Goal: Information Seeking & Learning: Find specific fact

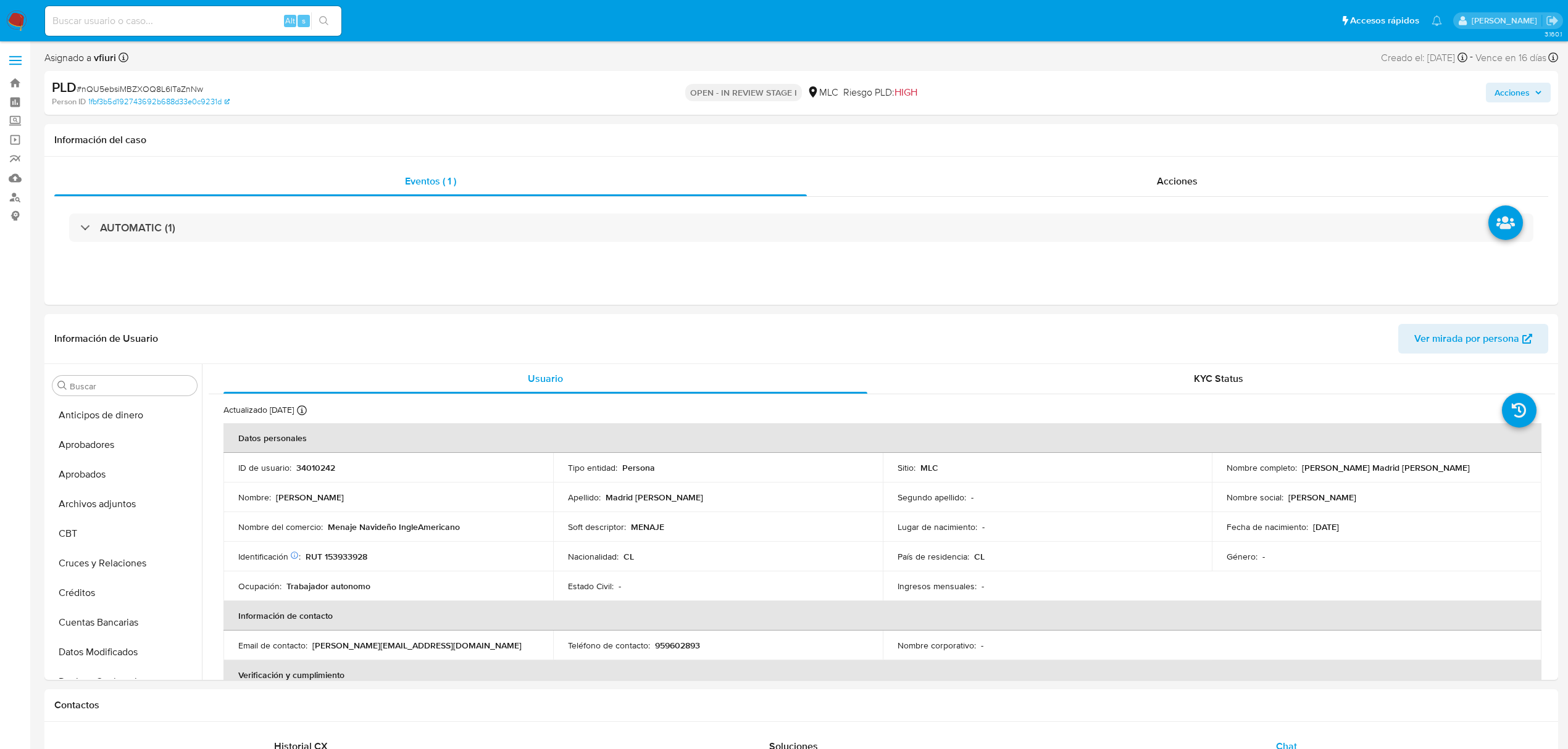
select select "10"
click at [90, 513] on button "Archivos adjuntos" at bounding box center [120, 504] width 144 height 30
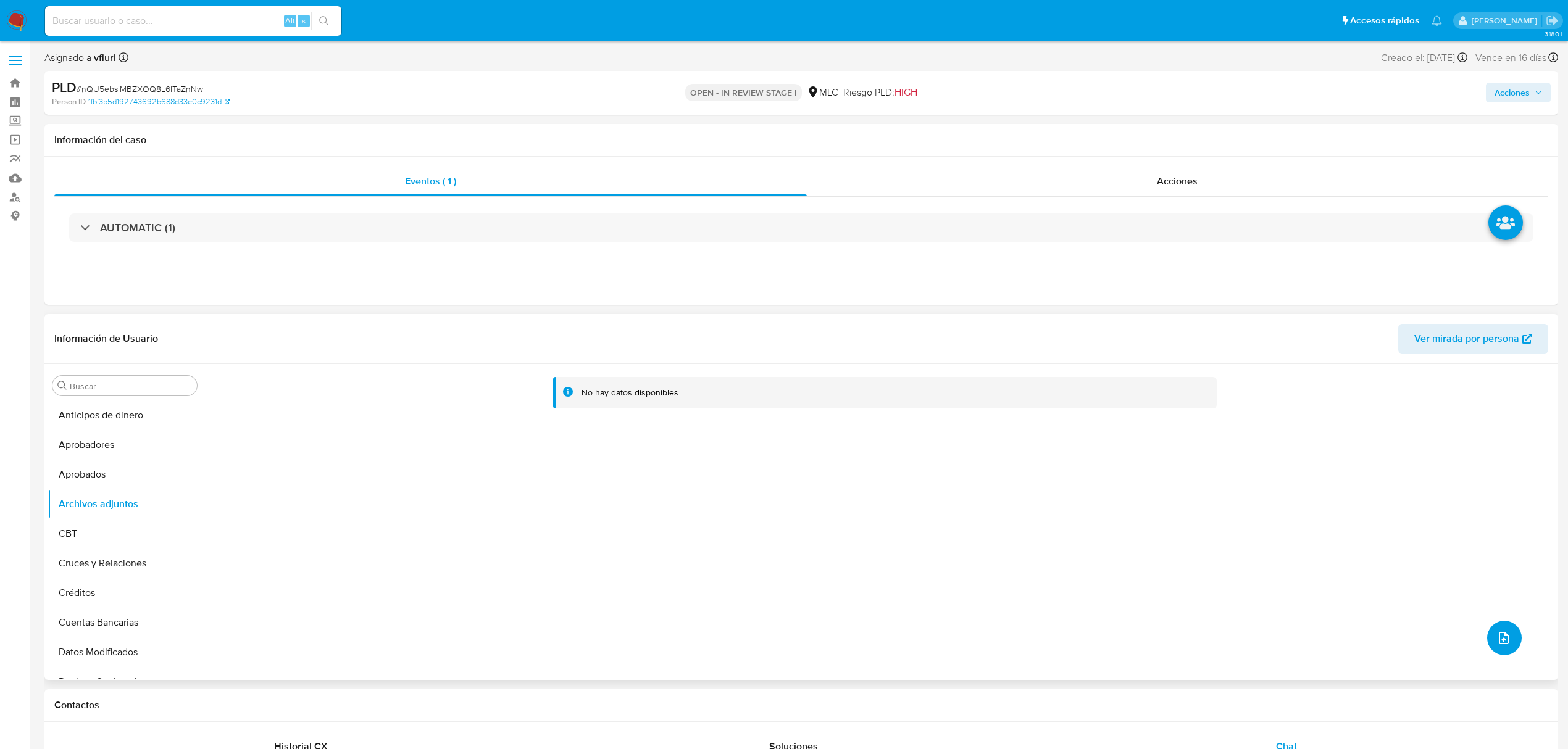
click at [1508, 634] on button "upload-file" at bounding box center [1505, 638] width 34 height 34
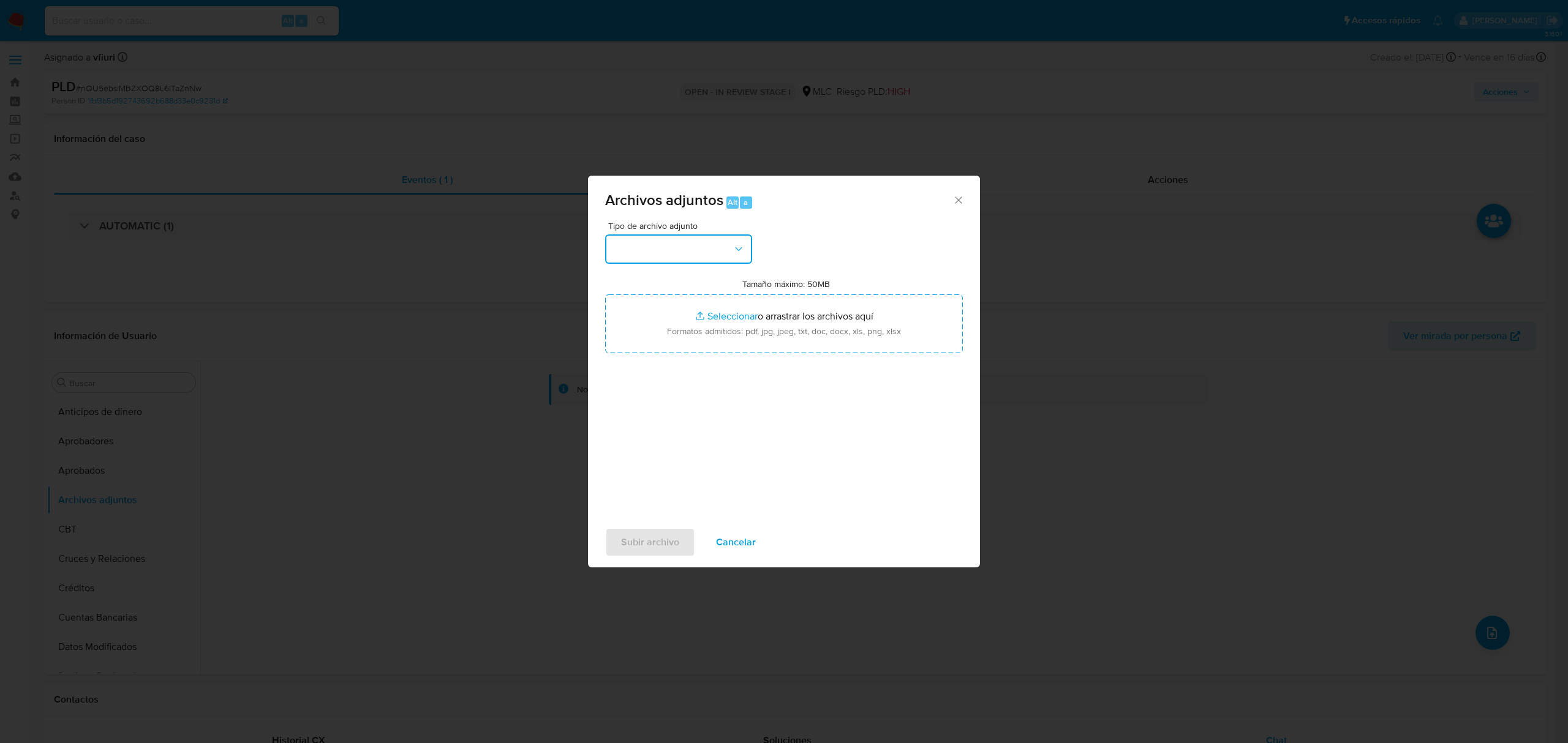
drag, startPoint x: 678, startPoint y: 245, endPoint x: 674, endPoint y: 258, distance: 13.6
click at [679, 243] on button "button" at bounding box center [679, 249] width 147 height 30
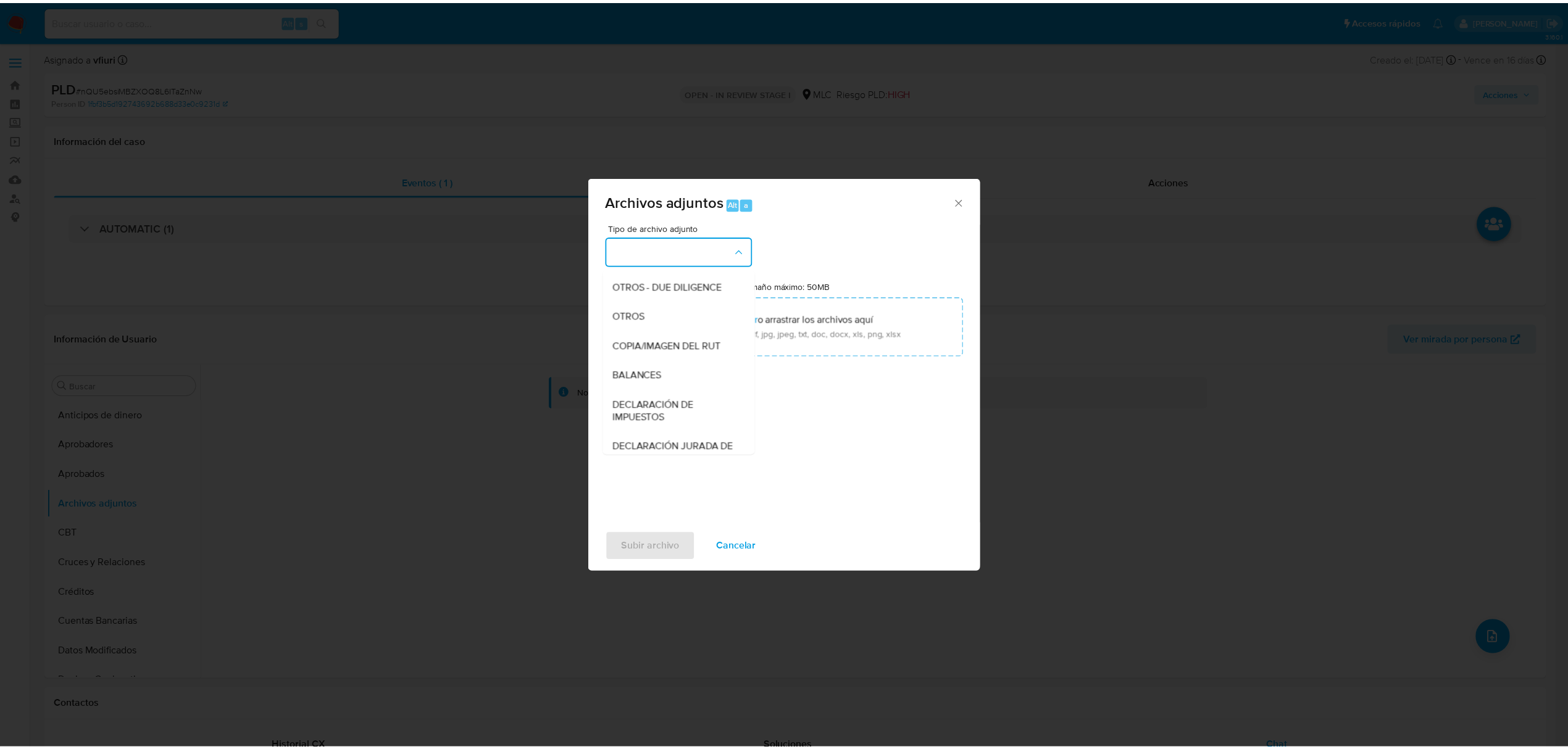
scroll to position [184, 0]
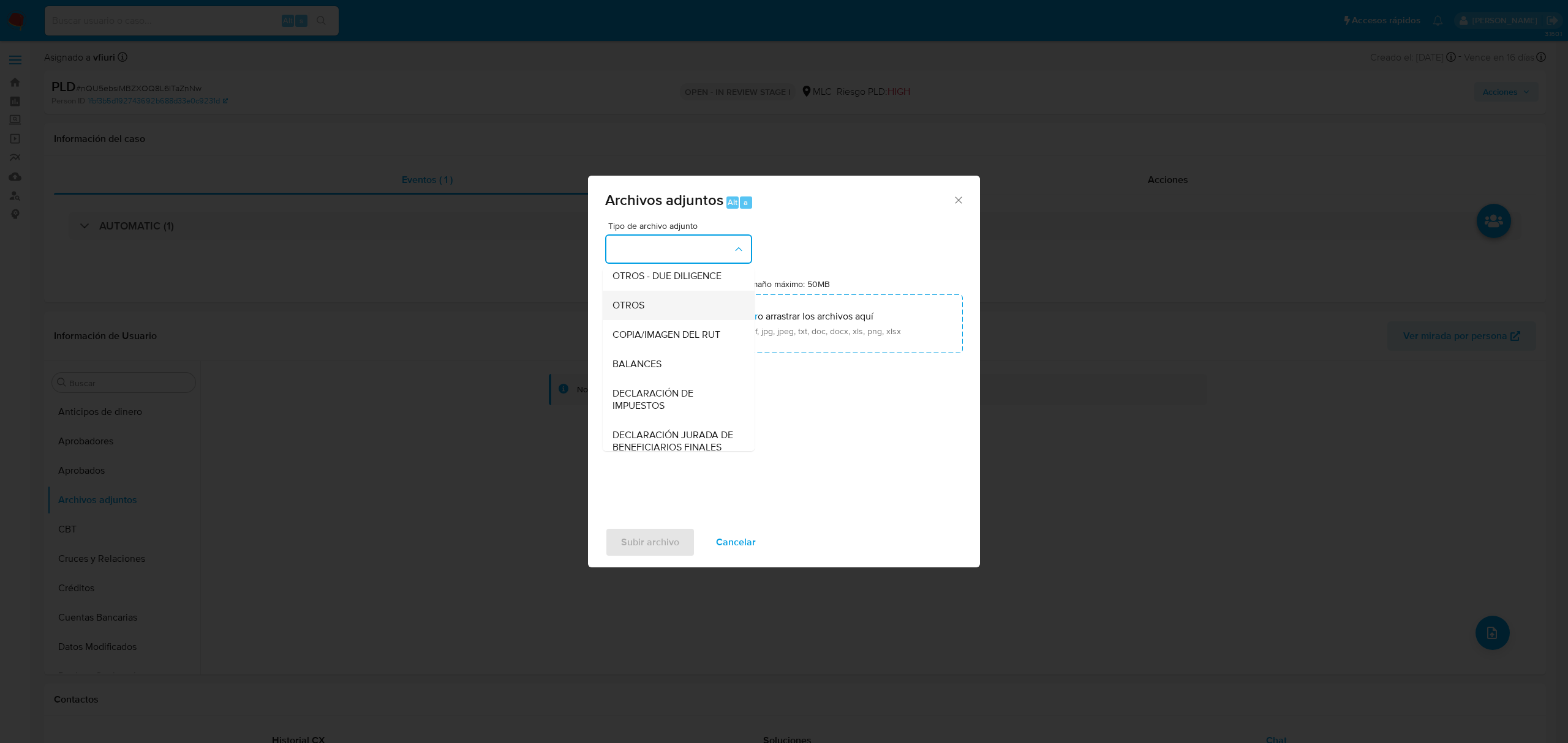
click at [620, 312] on span "OTROS" at bounding box center [629, 305] width 32 height 13
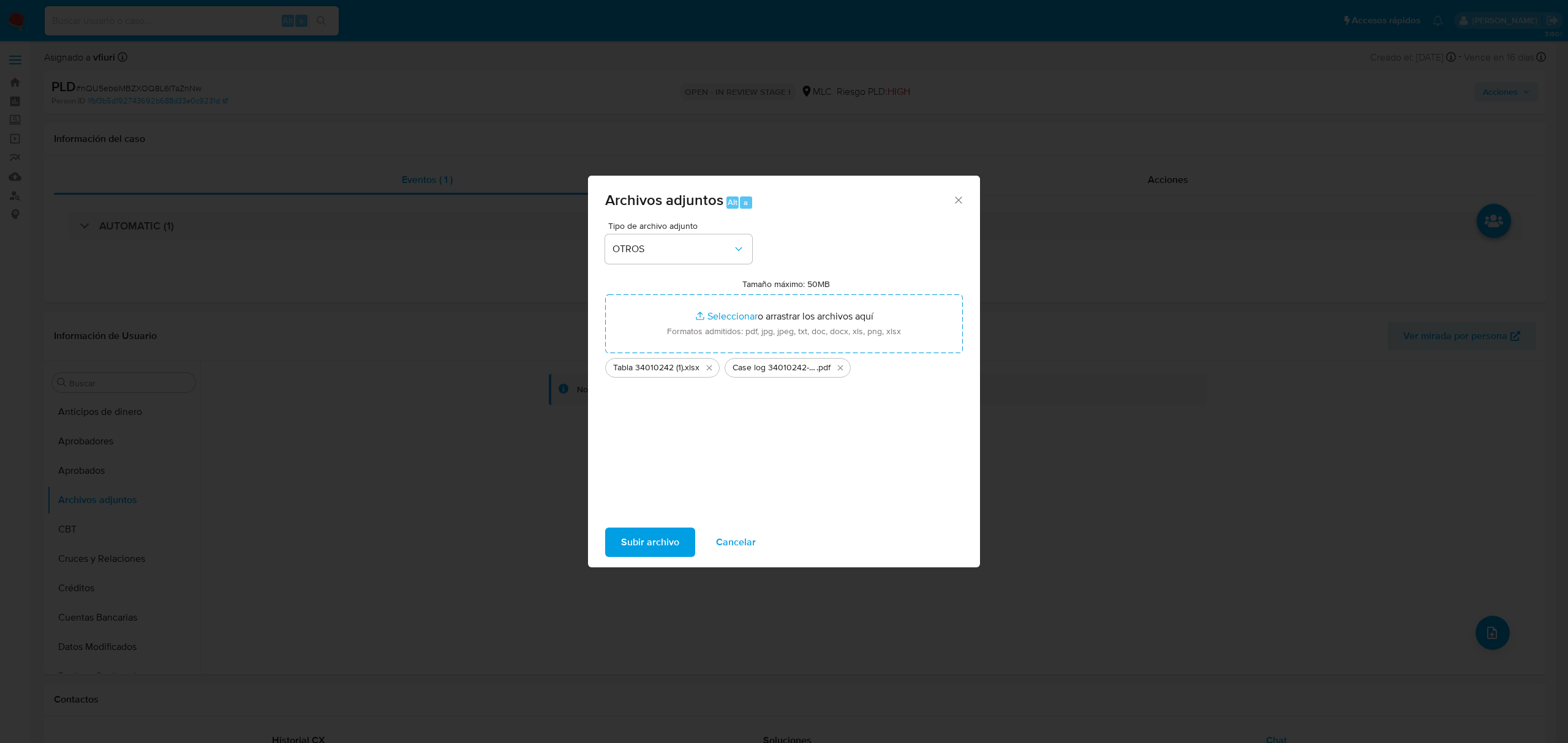
click at [632, 525] on div "Subir archivo Cancelar" at bounding box center [784, 542] width 392 height 47
click at [627, 532] on span "Subir archivo" at bounding box center [650, 542] width 58 height 27
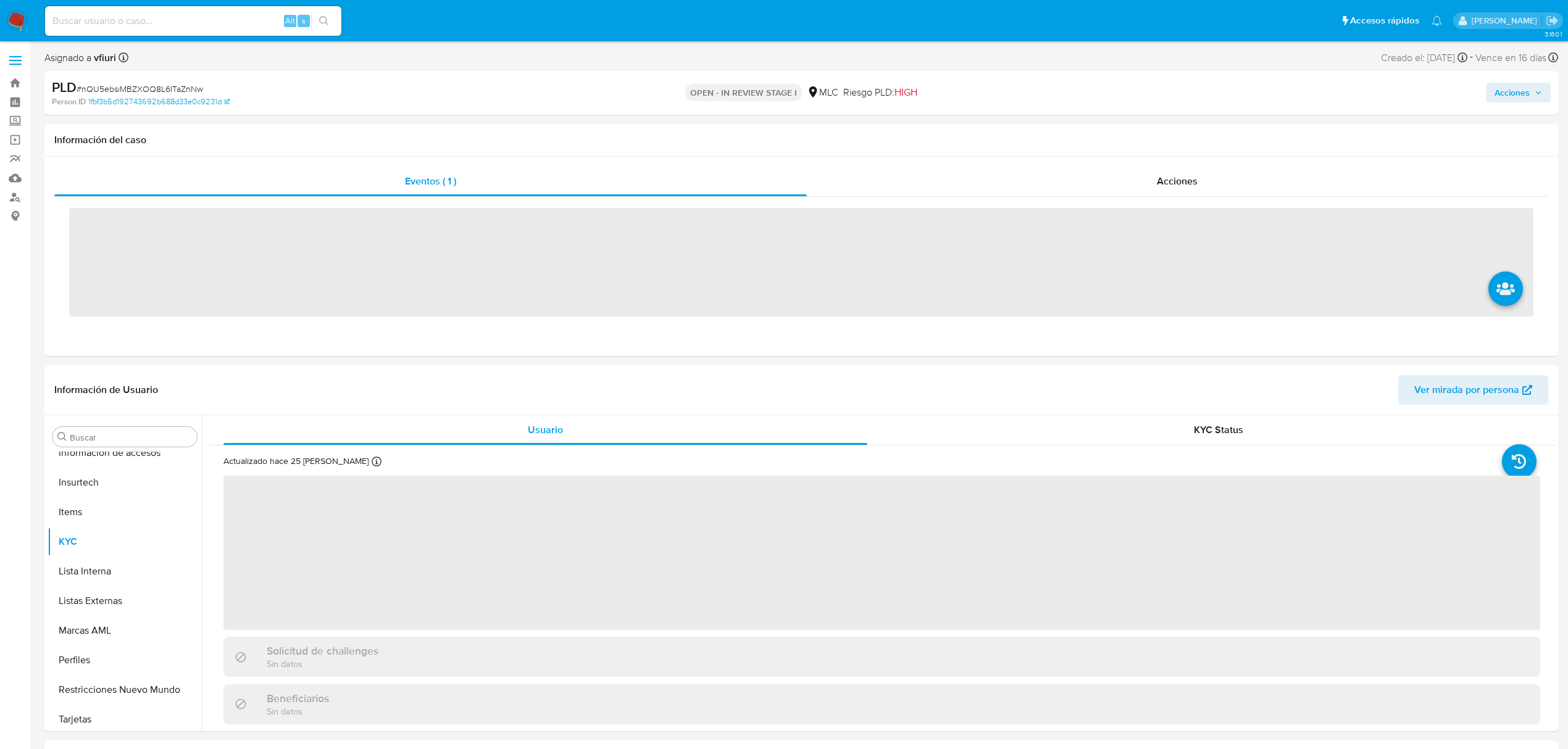
scroll to position [581, 0]
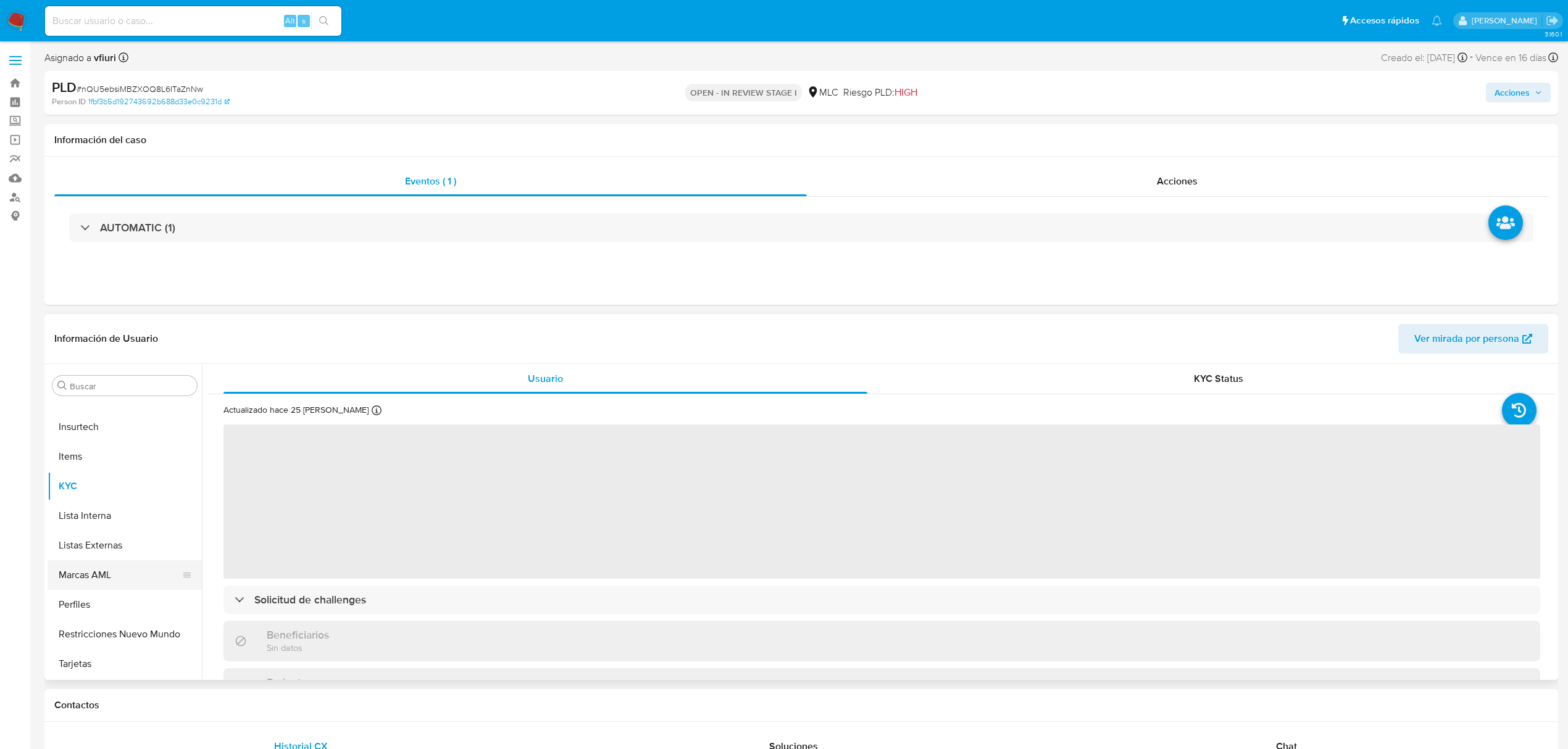
select select "10"
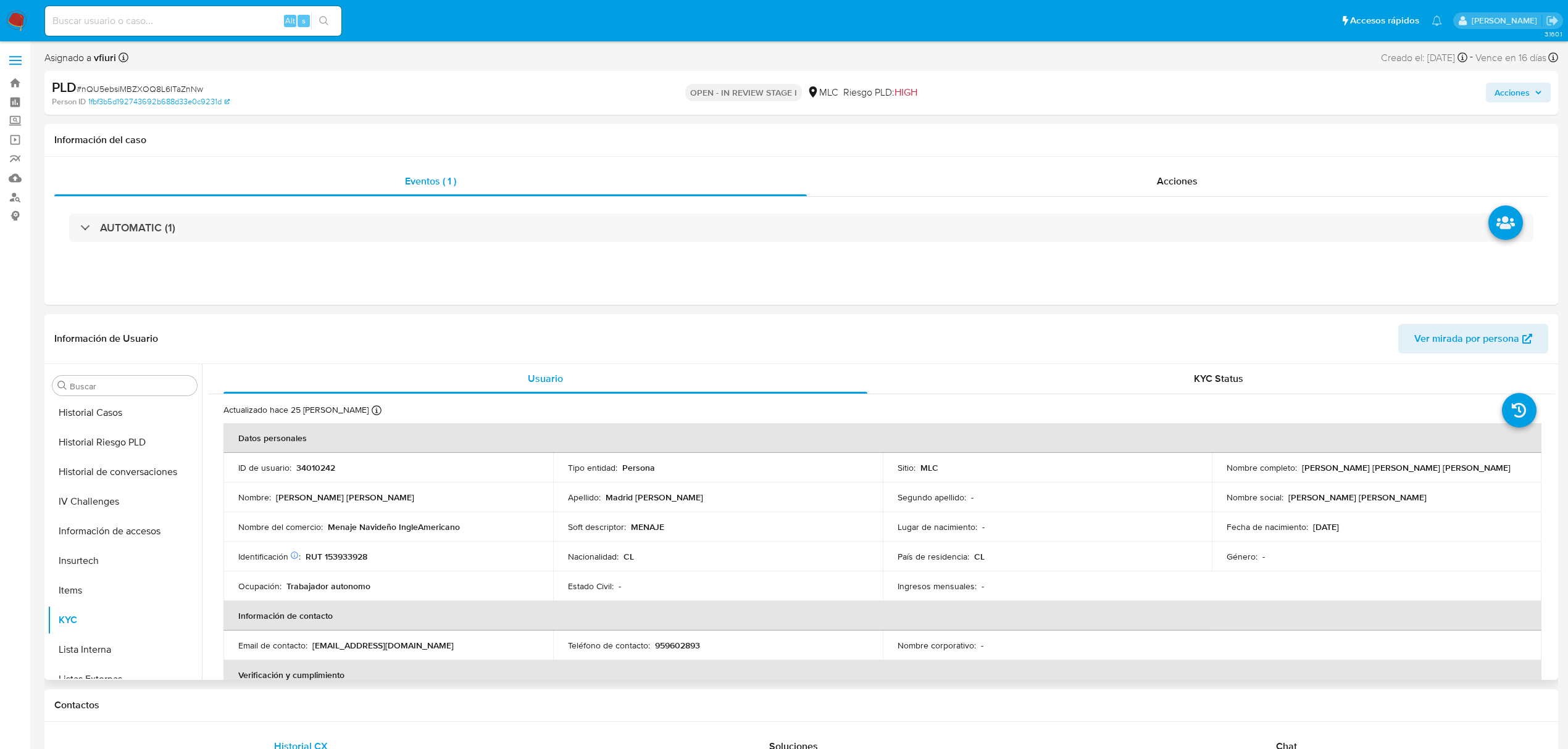
scroll to position [0, 0]
click at [97, 495] on button "Archivos adjuntos" at bounding box center [120, 504] width 144 height 30
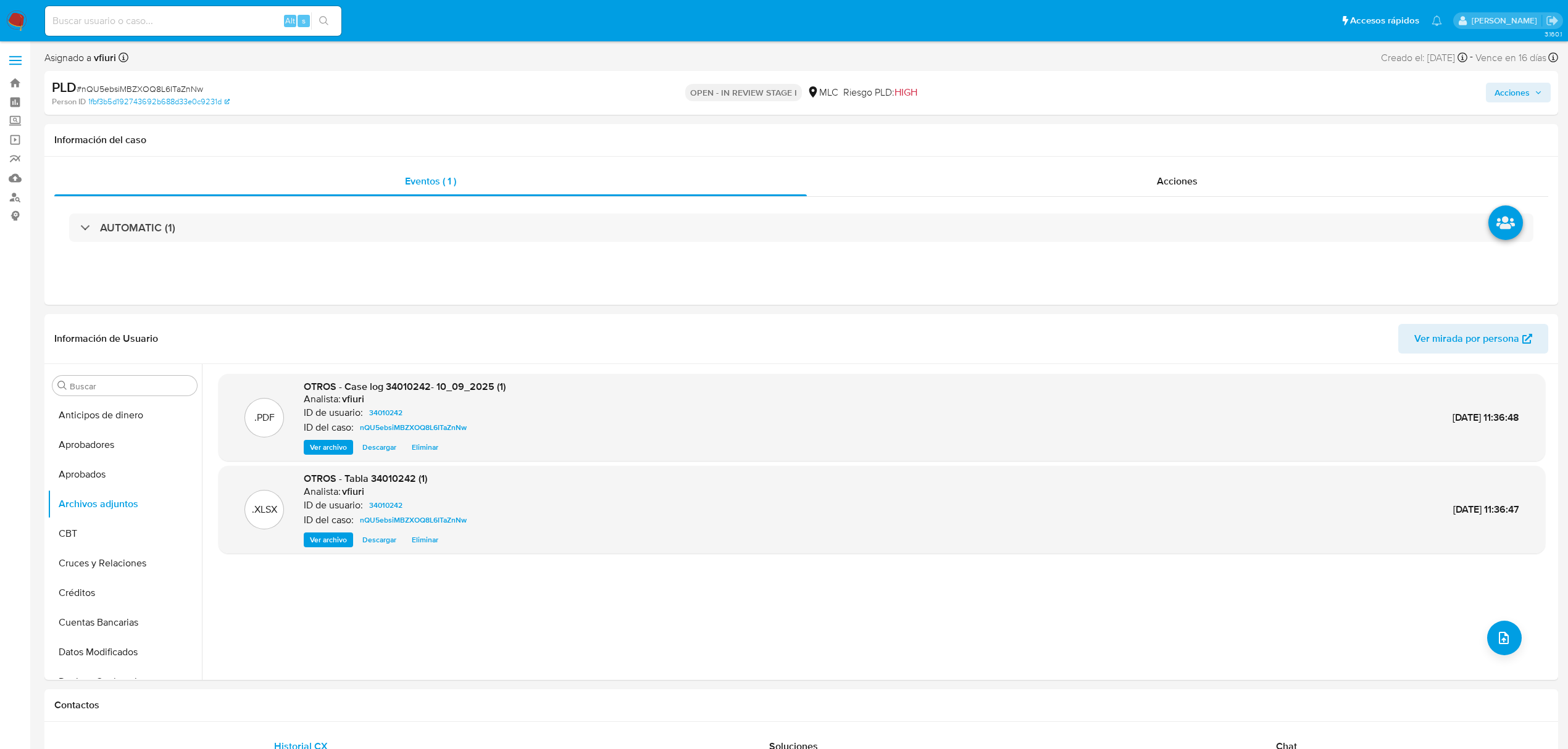
click at [1531, 84] on span "Acciones" at bounding box center [1518, 92] width 48 height 17
click at [1175, 142] on div "Resolución del caso Alt r" at bounding box center [1183, 133] width 118 height 32
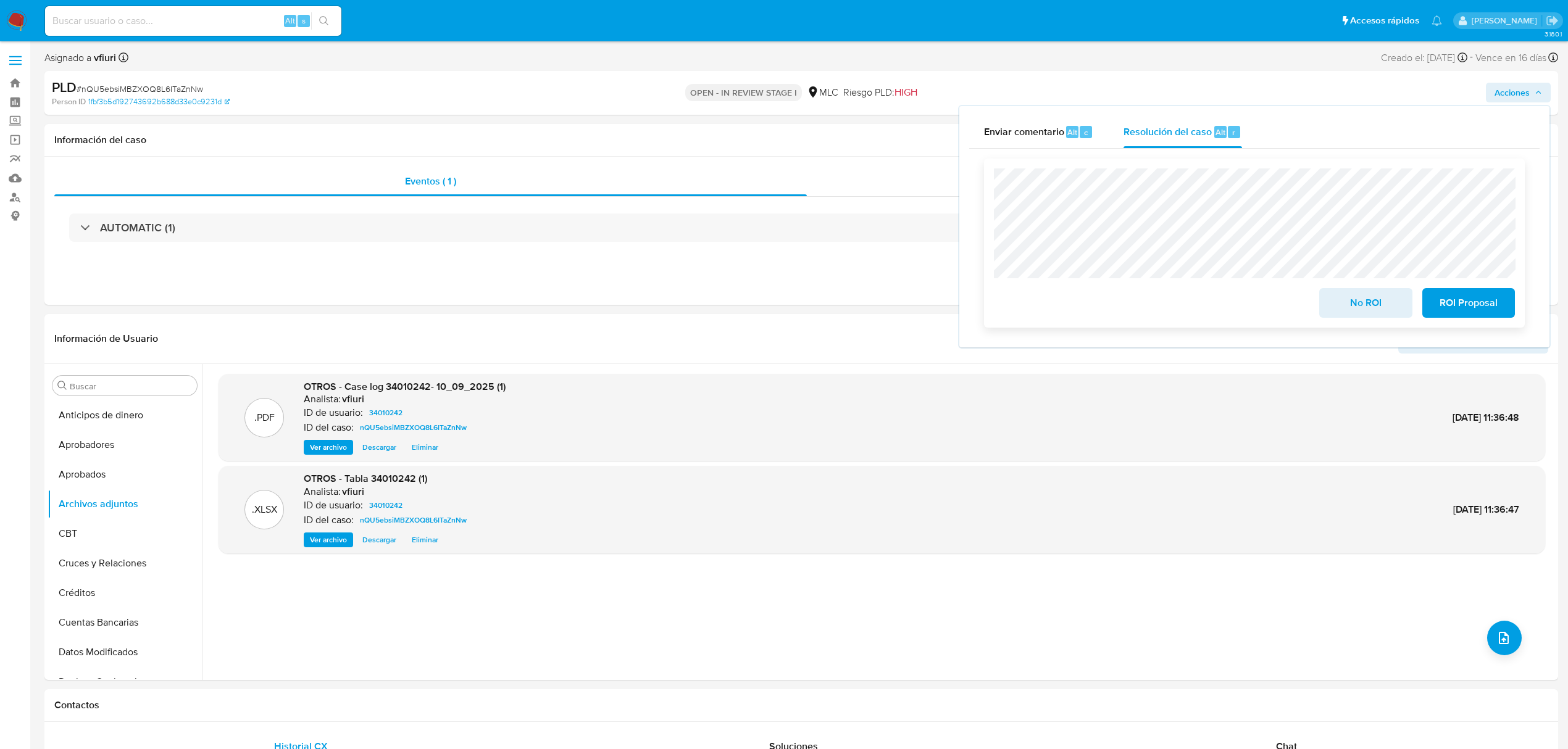
click at [1324, 298] on button "No ROI" at bounding box center [1366, 302] width 93 height 30
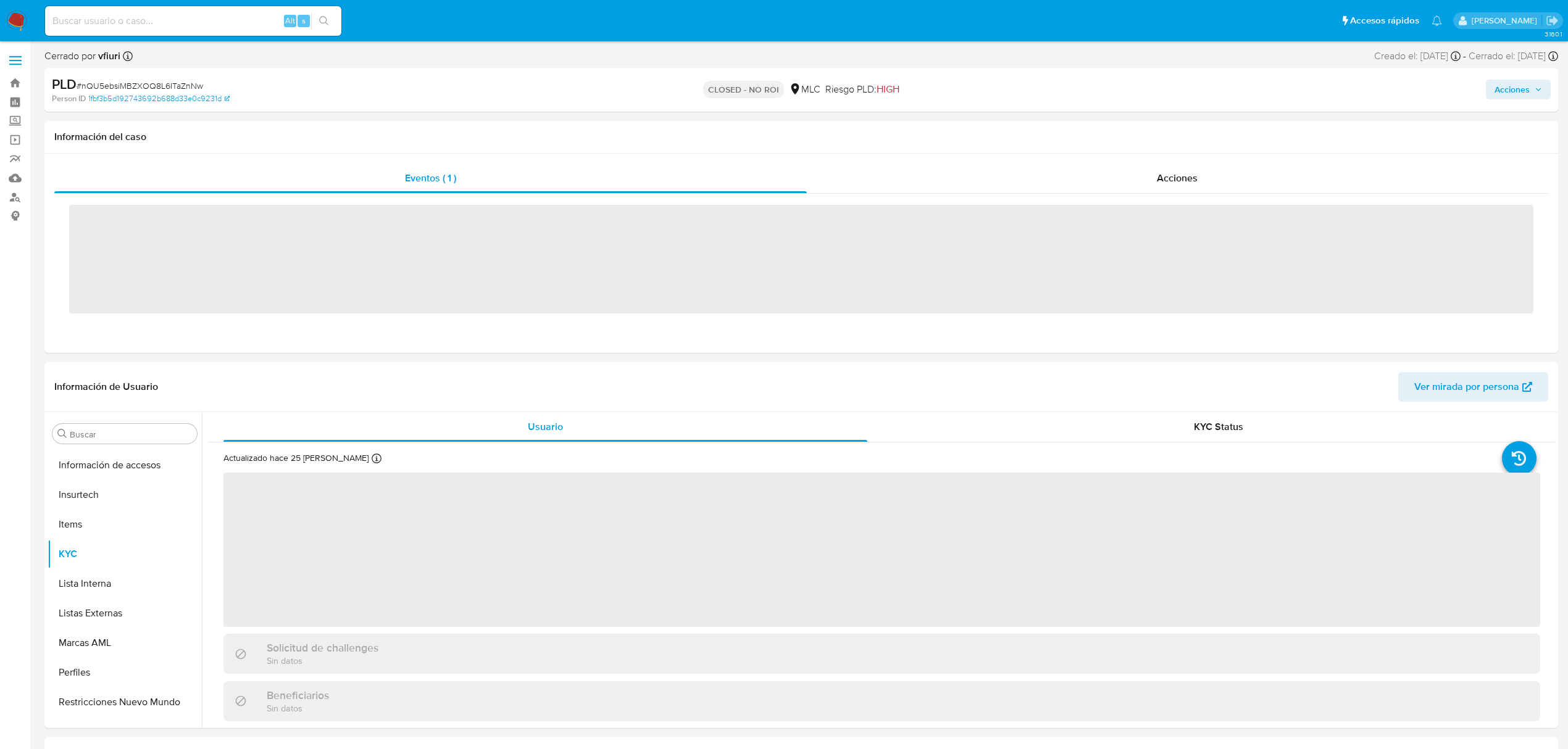
scroll to position [581, 0]
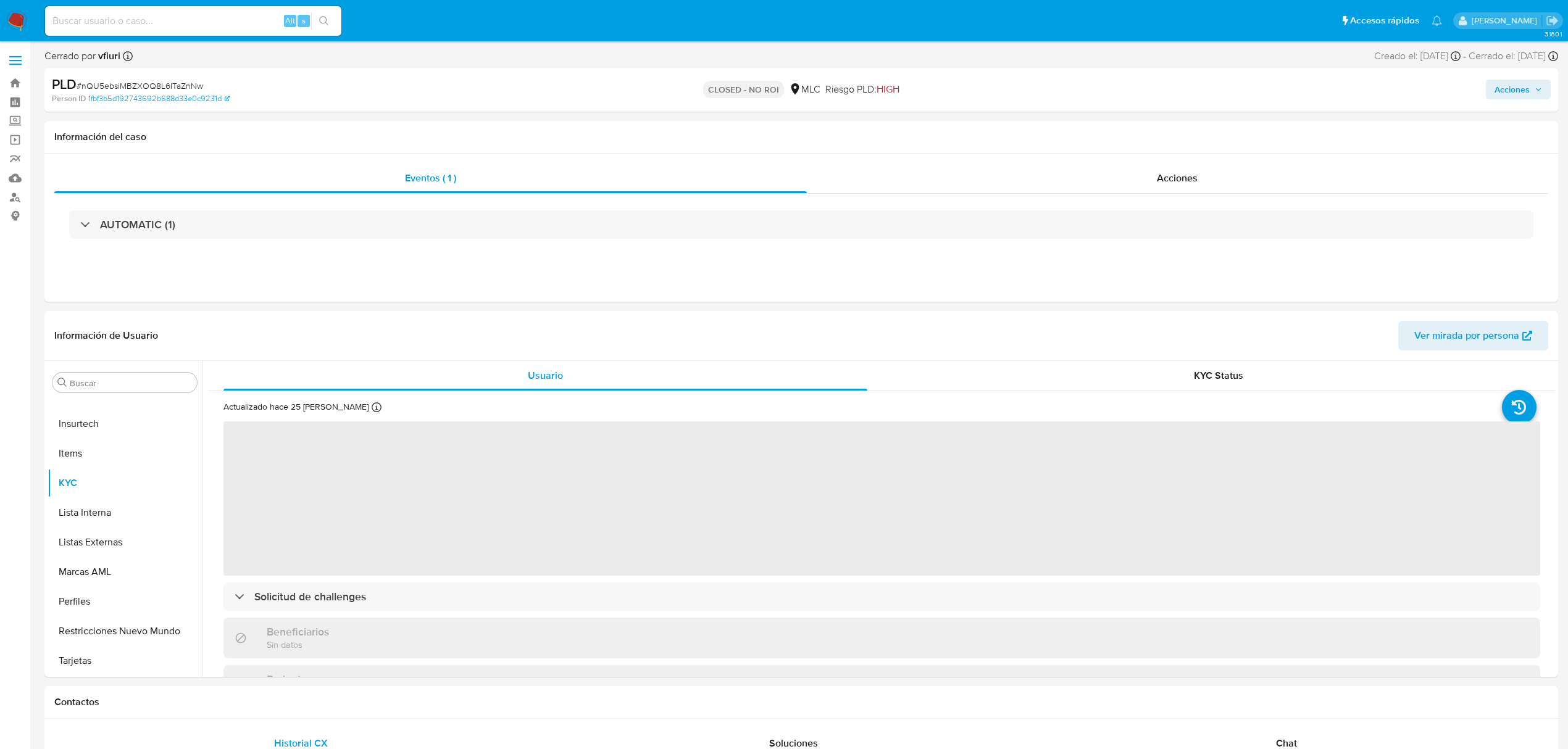
select select "10"
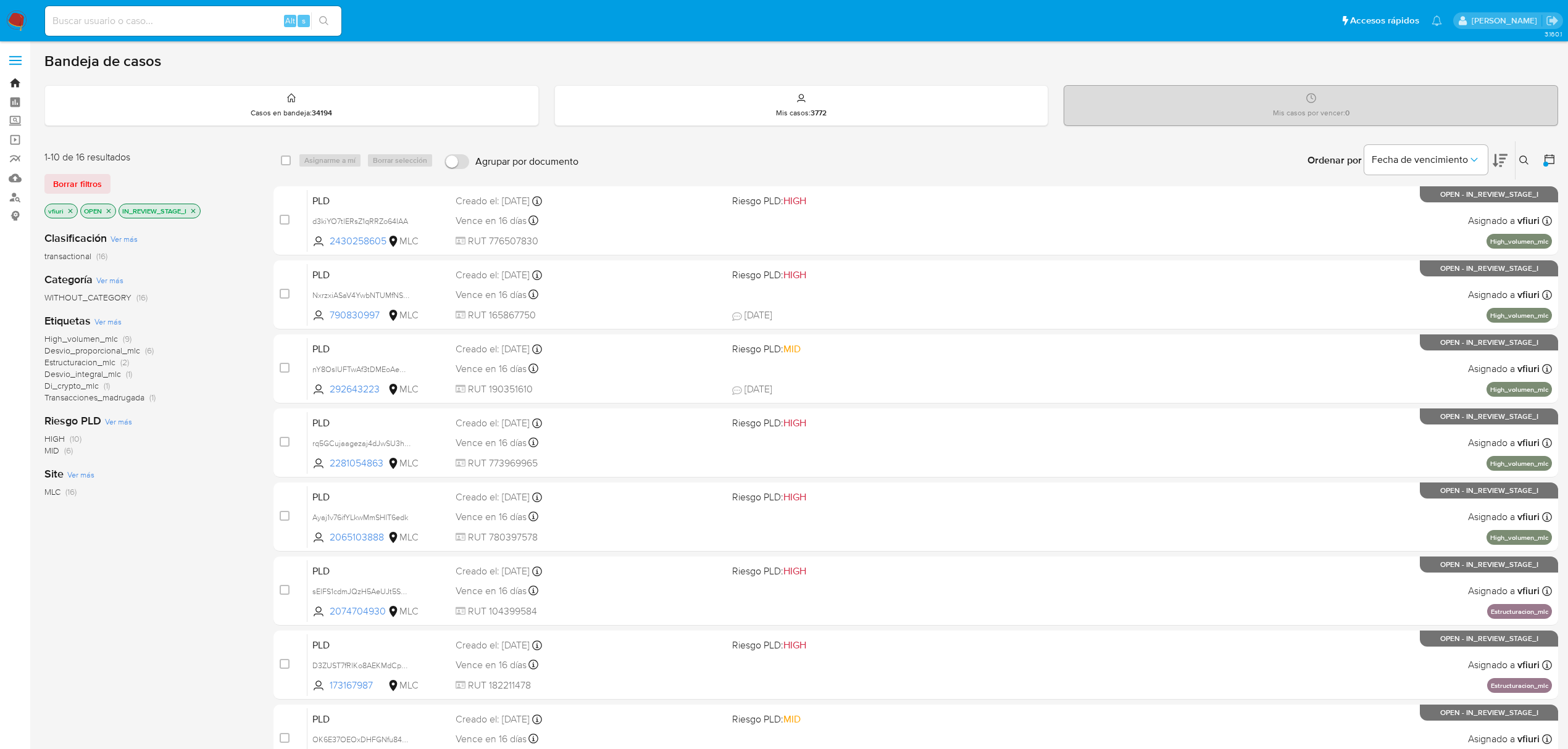
click at [16, 82] on link "Bandeja" at bounding box center [73, 82] width 147 height 19
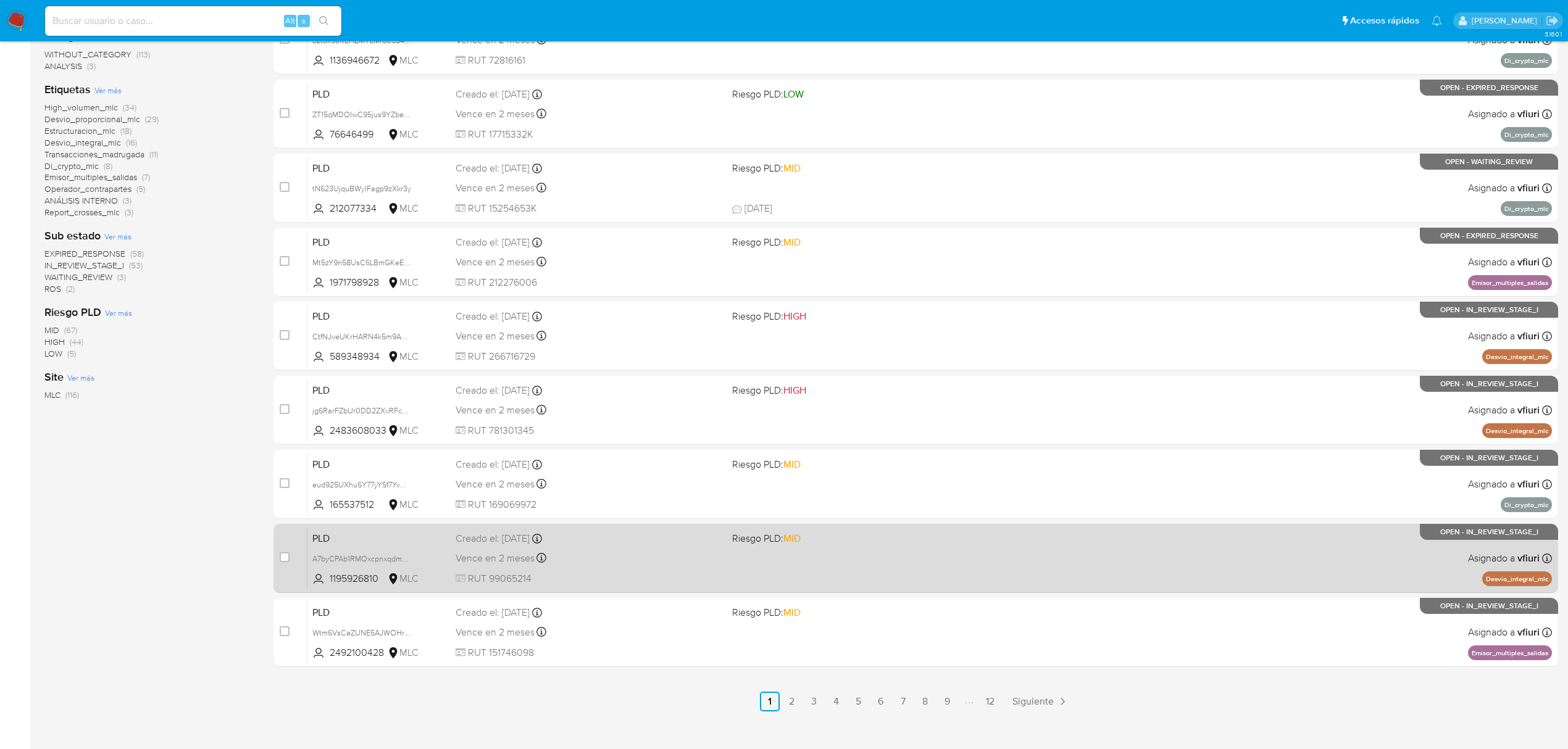
scroll to position [269, 0]
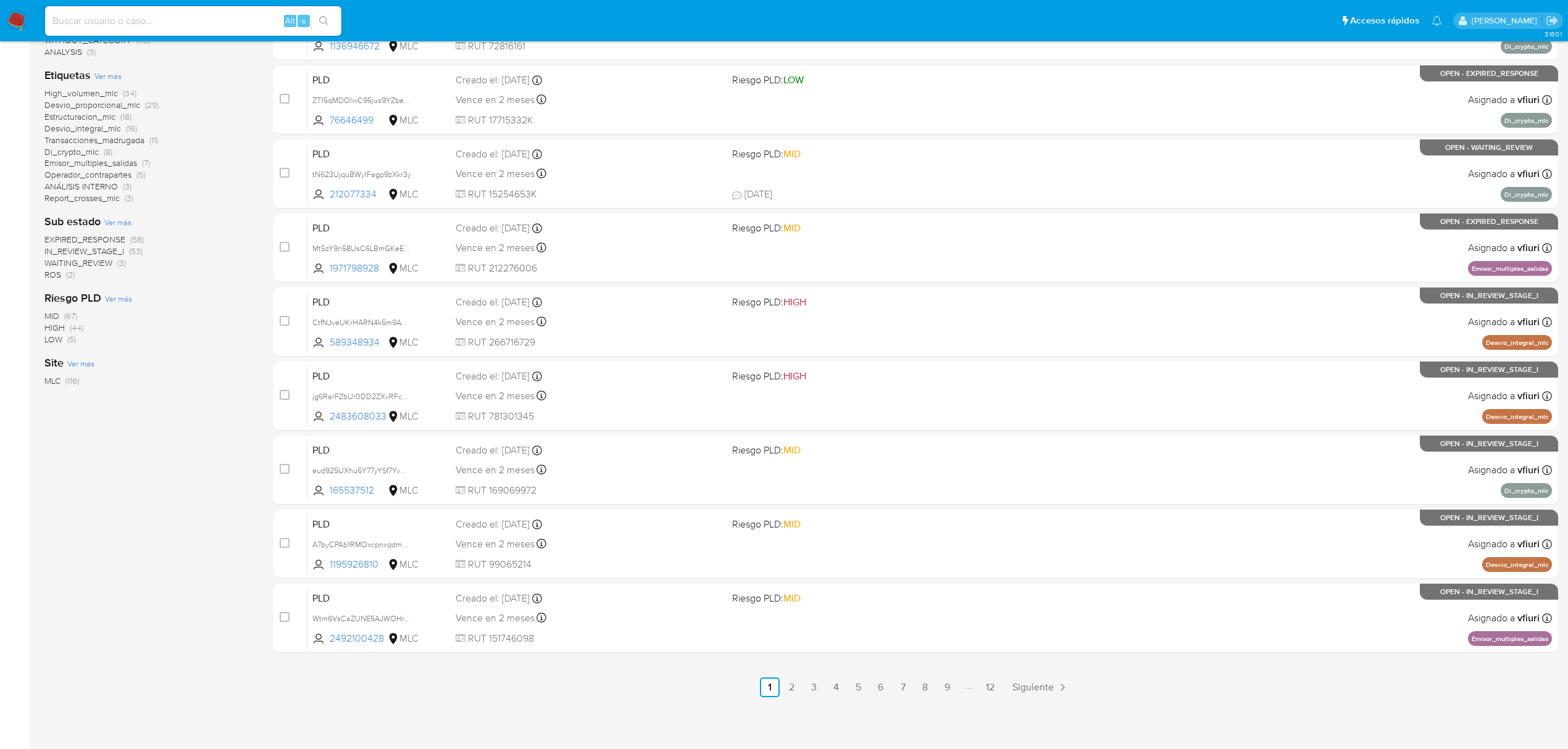
drag, startPoint x: 976, startPoint y: 685, endPoint x: 988, endPoint y: 685, distance: 12.0
click at [977, 685] on li "Paginación" at bounding box center [969, 687] width 21 height 14
click at [989, 685] on link "12" at bounding box center [990, 688] width 20 height 20
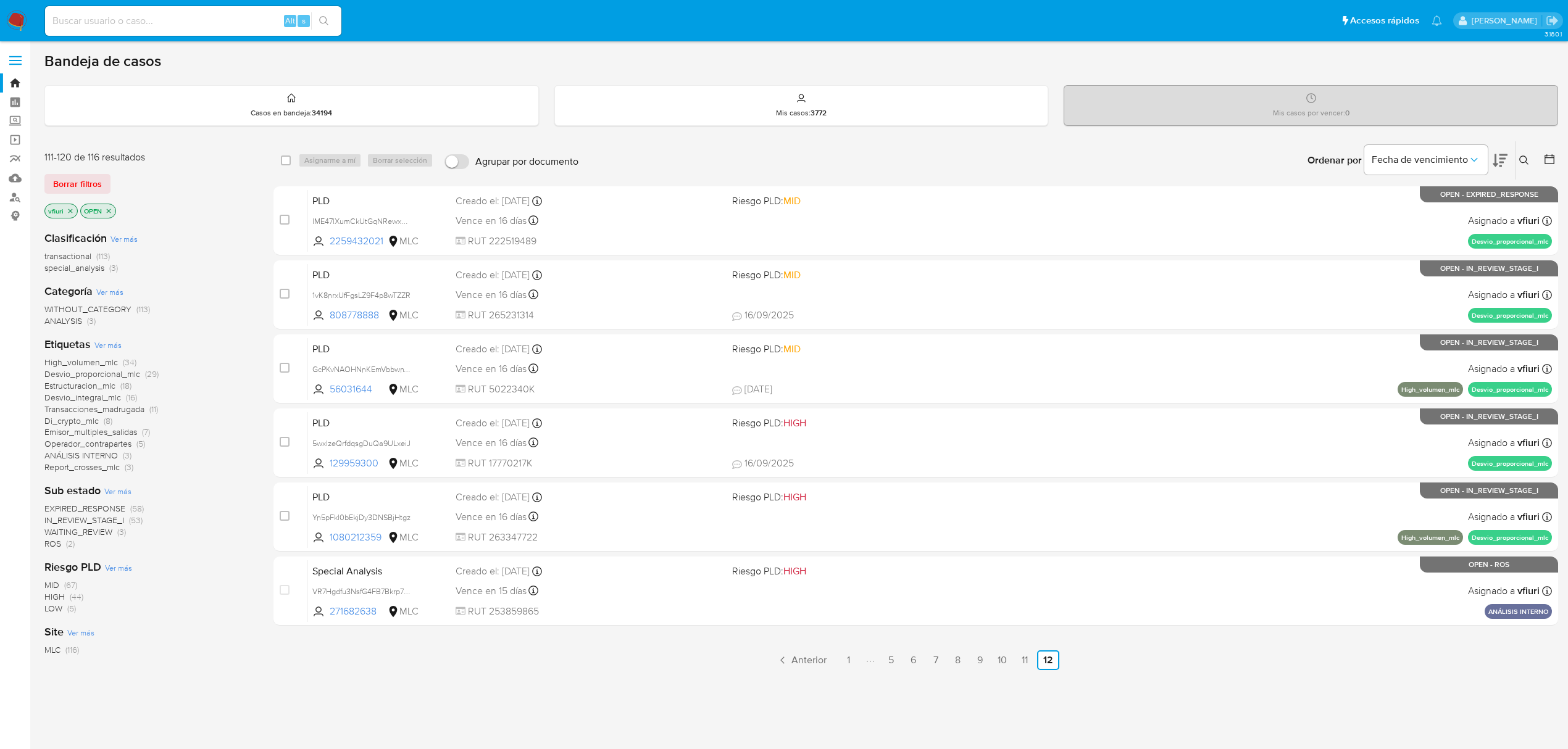
click at [1549, 153] on icon at bounding box center [1550, 160] width 13 height 13
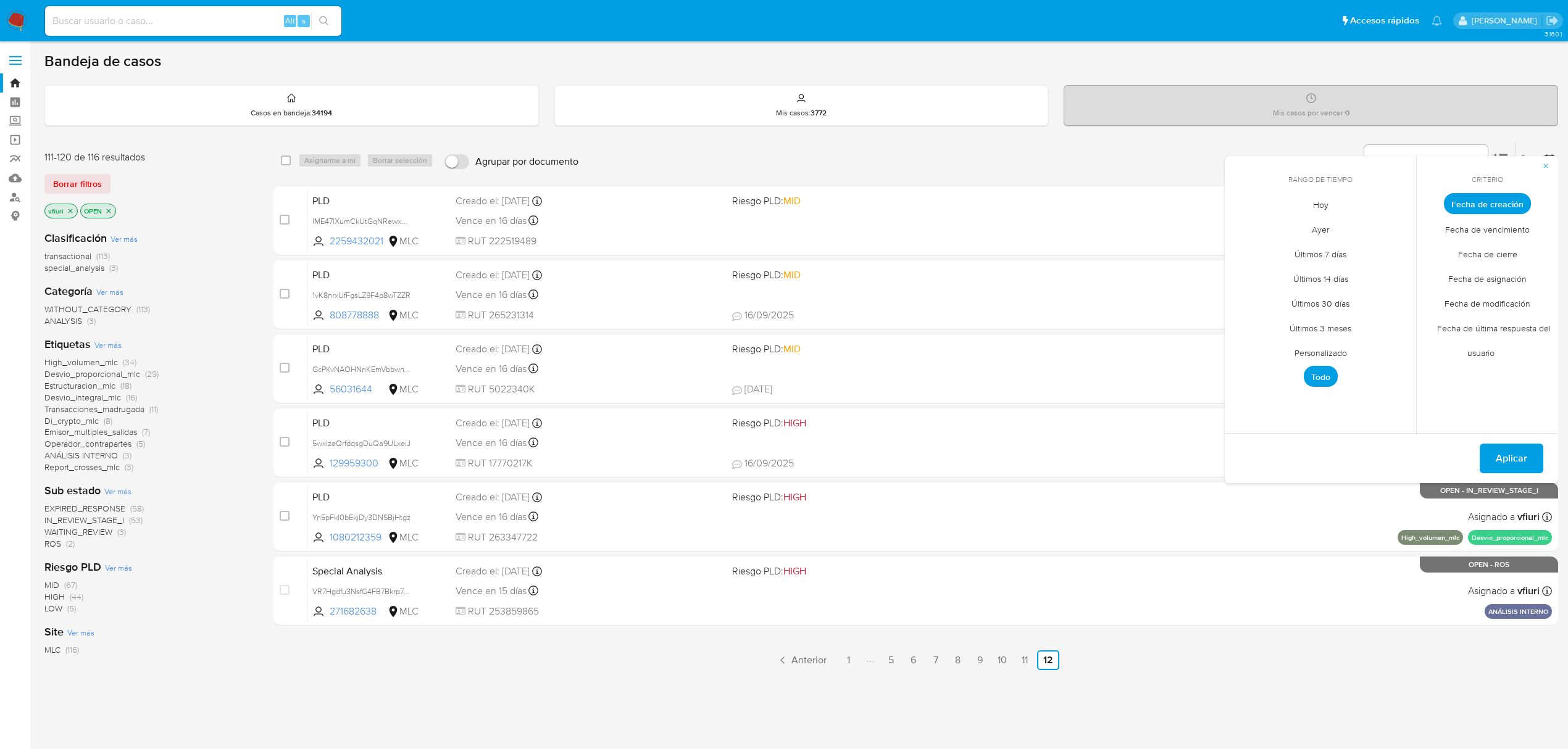
click at [1297, 355] on span "Personalizado" at bounding box center [1321, 353] width 79 height 25
click at [1241, 227] on icon "Mes anterior" at bounding box center [1244, 227] width 14 height 14
click at [1366, 301] on button "12" at bounding box center [1370, 297] width 20 height 20
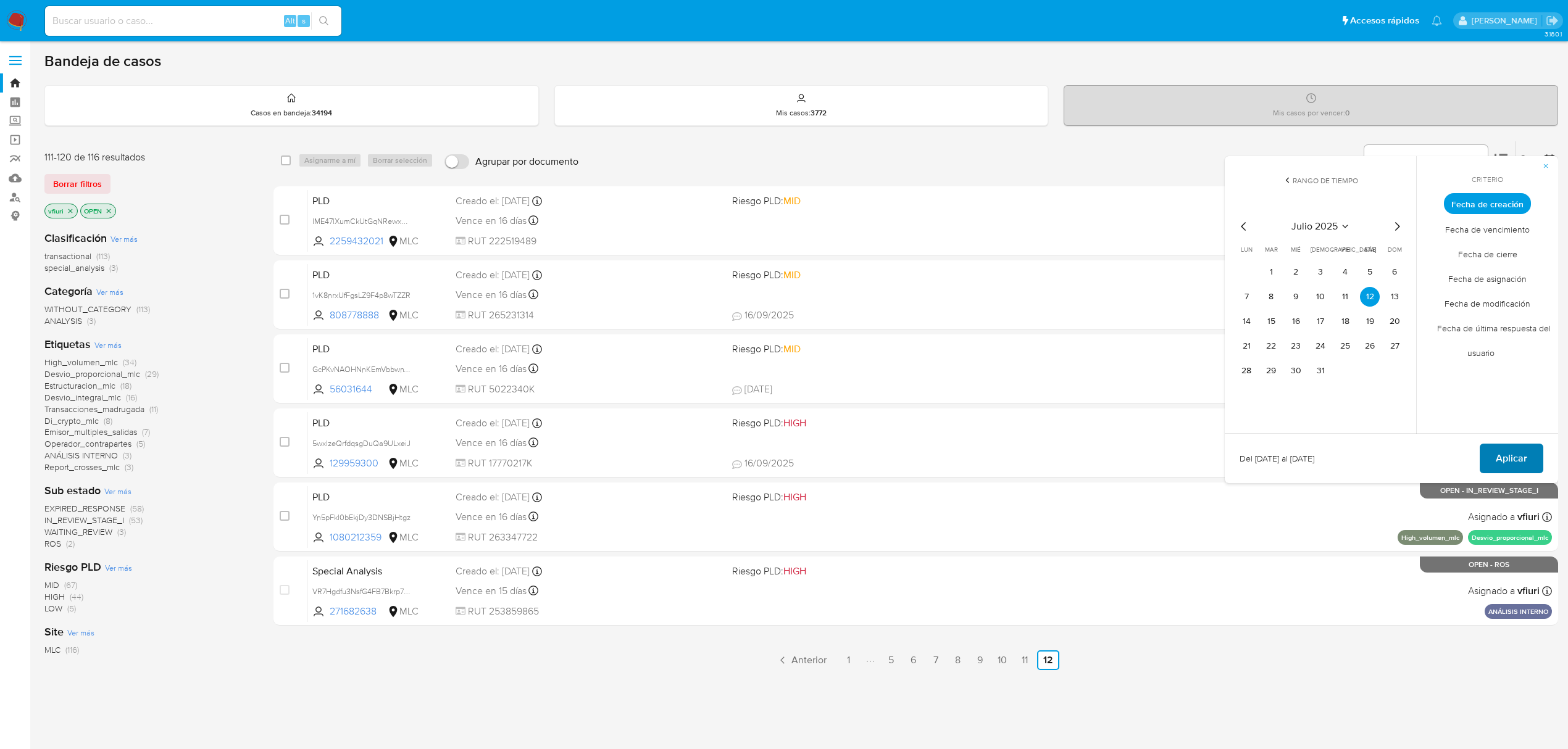
click at [1494, 447] on button "Aplicar" at bounding box center [1512, 458] width 63 height 30
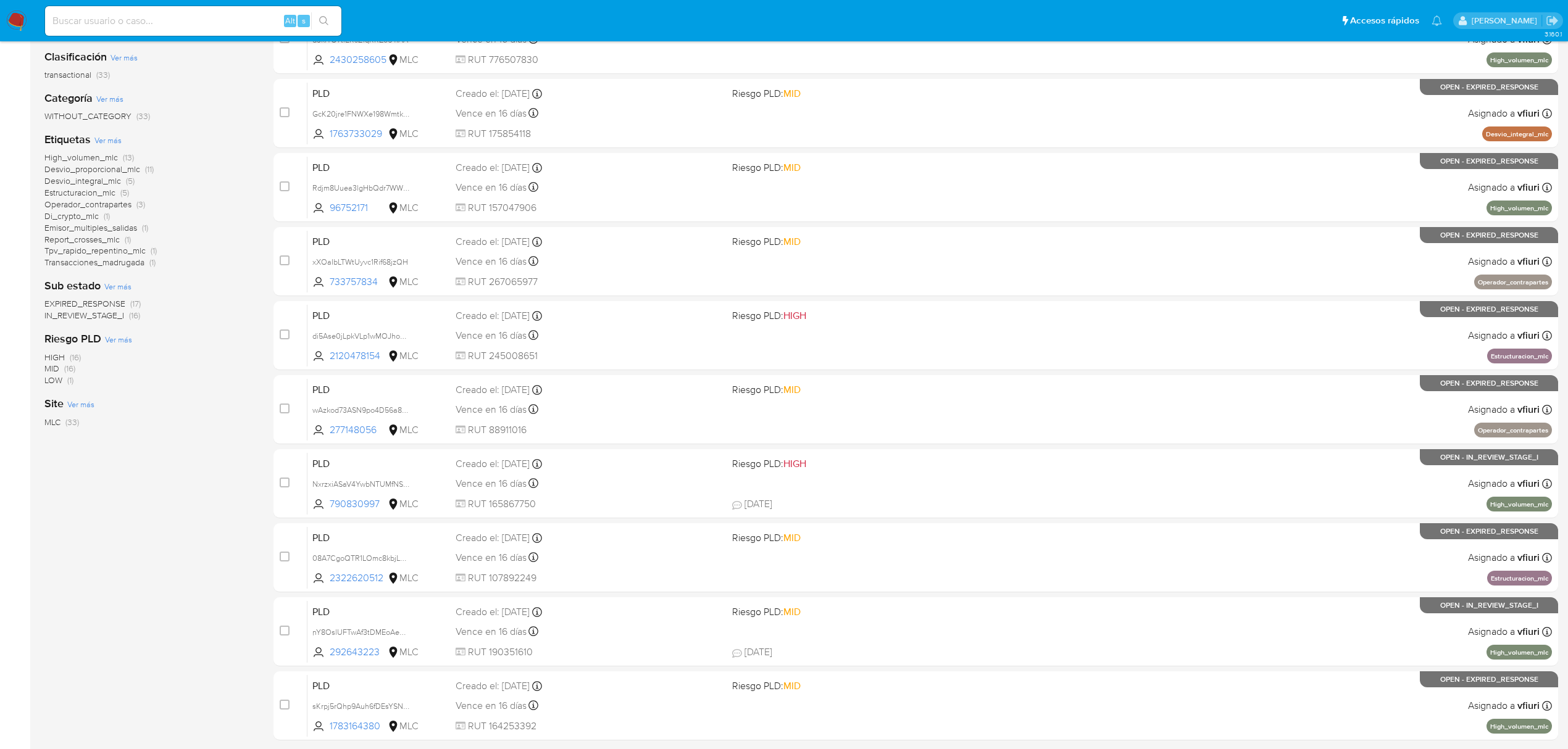
scroll to position [269, 0]
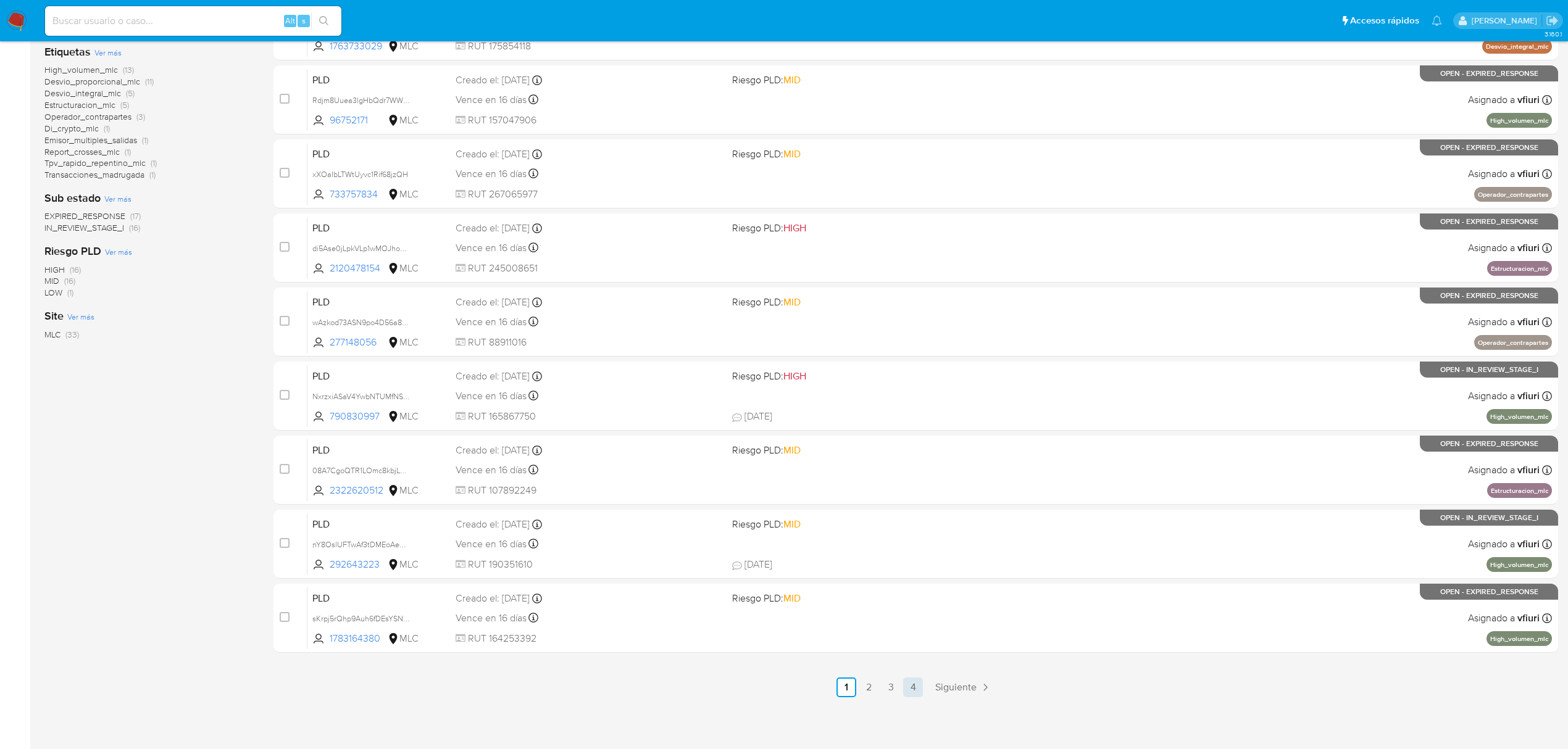
click at [914, 690] on link "4" at bounding box center [914, 688] width 20 height 20
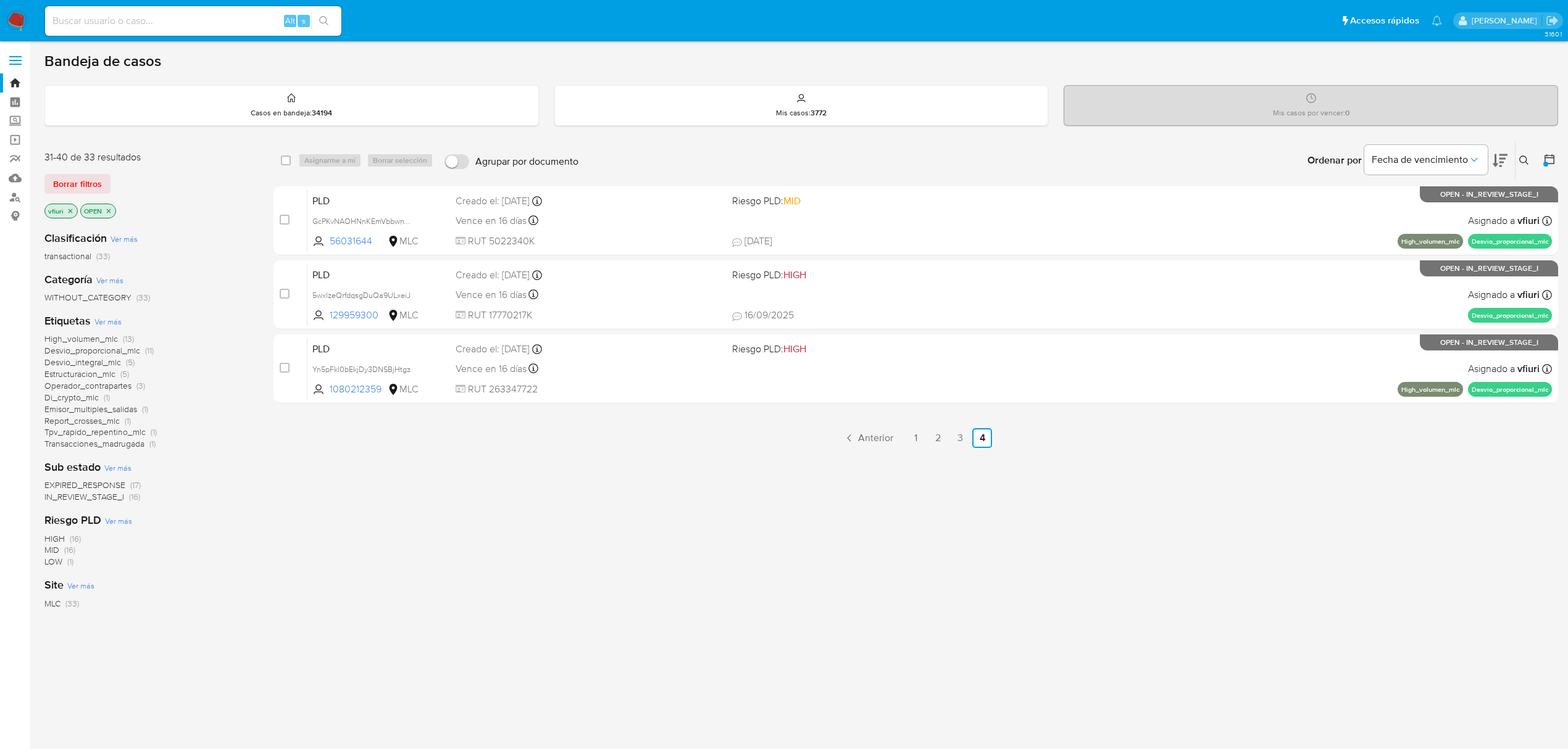
click at [85, 373] on span "Estructuracion_mlc" at bounding box center [79, 374] width 71 height 13
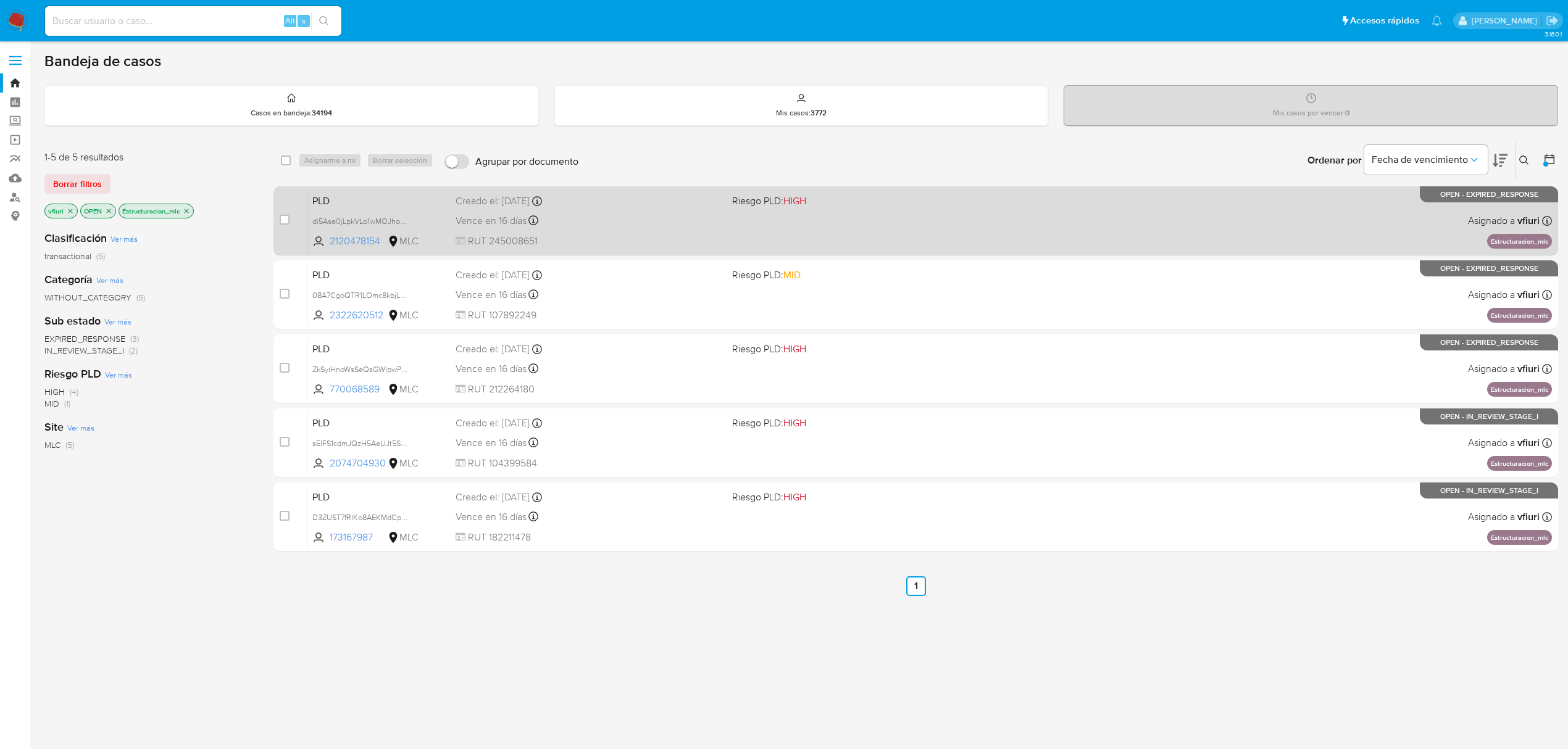
click at [840, 208] on div "PLD di5Ase0jLpkVLp1wMOJhoHPJ 2120478154 MLC Riesgo PLD: HIGH Creado el: 12/07/2…" at bounding box center [930, 220] width 1245 height 62
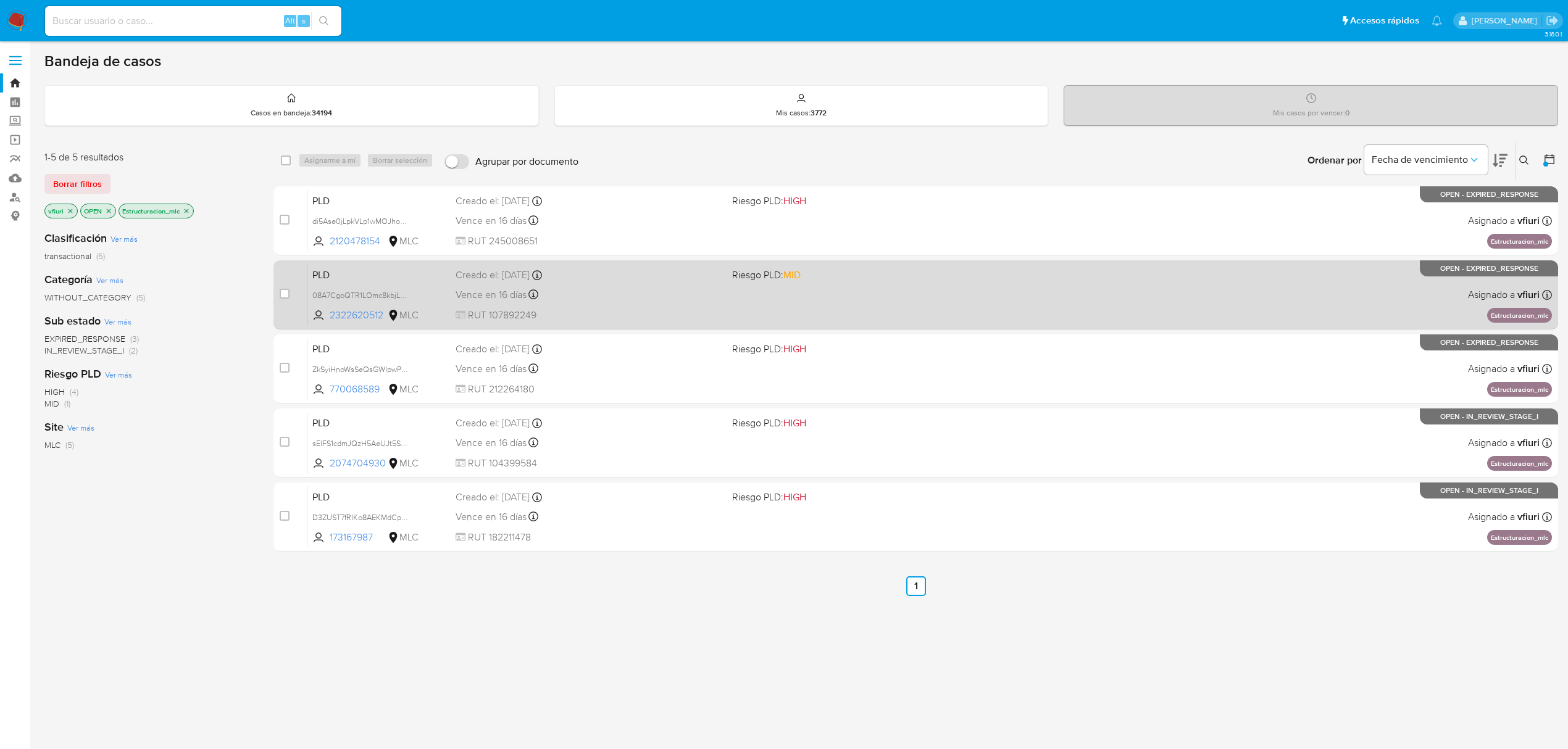
click at [645, 311] on span "RUT 107892249" at bounding box center [589, 315] width 266 height 14
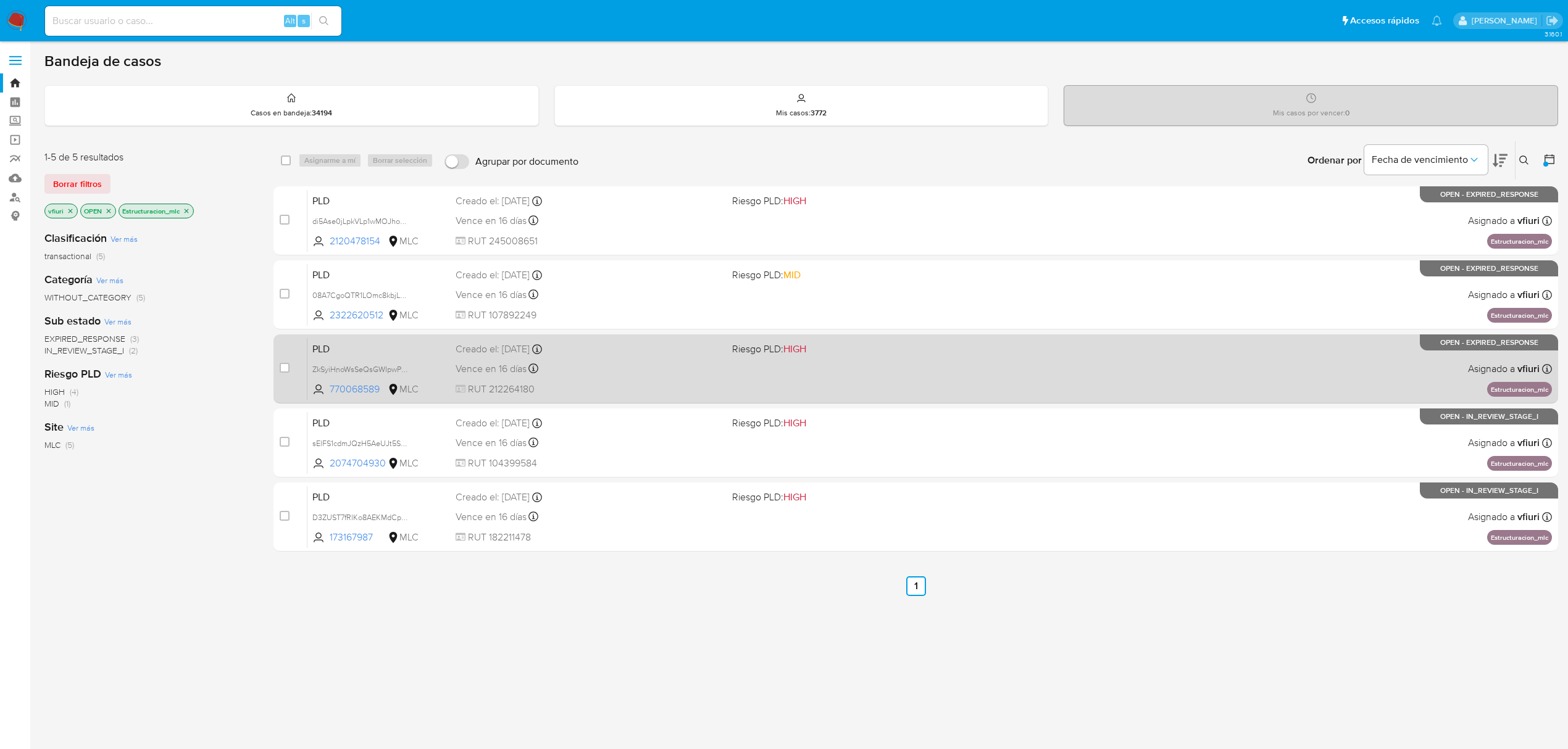
click at [719, 363] on div "Vence en 16 días Vence el 10/10/2025 16:08:10" at bounding box center [589, 368] width 266 height 16
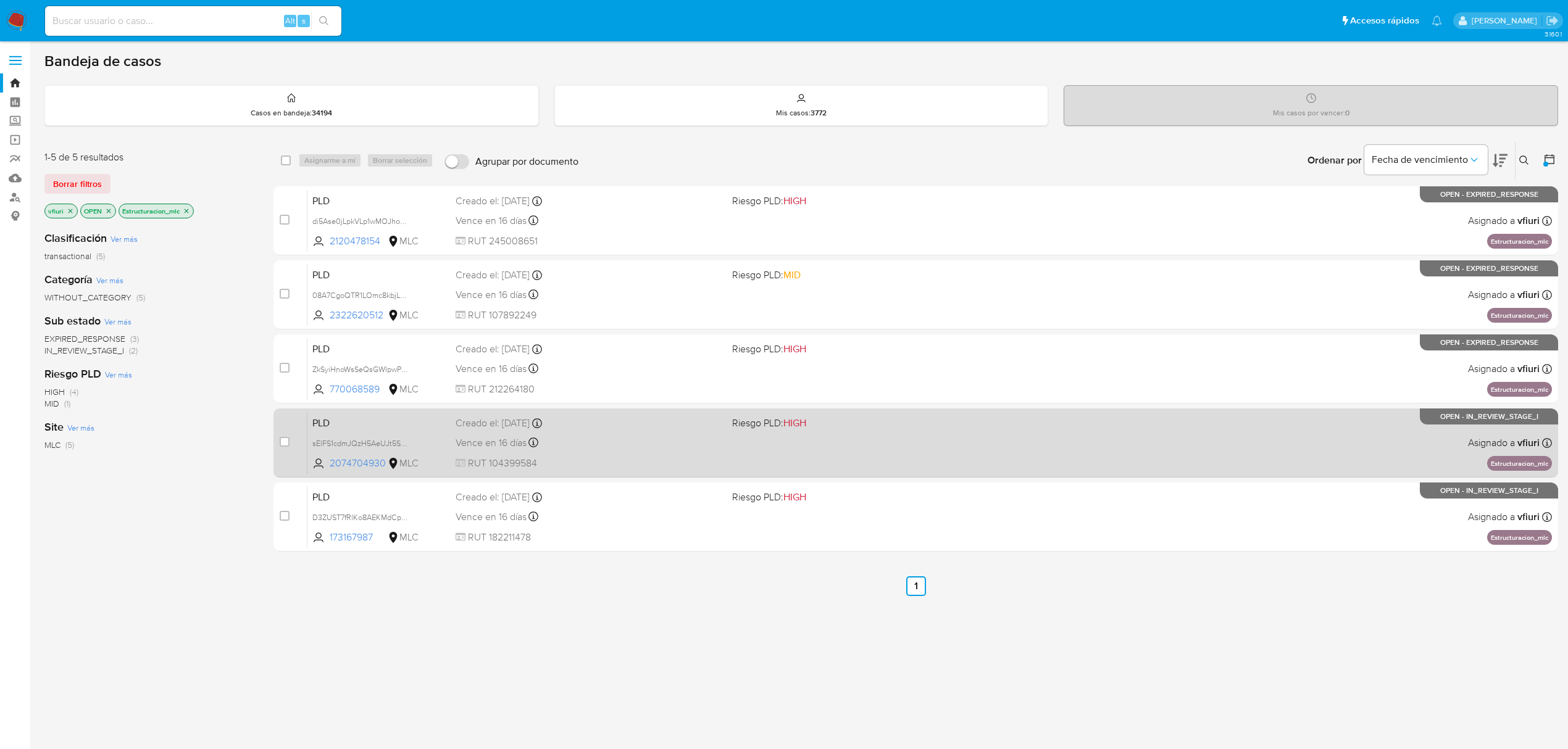
click at [634, 440] on div "Vence en 16 días Vence el 10/10/2025 16:07:36" at bounding box center [589, 443] width 266 height 16
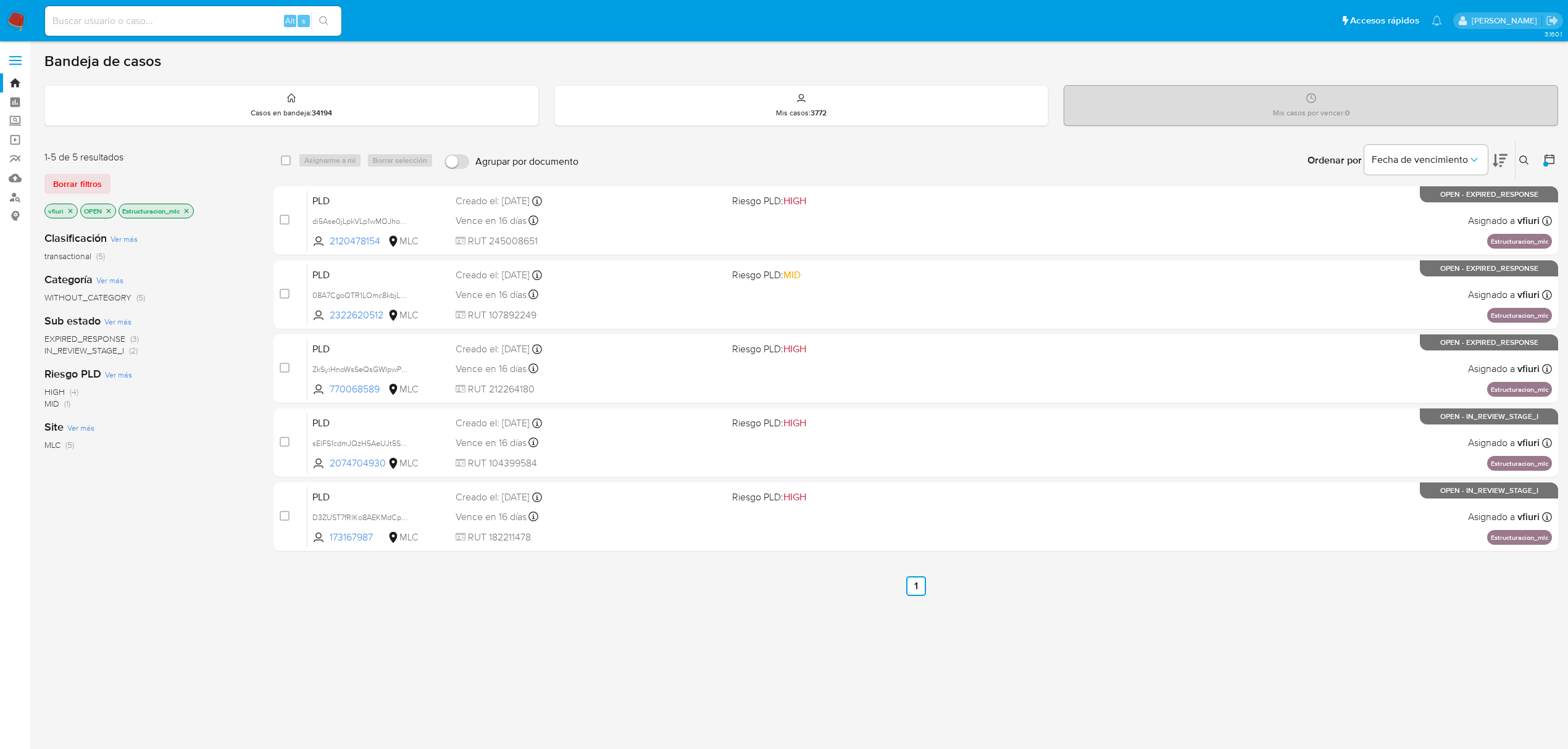
click at [1517, 162] on button at bounding box center [1526, 161] width 21 height 14
click at [1391, 216] on div at bounding box center [1422, 207] width 209 height 30
click at [1385, 201] on input at bounding box center [1422, 208] width 209 height 16
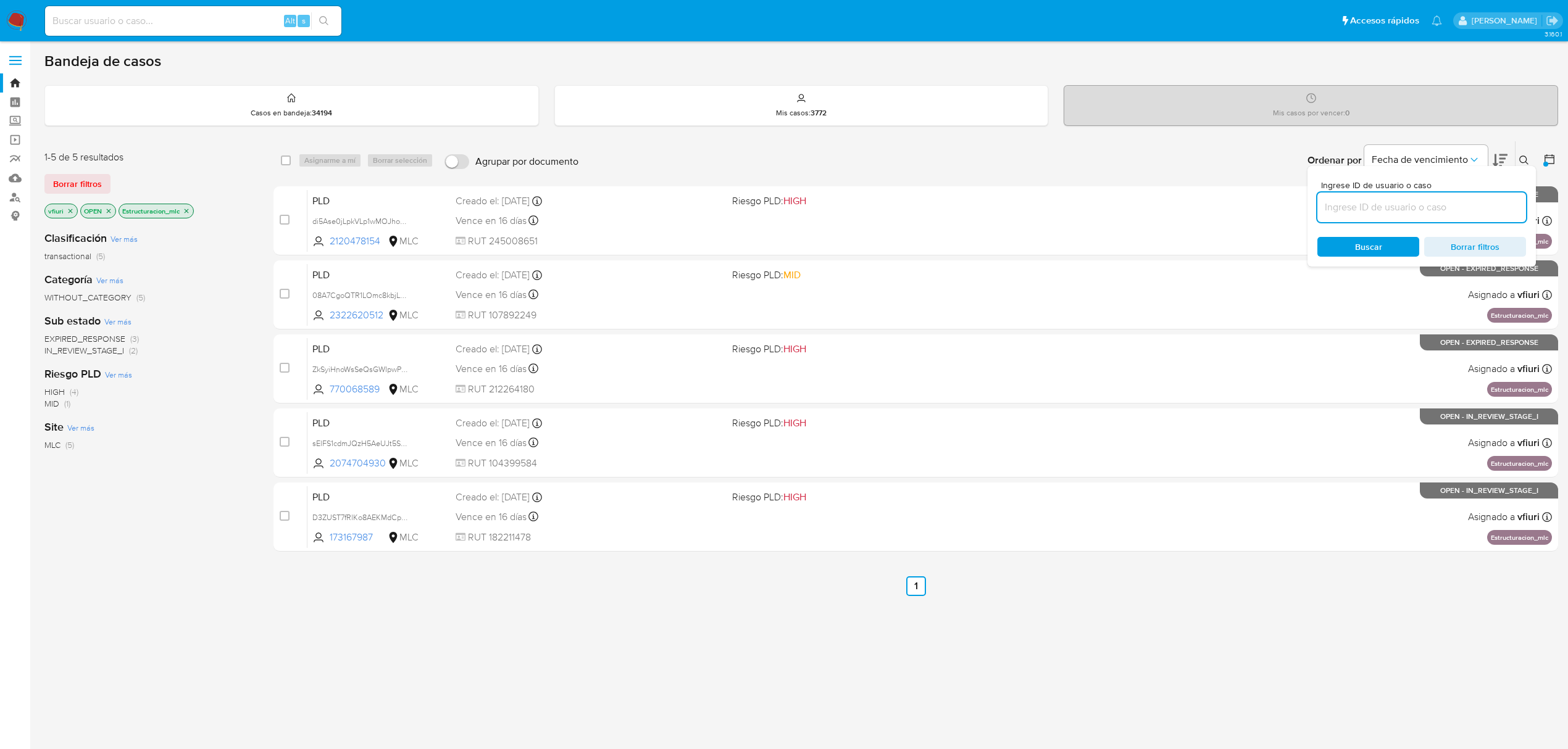
paste input "sElFS1cdmJQzH5AeUJt5SWX3"
type input "sElFS1cdmJQzH5AeUJt5SWX3"
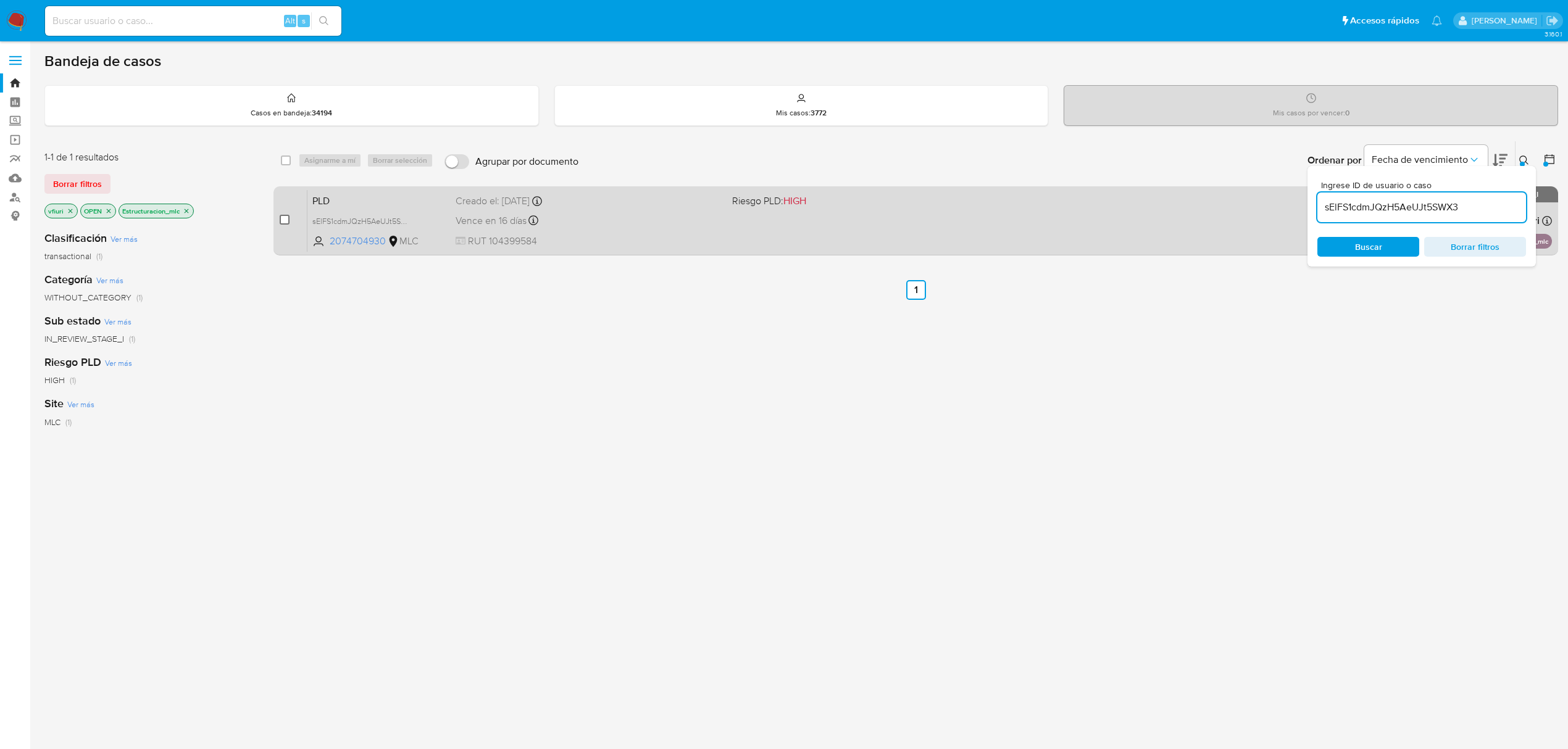
drag, startPoint x: 280, startPoint y: 222, endPoint x: 313, endPoint y: 199, distance: 40.2
click at [281, 222] on input "checkbox" at bounding box center [284, 219] width 10 height 10
checkbox input "true"
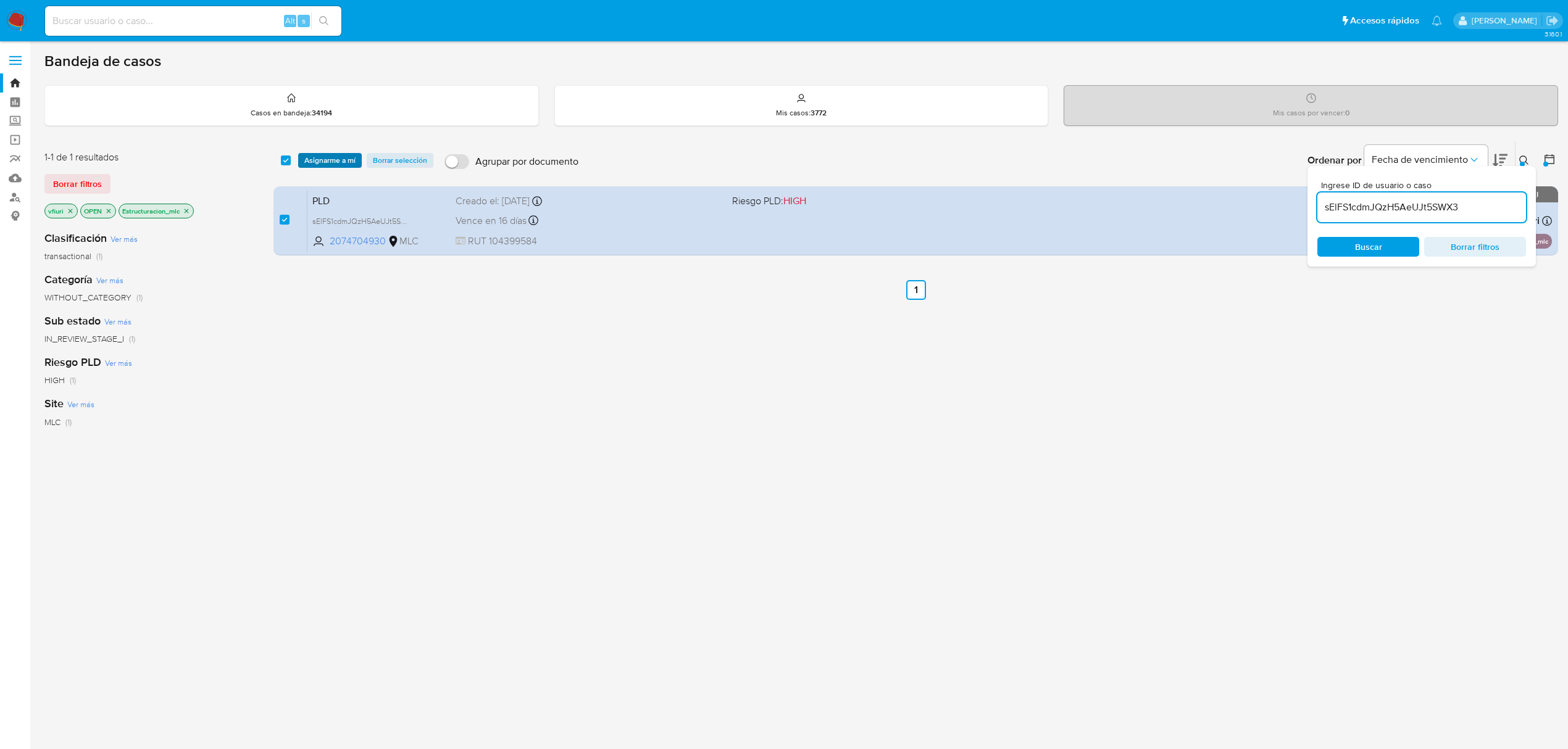
click at [329, 163] on span "Asignarme a mí" at bounding box center [329, 161] width 51 height 13
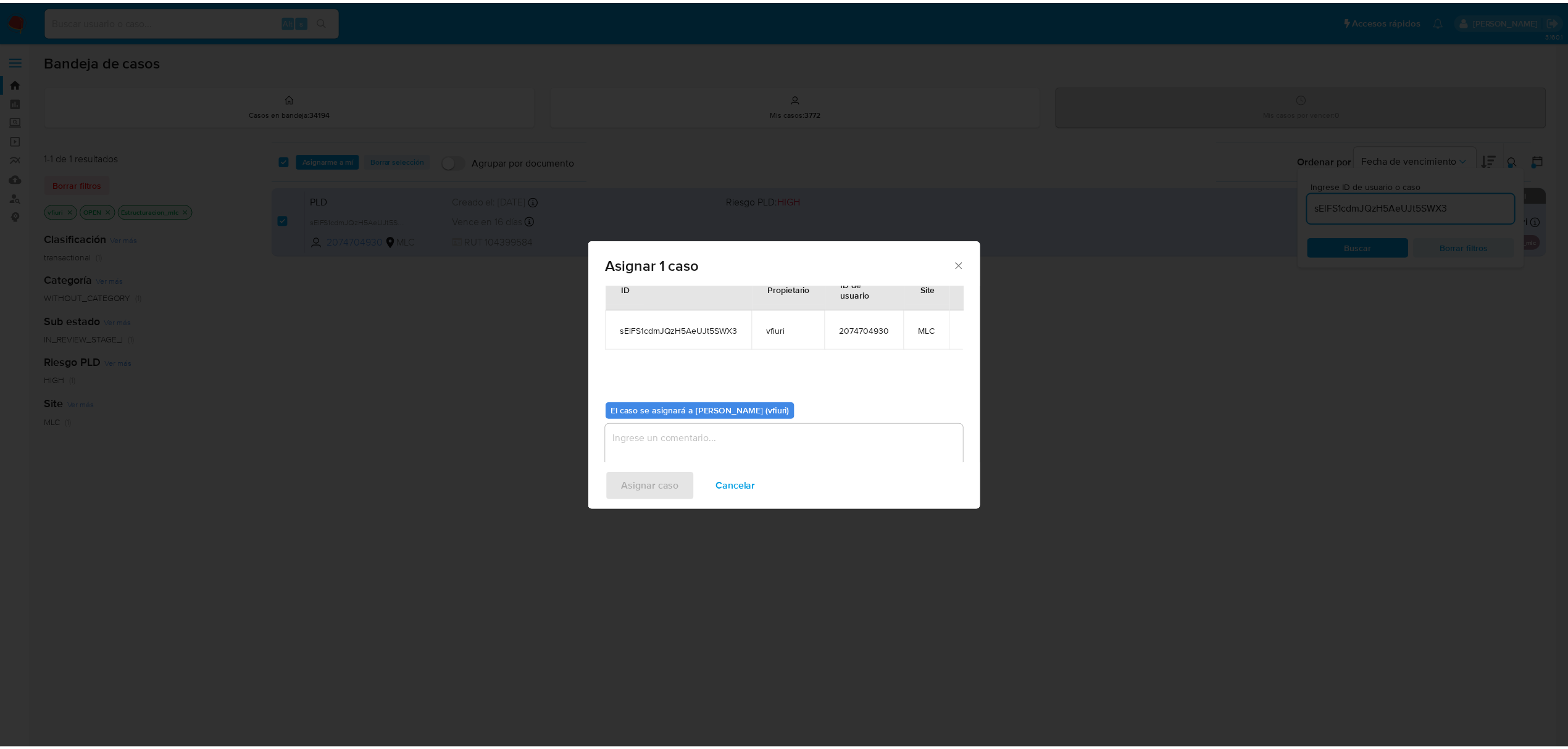
scroll to position [63, 0]
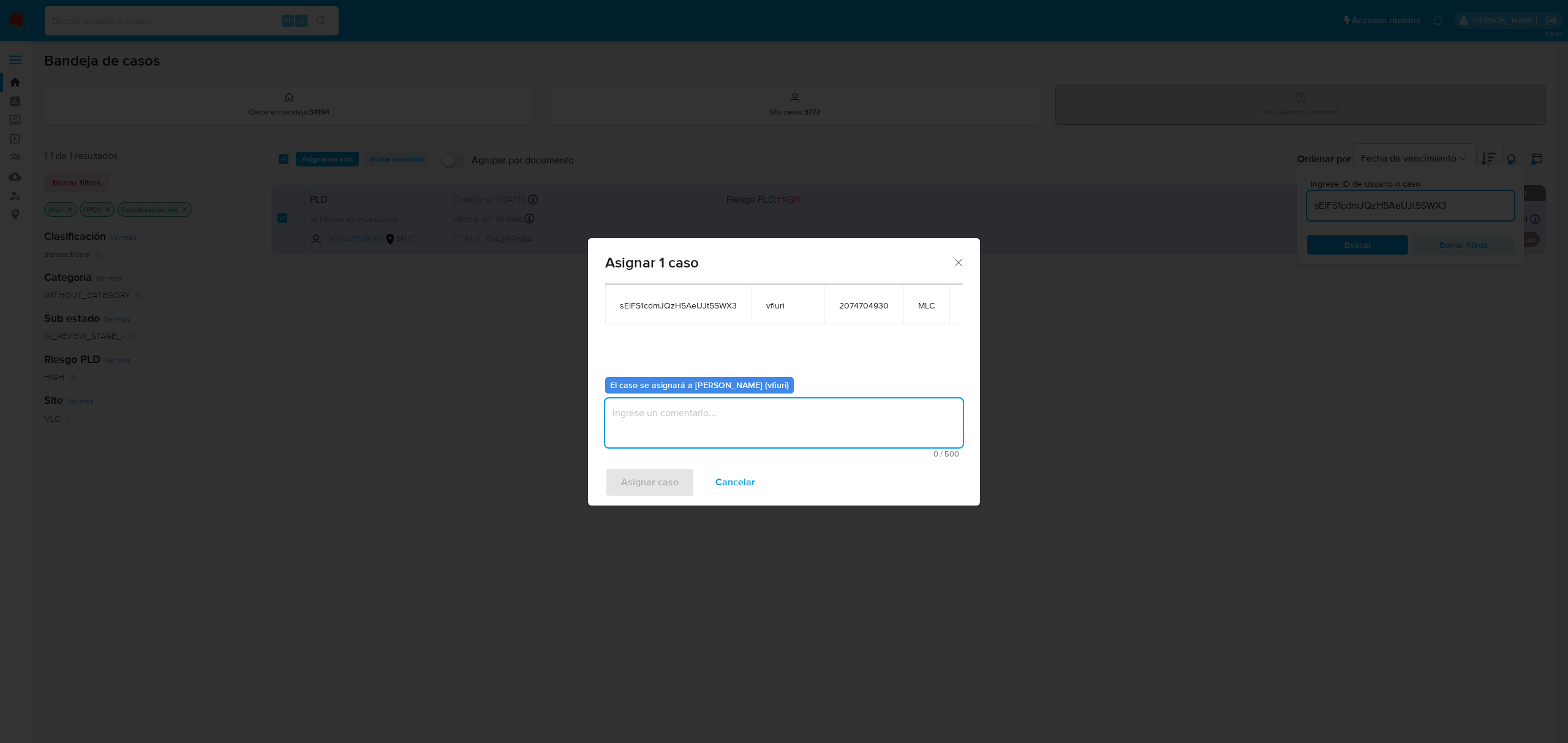
click at [698, 442] on textarea "assign-modal" at bounding box center [784, 423] width 357 height 49
type textarea "-"
click at [655, 471] on span "Asignar caso" at bounding box center [650, 483] width 57 height 27
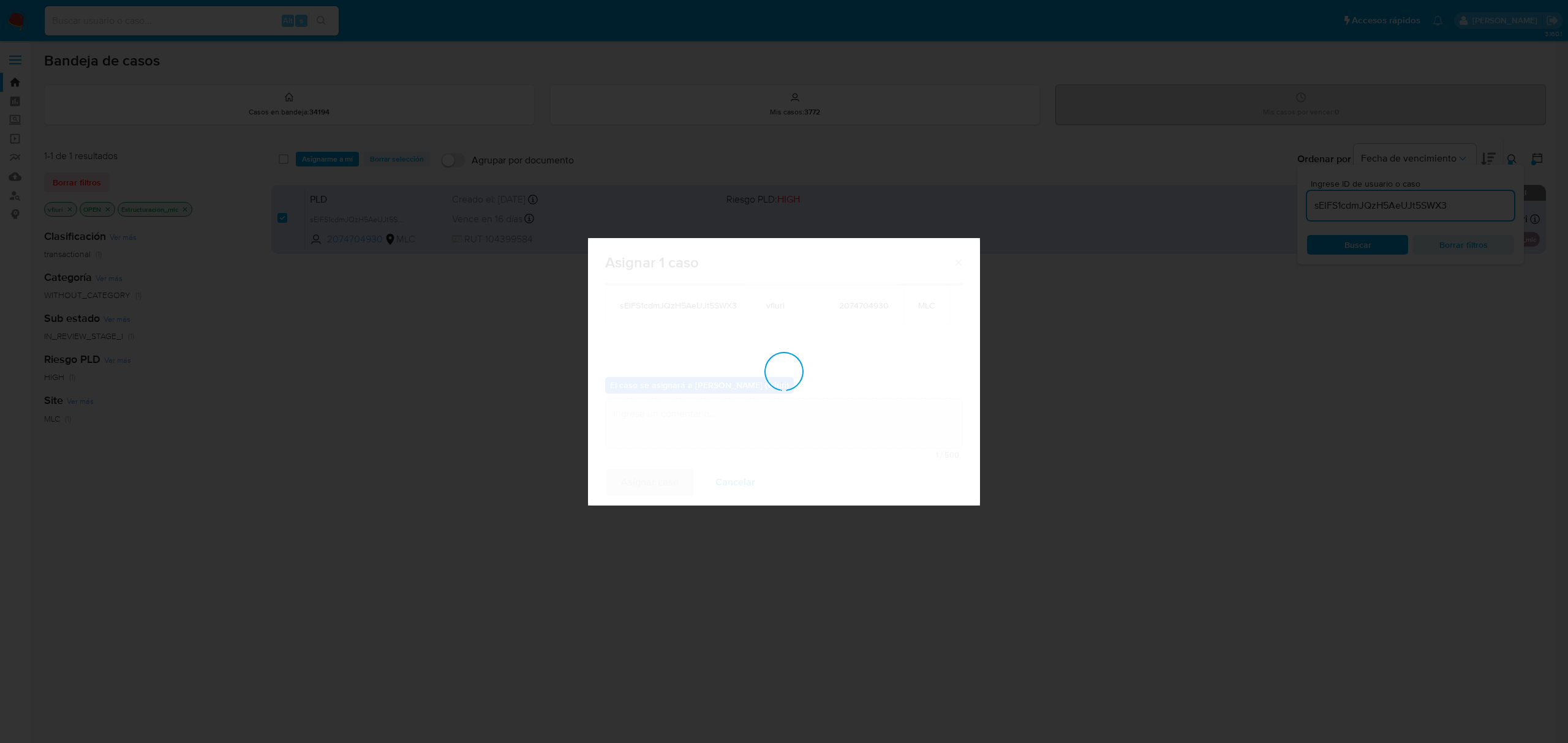
checkbox input "false"
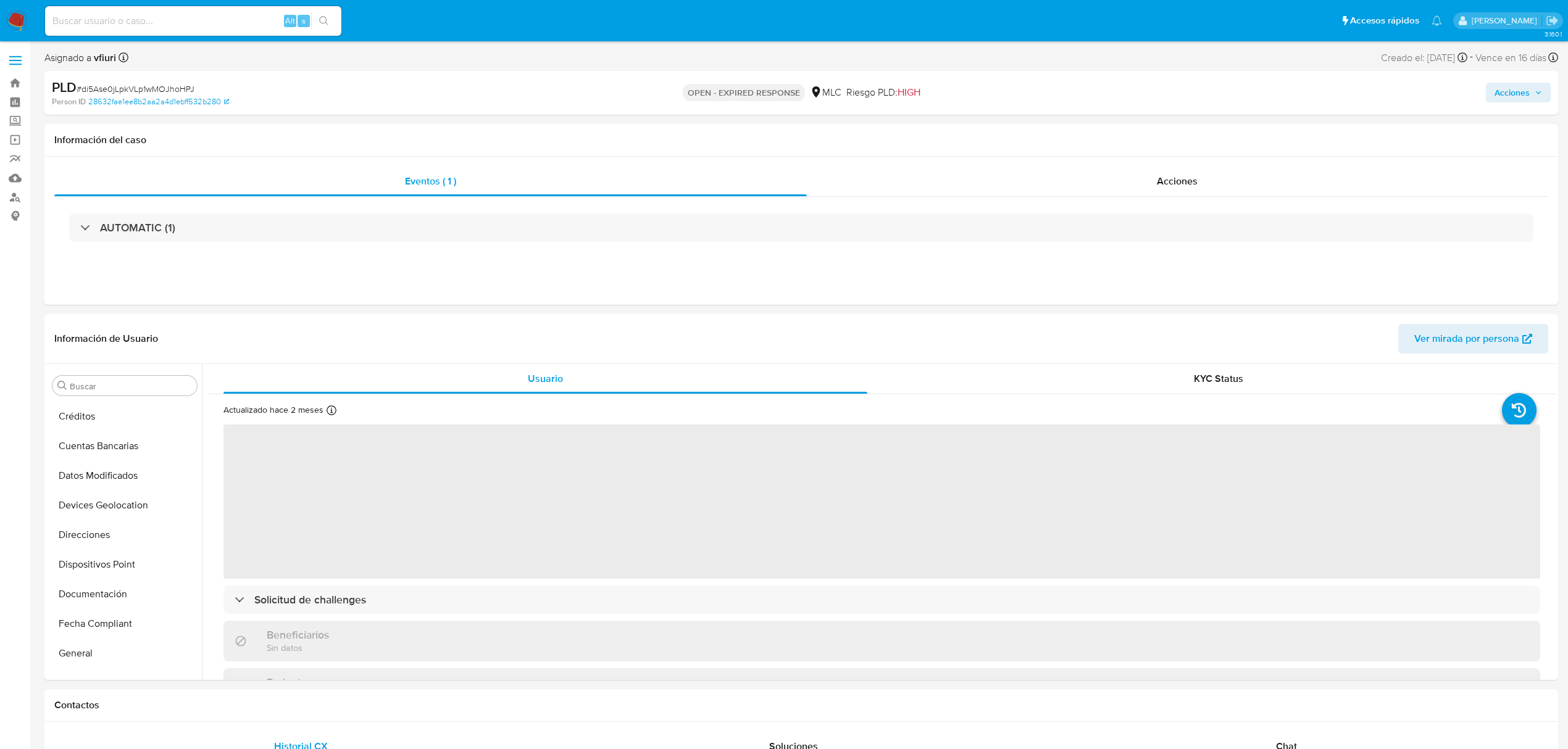
scroll to position [566, 0]
select select "10"
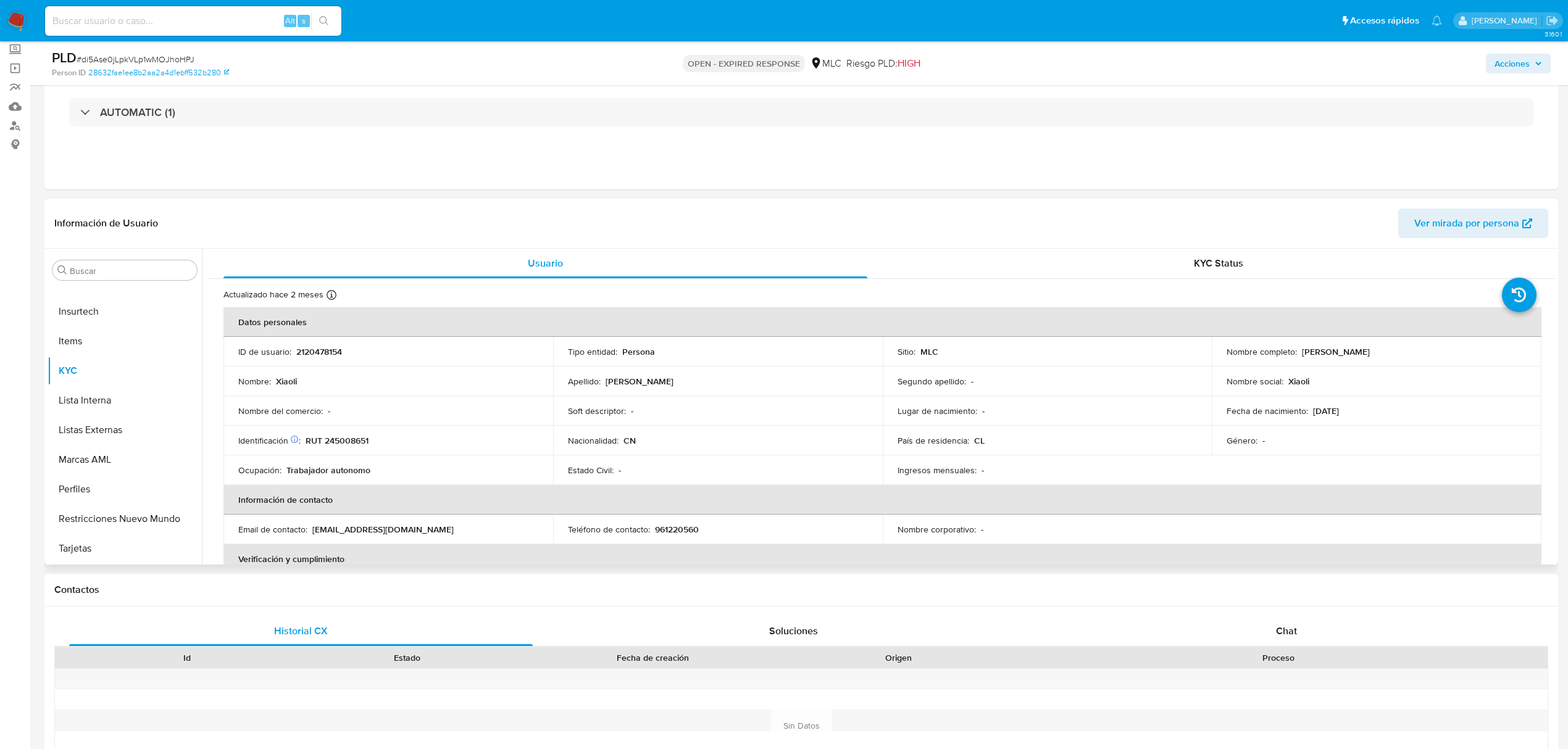
scroll to position [164, 0]
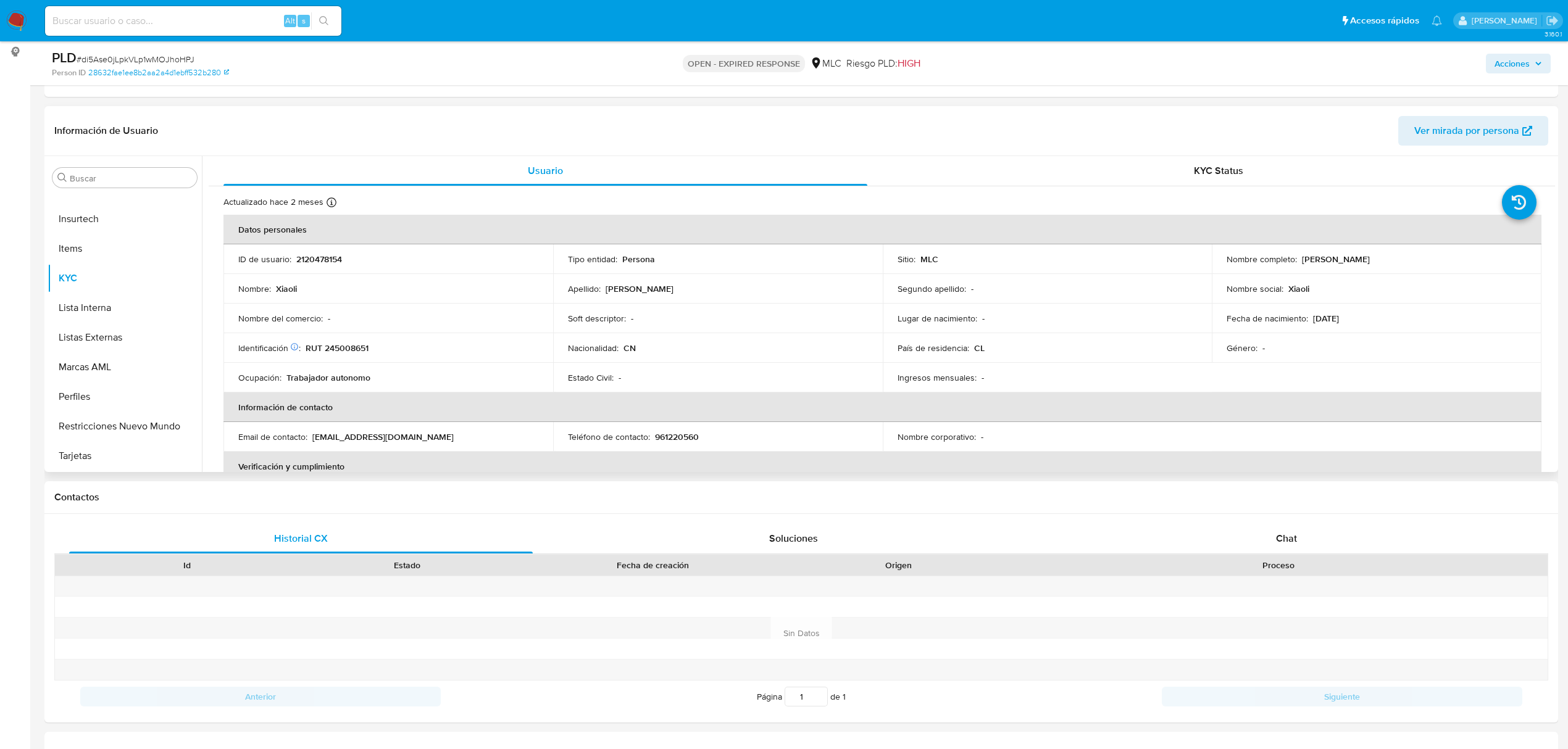
click at [321, 257] on p "2120478154" at bounding box center [319, 259] width 46 height 11
copy p "2120478154"
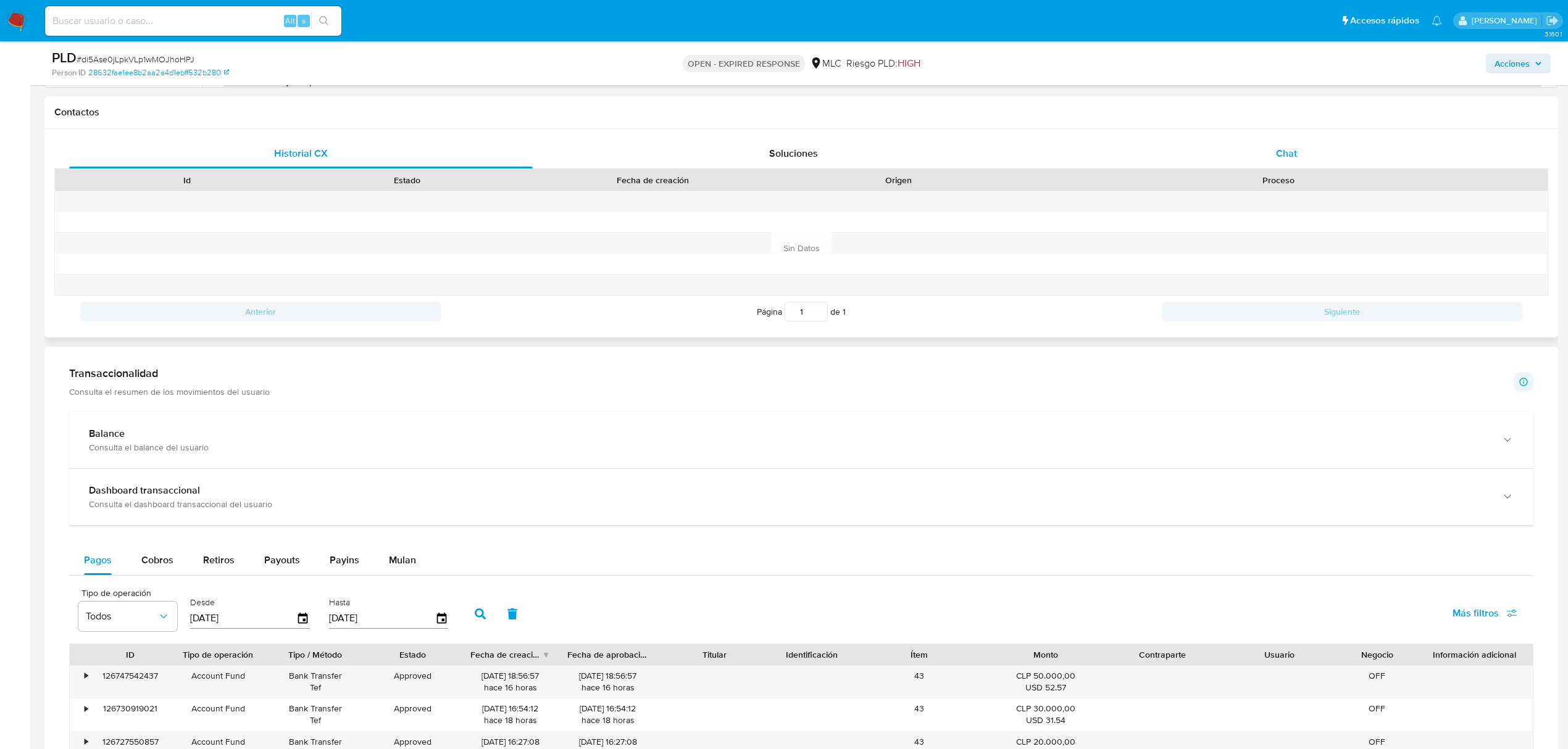
scroll to position [512, 0]
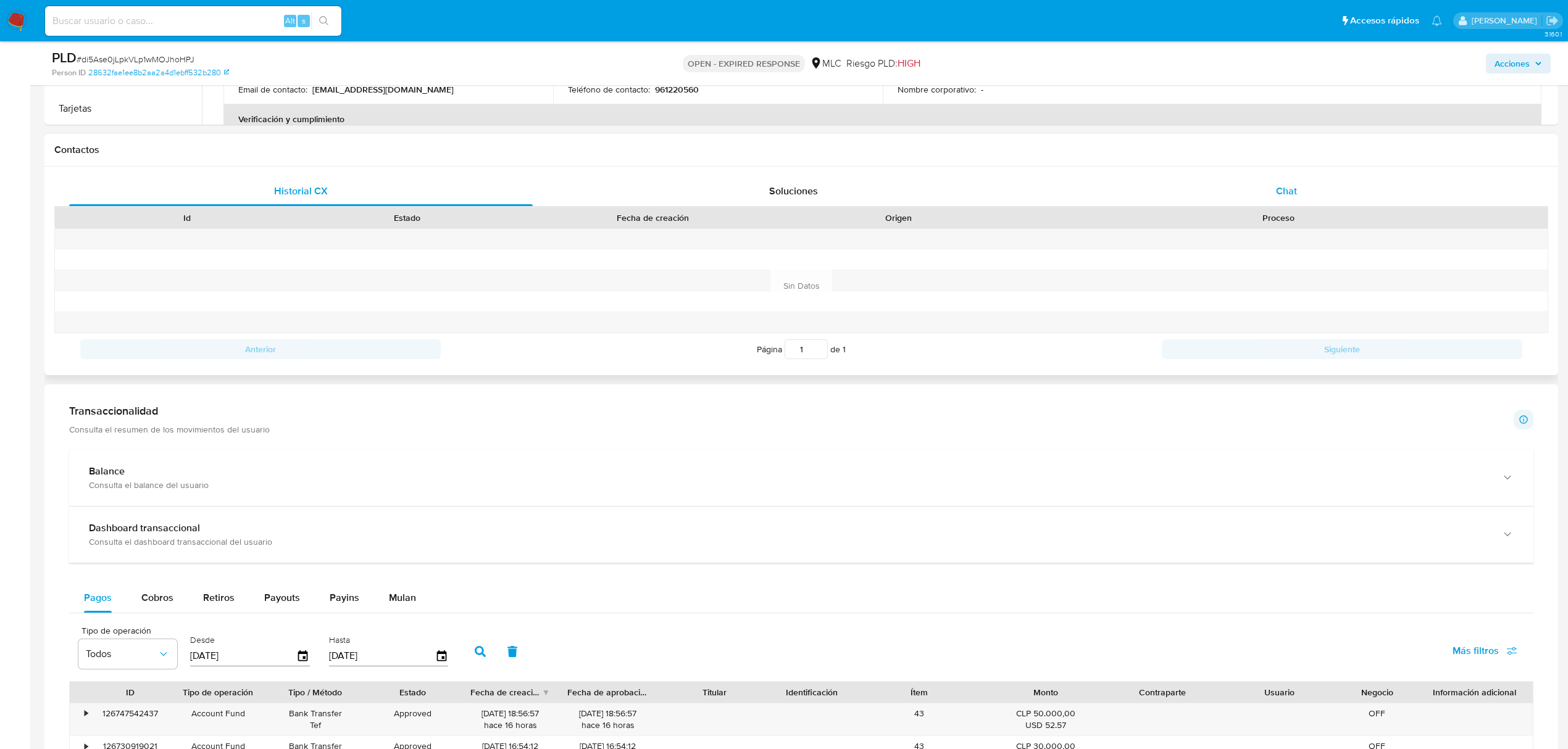
click at [1293, 191] on span "Chat" at bounding box center [1286, 191] width 21 height 14
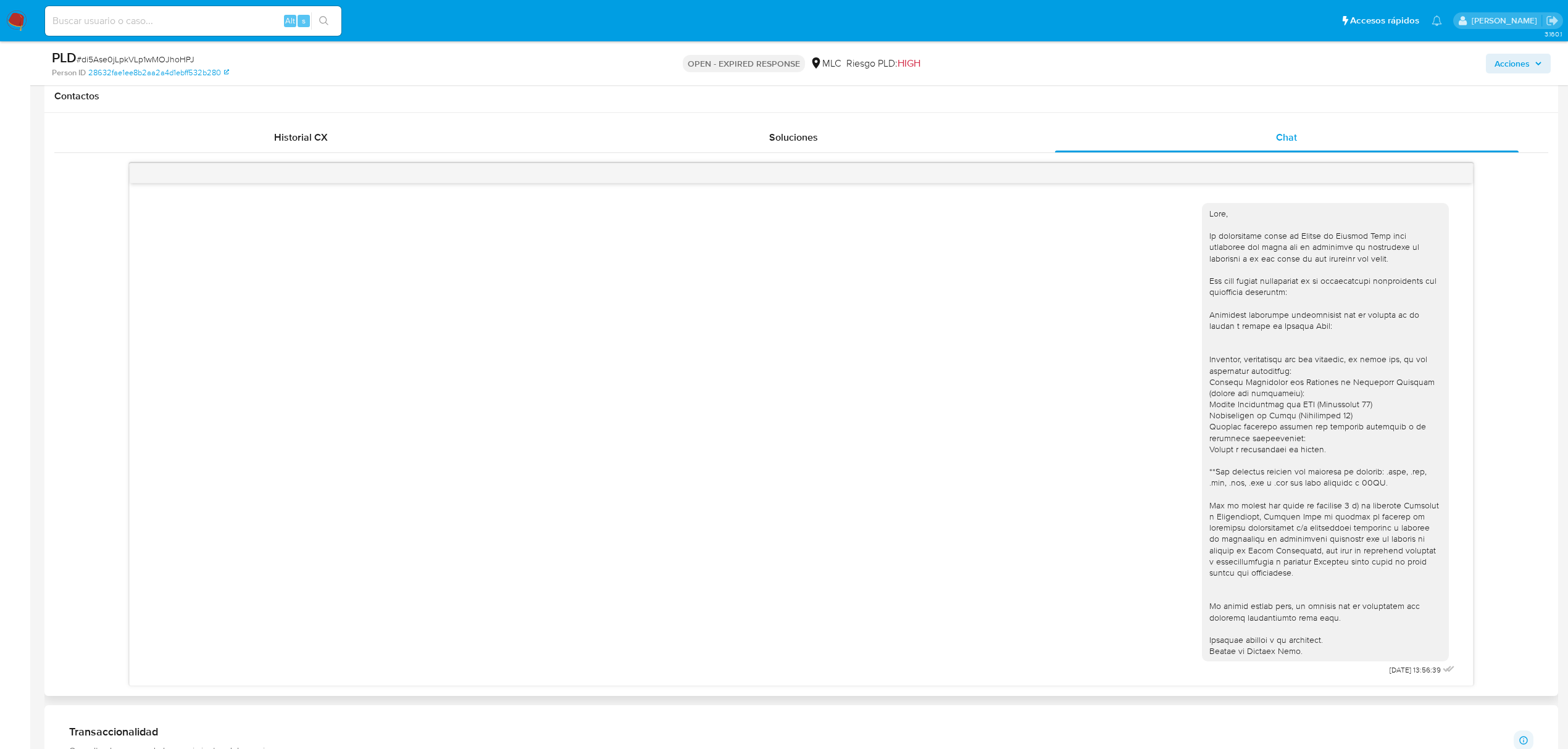
scroll to position [594, 0]
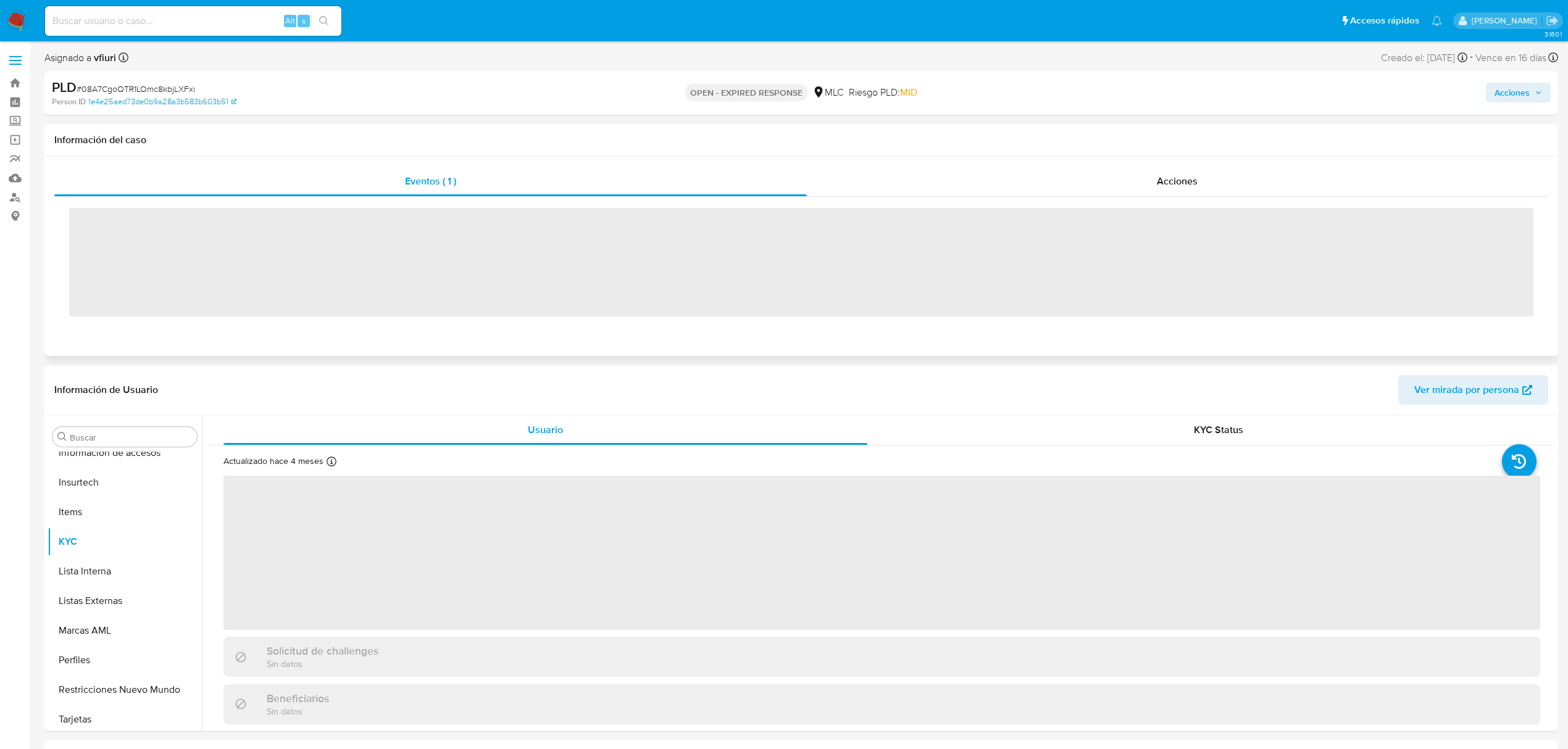
scroll to position [581, 0]
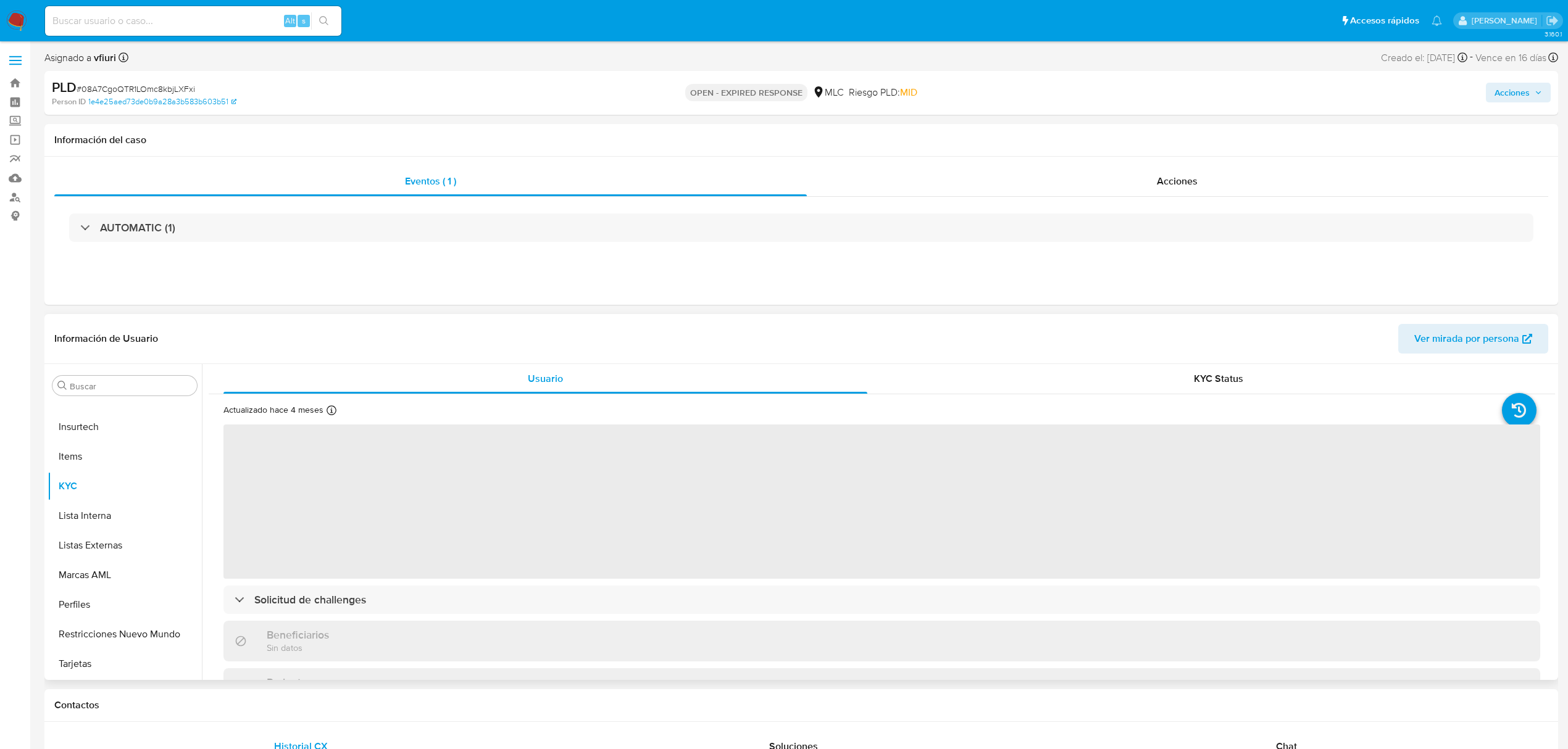
select select "10"
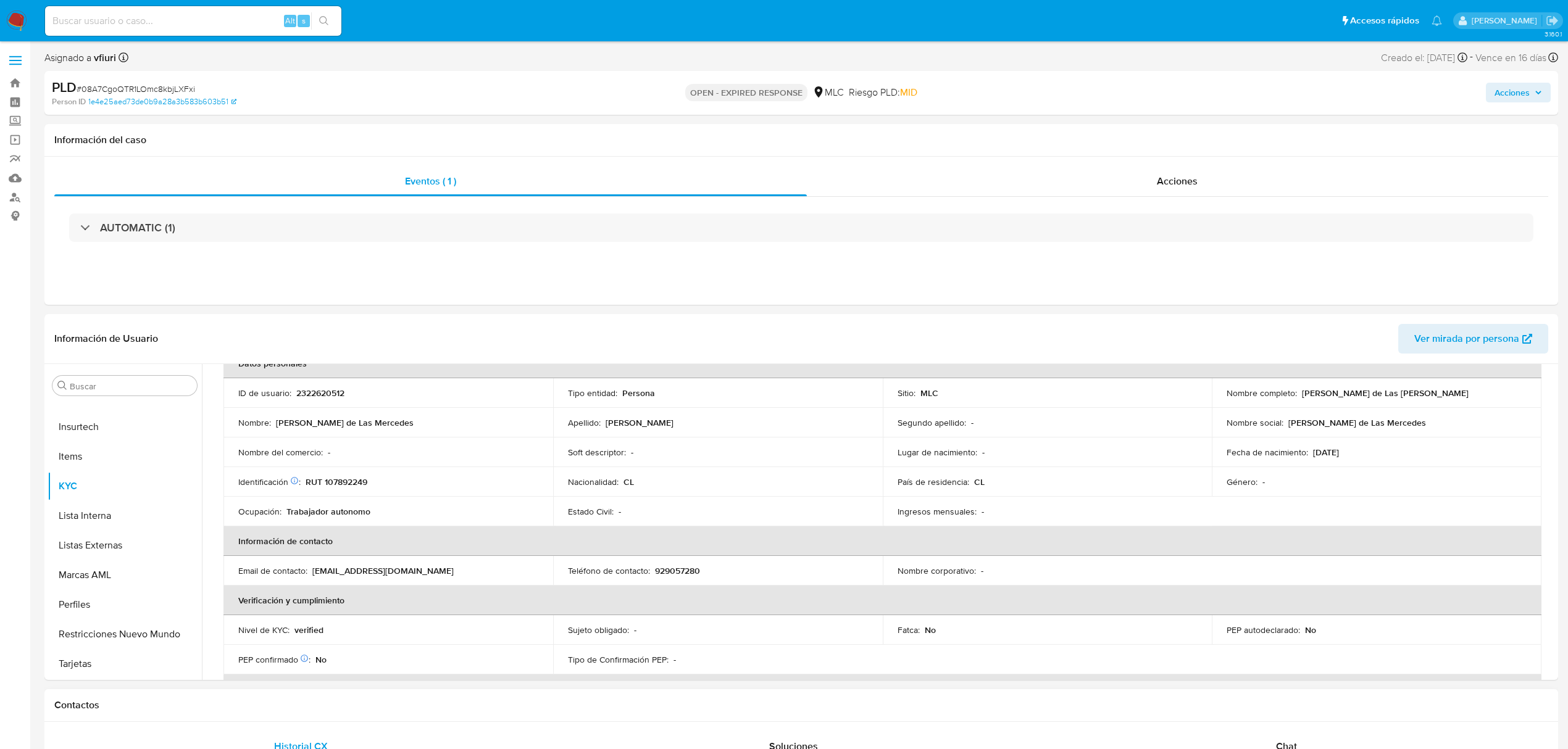
scroll to position [164, 0]
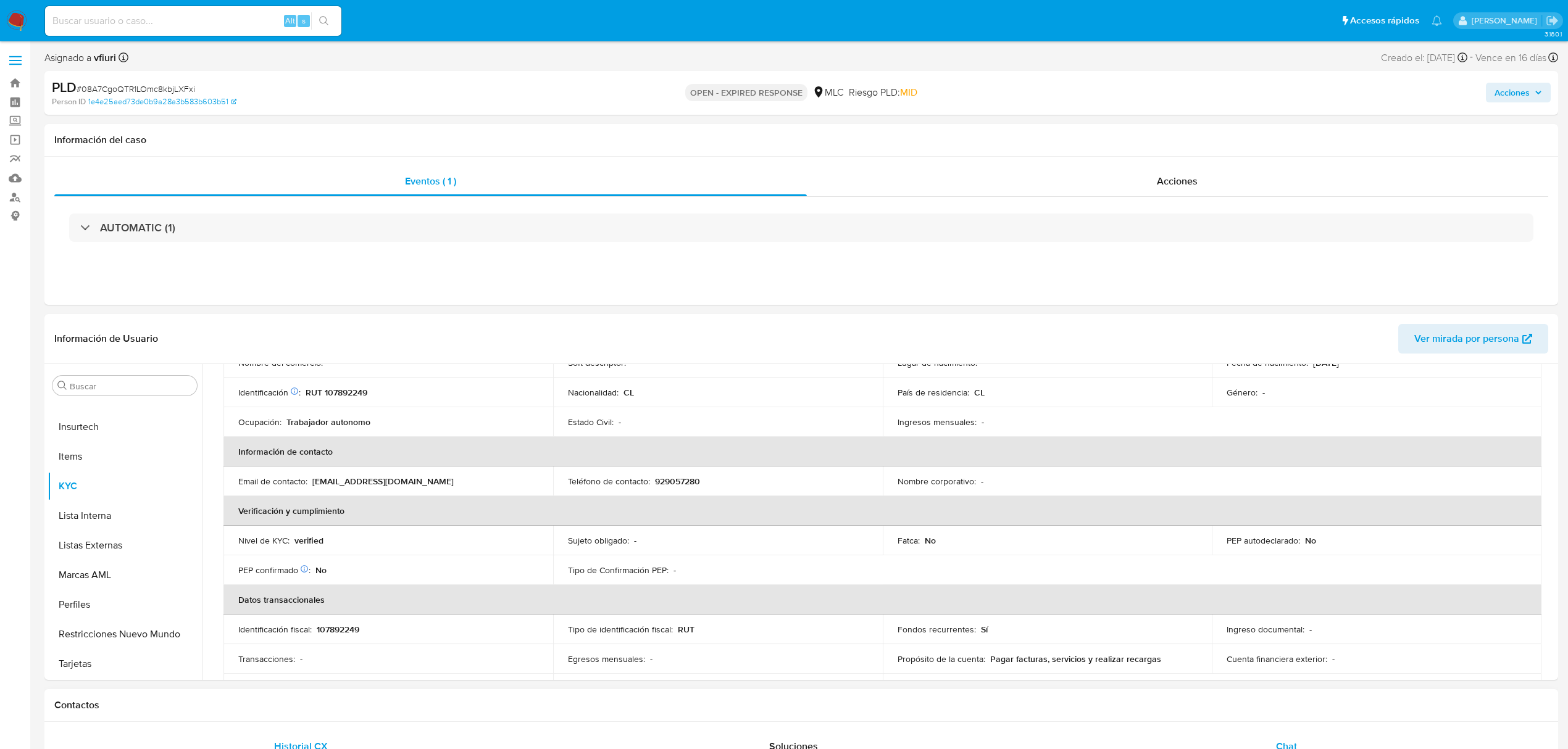
click at [1290, 746] on span "Chat" at bounding box center [1286, 746] width 21 height 14
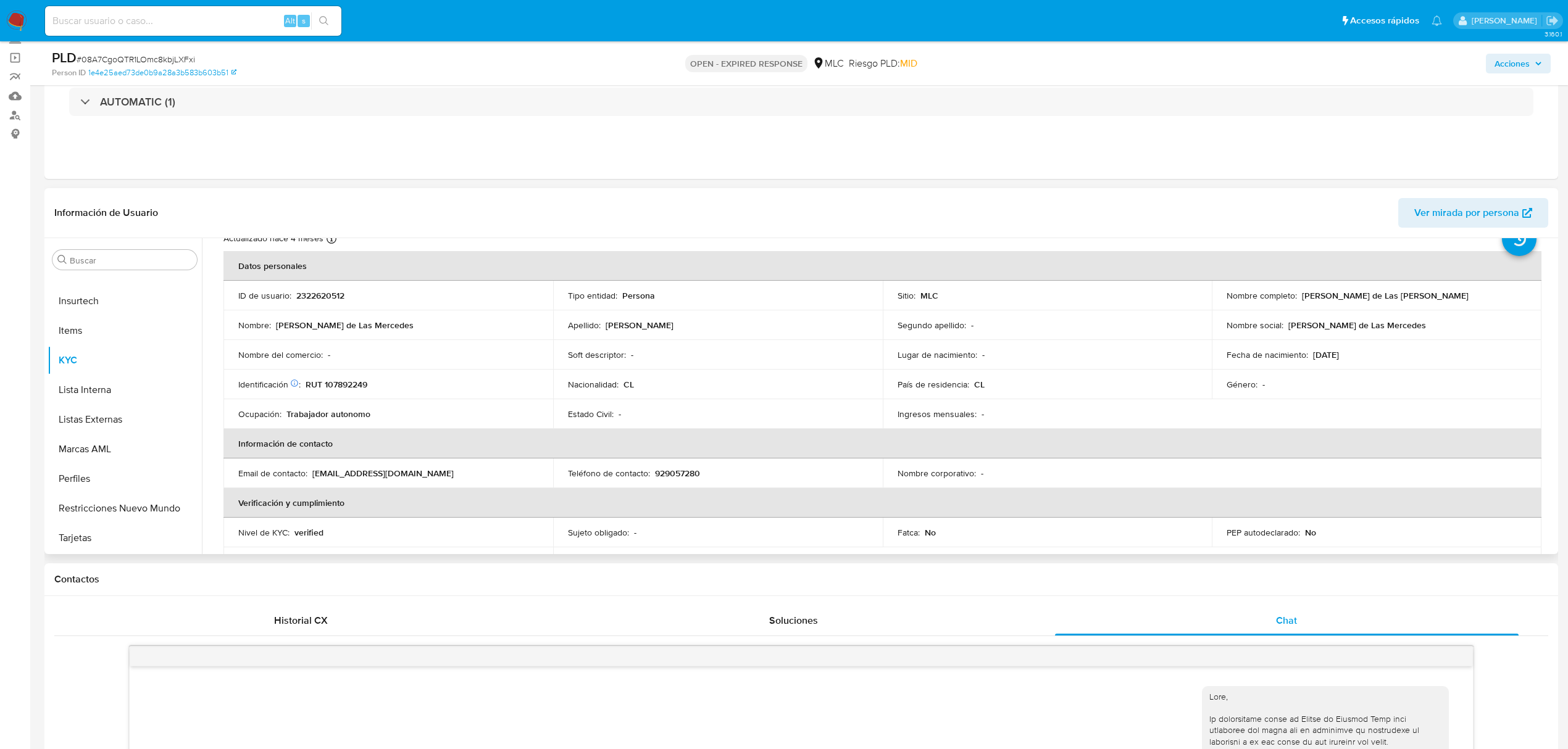
scroll to position [0, 0]
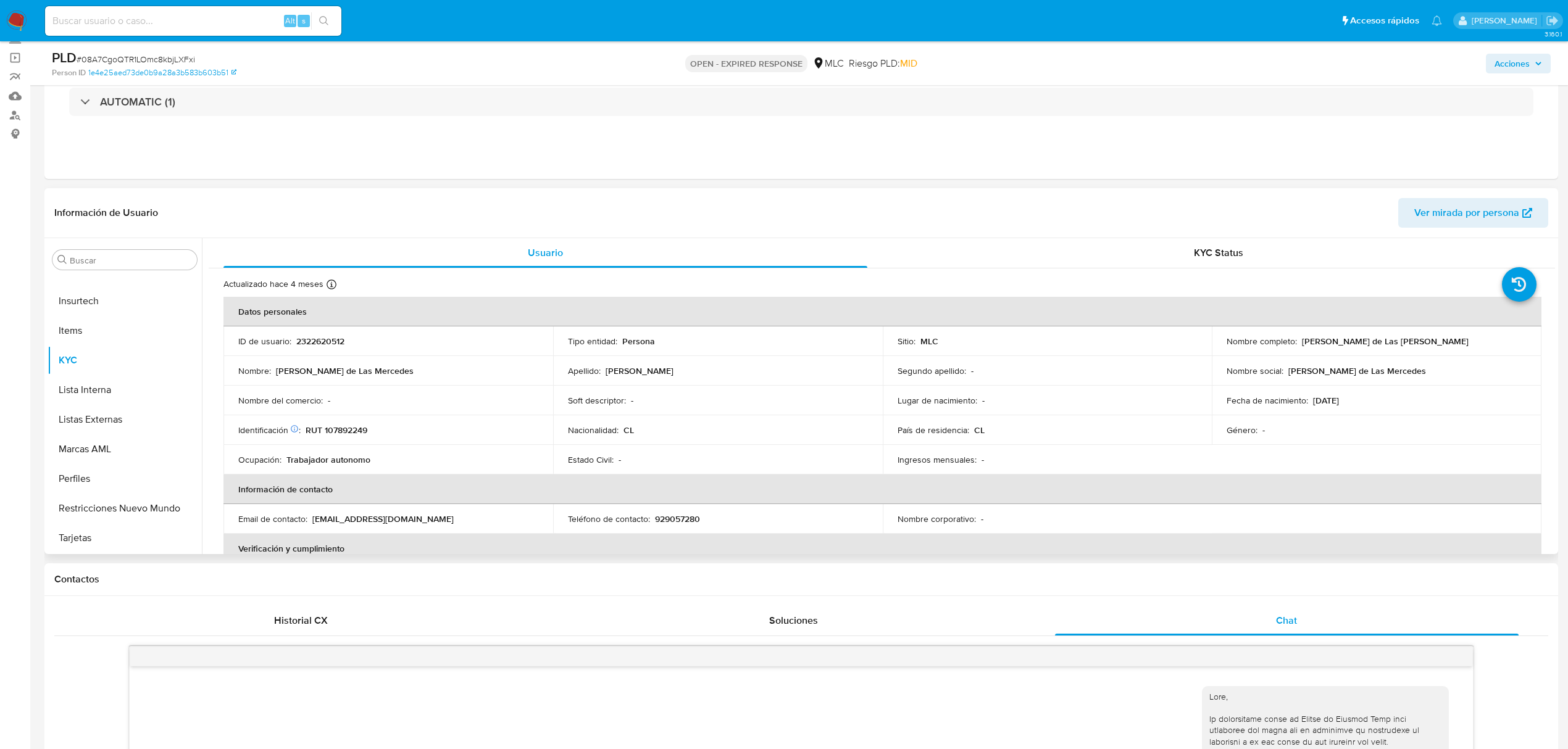
click at [326, 335] on td "ID de usuario : 2322620512" at bounding box center [388, 341] width 329 height 30
copy p "2322620512"
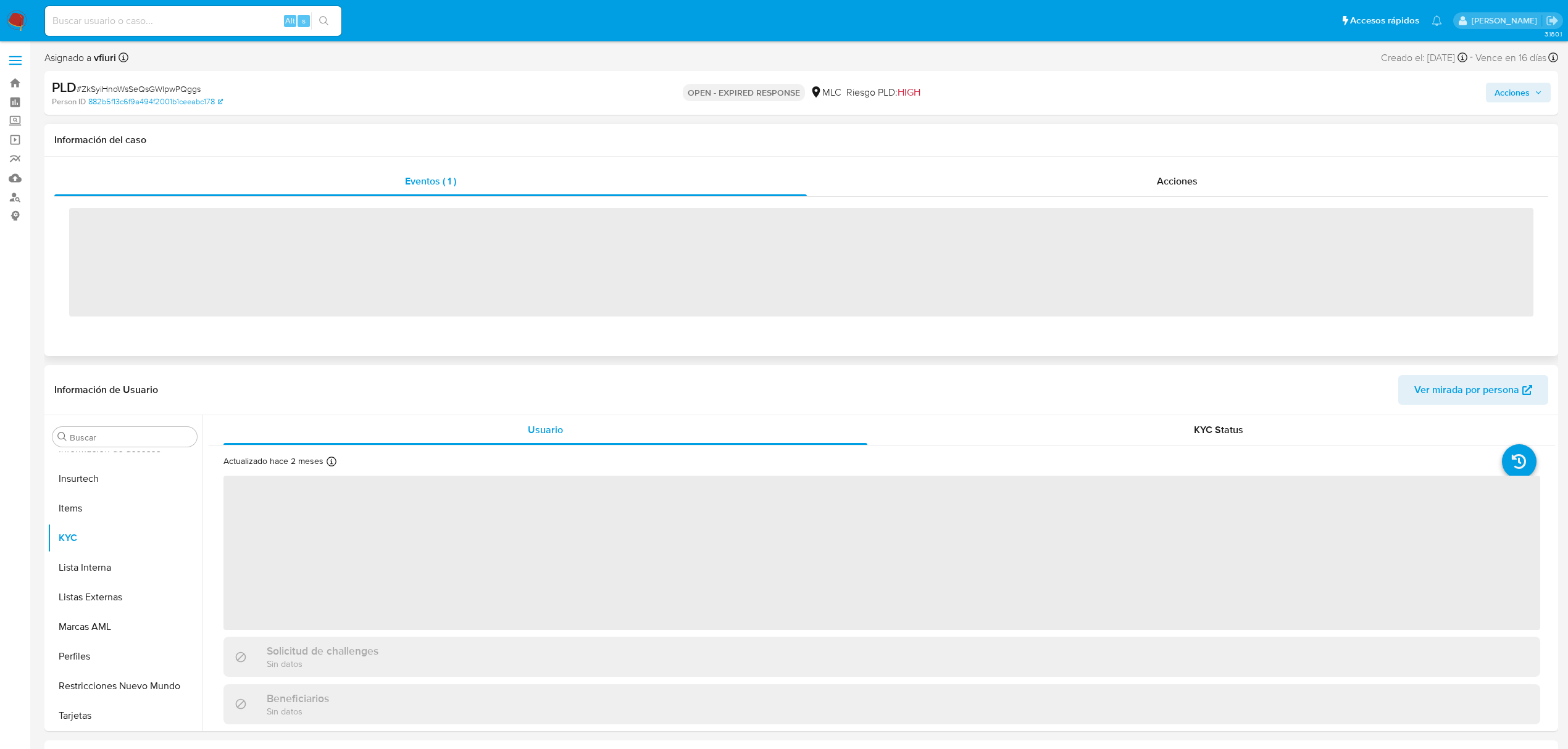
scroll to position [581, 0]
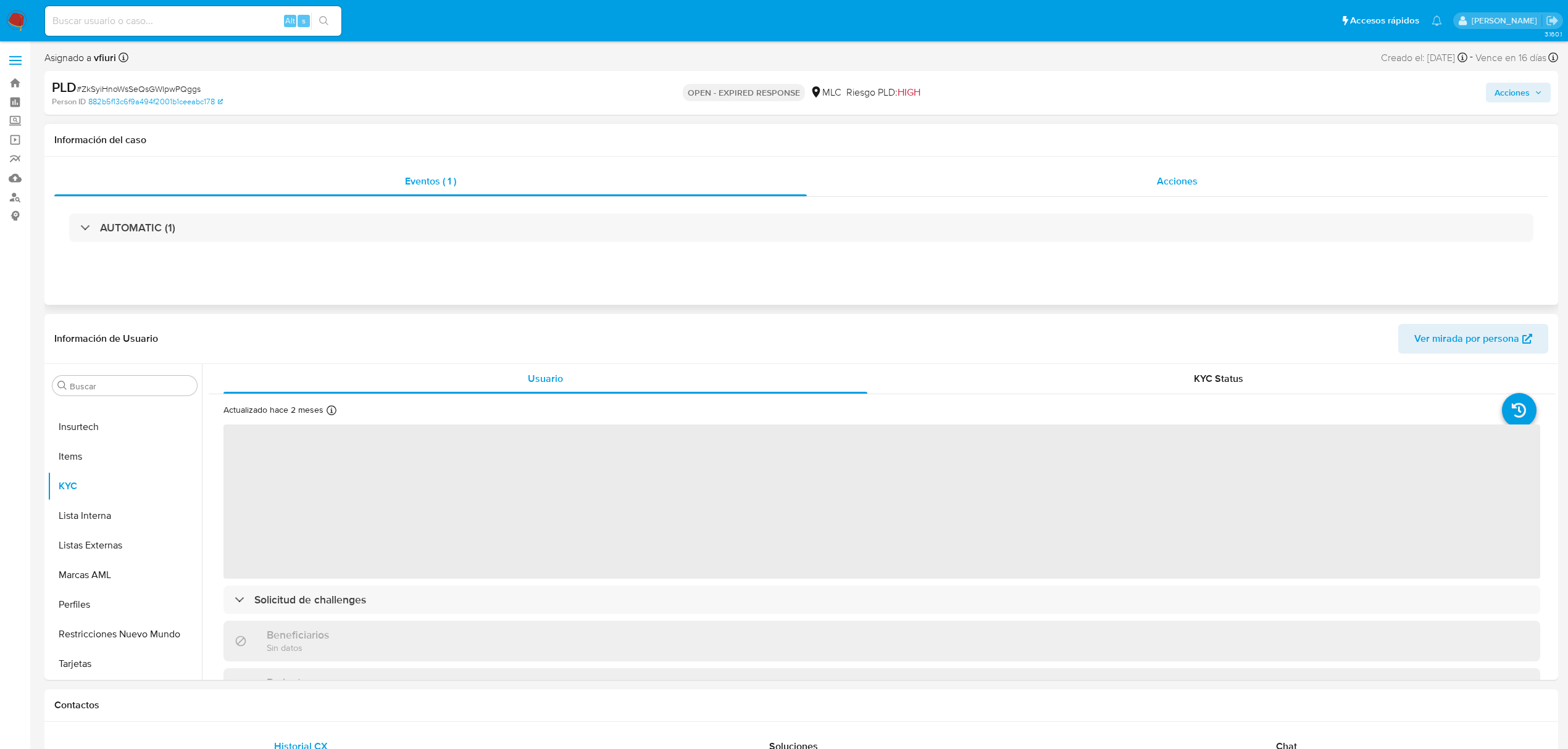
click at [1201, 174] on div "Acciones" at bounding box center [1178, 181] width 742 height 30
select select "10"
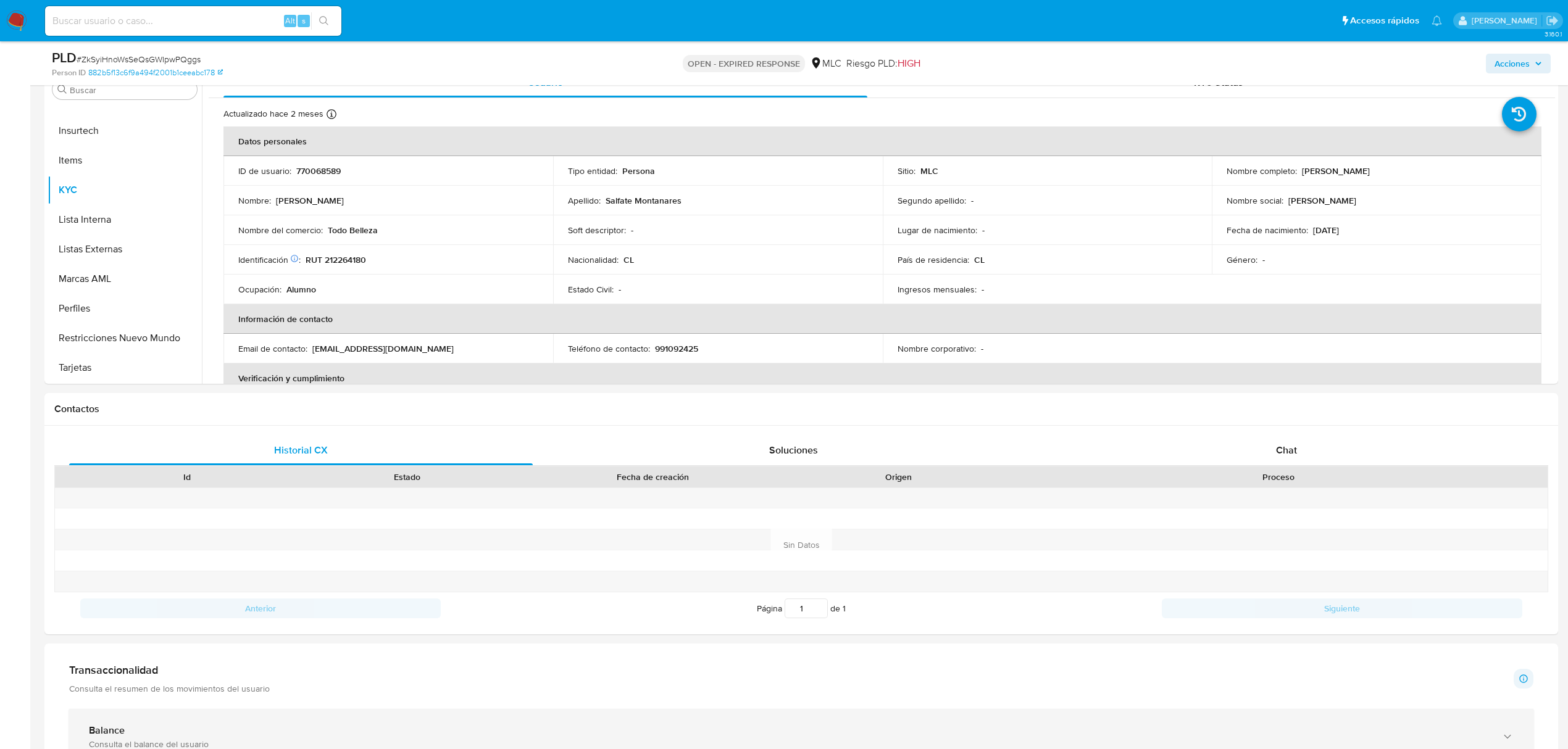
scroll to position [658, 0]
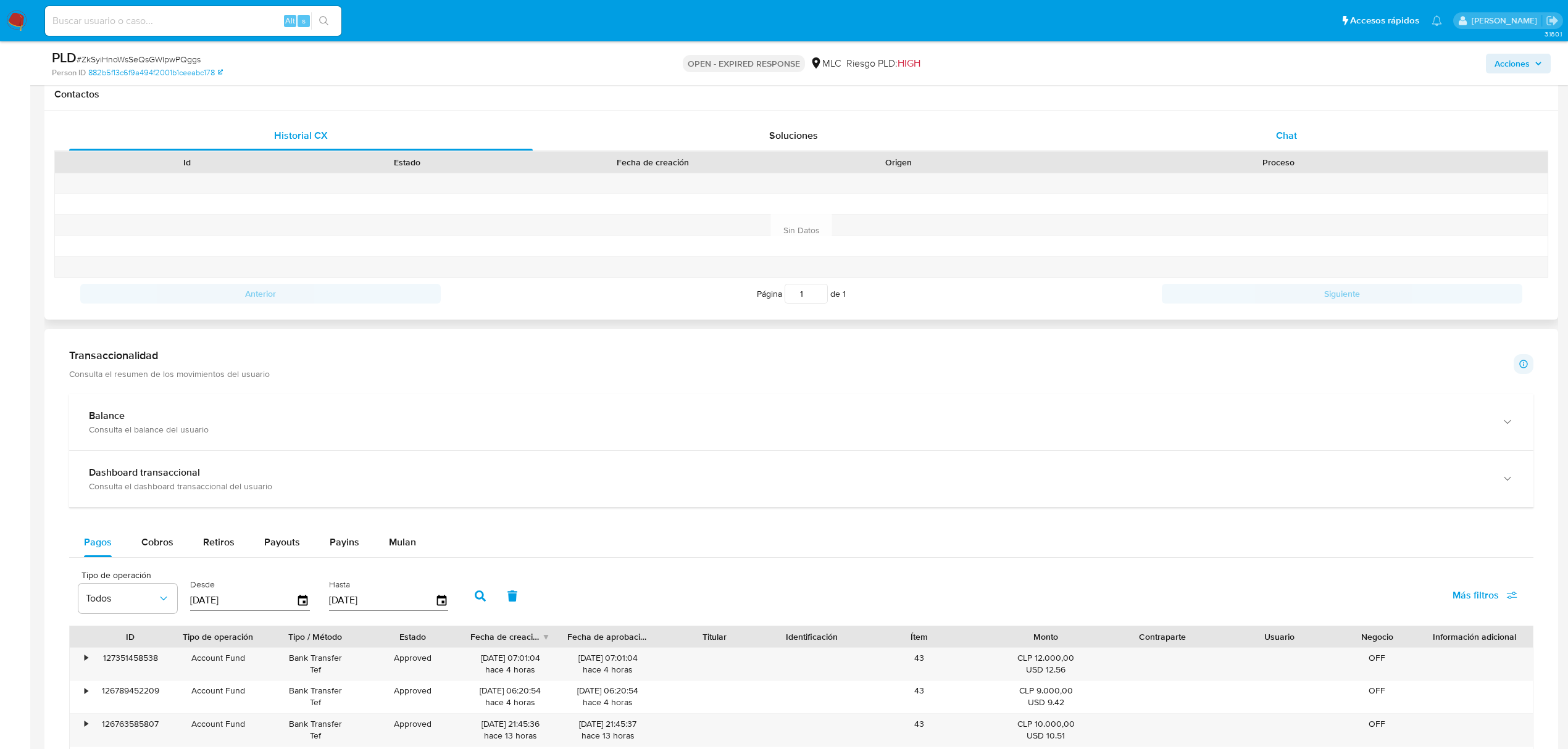
click at [1288, 130] on span "Chat" at bounding box center [1286, 135] width 21 height 14
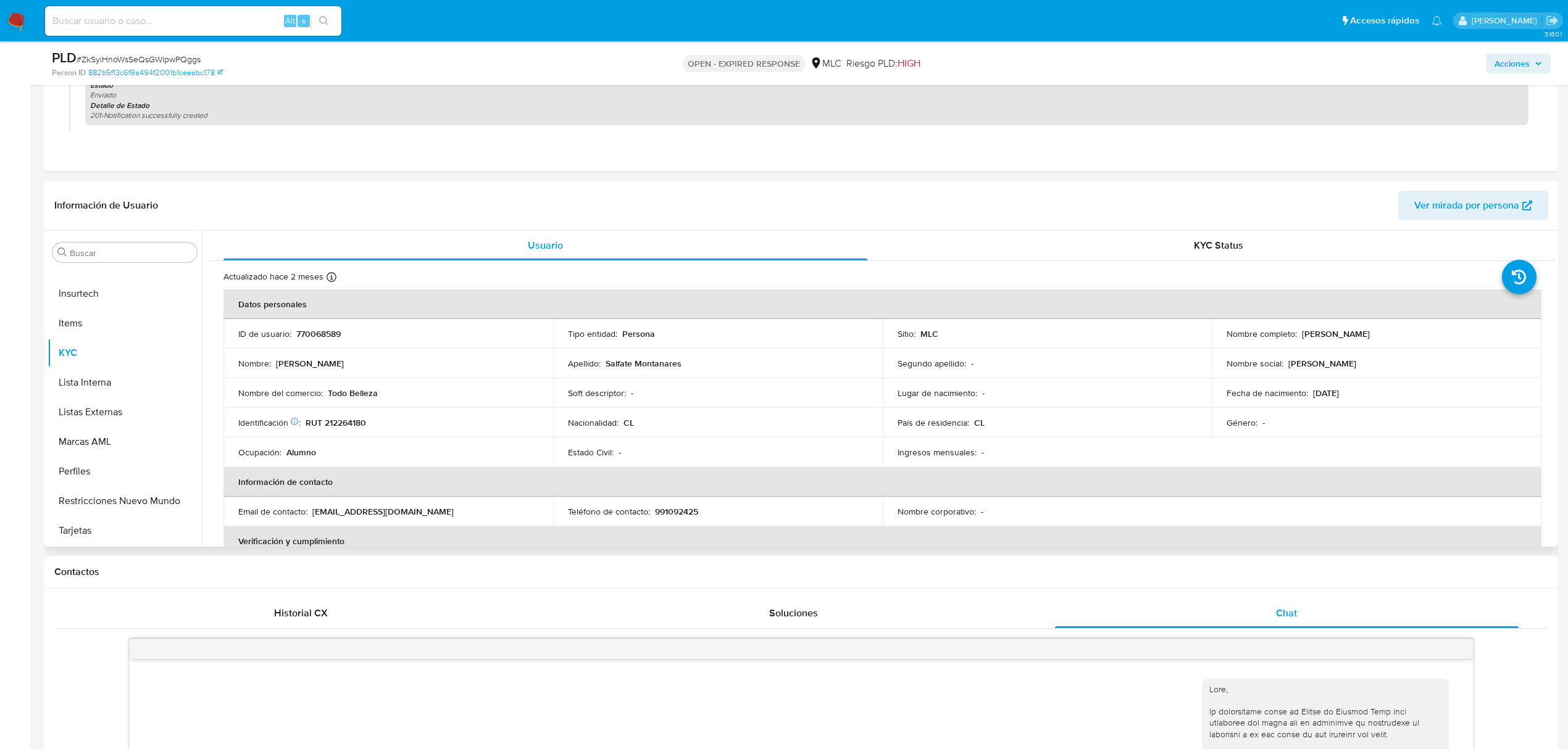
scroll to position [82, 0]
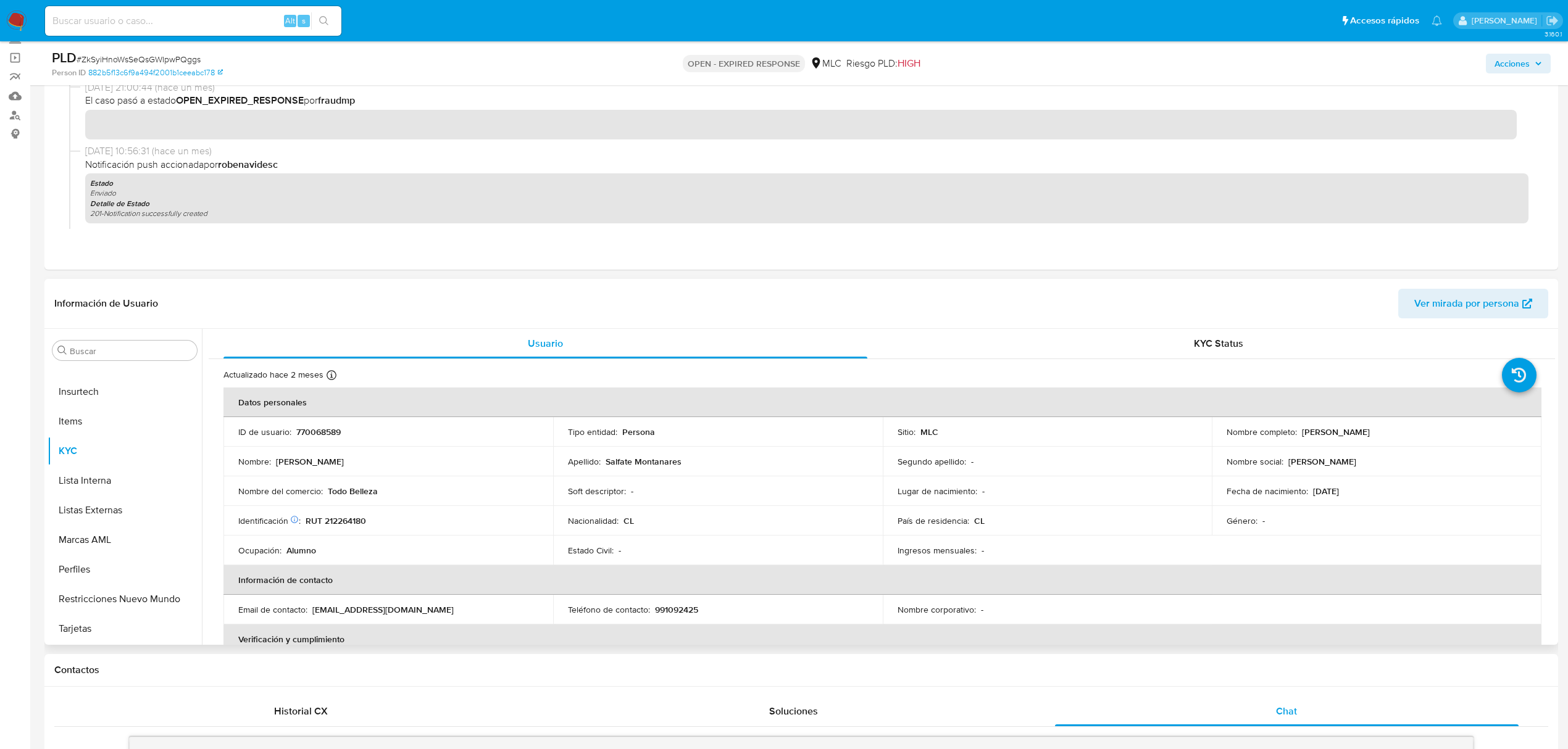
click at [332, 435] on p "770068589" at bounding box center [318, 432] width 44 height 11
copy p "770068589"
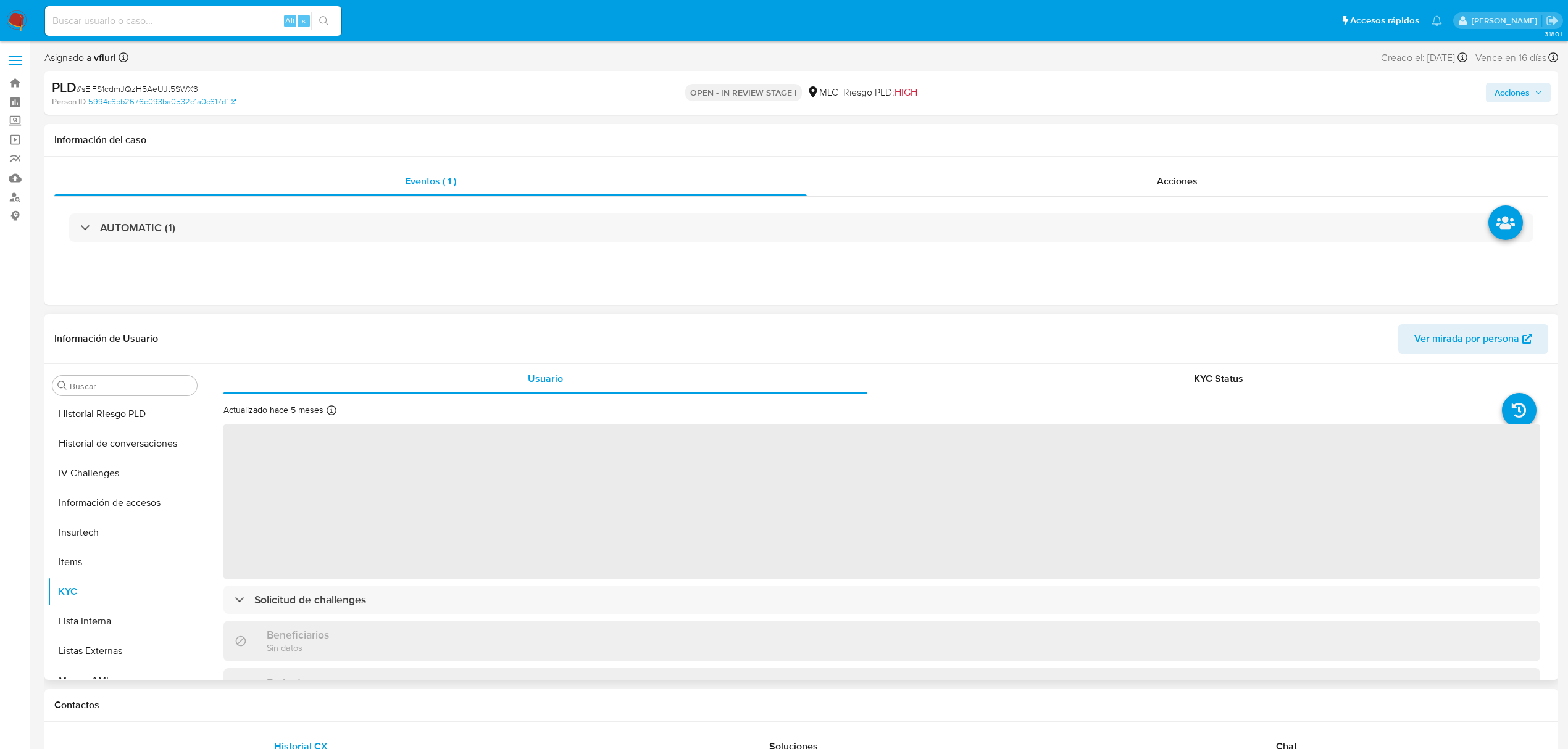
scroll to position [581, 0]
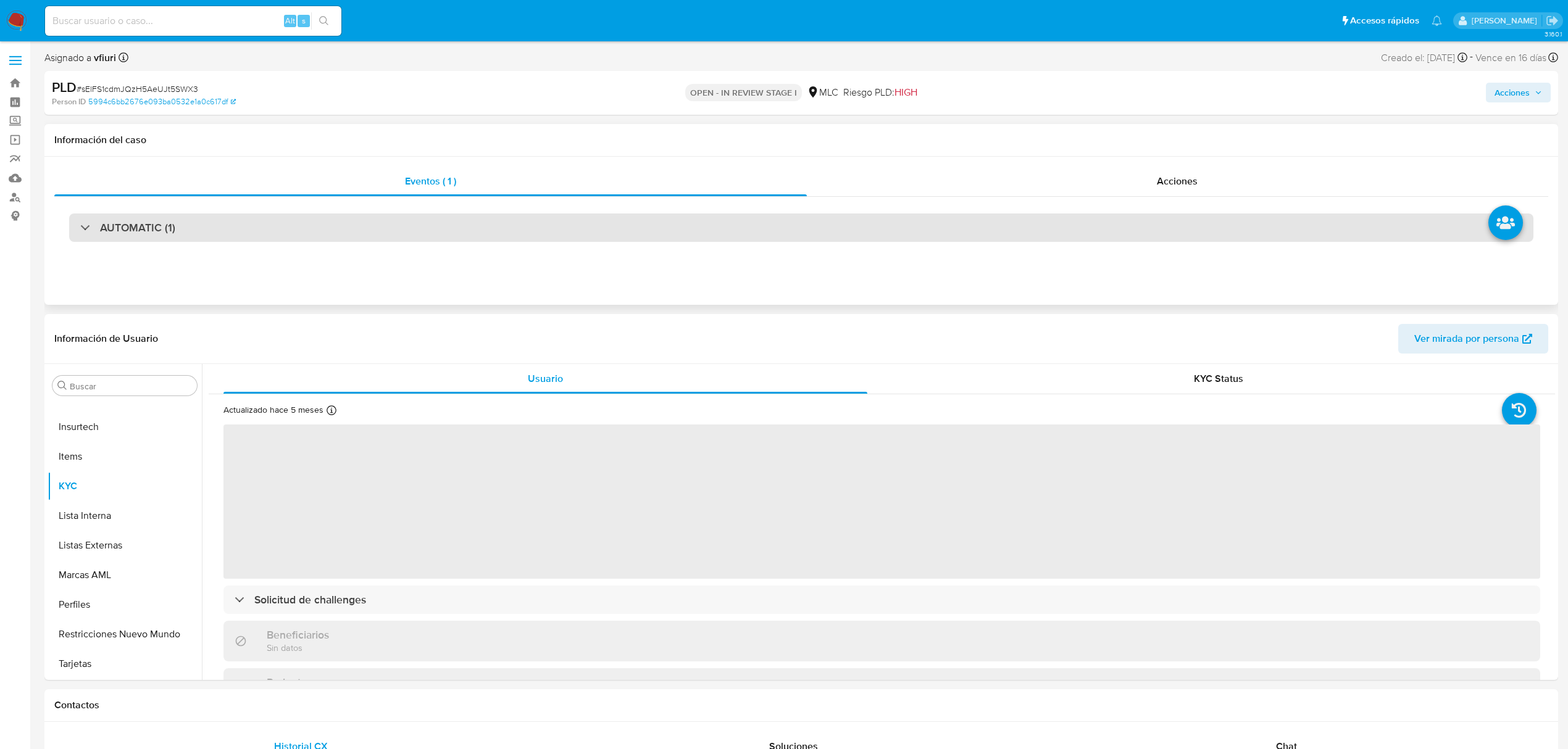
select select "10"
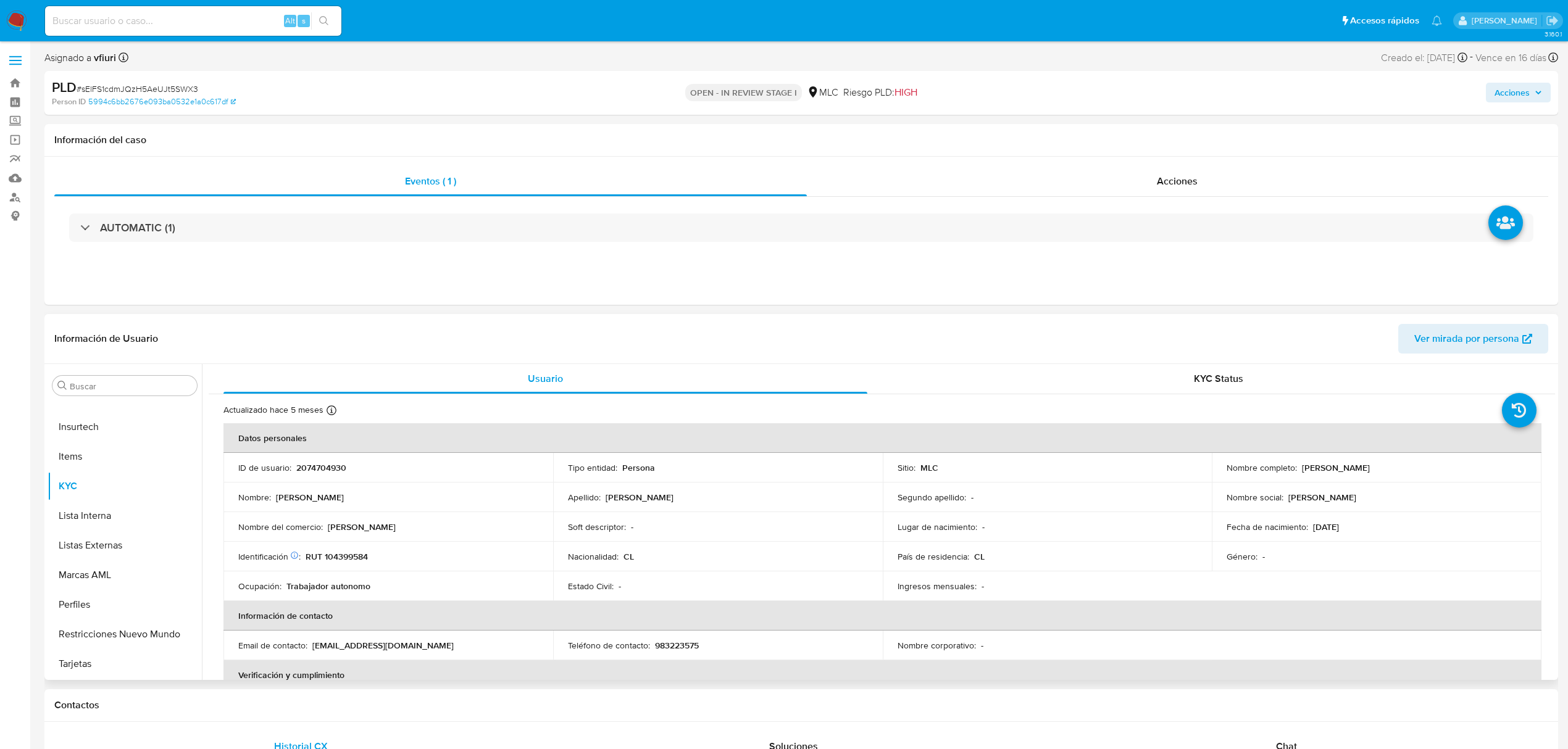
click at [339, 467] on p "2074704930" at bounding box center [320, 467] width 50 height 11
copy p "2074704930"
click at [156, 87] on span "# sElFS1cdmJQzH5AeUJt5SWX3" at bounding box center [137, 89] width 122 height 13
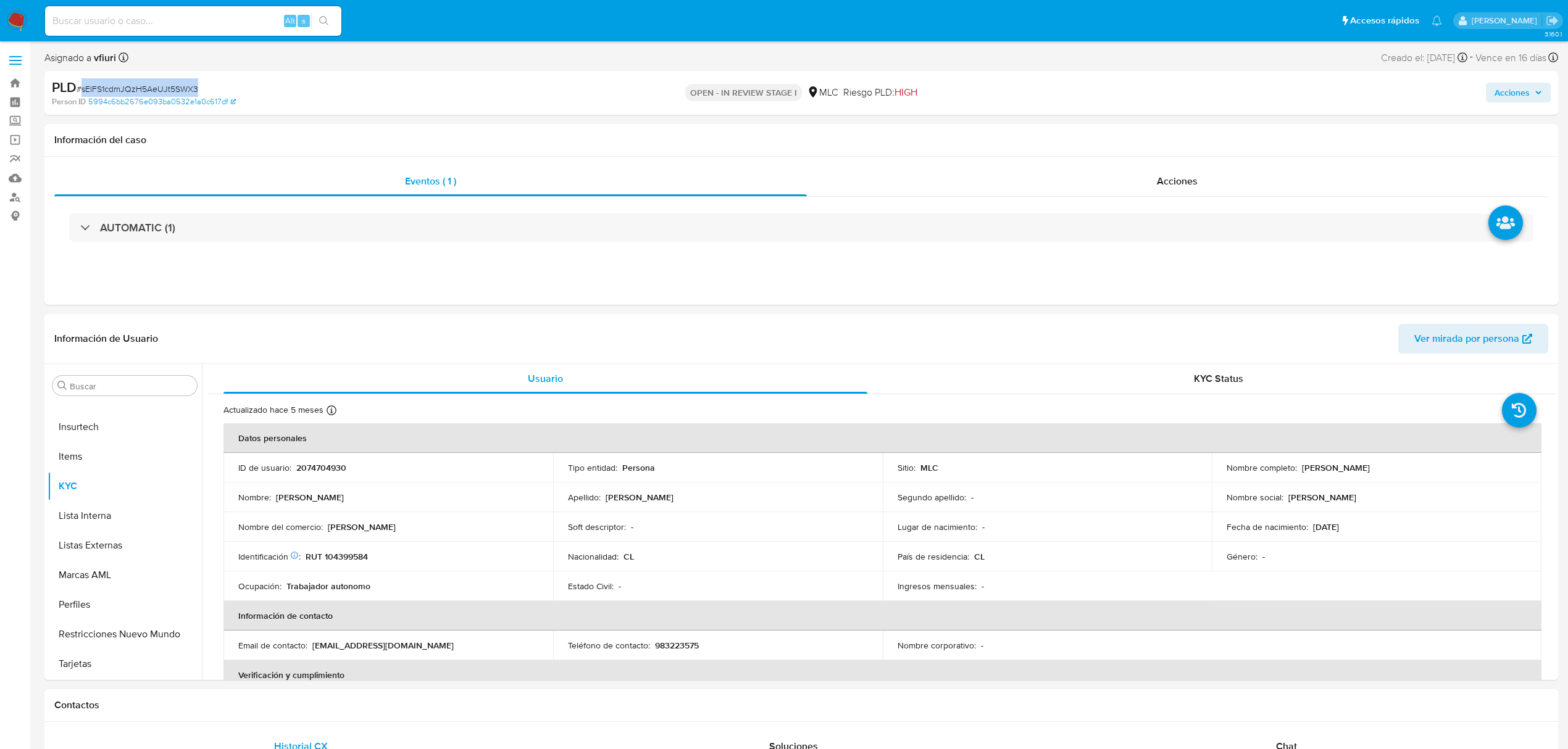
copy span "sElFS1cdmJQzH5AeUJt5SWX3"
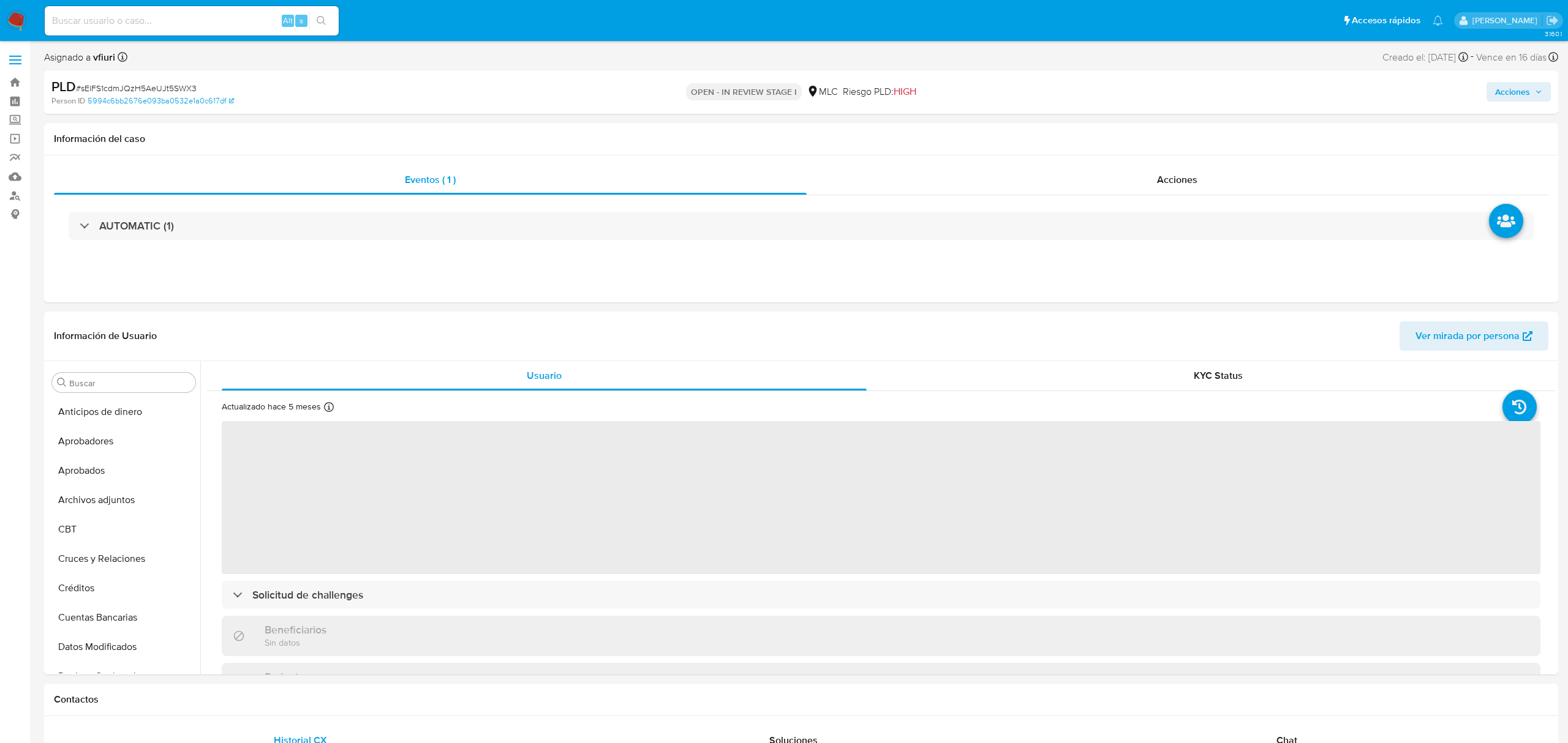
select select "10"
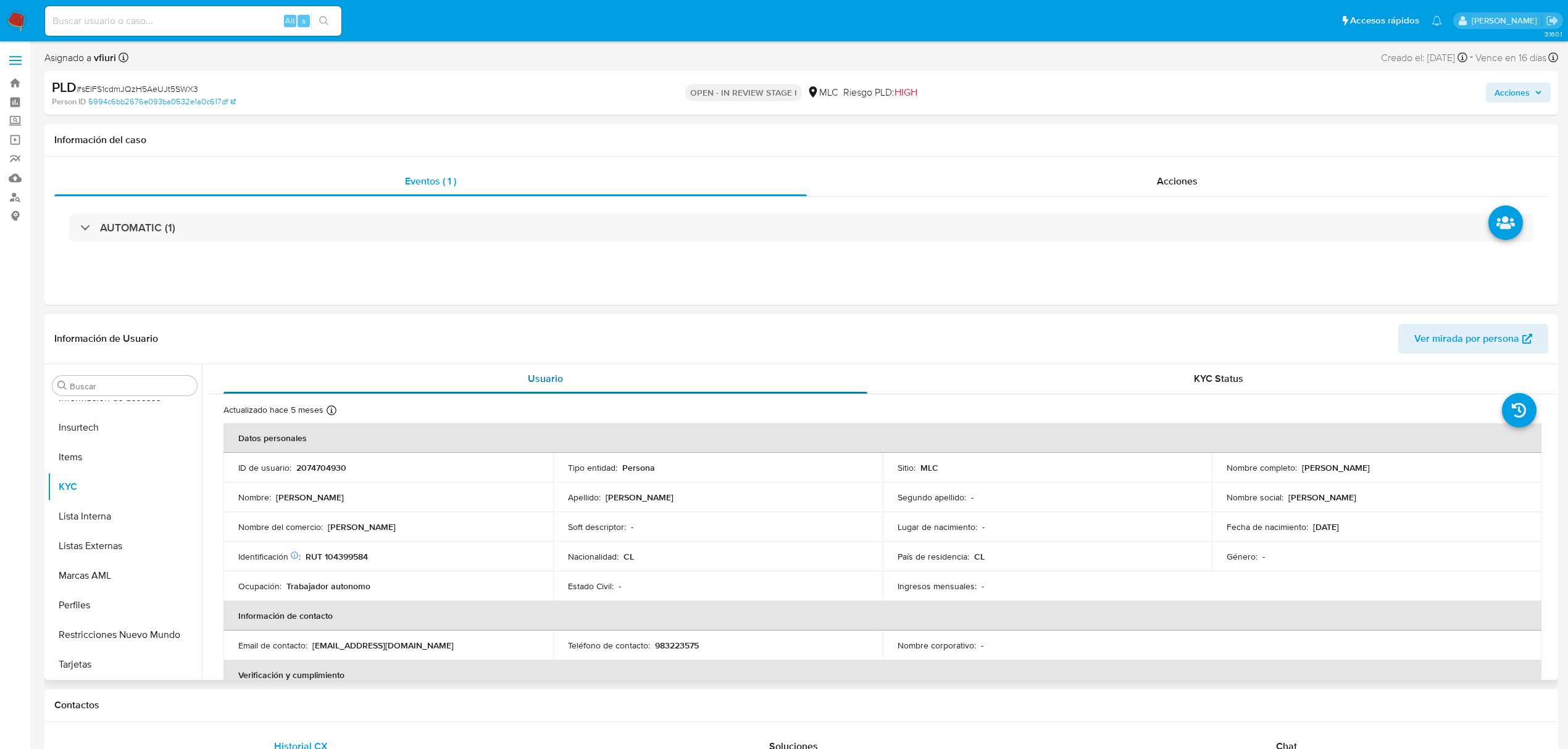
scroll to position [581, 0]
click at [300, 465] on p "2074704930" at bounding box center [320, 467] width 50 height 11
copy p "2074704930"
click at [305, 467] on p "2074704930" at bounding box center [320, 467] width 50 height 11
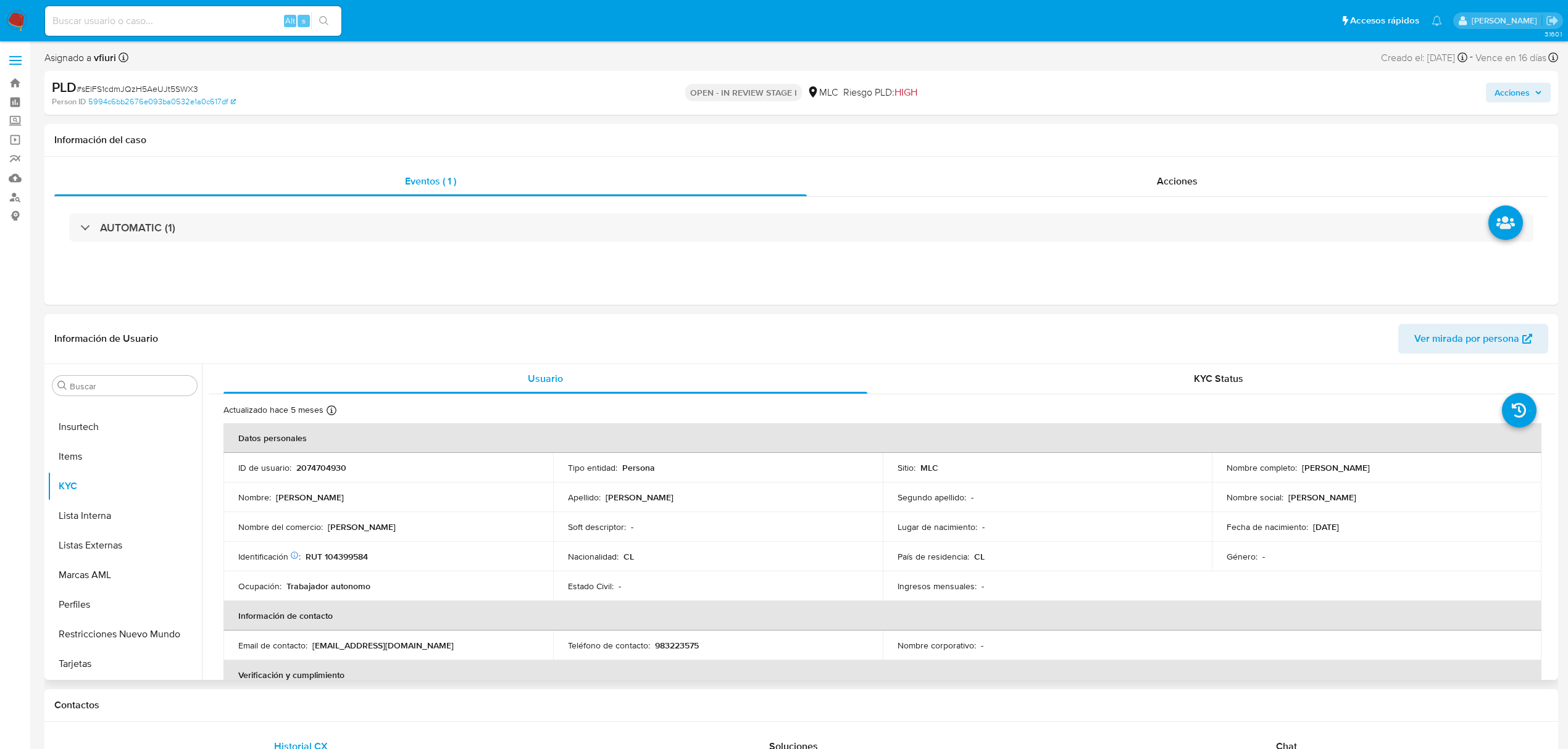
drag, startPoint x: 305, startPoint y: 467, endPoint x: 314, endPoint y: 475, distance: 12.0
click at [310, 489] on td "Nombre : Braulio Alberto" at bounding box center [388, 497] width 329 height 30
click at [317, 448] on th "Datos personales" at bounding box center [883, 438] width 1318 height 30
click at [314, 464] on p "2074704930" at bounding box center [320, 467] width 50 height 11
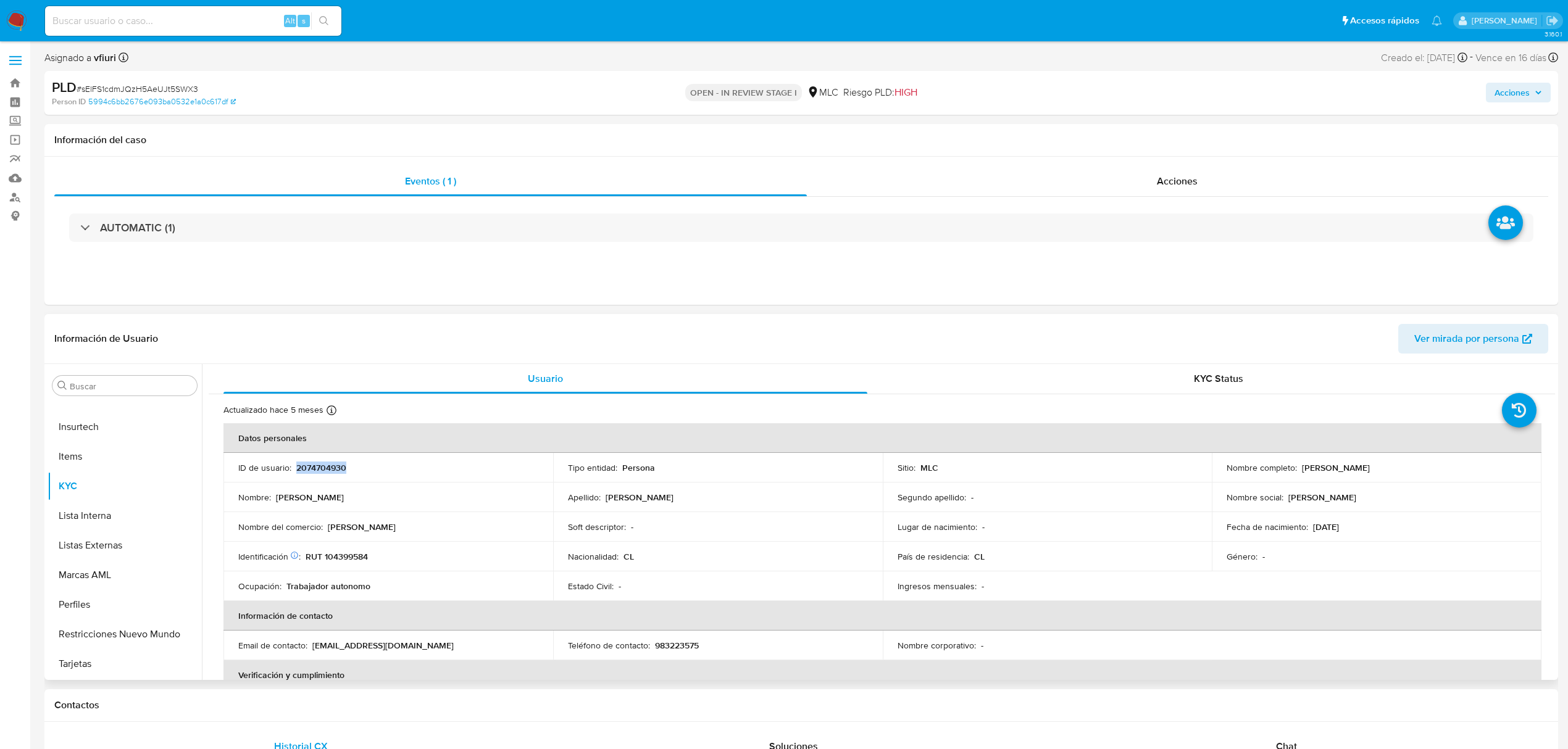
copy p "2074704930"
click at [339, 557] on p "RUT 104399584" at bounding box center [337, 557] width 62 height 11
copy p "104399584"
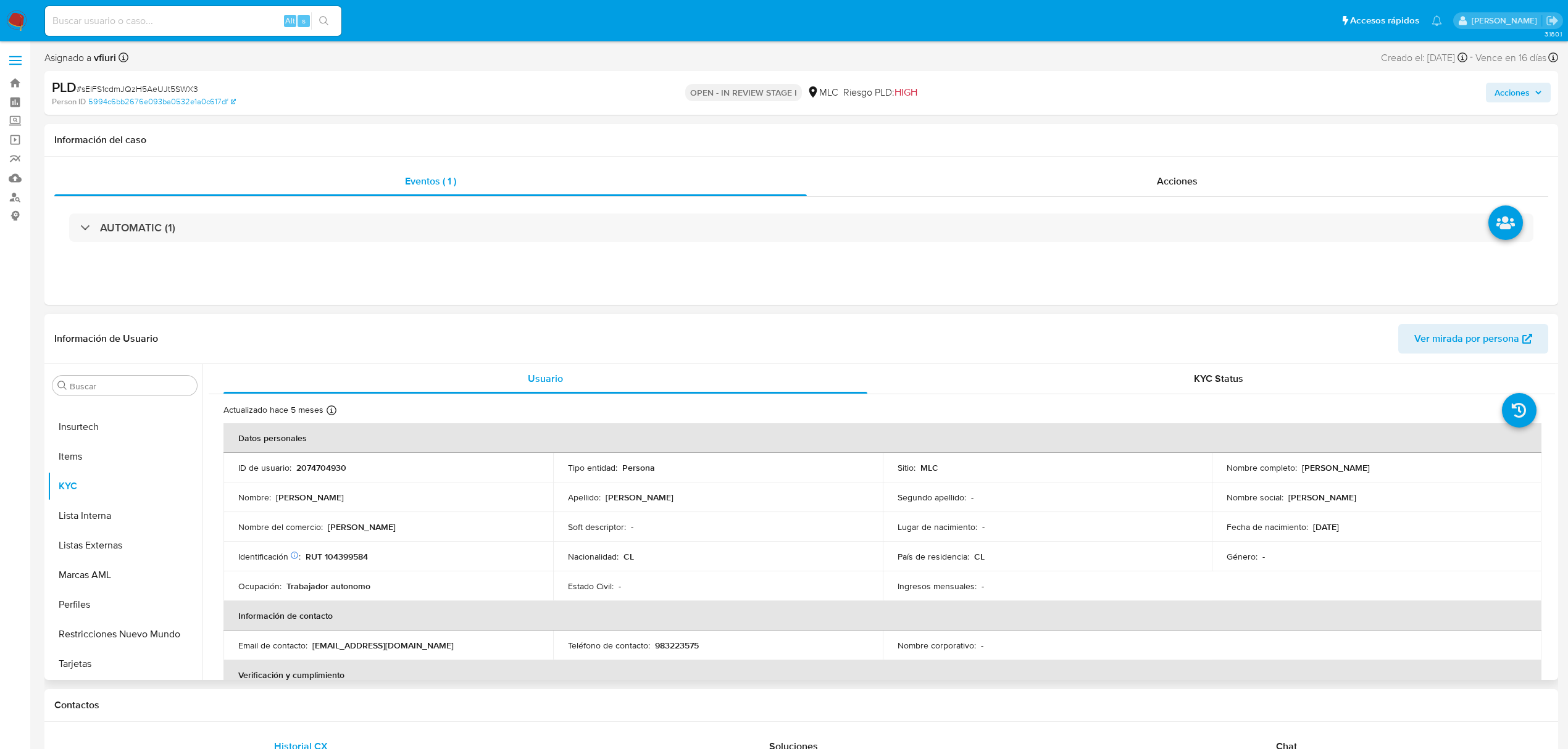
drag, startPoint x: 332, startPoint y: 548, endPoint x: 352, endPoint y: 563, distance: 25.0
click at [352, 563] on td "Identificación Nº de serie: 520173742 : RUT 104399584" at bounding box center [388, 557] width 329 height 30
click at [348, 556] on p "RUT 104399584" at bounding box center [337, 557] width 62 height 11
copy p "104399584"
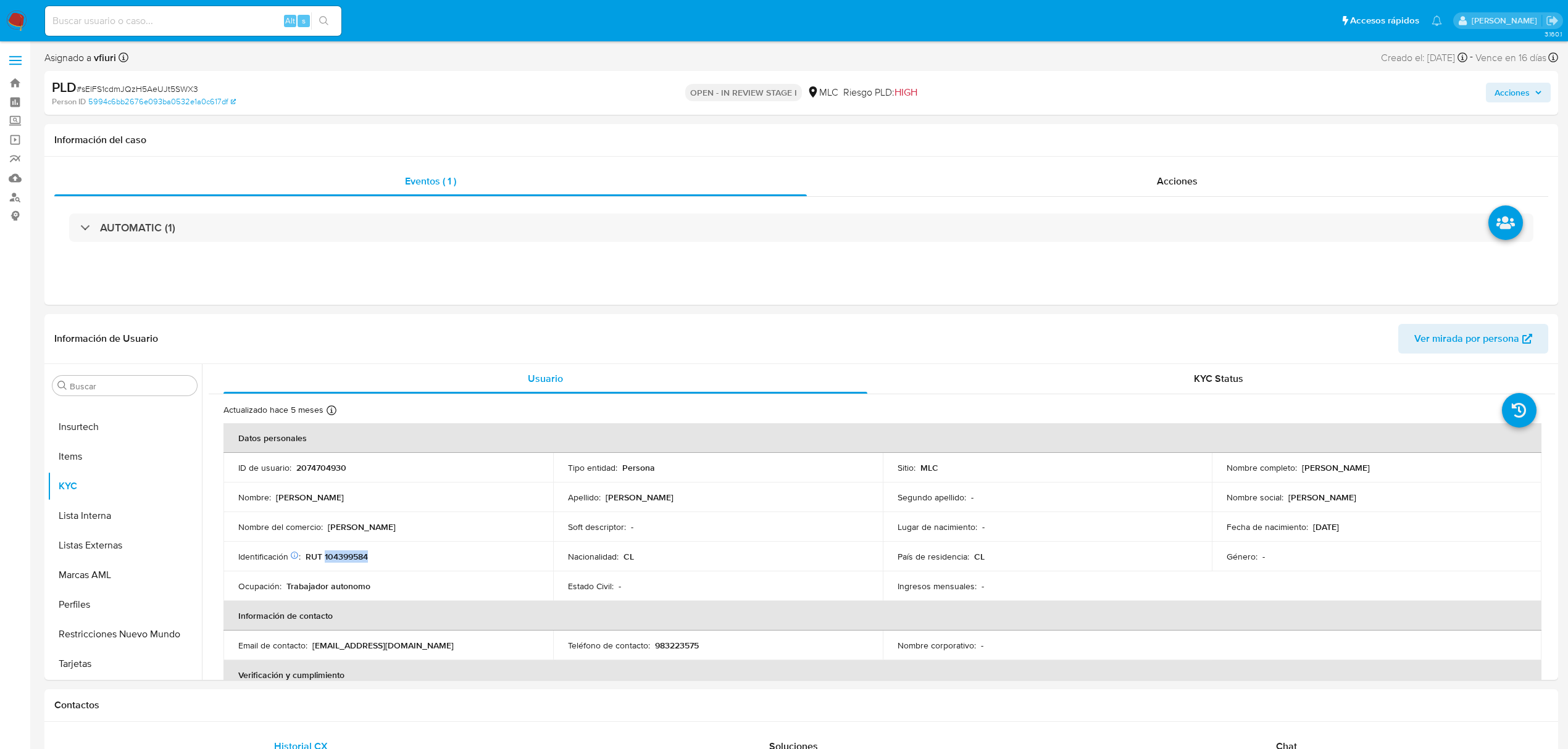
copy p "104399584"
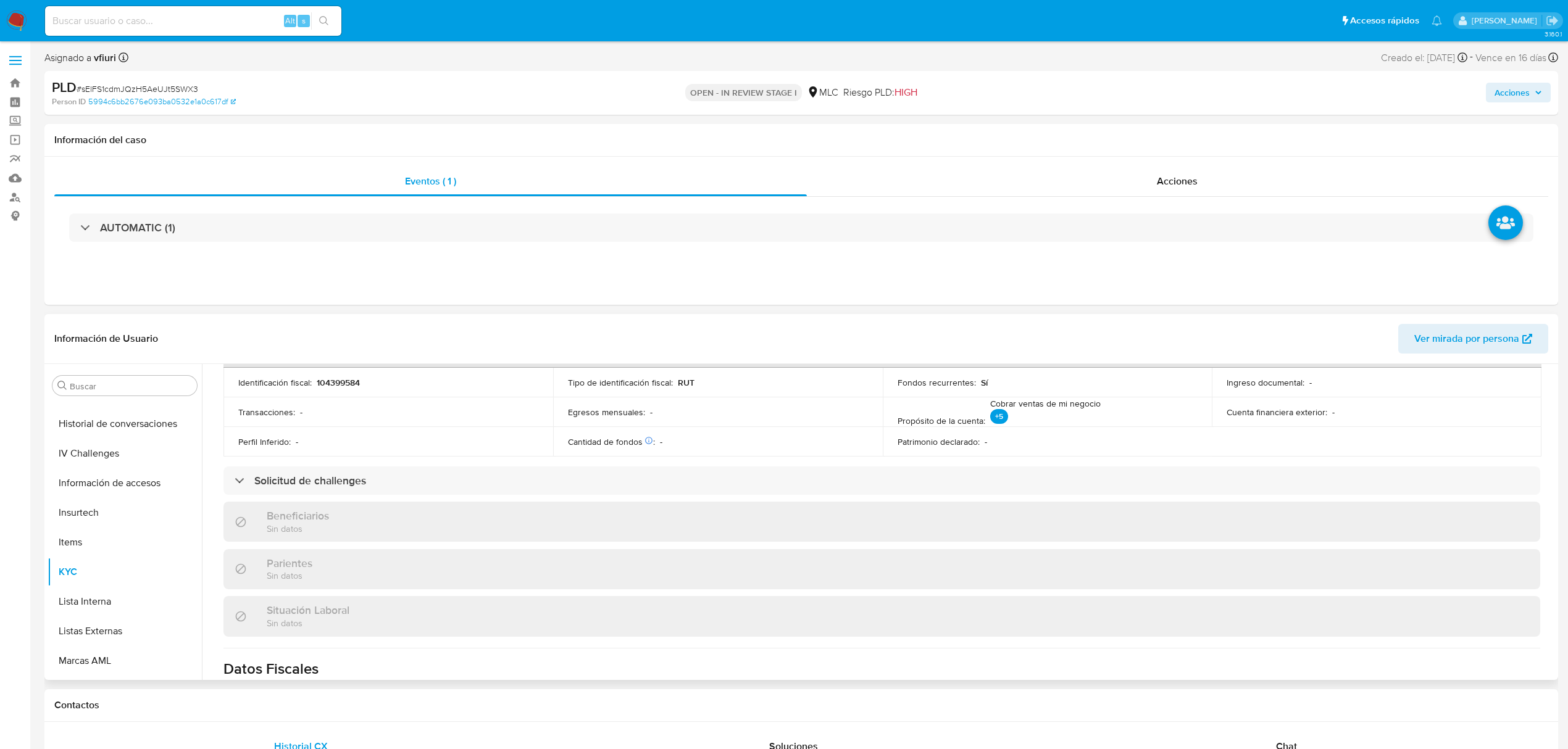
scroll to position [334, 0]
click at [102, 440] on button "Documentación" at bounding box center [120, 437] width 144 height 30
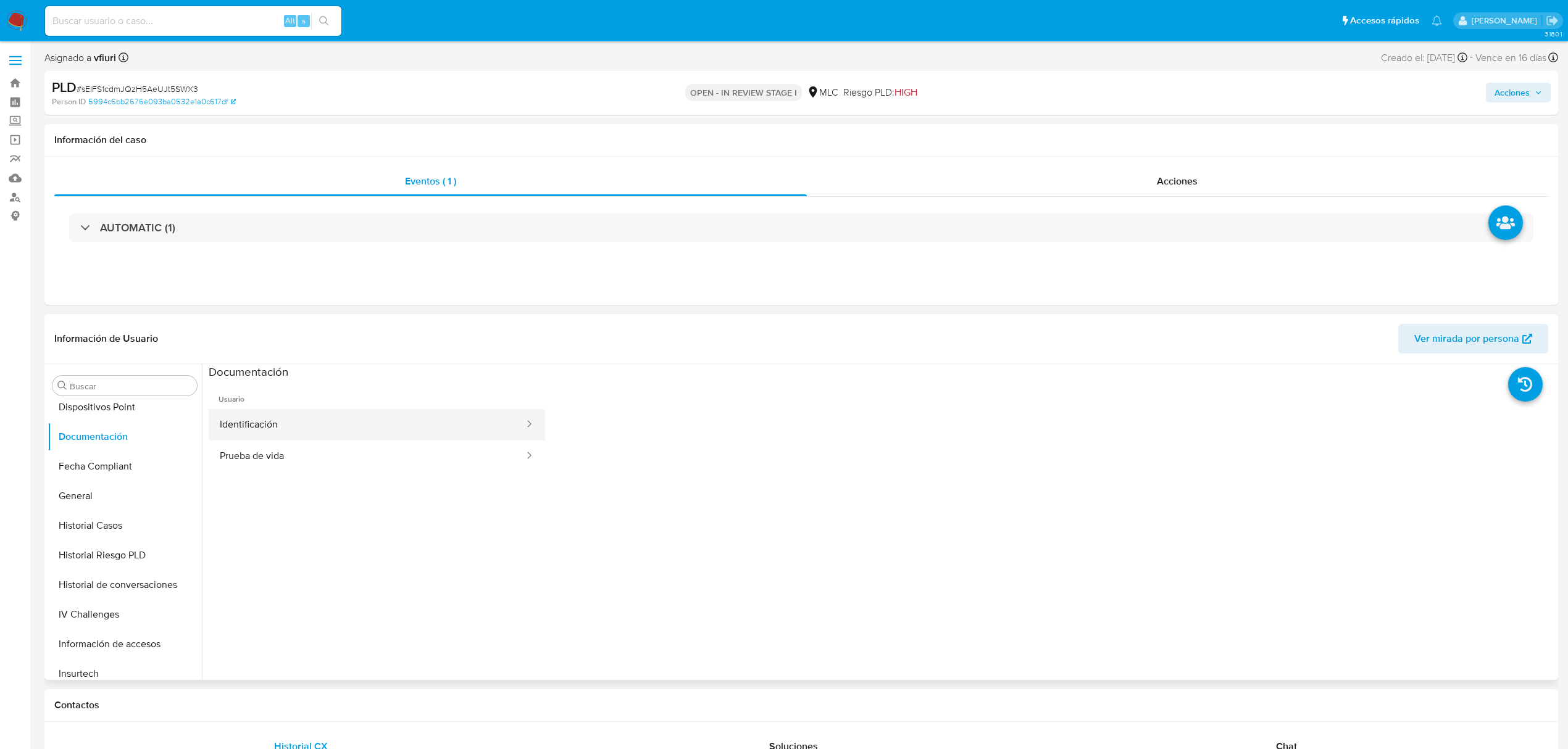
click at [300, 422] on button "Identificación" at bounding box center [366, 425] width 317 height 32
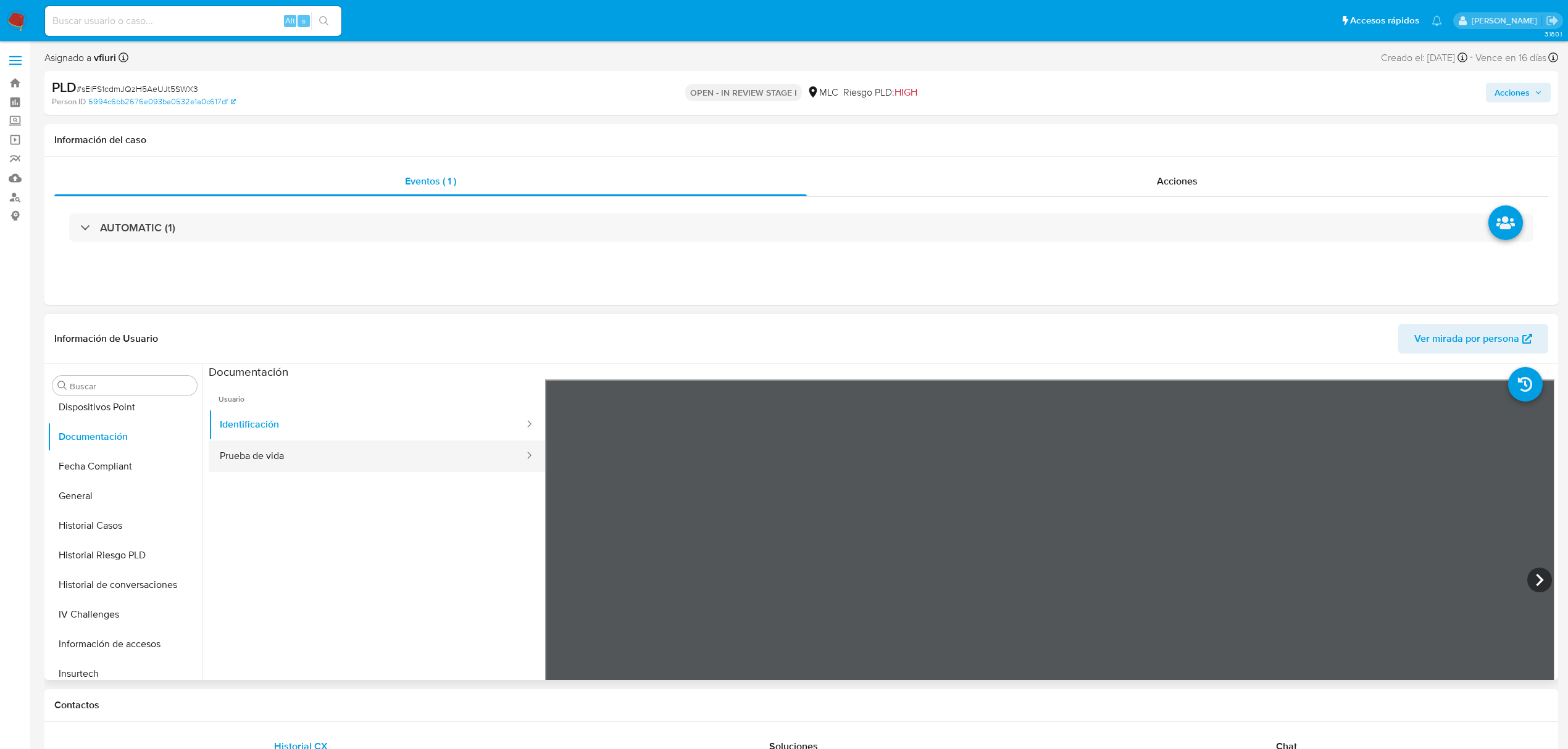
click at [310, 462] on button "Prueba de vida" at bounding box center [366, 456] width 317 height 32
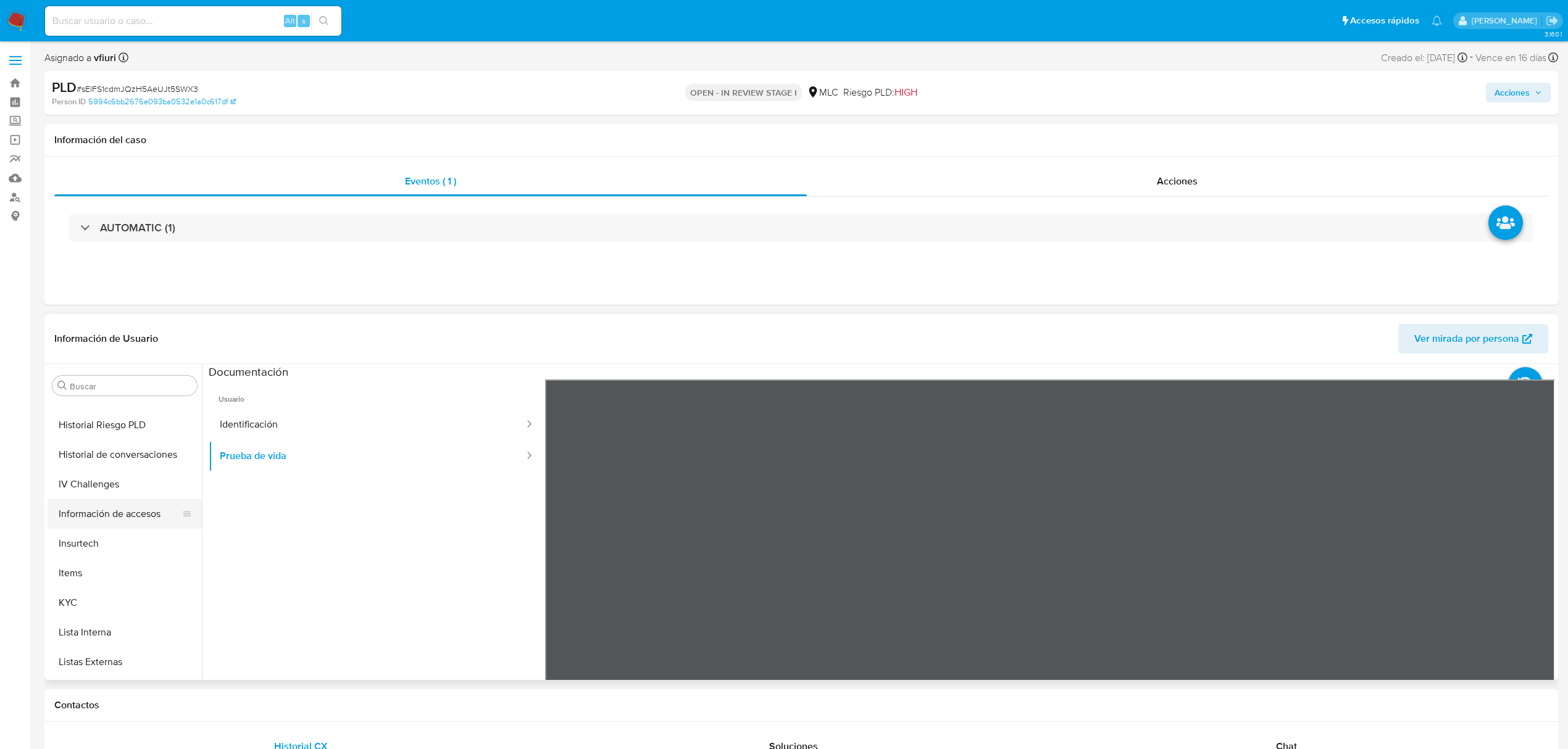
scroll to position [581, 0]
click at [107, 492] on button "KYC" at bounding box center [120, 486] width 144 height 30
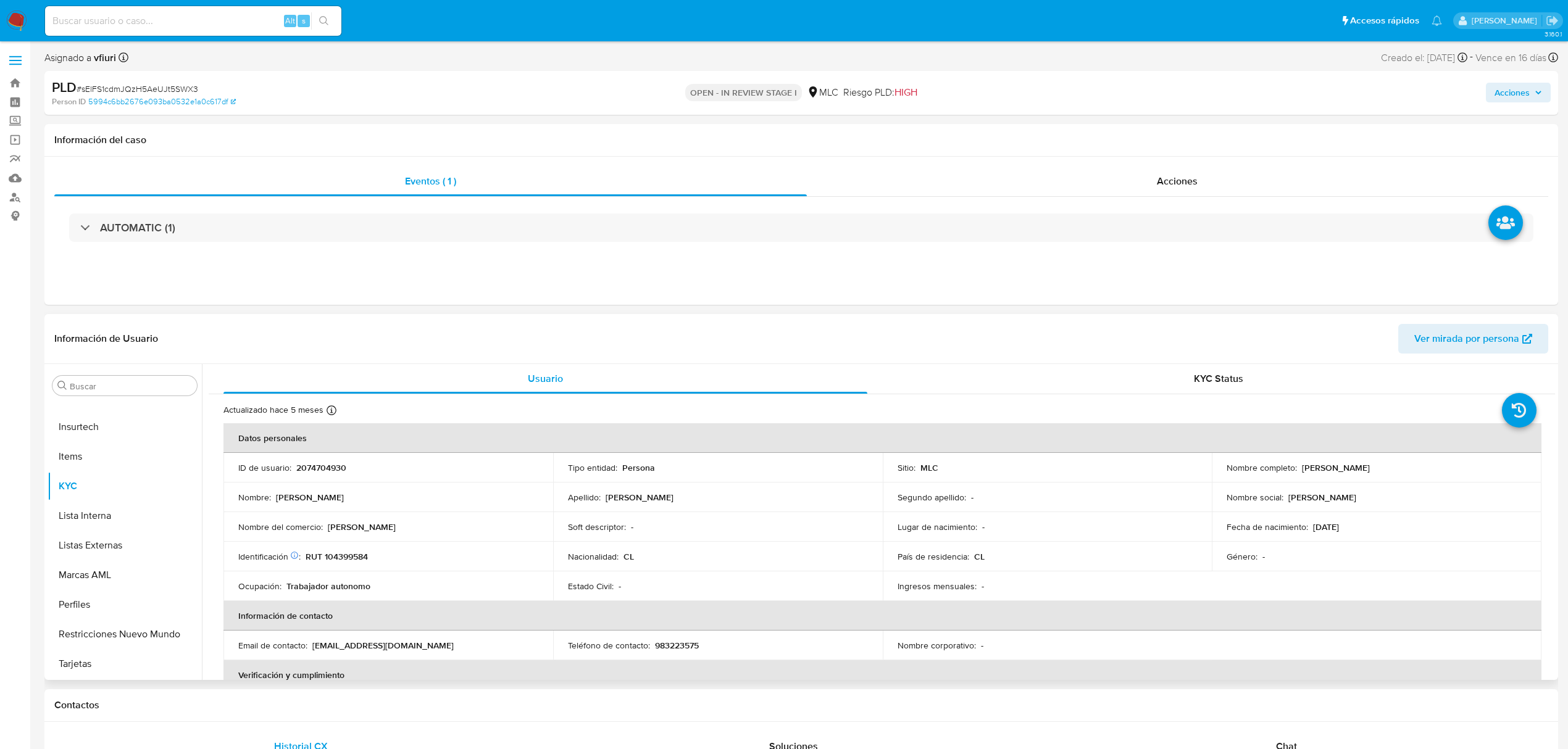
drag, startPoint x: 1292, startPoint y: 467, endPoint x: 1426, endPoint y: 467, distance: 134.0
click at [1426, 467] on div "Nombre completo : Braulio Alberto Torres Bravo" at bounding box center [1377, 467] width 300 height 11
copy div ": Braulio Alberto Torres Bravo"
click at [354, 561] on p "RUT 104399584" at bounding box center [337, 557] width 62 height 11
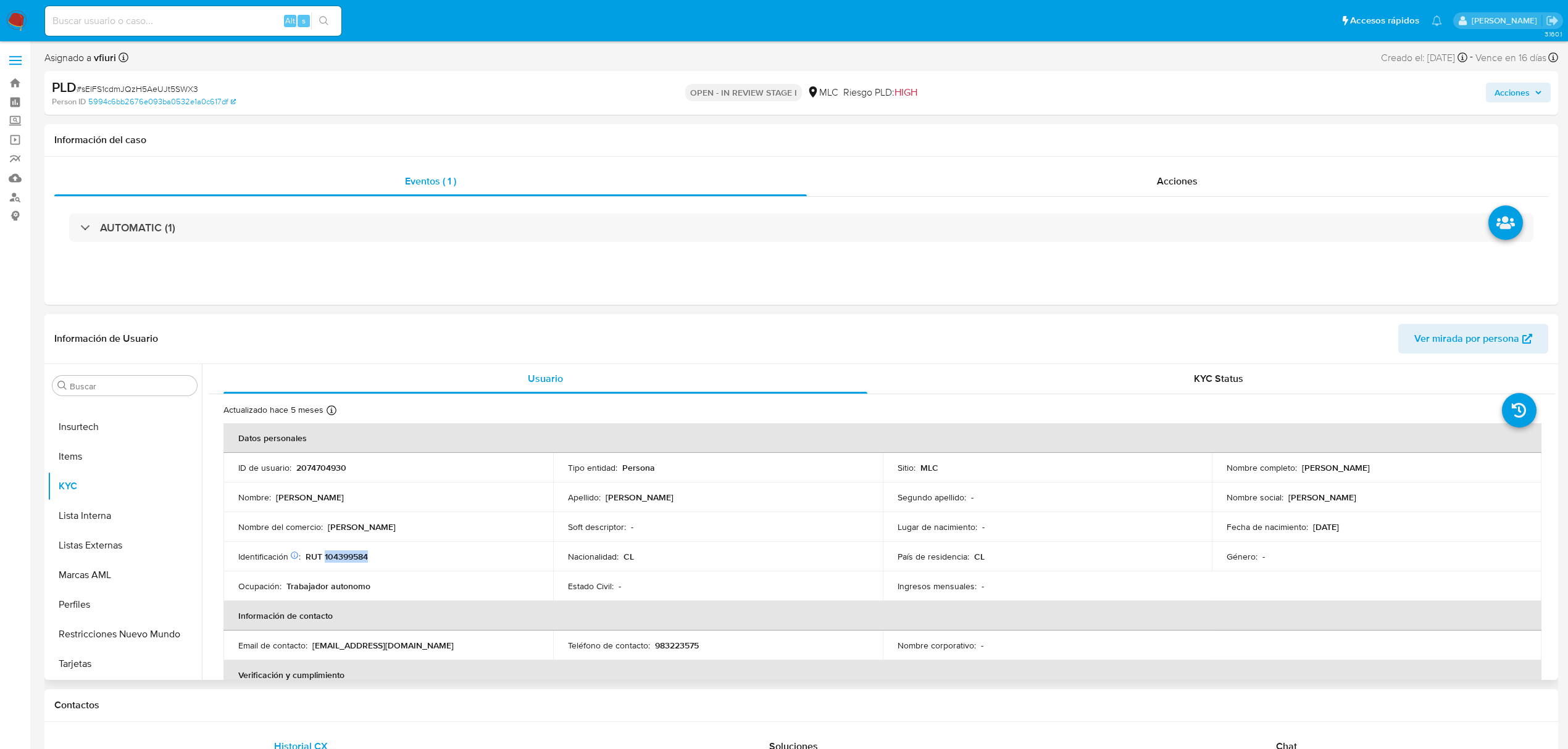
click at [354, 561] on p "RUT 104399584" at bounding box center [337, 557] width 62 height 11
copy p "104399584"
click at [93, 541] on button "Direcciones" at bounding box center [120, 542] width 144 height 30
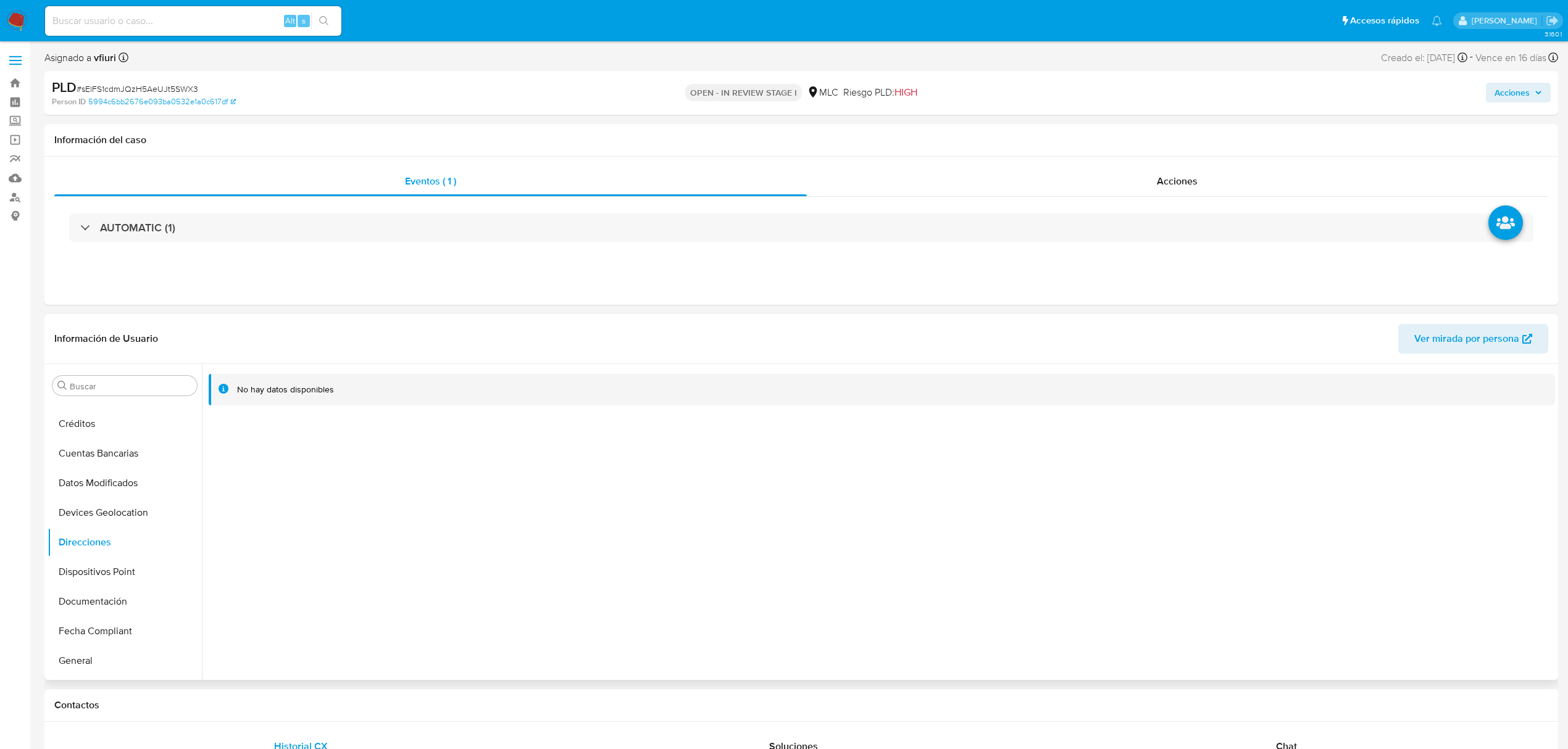
scroll to position [581, 0]
click at [80, 483] on button "KYC" at bounding box center [120, 486] width 144 height 30
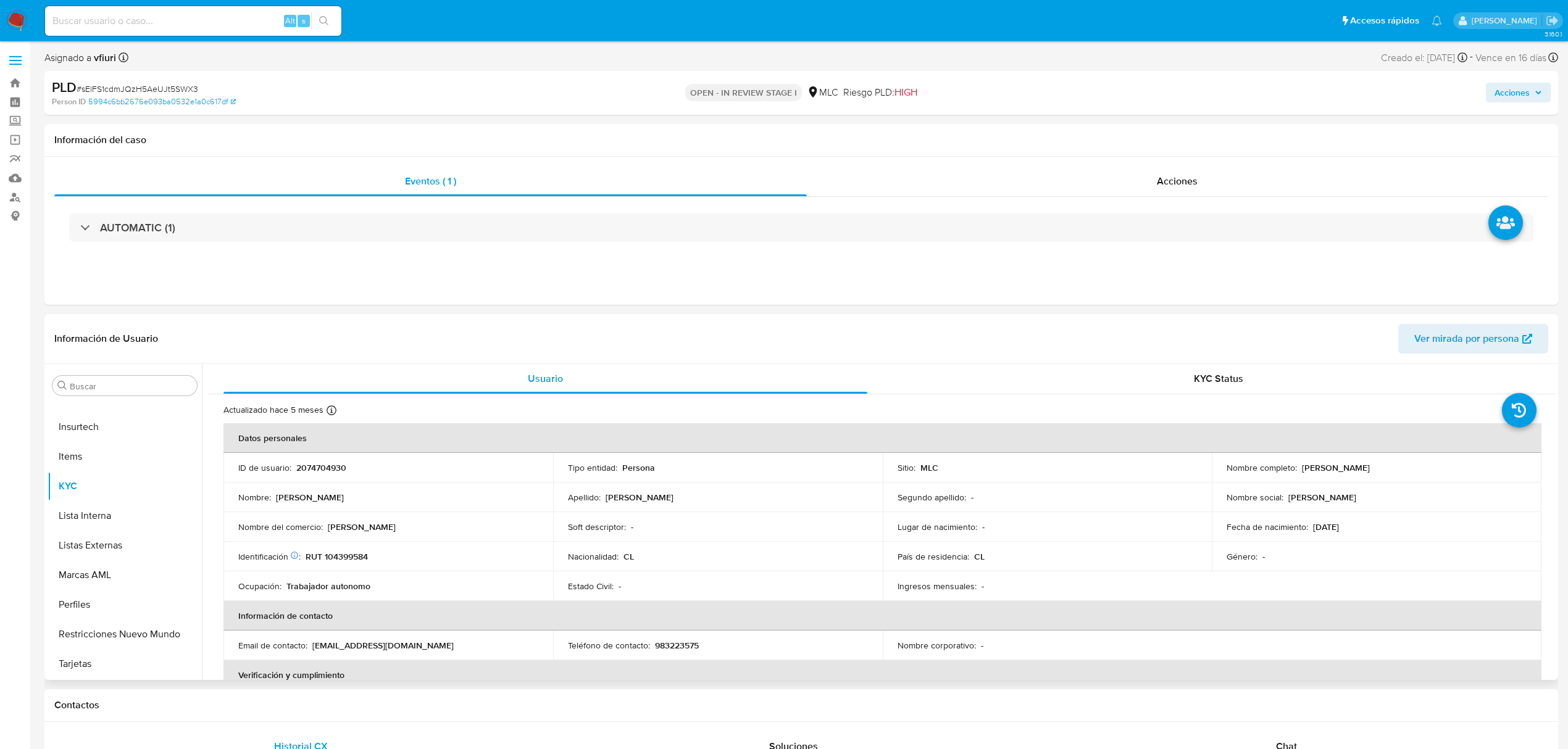
drag, startPoint x: 1299, startPoint y: 467, endPoint x: 1440, endPoint y: 464, distance: 141.0
click at [1440, 464] on div "Nombre completo : Braulio Alberto Torres Bravo" at bounding box center [1377, 467] width 300 height 11
copy p "Braulio Alberto Torres Bravo"
click at [88, 520] on button "Documentación" at bounding box center [120, 519] width 144 height 30
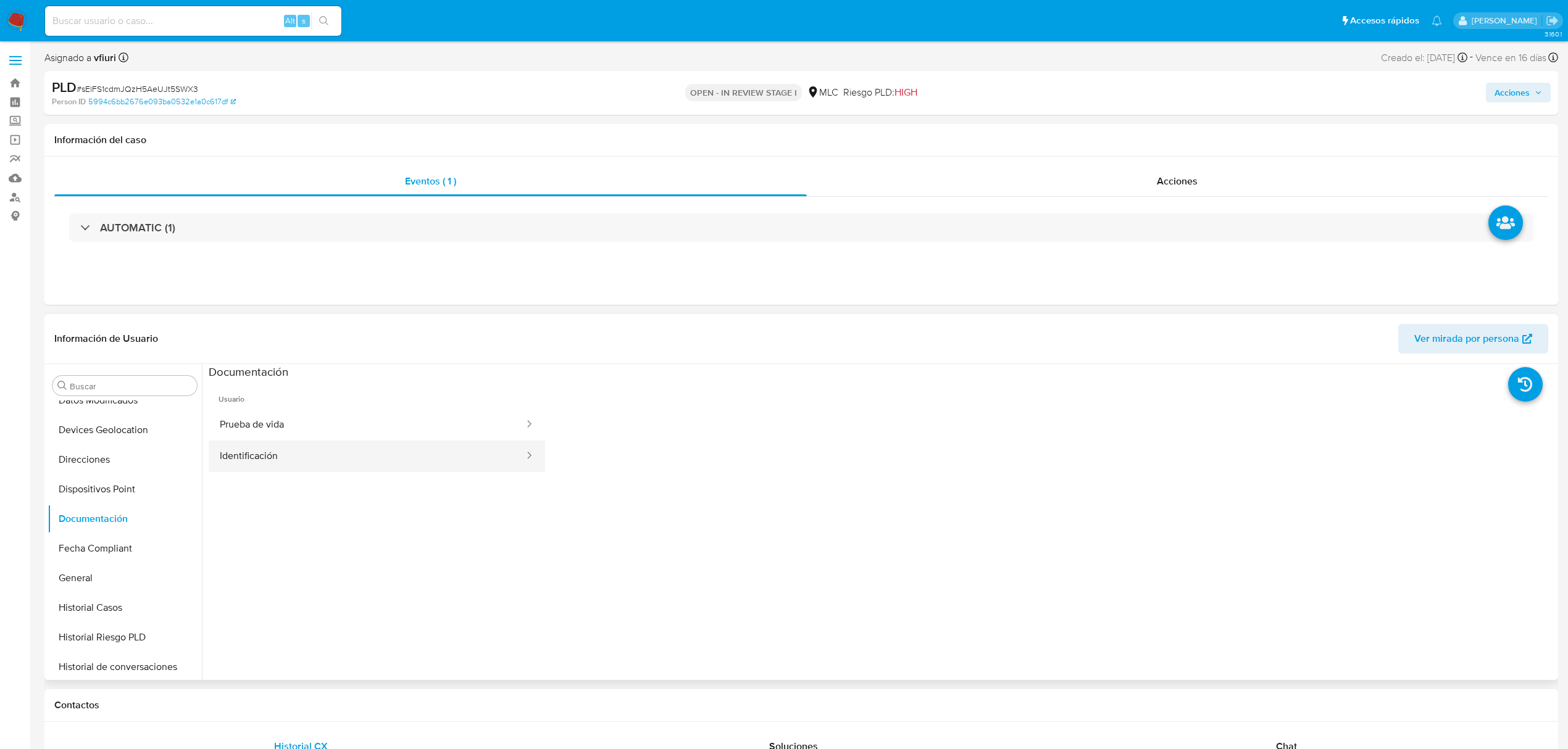
click at [341, 447] on button "Identificación" at bounding box center [366, 456] width 317 height 32
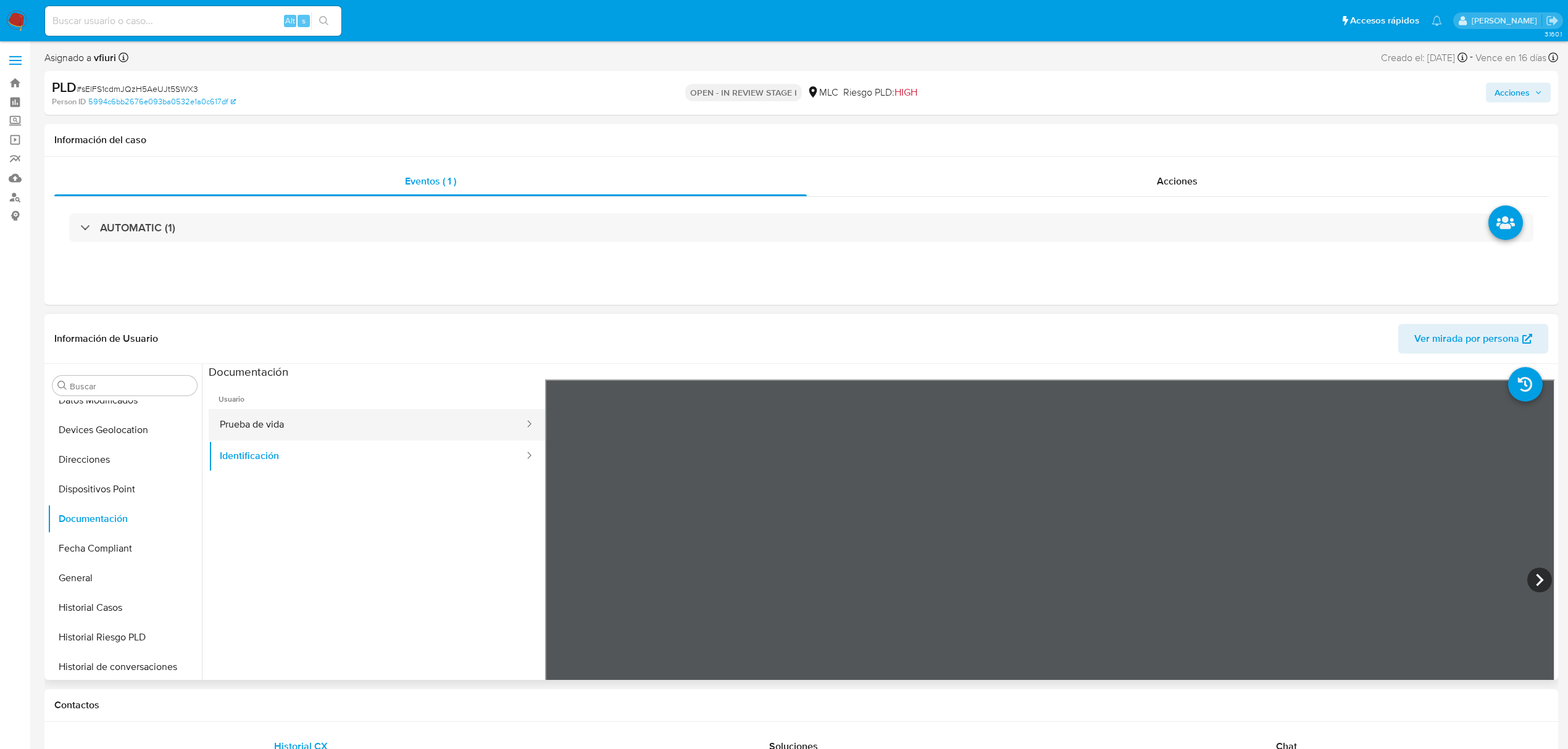
click at [339, 411] on button "Prueba de vida" at bounding box center [366, 425] width 317 height 32
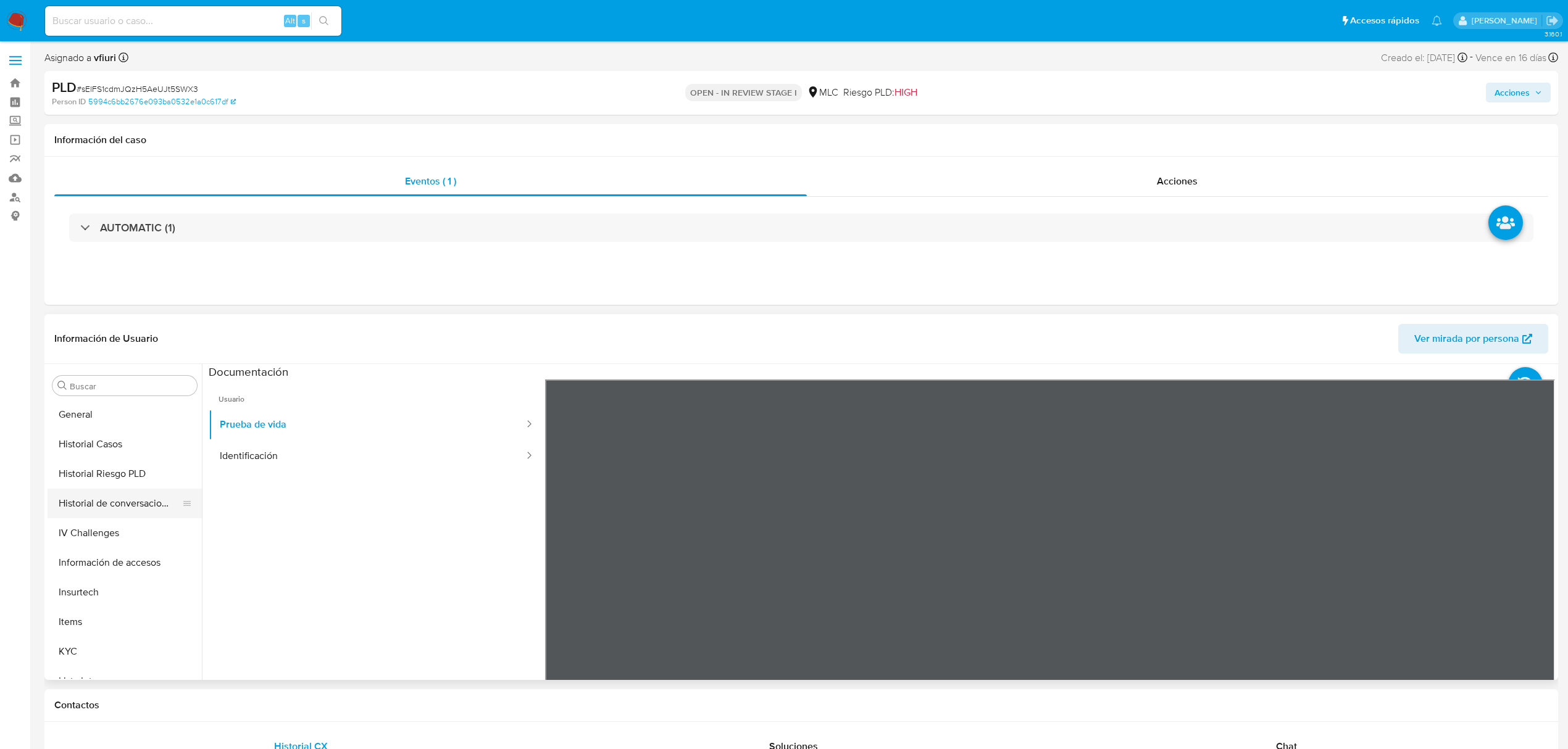
scroll to position [416, 0]
click at [116, 442] on button "Historial Casos" at bounding box center [120, 443] width 144 height 30
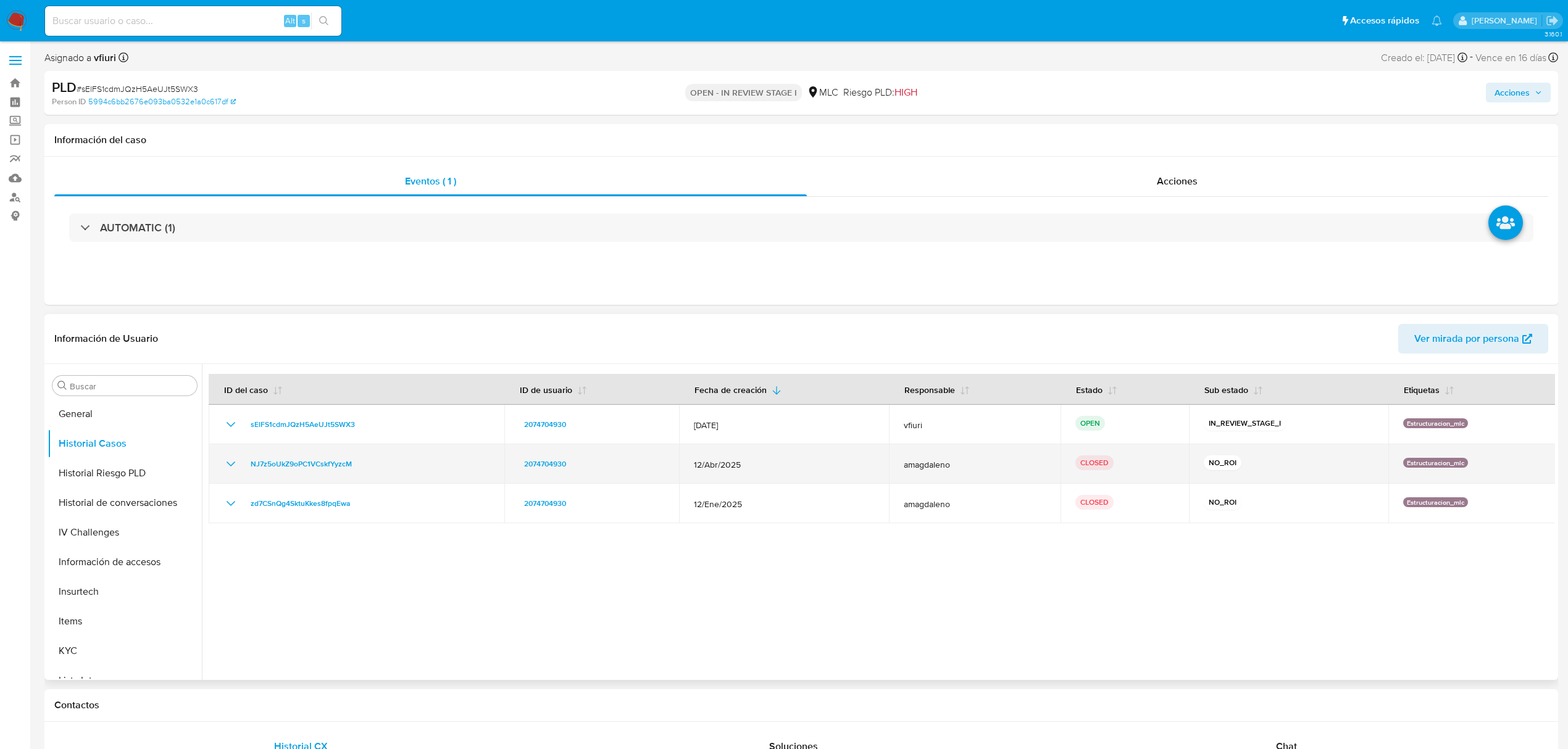
click at [242, 467] on div "NJ7z5oUkZ9oPC1VCskfYyzcM" at bounding box center [357, 464] width 266 height 14
click at [225, 469] on icon "Mostrar/Ocultar" at bounding box center [231, 464] width 14 height 14
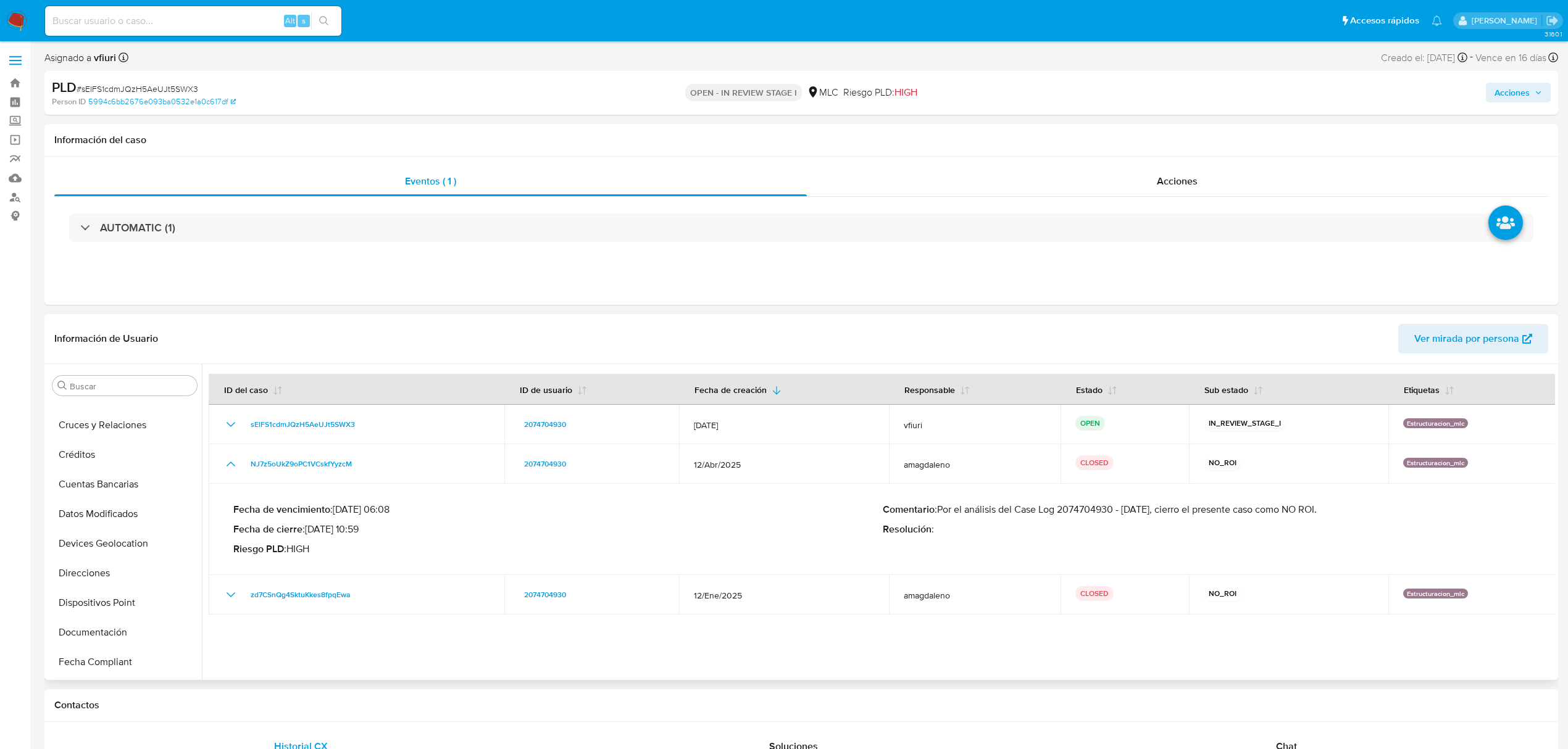
scroll to position [0, 0]
click at [103, 462] on button "Aprobados" at bounding box center [120, 475] width 144 height 30
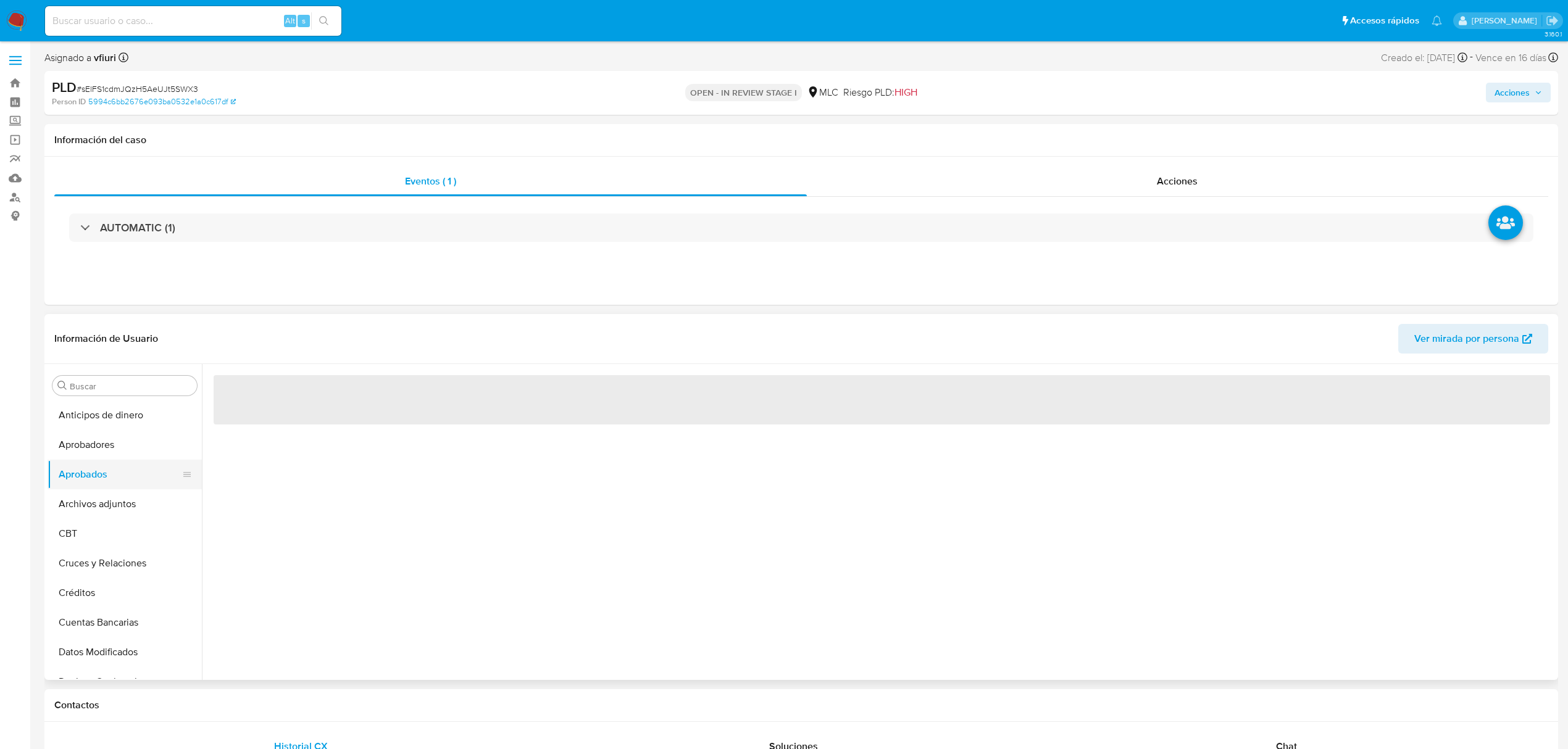
click at [104, 489] on button "Aprobados" at bounding box center [120, 475] width 144 height 30
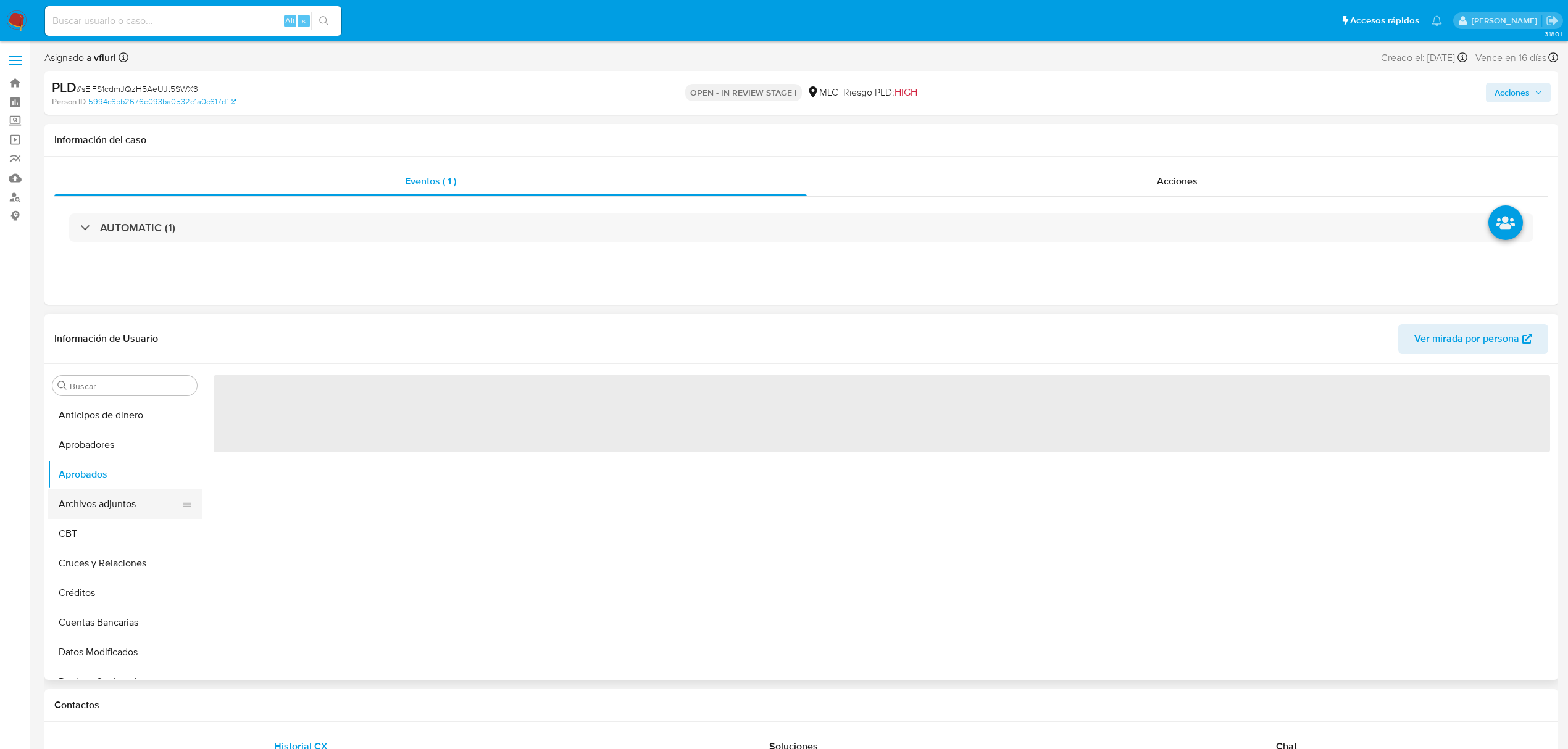
click at [105, 491] on button "Archivos adjuntos" at bounding box center [120, 504] width 144 height 30
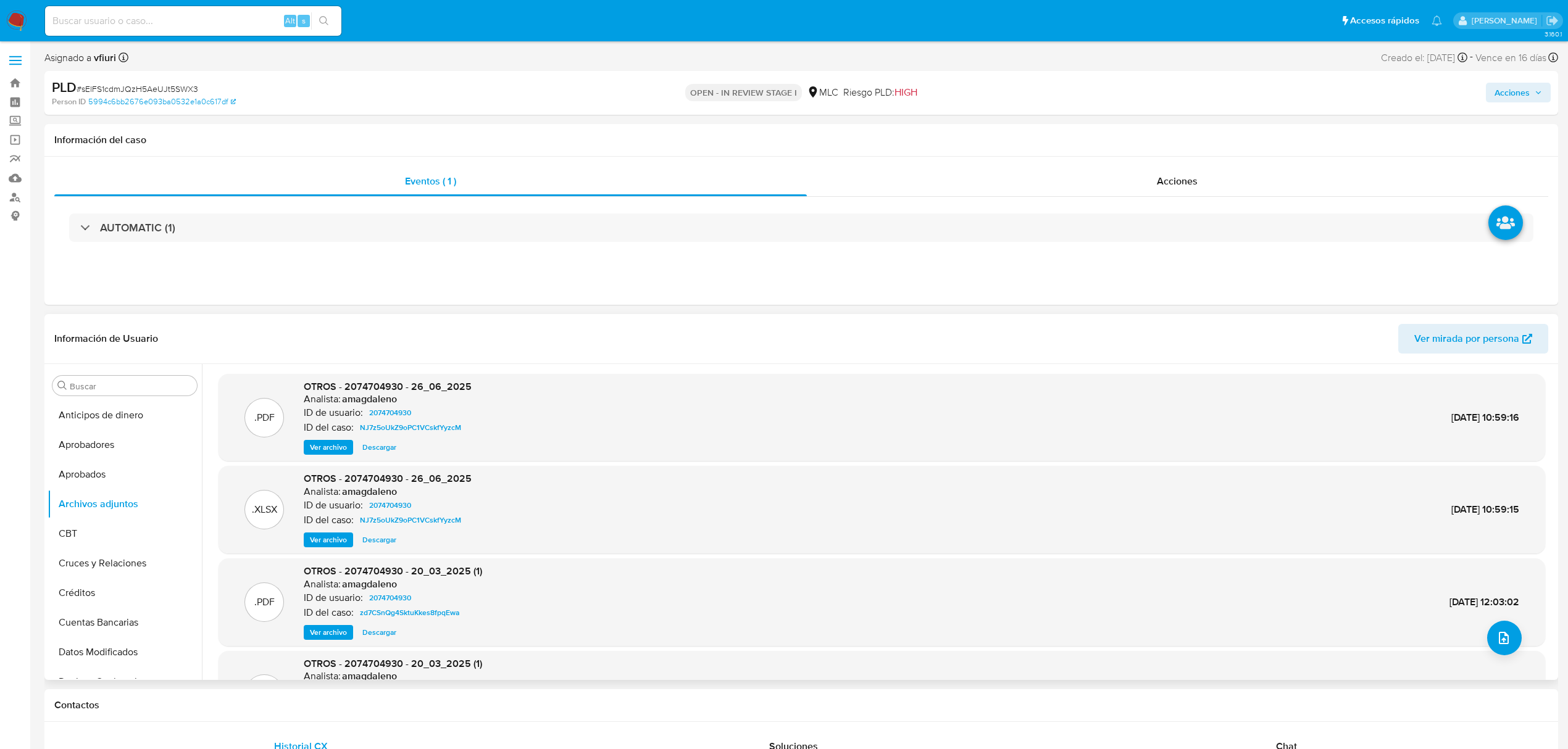
click at [322, 450] on span "Ver archivo" at bounding box center [328, 448] width 37 height 13
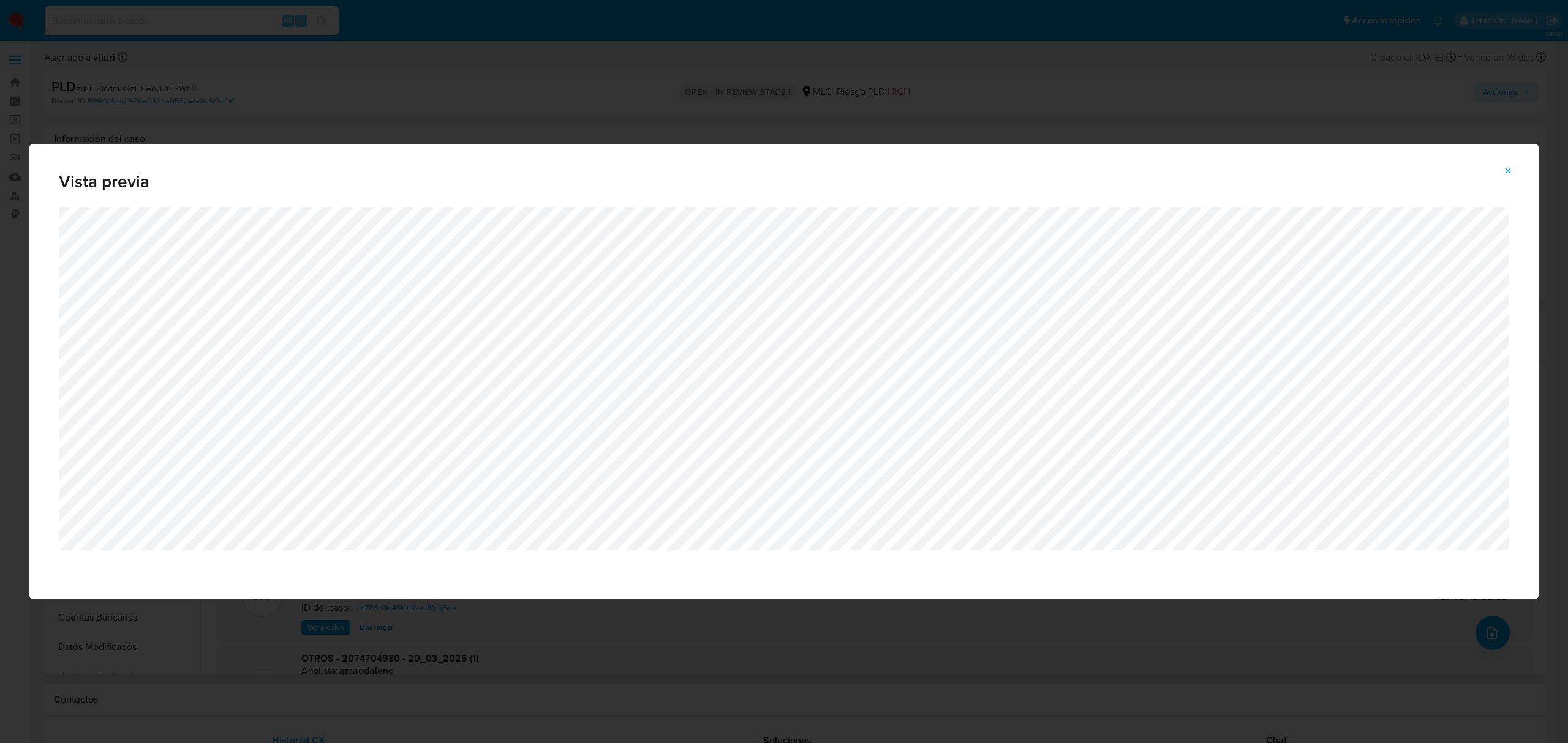
click at [1500, 167] on button "Attachment preview" at bounding box center [1508, 171] width 27 height 20
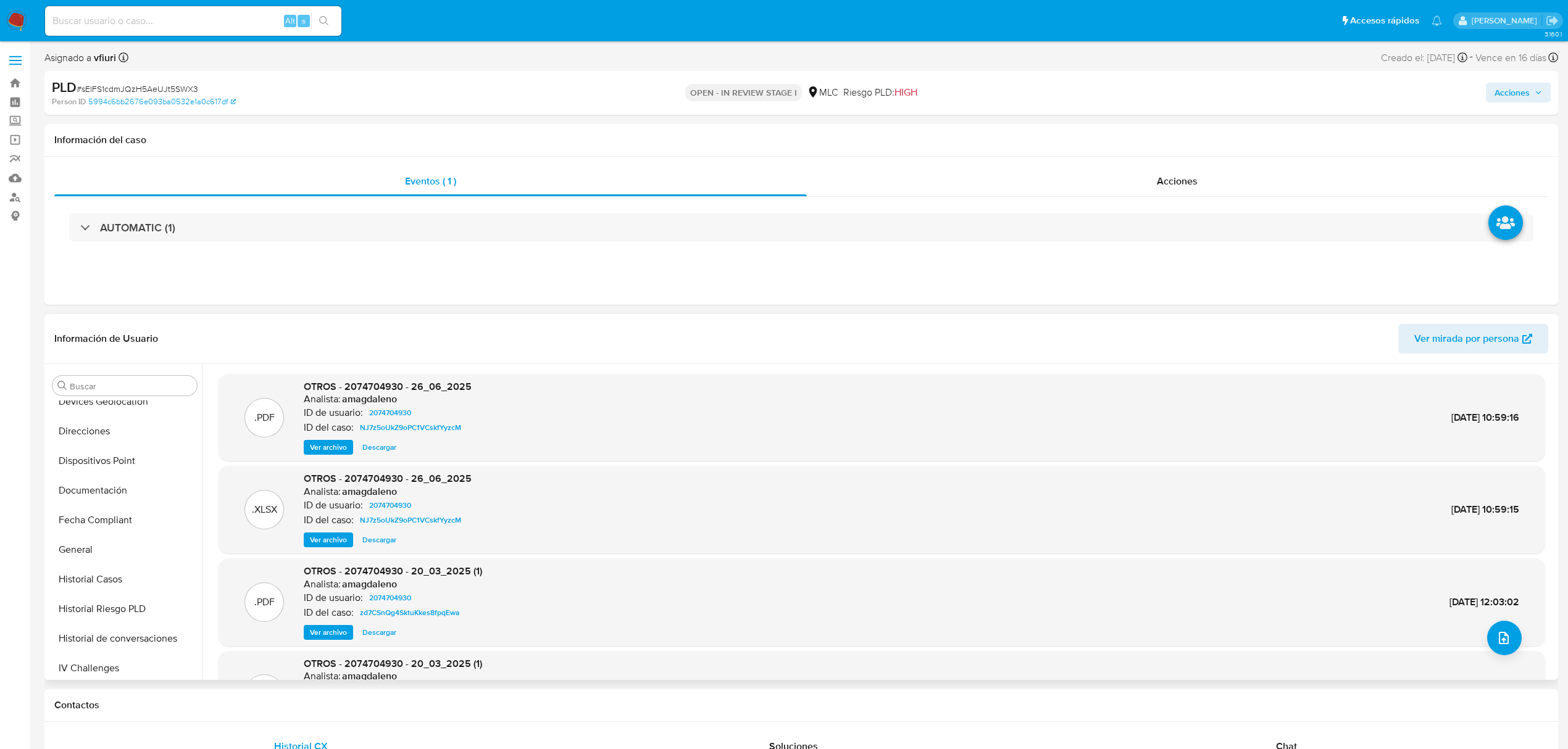
scroll to position [494, 0]
click at [74, 564] on button "KYC" at bounding box center [120, 573] width 144 height 30
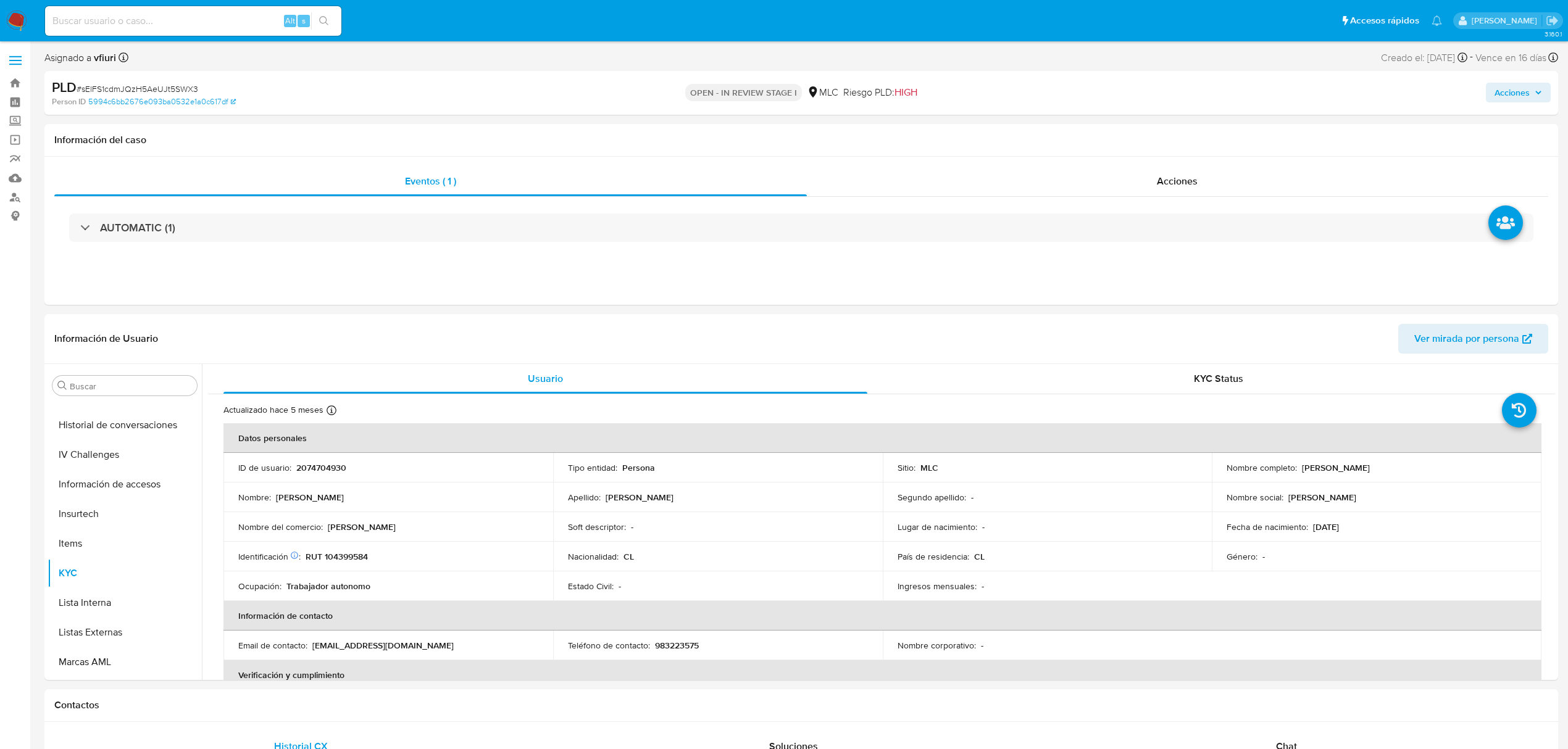
click at [328, 552] on p "RUT 104399584" at bounding box center [337, 557] width 62 height 11
click at [327, 553] on p "RUT 104399584" at bounding box center [337, 557] width 62 height 11
click at [122, 604] on button "Historial Casos" at bounding box center [120, 613] width 144 height 30
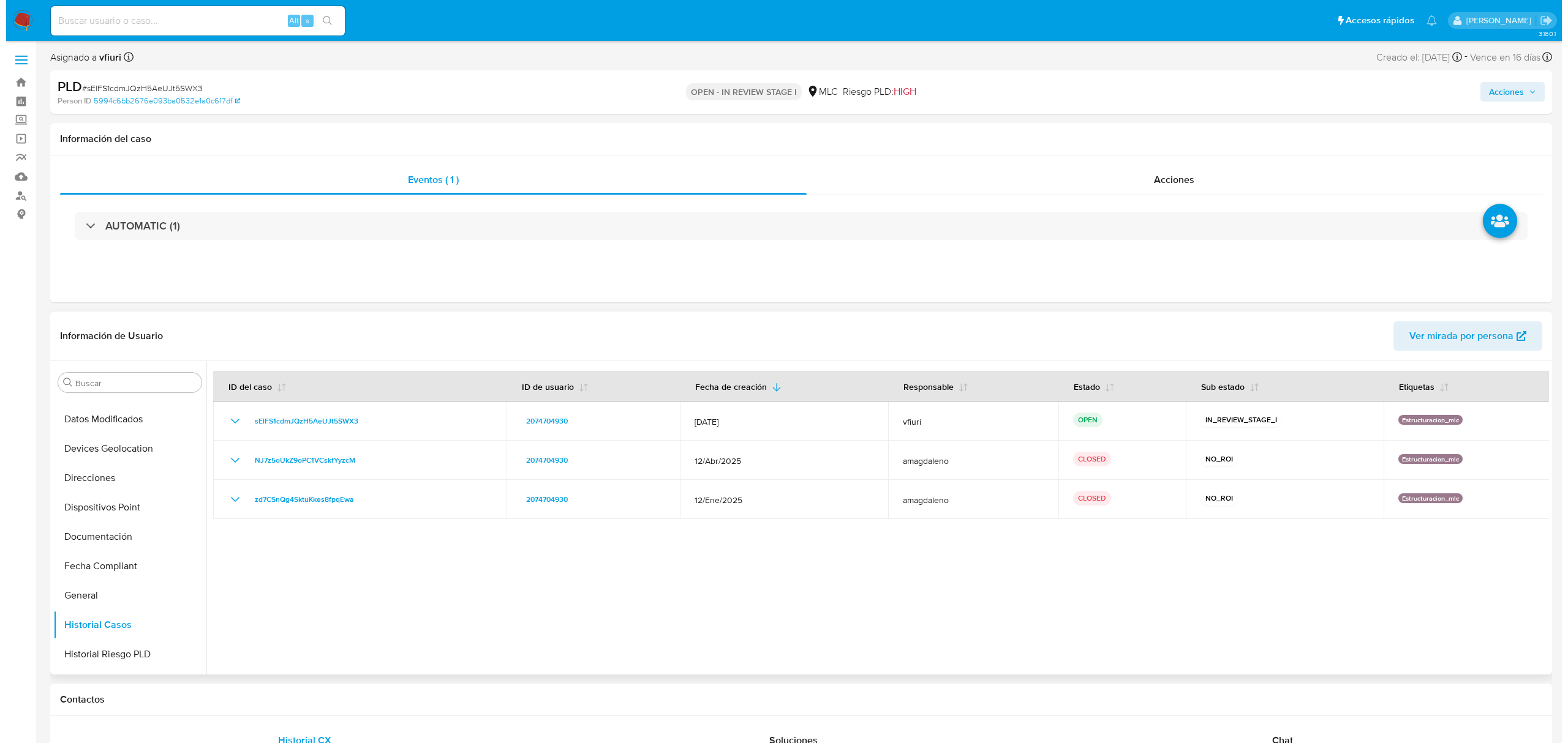
scroll to position [0, 0]
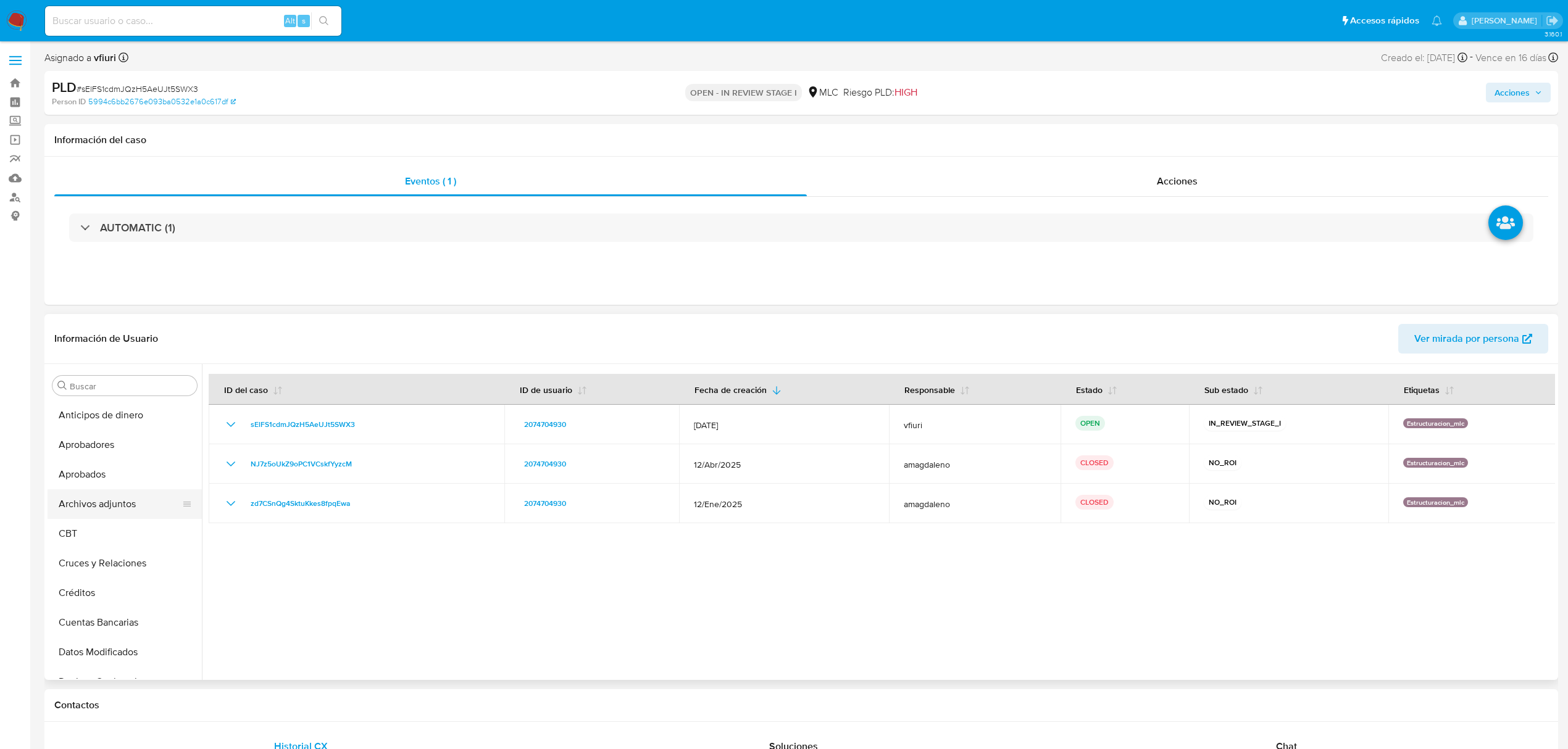
click at [107, 512] on button "Archivos adjuntos" at bounding box center [120, 504] width 144 height 30
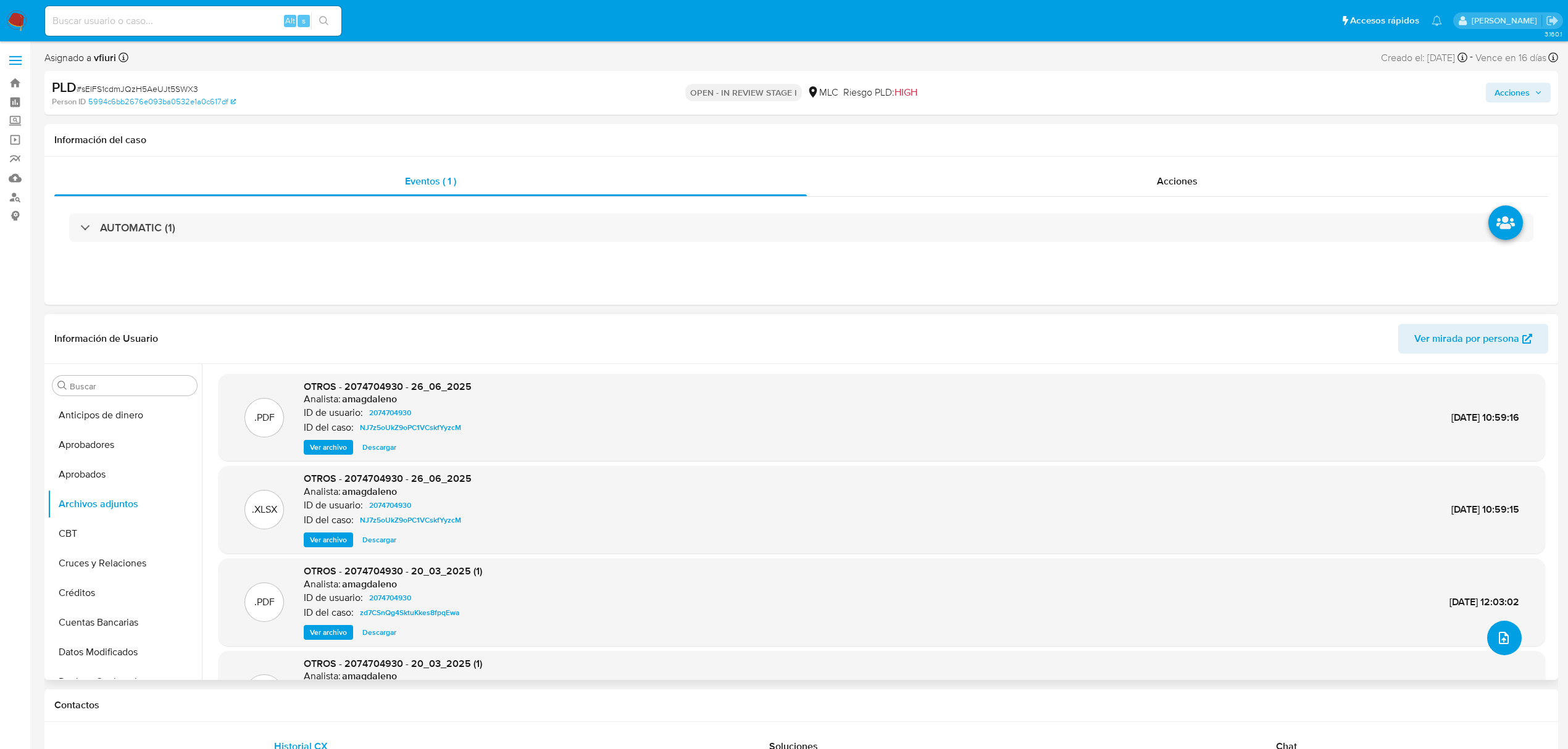
click at [1490, 626] on button "upload-file" at bounding box center [1505, 638] width 34 height 34
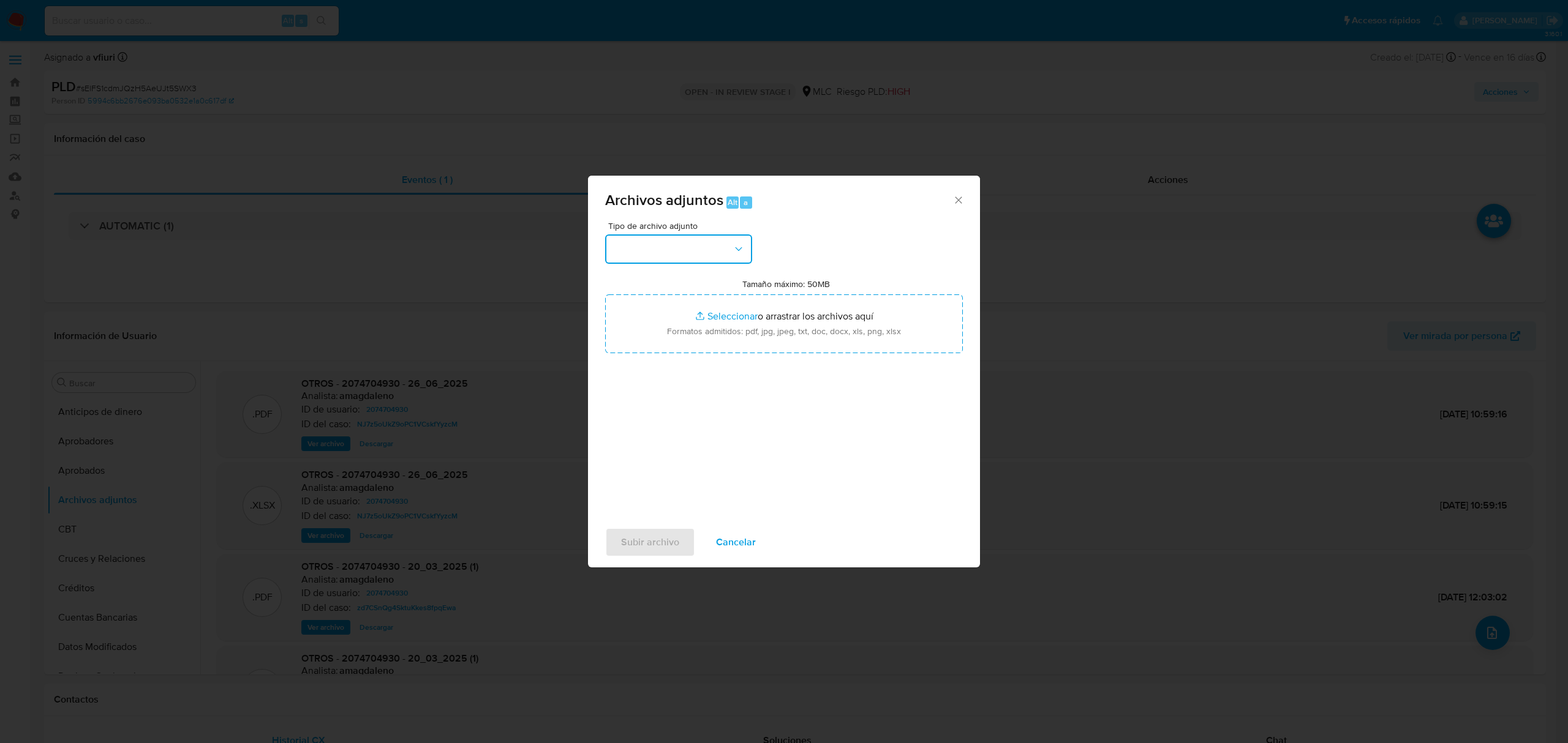
click at [642, 247] on button "button" at bounding box center [679, 249] width 147 height 30
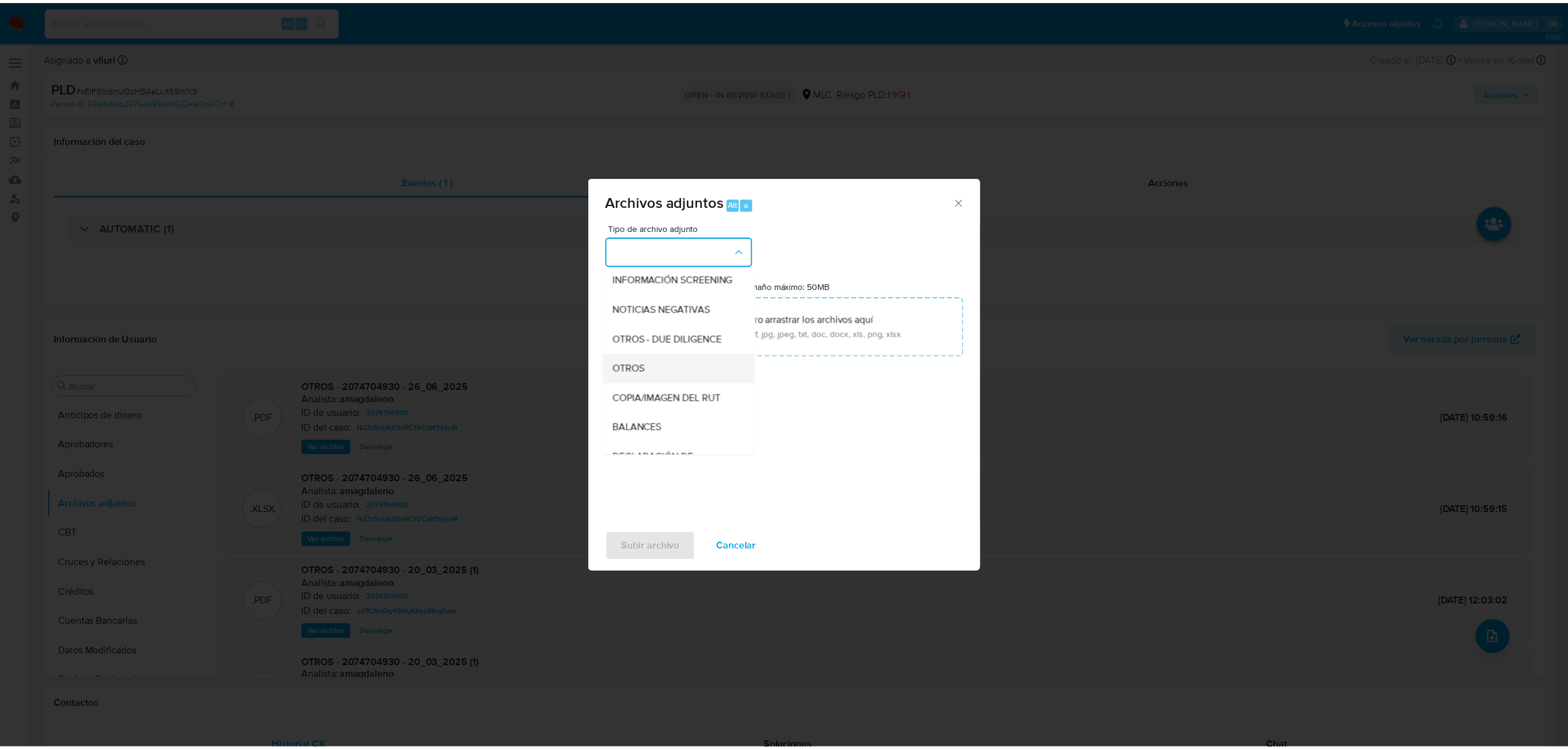
scroll to position [102, 0]
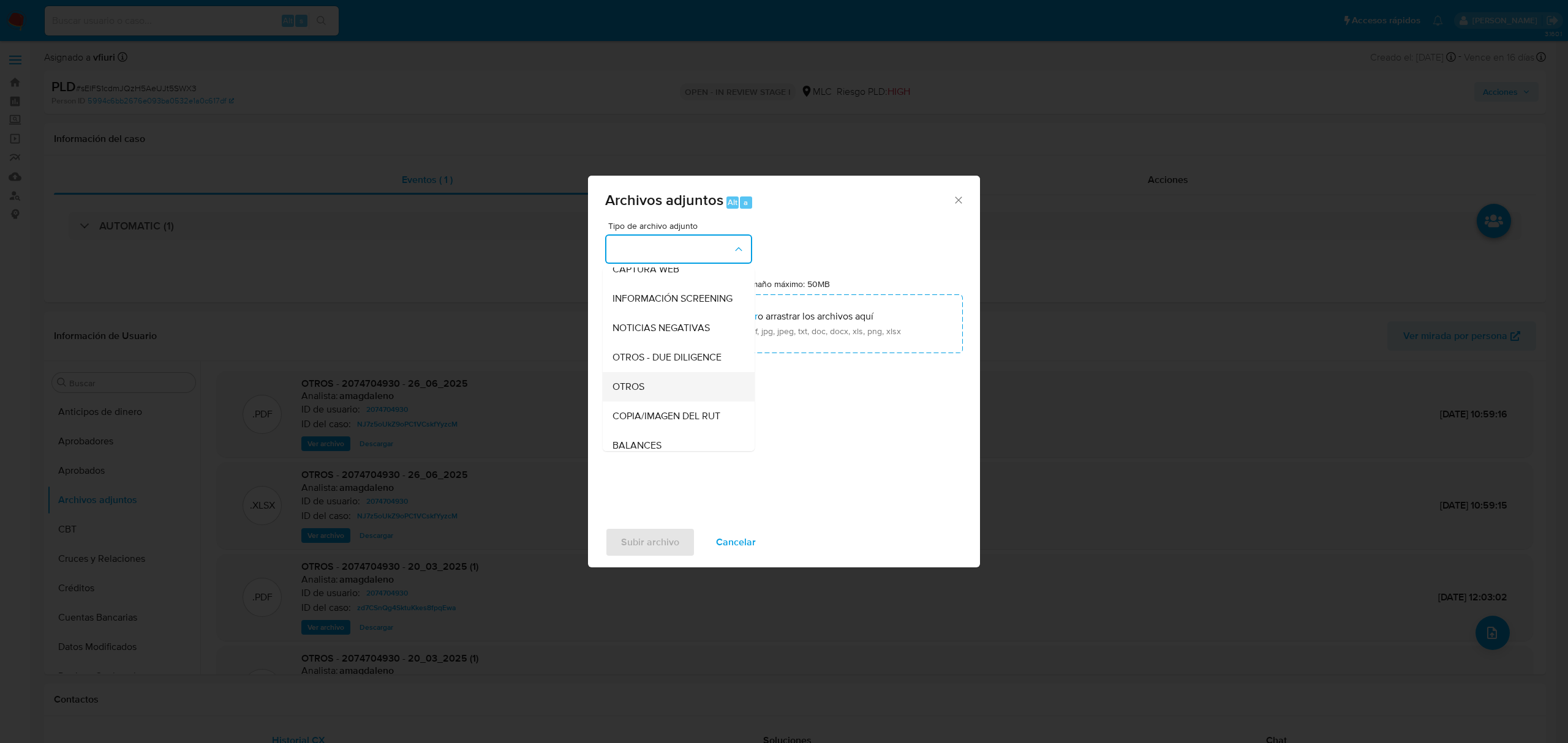
click at [640, 389] on div "OTROS" at bounding box center [675, 387] width 125 height 30
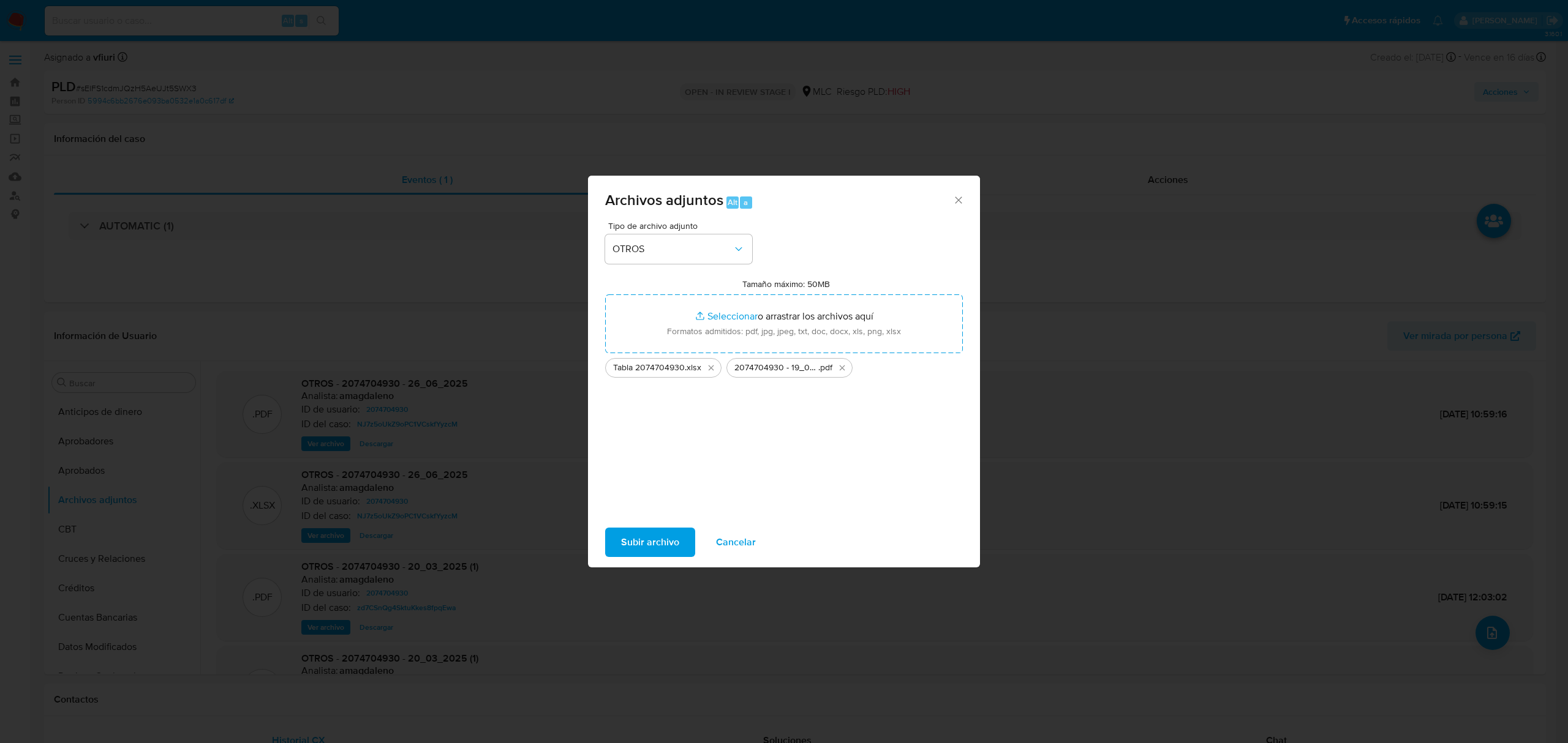
click at [647, 536] on span "Subir archivo" at bounding box center [650, 542] width 58 height 27
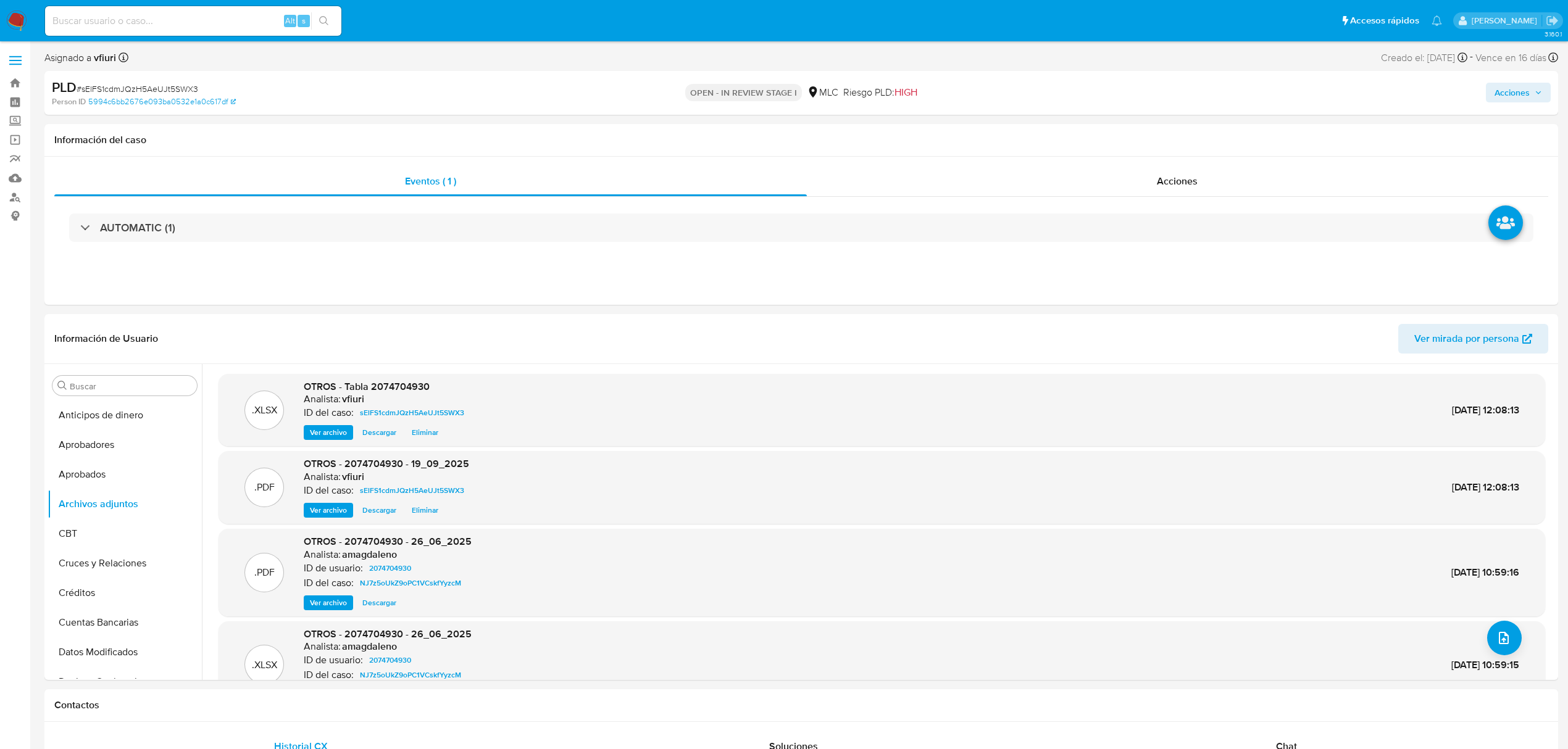
drag, startPoint x: 1532, startPoint y: 91, endPoint x: 1526, endPoint y: 87, distance: 7.2
click at [1532, 88] on span "Acciones" at bounding box center [1518, 92] width 48 height 17
click at [1215, 140] on div "Resolución del caso Alt r" at bounding box center [1183, 133] width 118 height 32
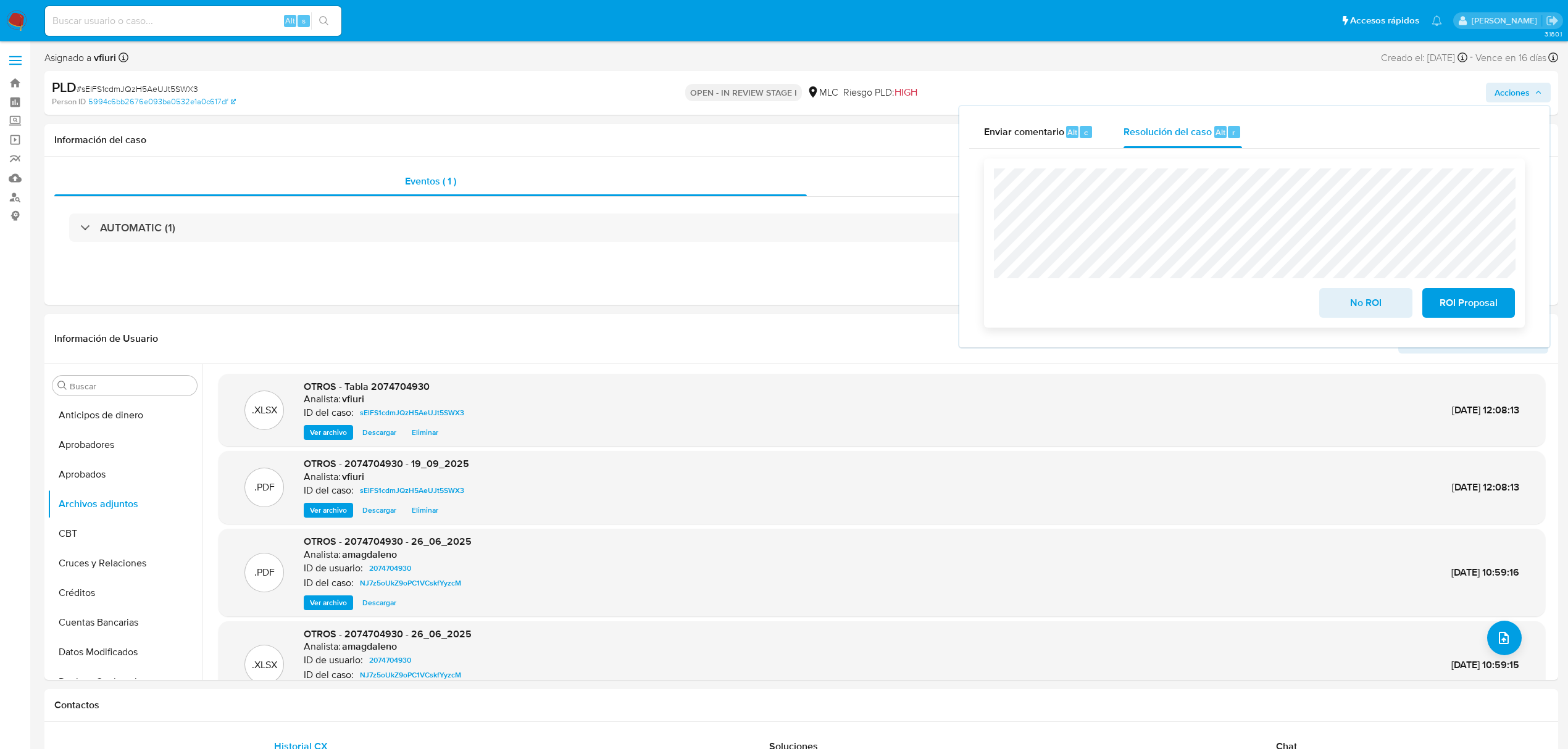
click at [1359, 317] on span "No ROI" at bounding box center [1366, 303] width 60 height 27
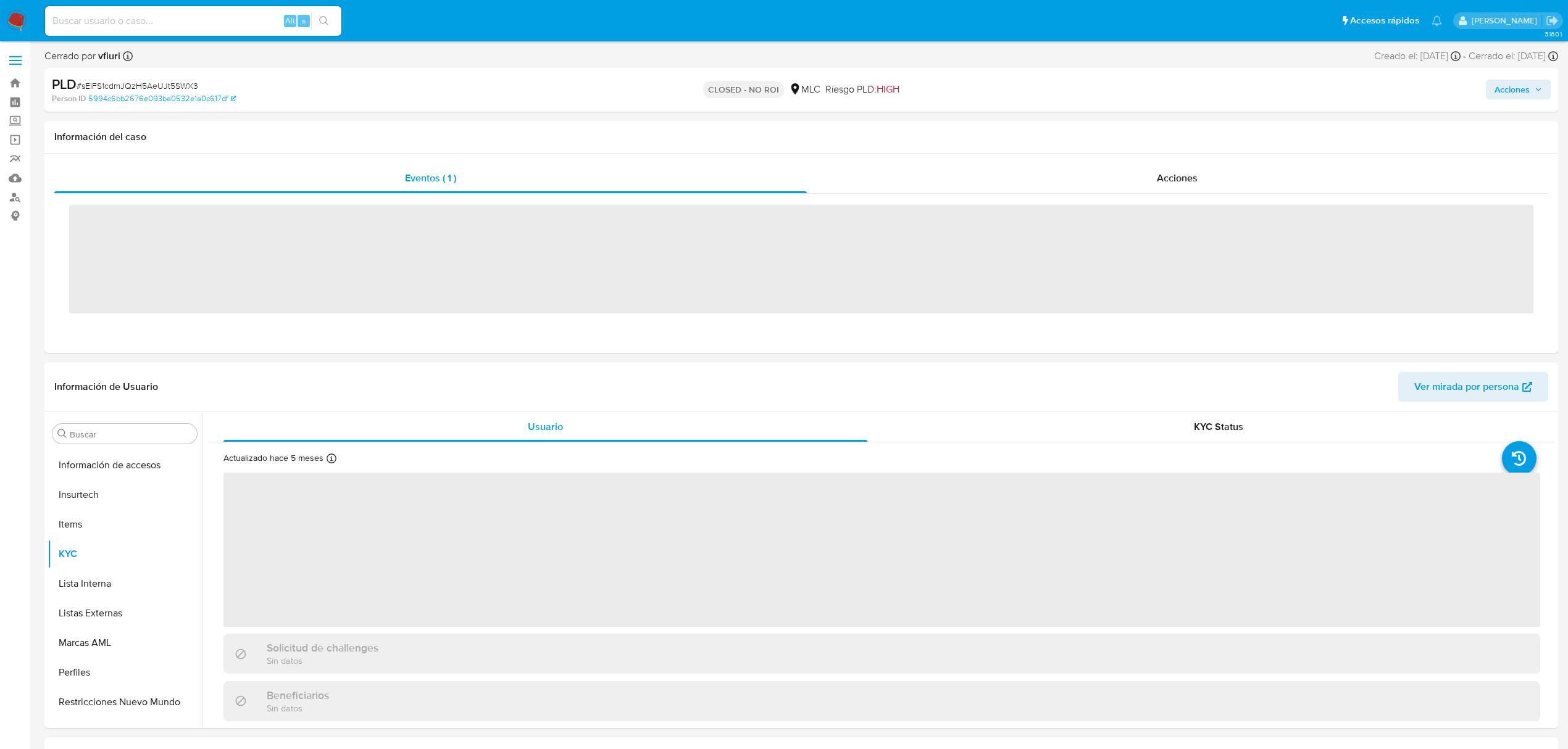
scroll to position [581, 0]
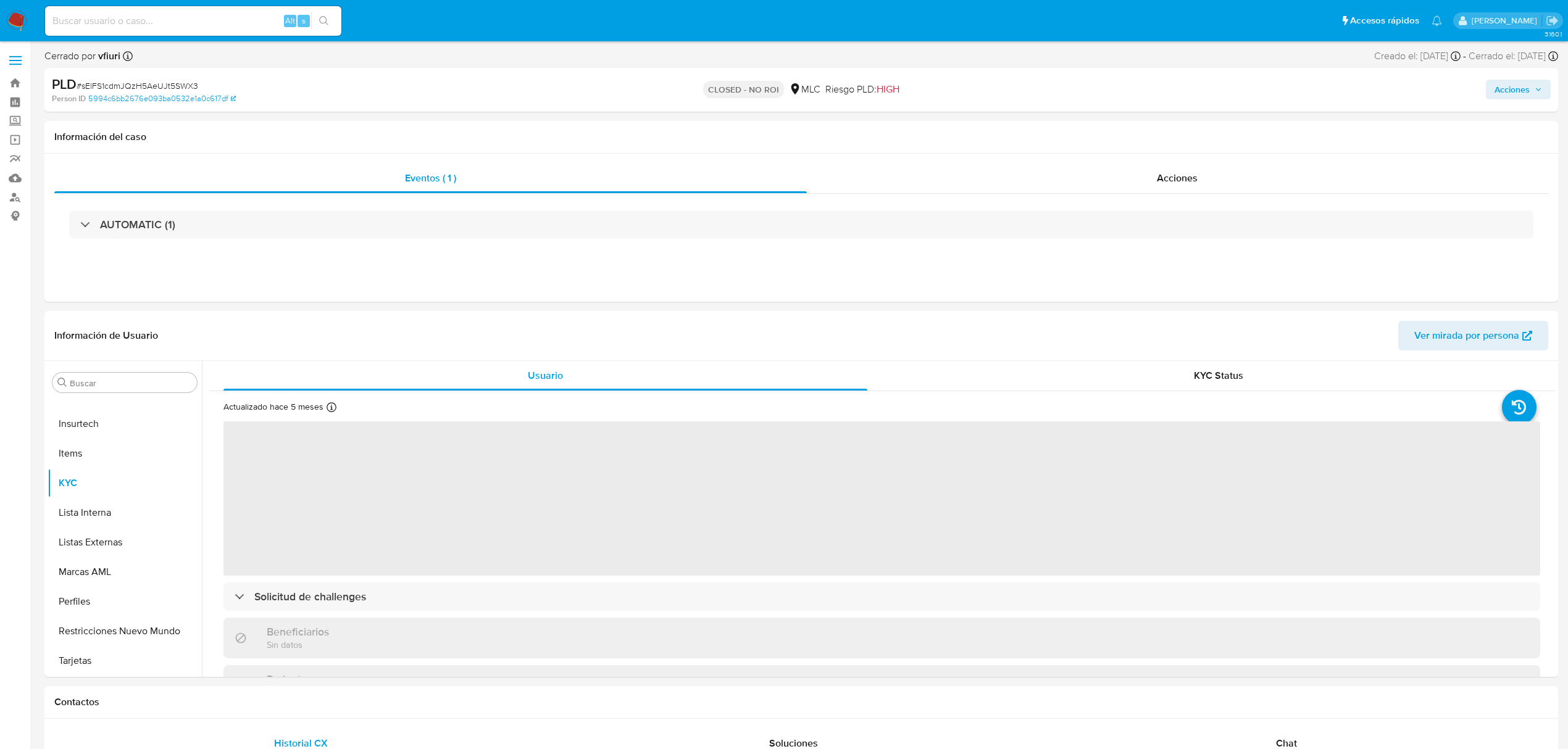
select select "10"
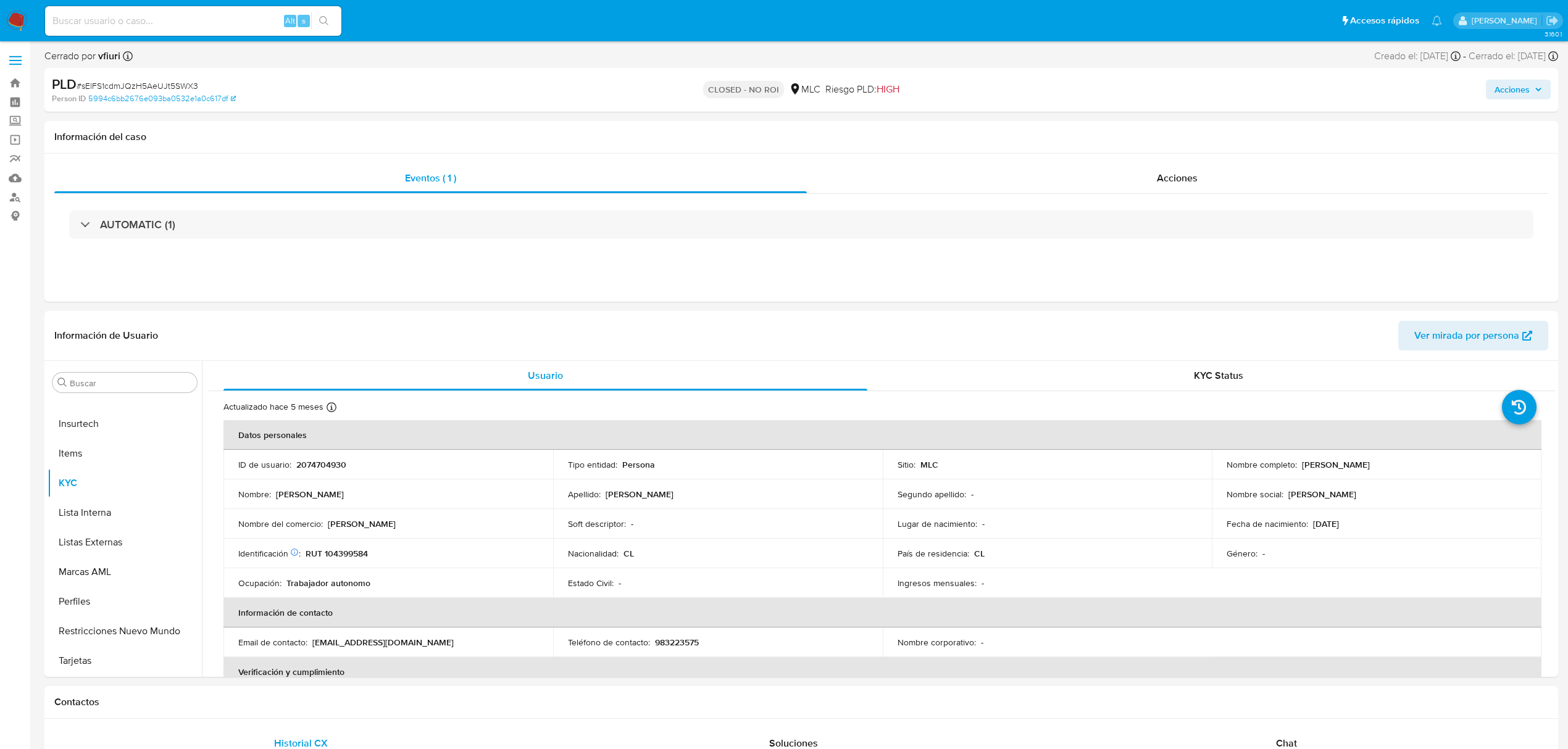
click at [16, 69] on label at bounding box center [15, 60] width 31 height 26
click at [0, 0] on input "checkbox" at bounding box center [0, 0] width 0 height 0
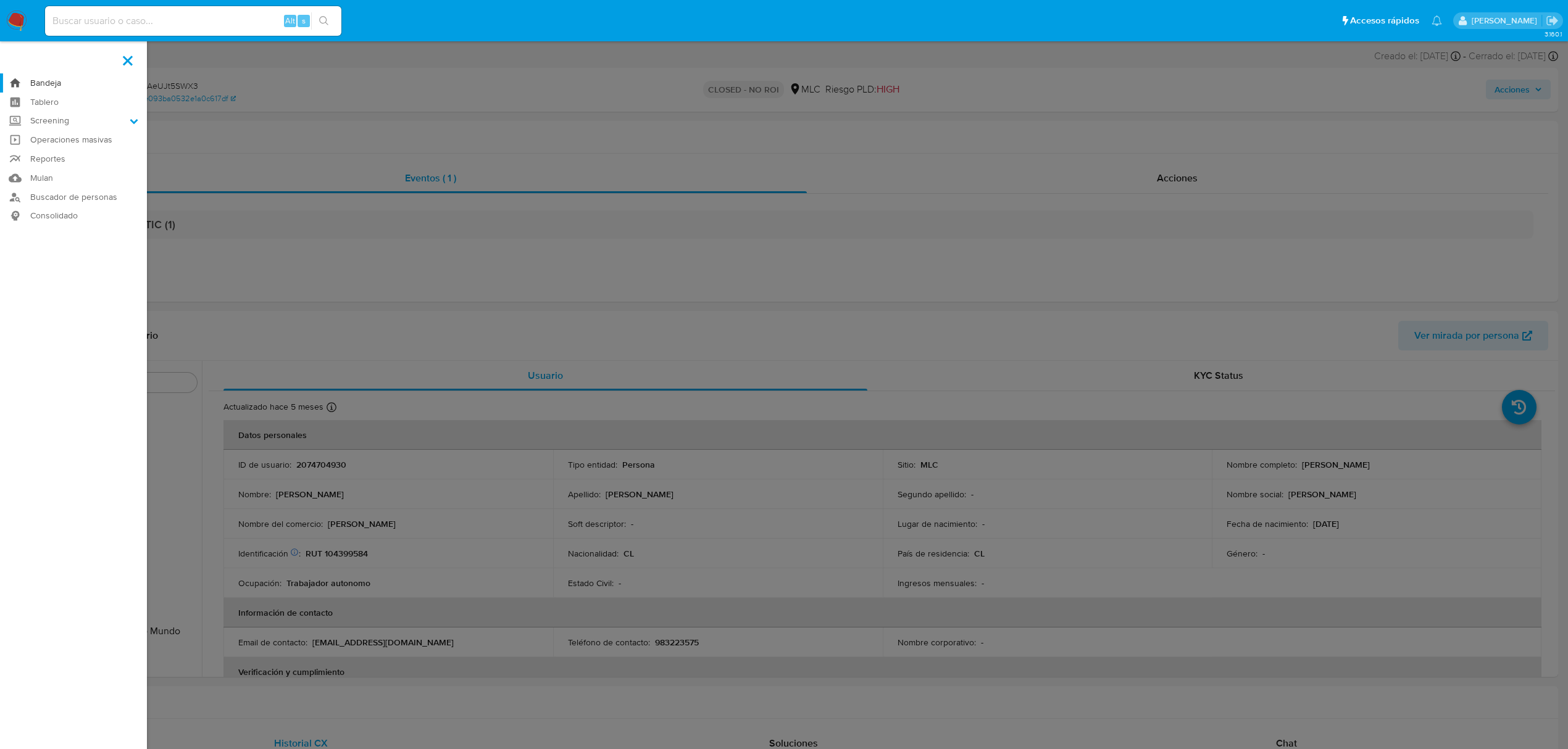
click at [42, 83] on link "Bandeja" at bounding box center [73, 82] width 147 height 19
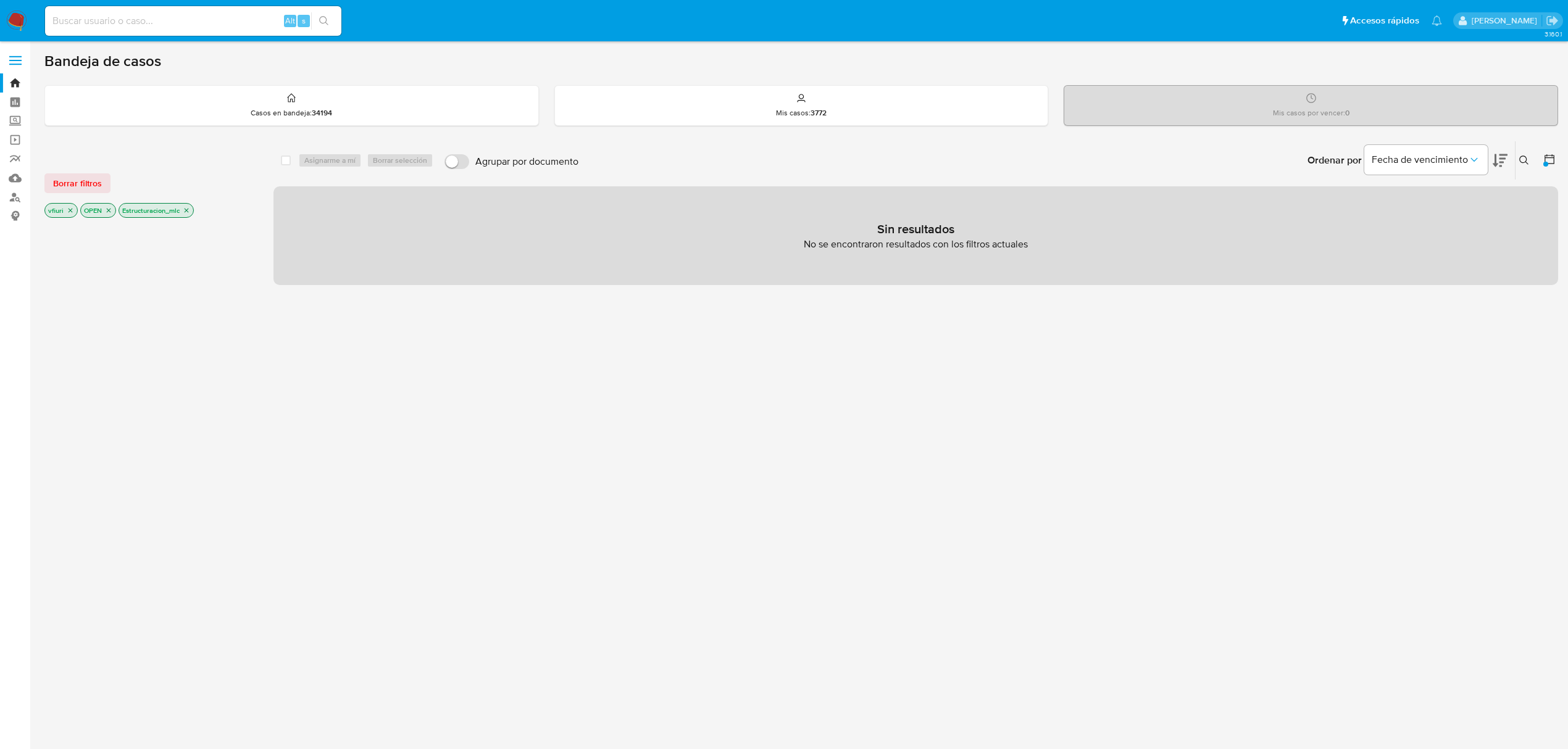
click at [188, 216] on p "Estructuracion_mlc" at bounding box center [156, 210] width 74 height 14
click at [188, 210] on icon "close-filter" at bounding box center [187, 210] width 5 height 5
click at [14, 200] on link "Buscador de personas" at bounding box center [73, 197] width 147 height 19
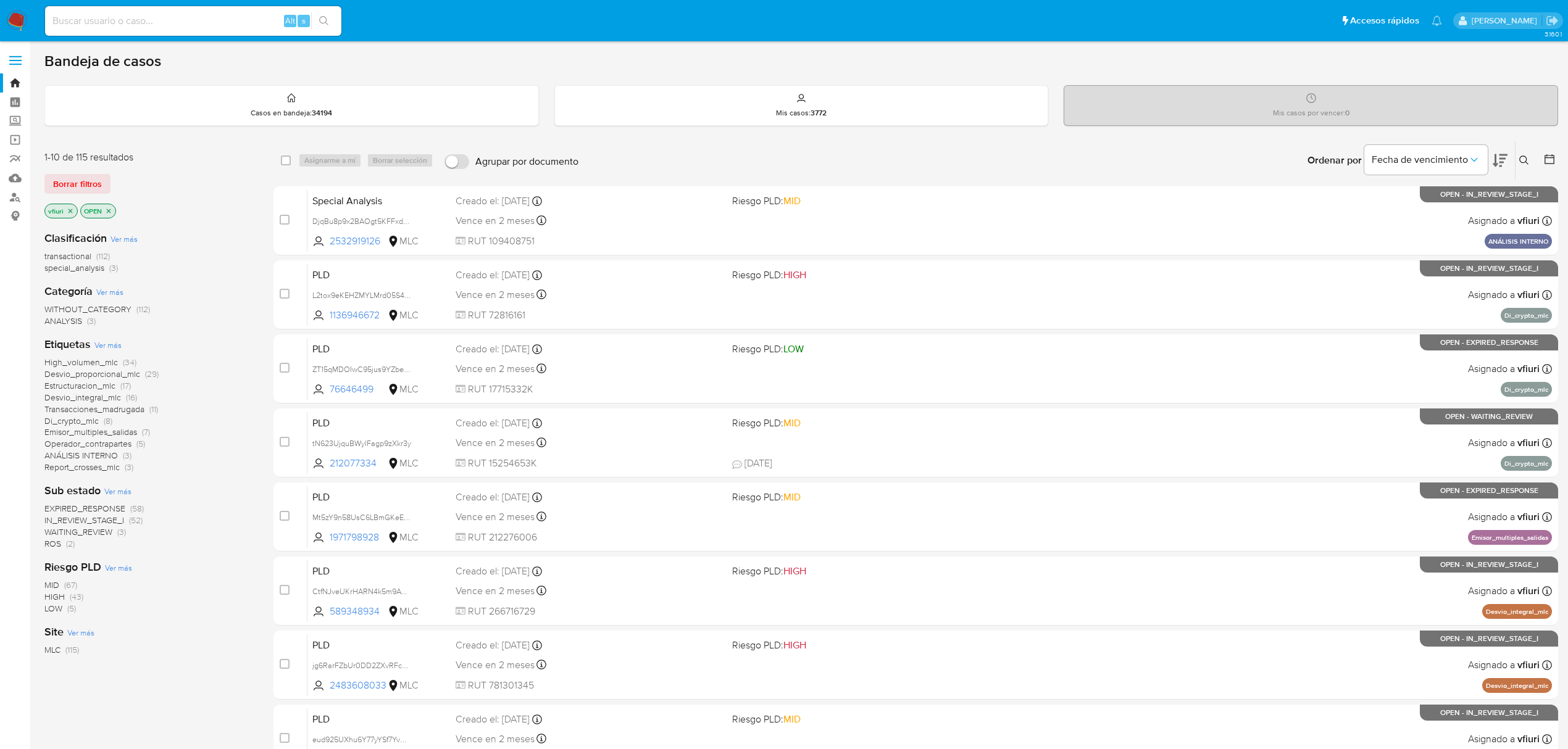
click at [99, 389] on span "Estructuracion_mlc" at bounding box center [79, 386] width 71 height 13
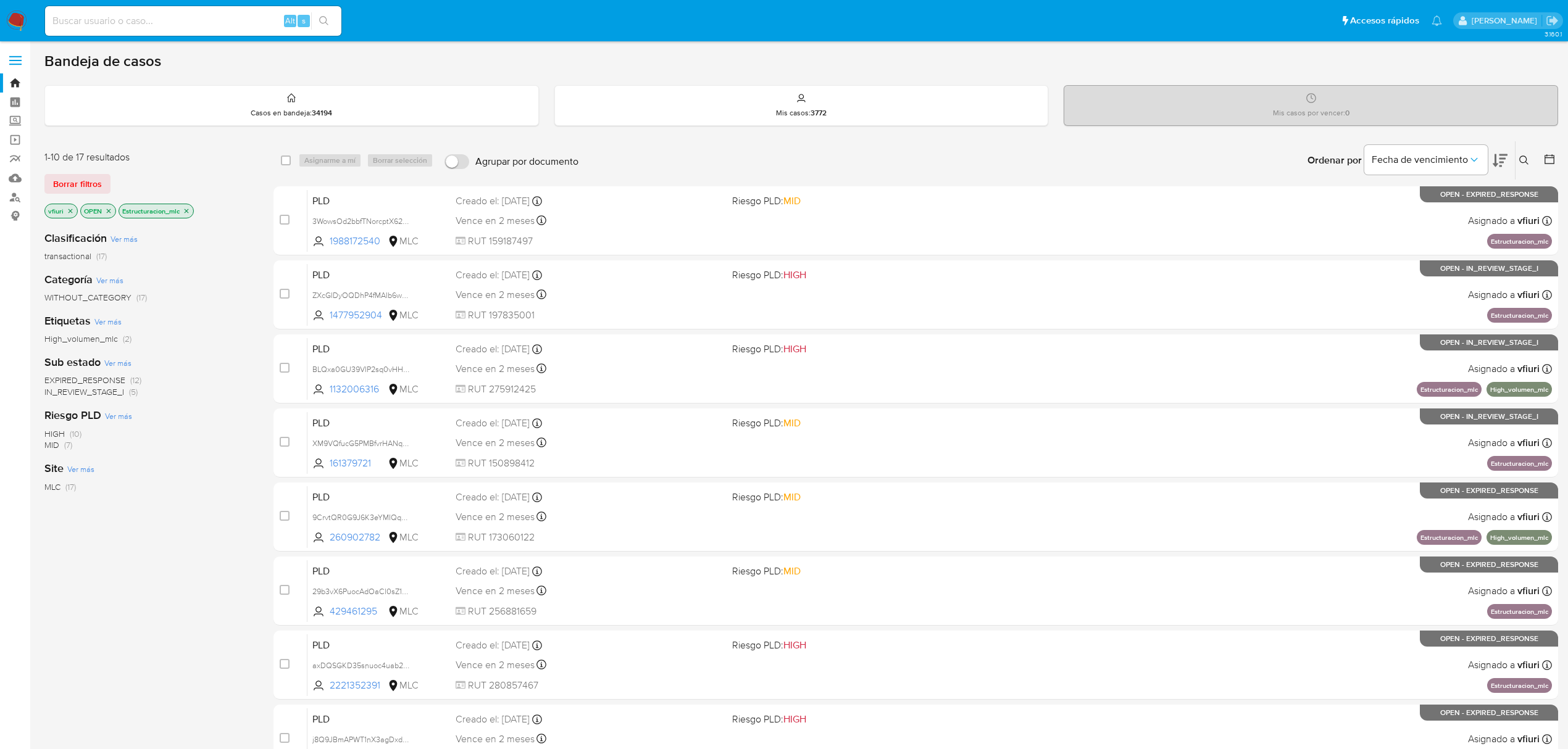
click at [1550, 162] on icon at bounding box center [1550, 160] width 13 height 13
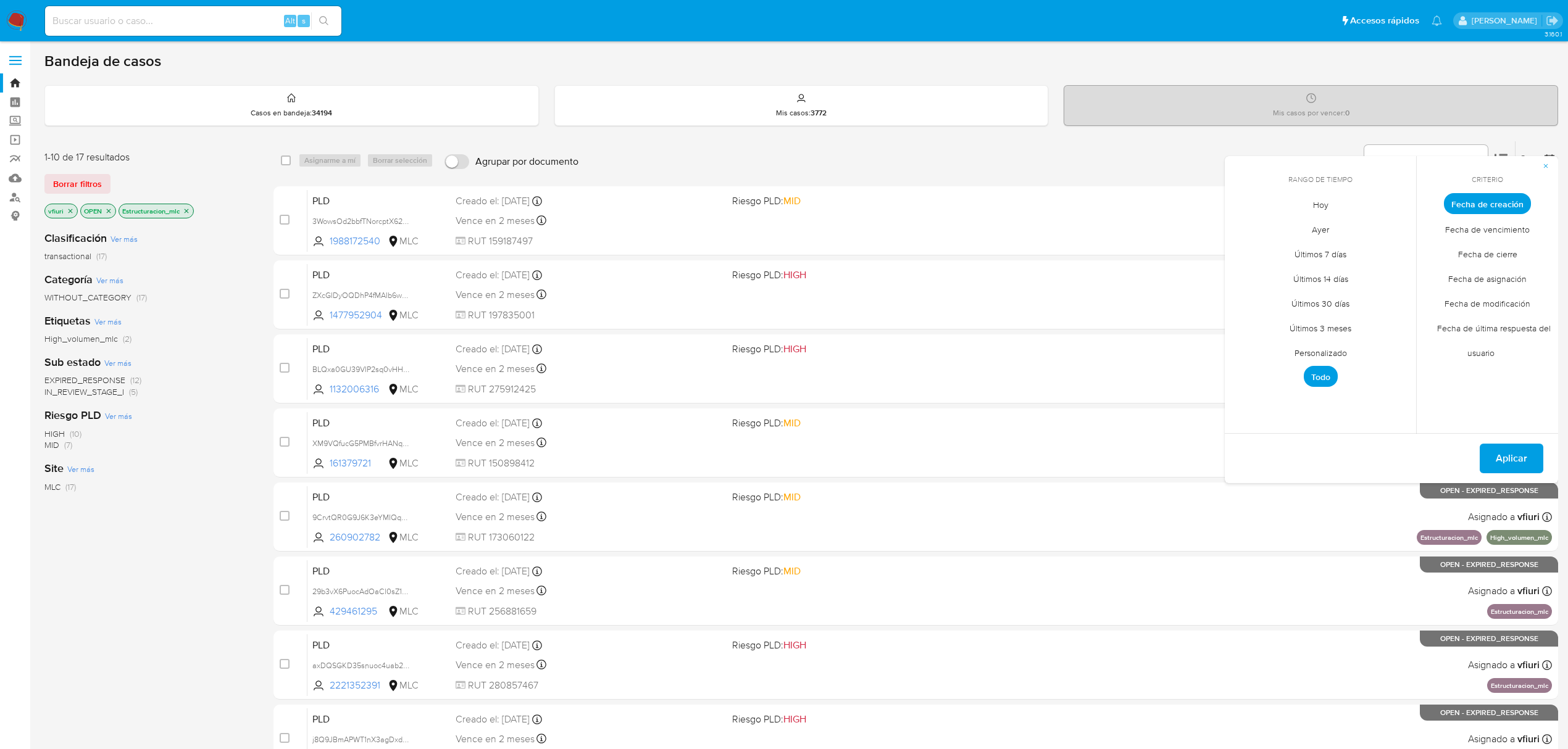
click at [1305, 348] on span "Personalizado" at bounding box center [1321, 353] width 79 height 25
click at [1248, 219] on icon "Mes anterior" at bounding box center [1244, 227] width 14 height 14
click at [1244, 219] on icon "Mes anterior" at bounding box center [1244, 227] width 14 height 14
click at [1362, 300] on button "12" at bounding box center [1370, 297] width 20 height 20
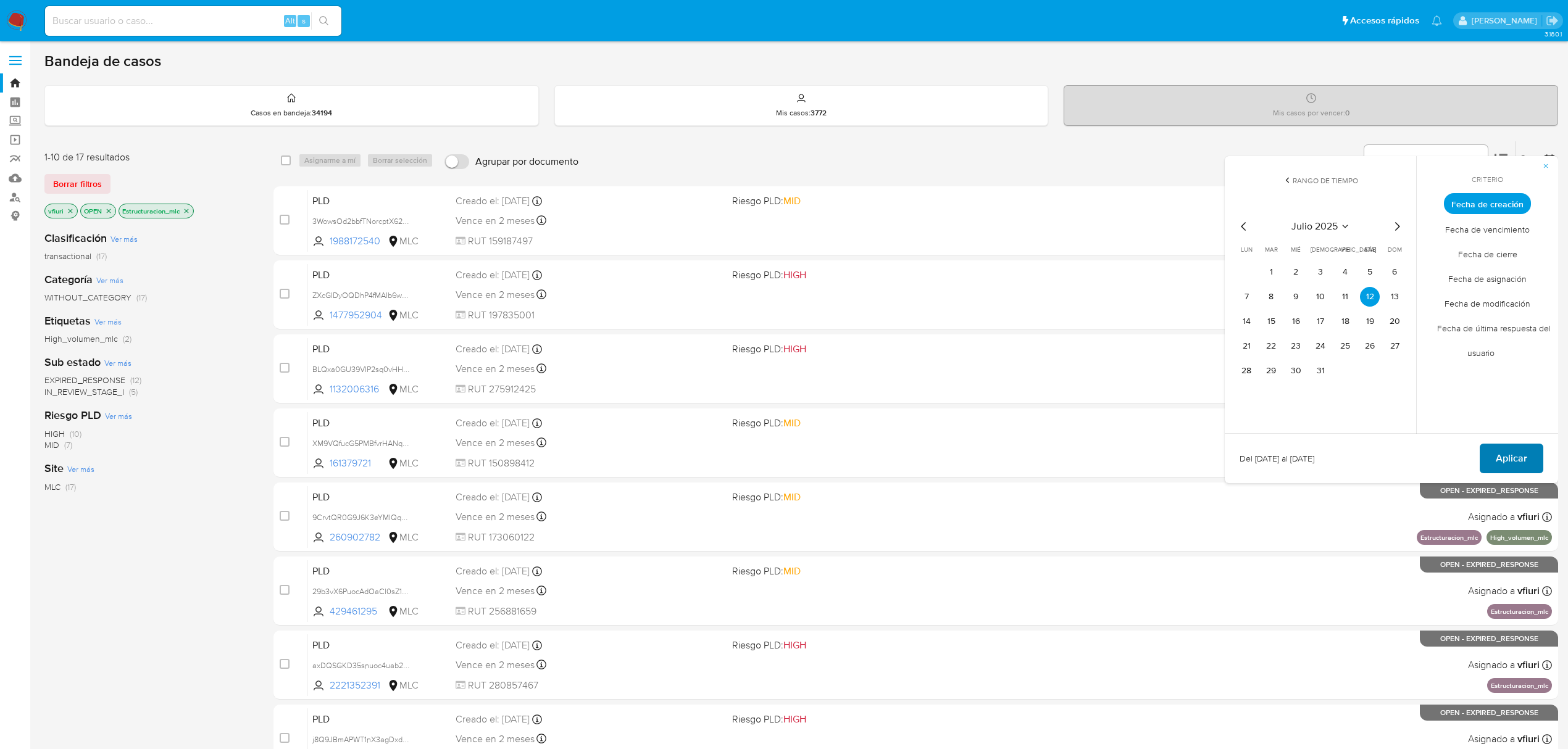
click at [1522, 467] on span "Aplicar" at bounding box center [1511, 458] width 32 height 27
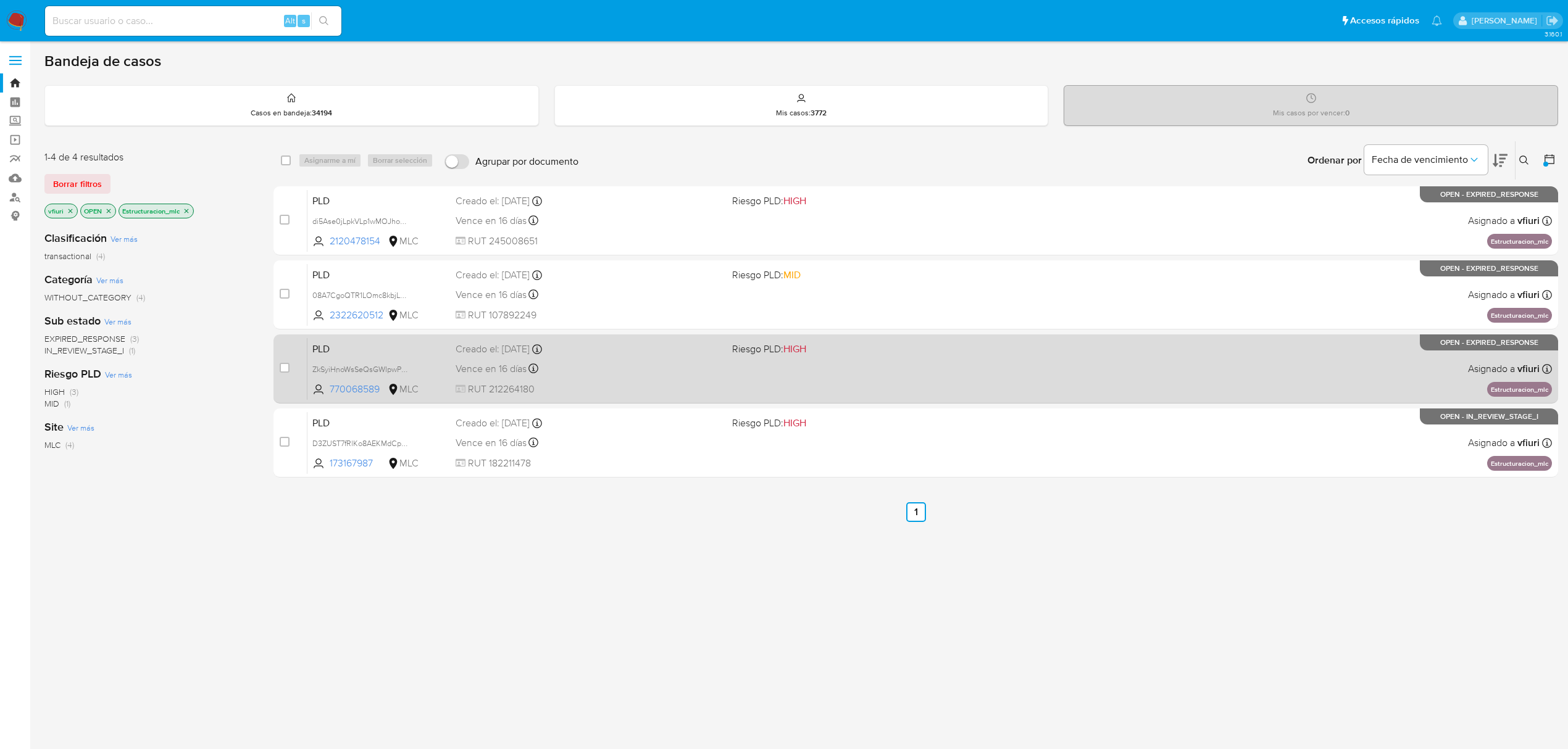
click at [642, 362] on div "Vence en 16 días Vence el 10/10/2025 16:08:10" at bounding box center [589, 368] width 266 height 16
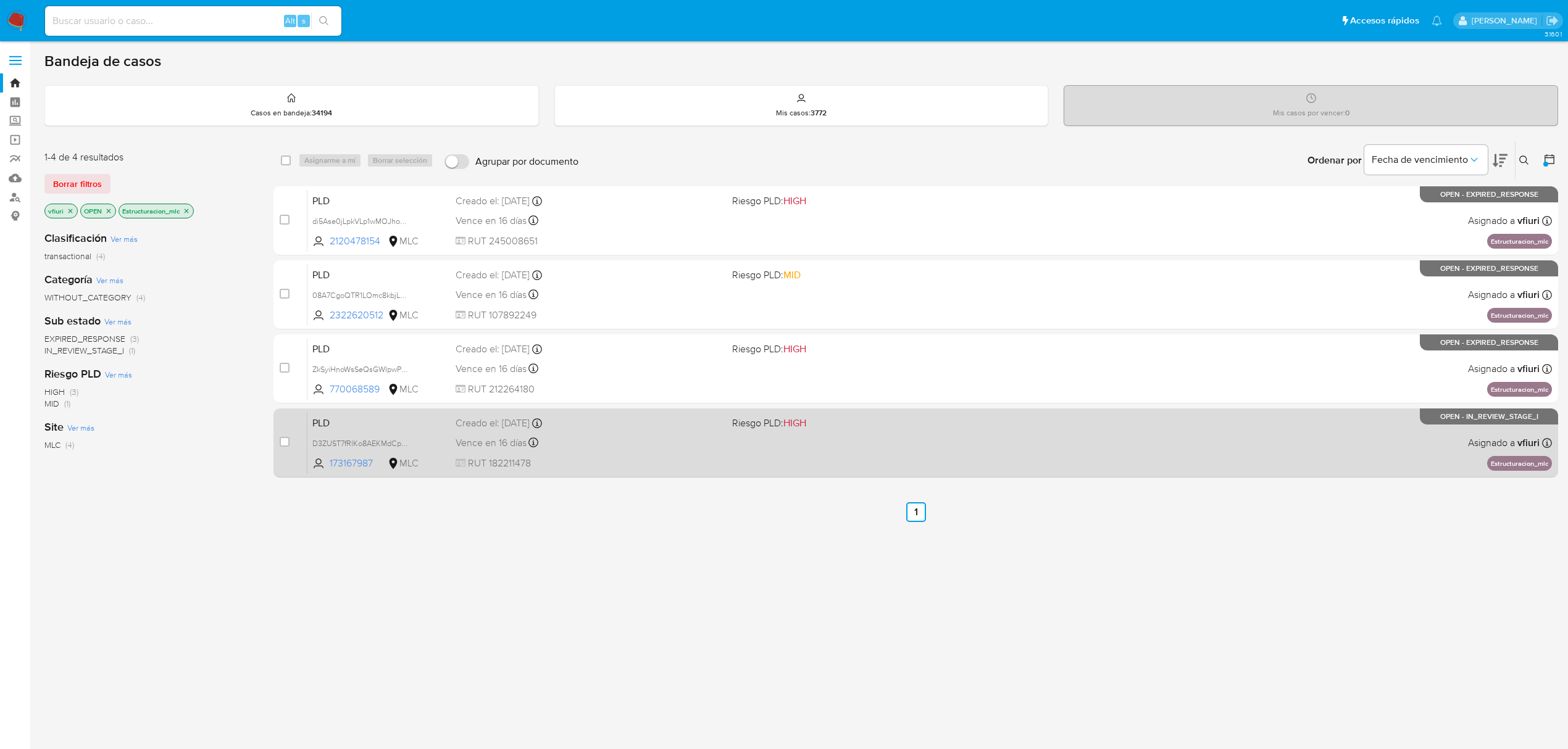
click at [598, 447] on div "Vence en 16 días Vence el 10/10/2025 16:07:18" at bounding box center [589, 443] width 266 height 16
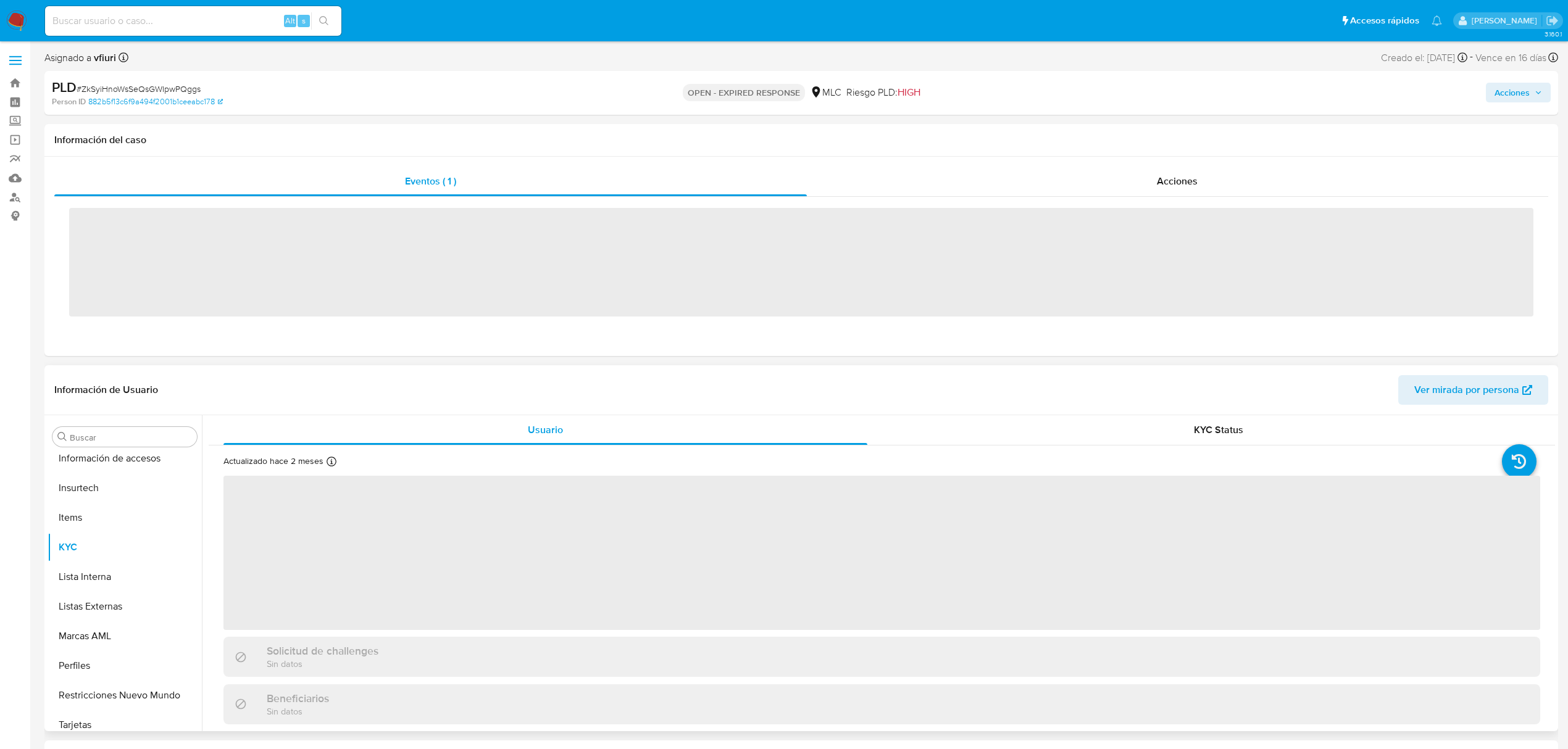
scroll to position [581, 0]
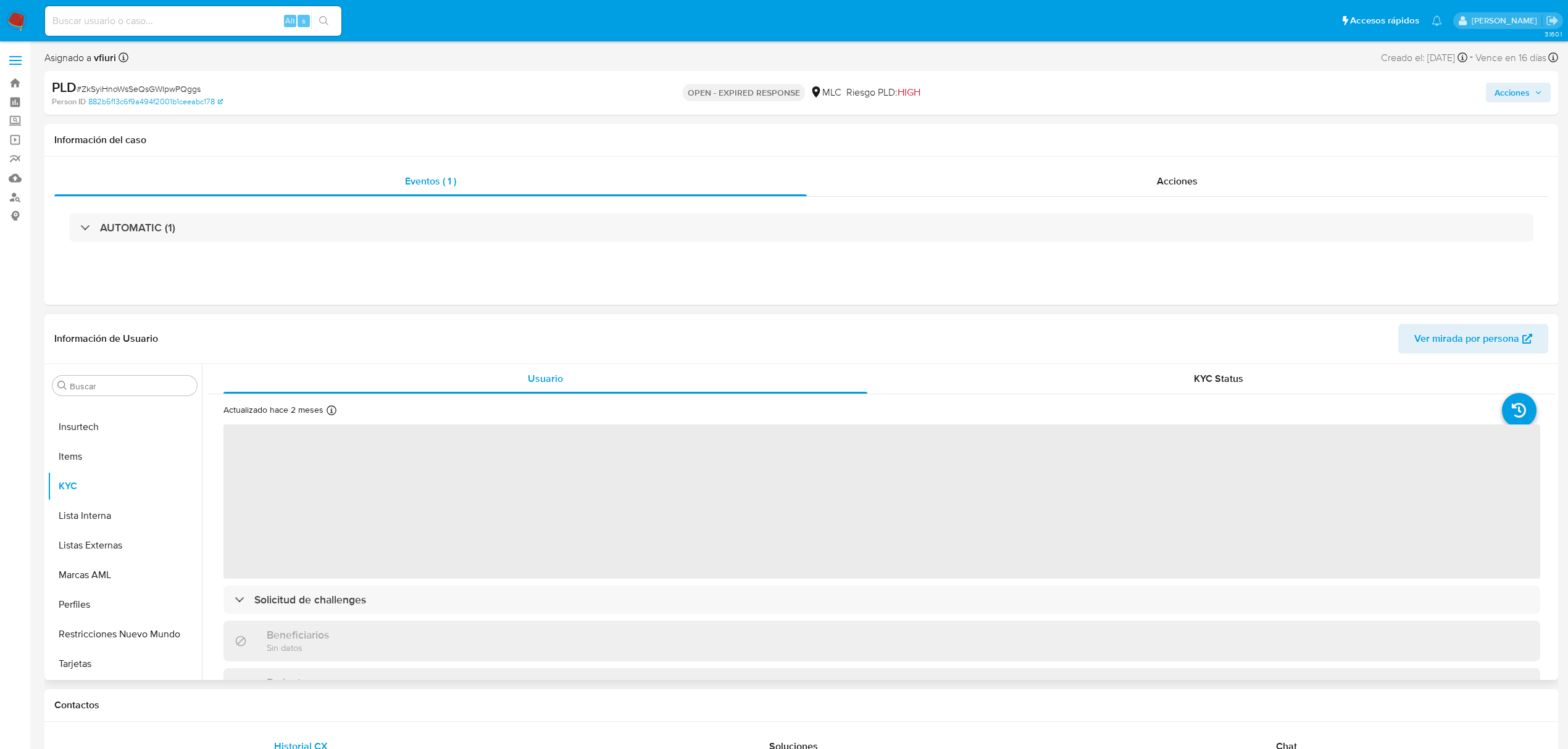
select select "10"
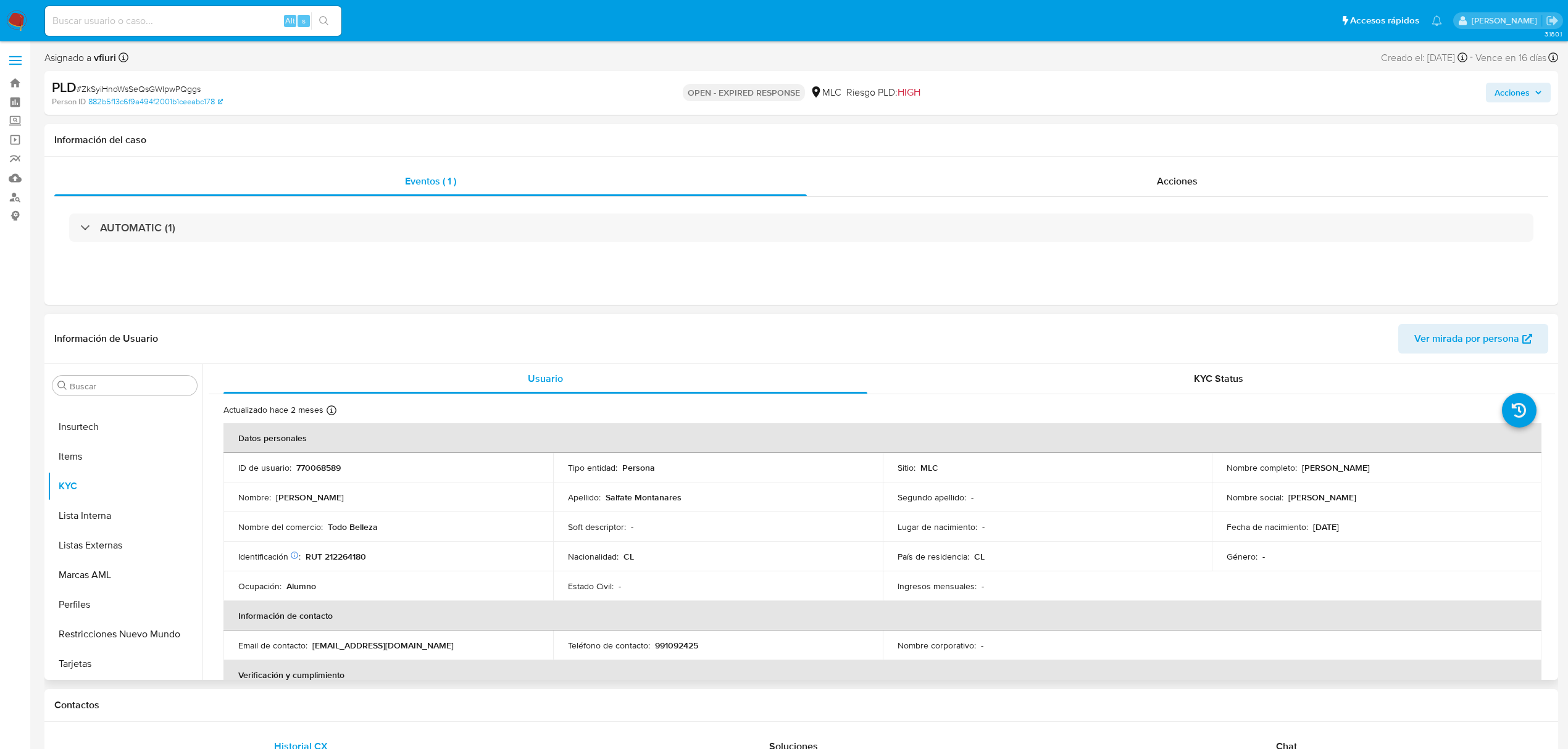
click at [329, 472] on p "770068589" at bounding box center [318, 467] width 44 height 11
copy p "770068589"
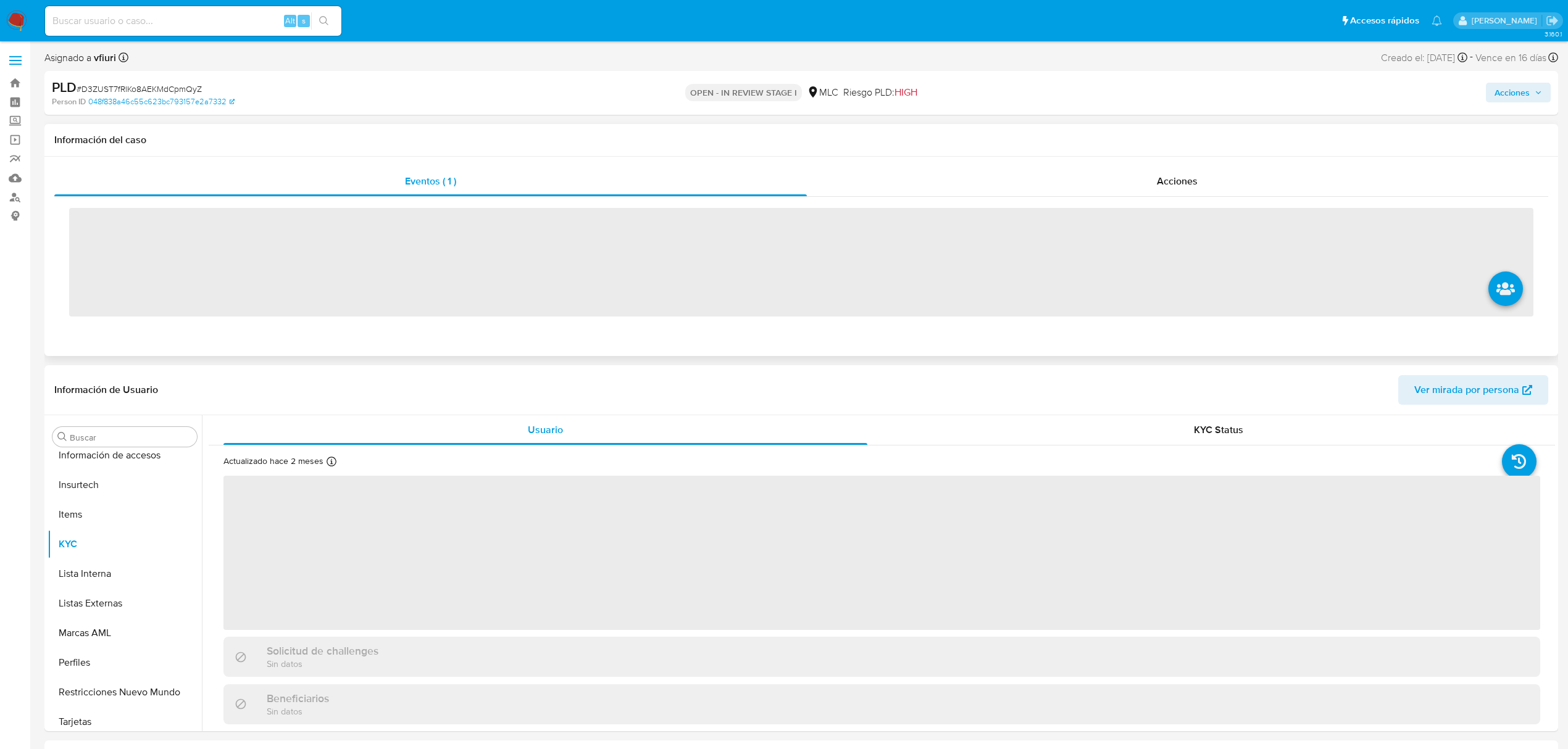
scroll to position [581, 0]
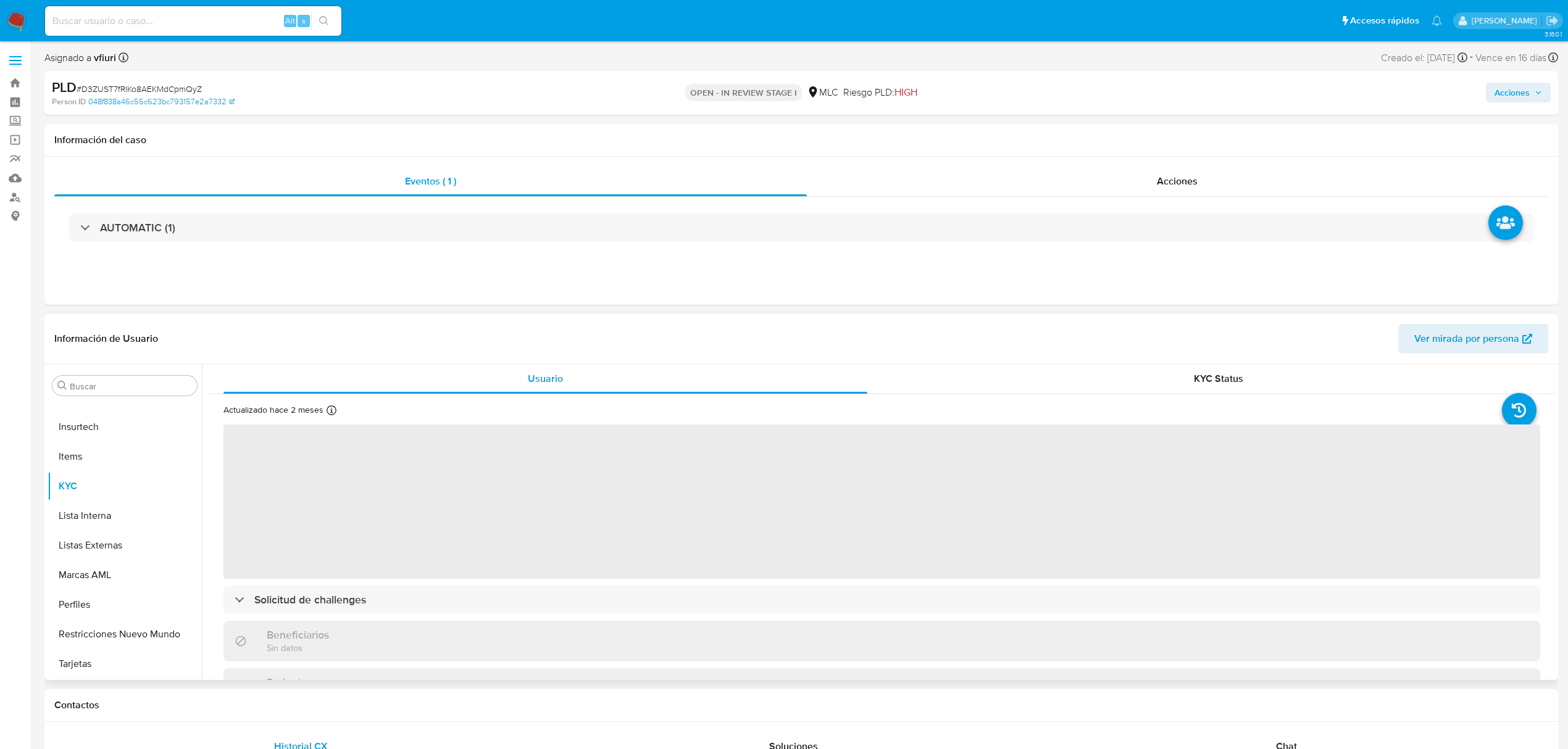
select select "10"
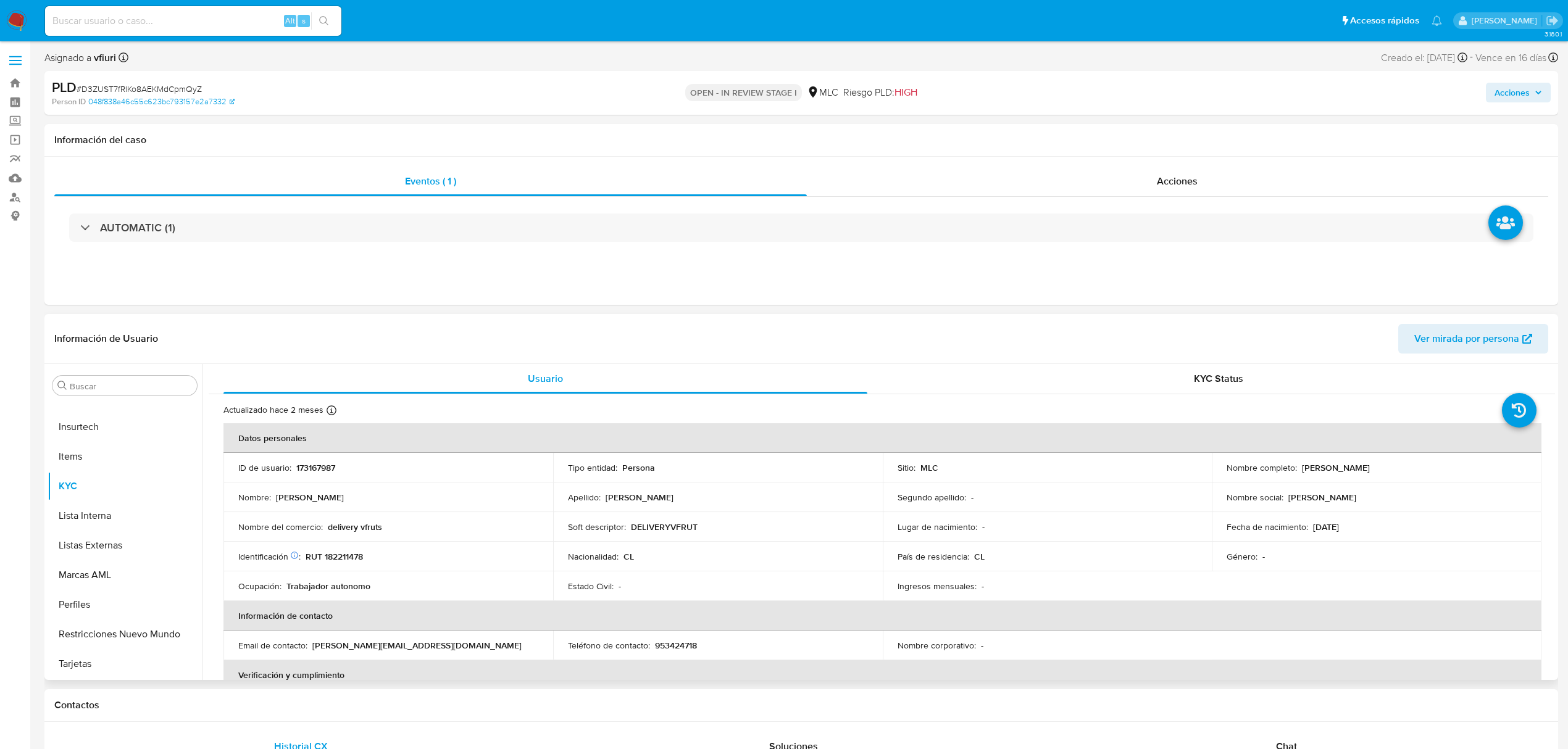
click at [315, 472] on p "173167987" at bounding box center [315, 467] width 39 height 11
copy p "173167987"
click at [352, 559] on p "RUT 182211478" at bounding box center [335, 557] width 58 height 11
click at [351, 560] on p "RUT 182211478" at bounding box center [335, 557] width 58 height 11
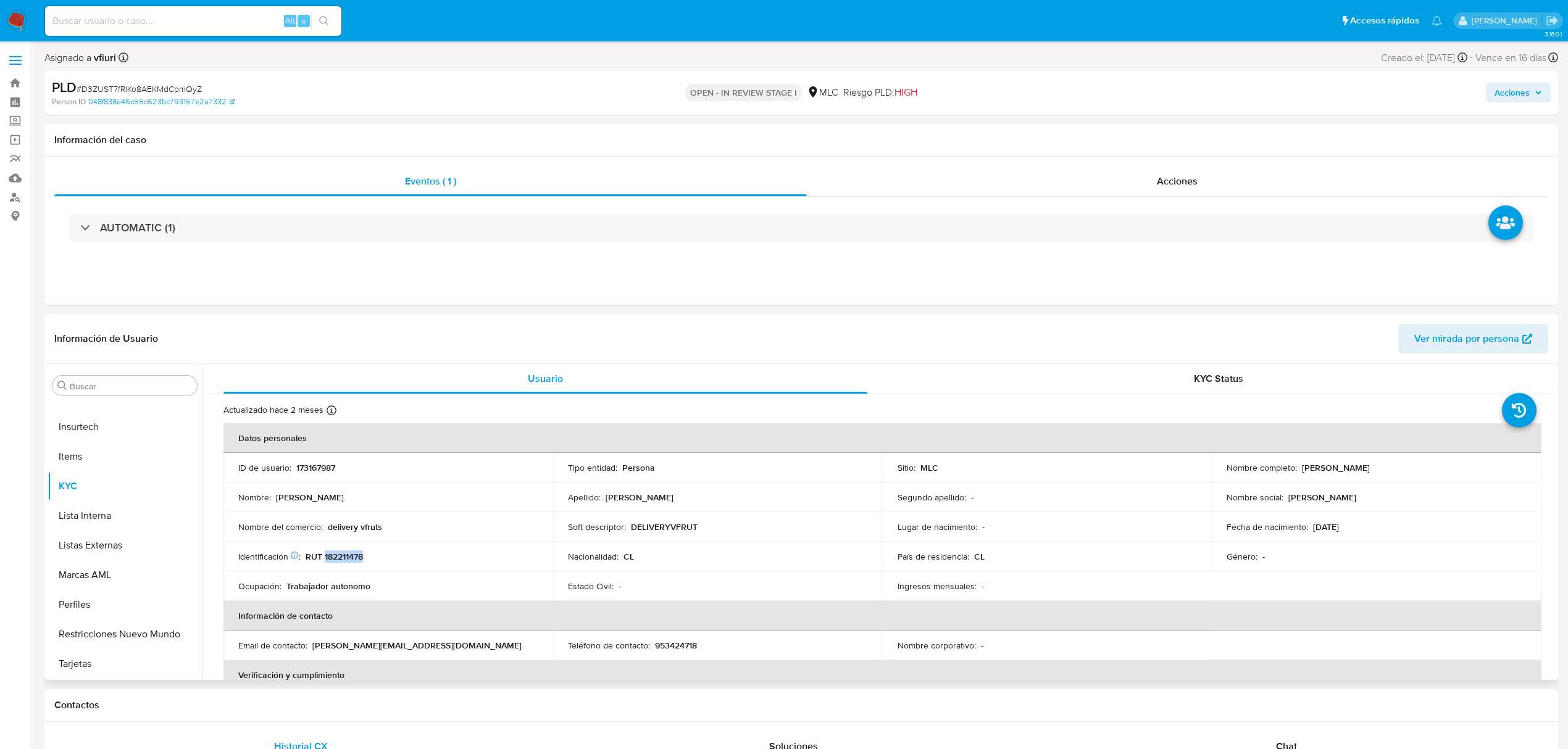
copy p "182211478"
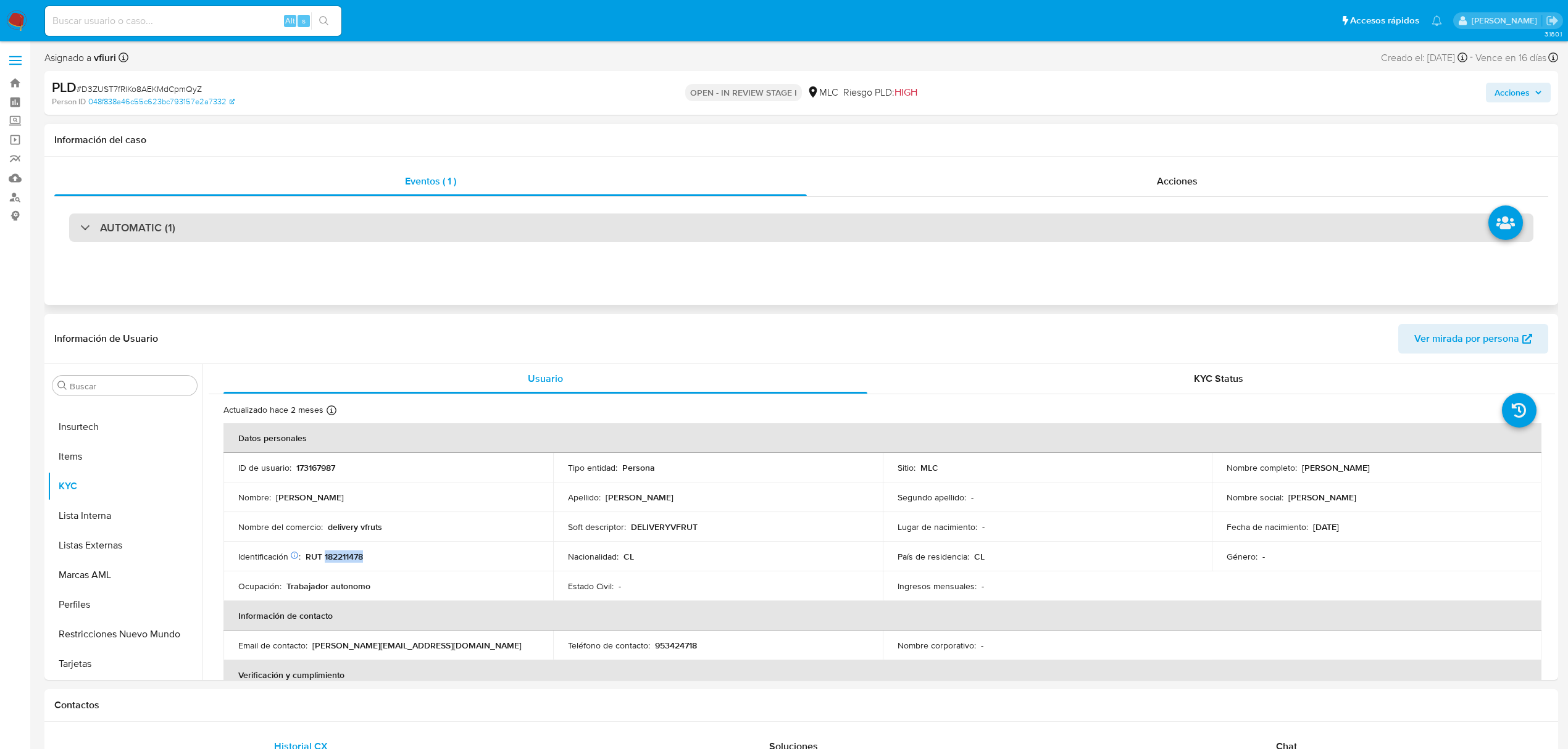
copy p "182211478"
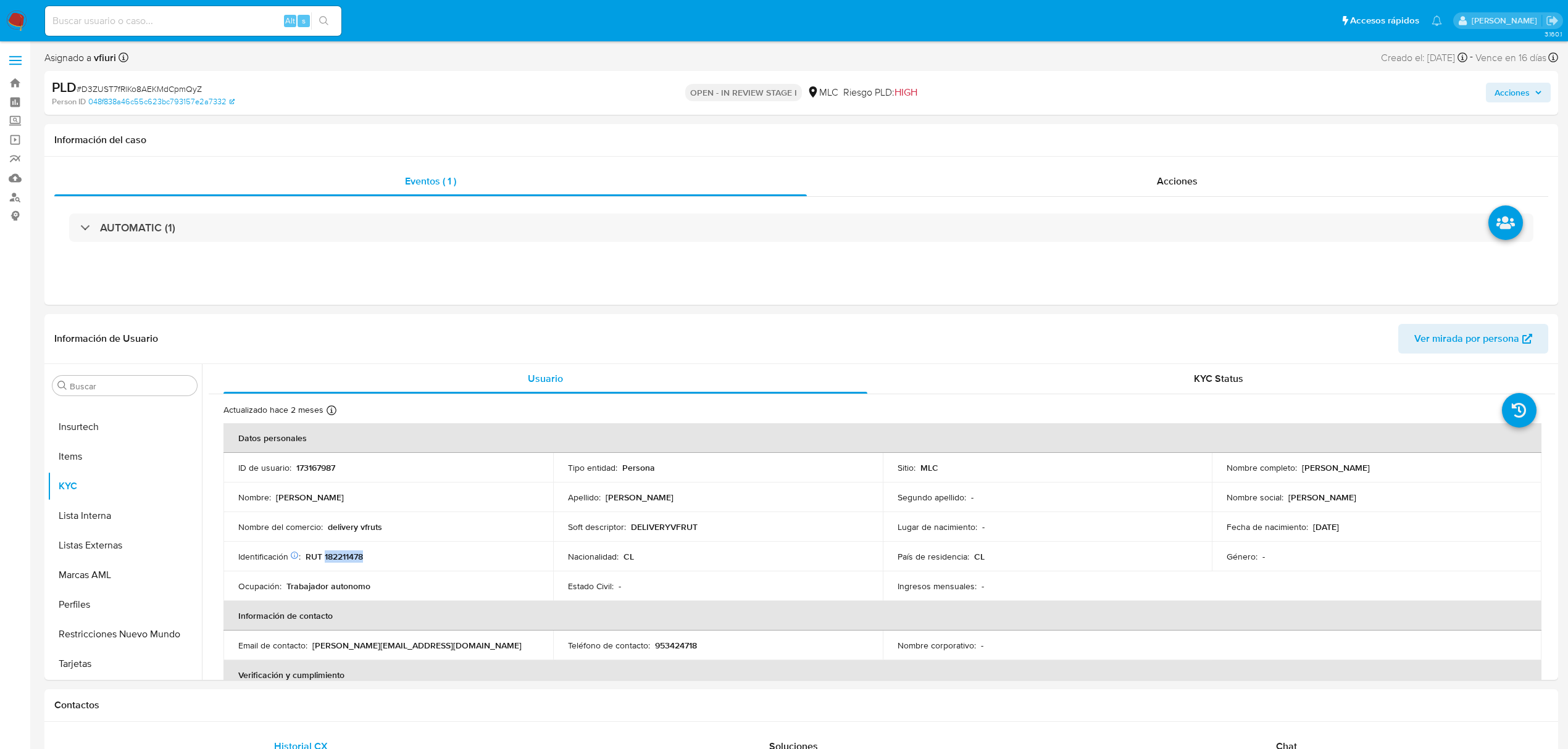
copy p "182211478"
click at [107, 449] on button "Cuentas Bancarias" at bounding box center [120, 453] width 144 height 30
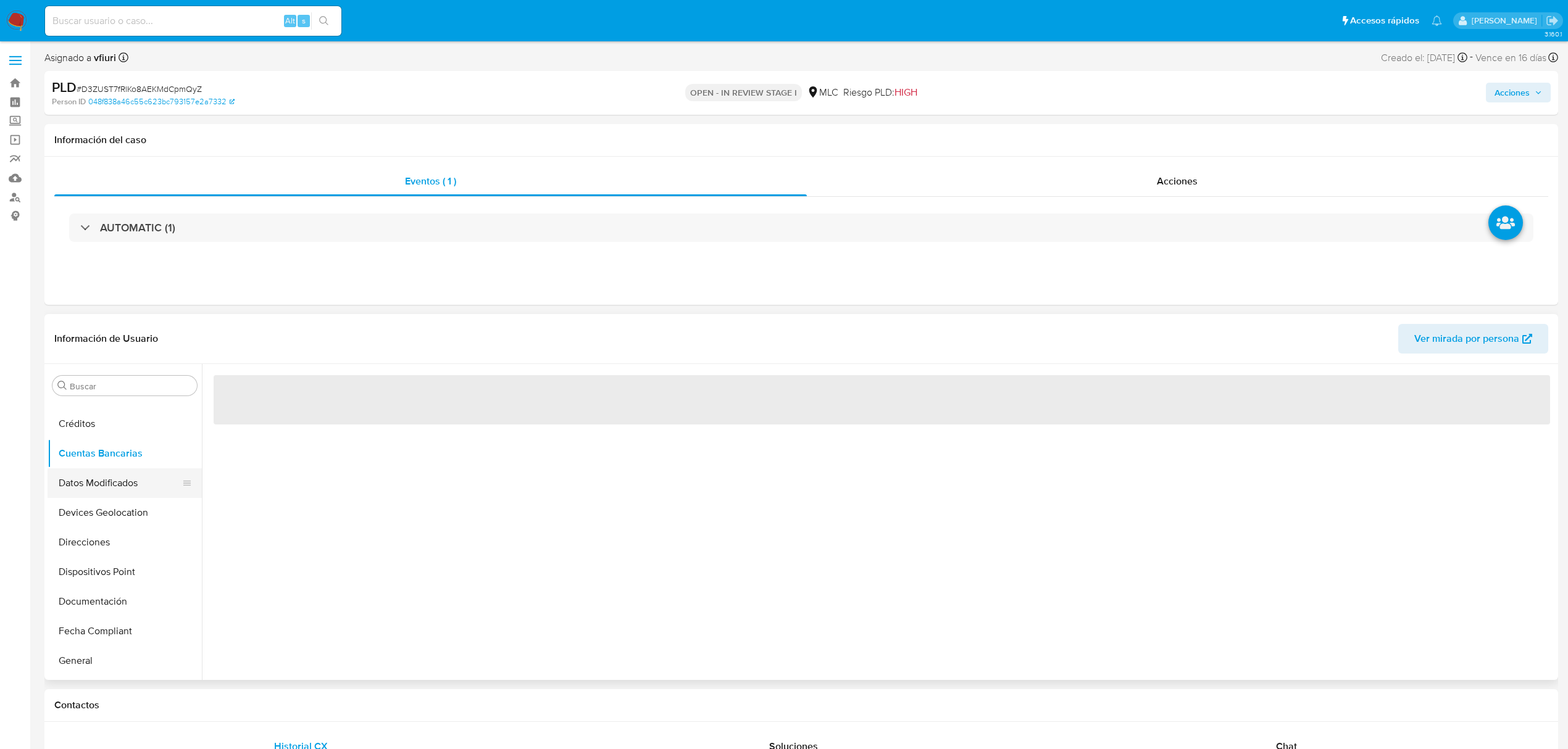
scroll to position [87, 0]
click at [110, 476] on button "Cruces y Relaciones" at bounding box center [120, 476] width 144 height 30
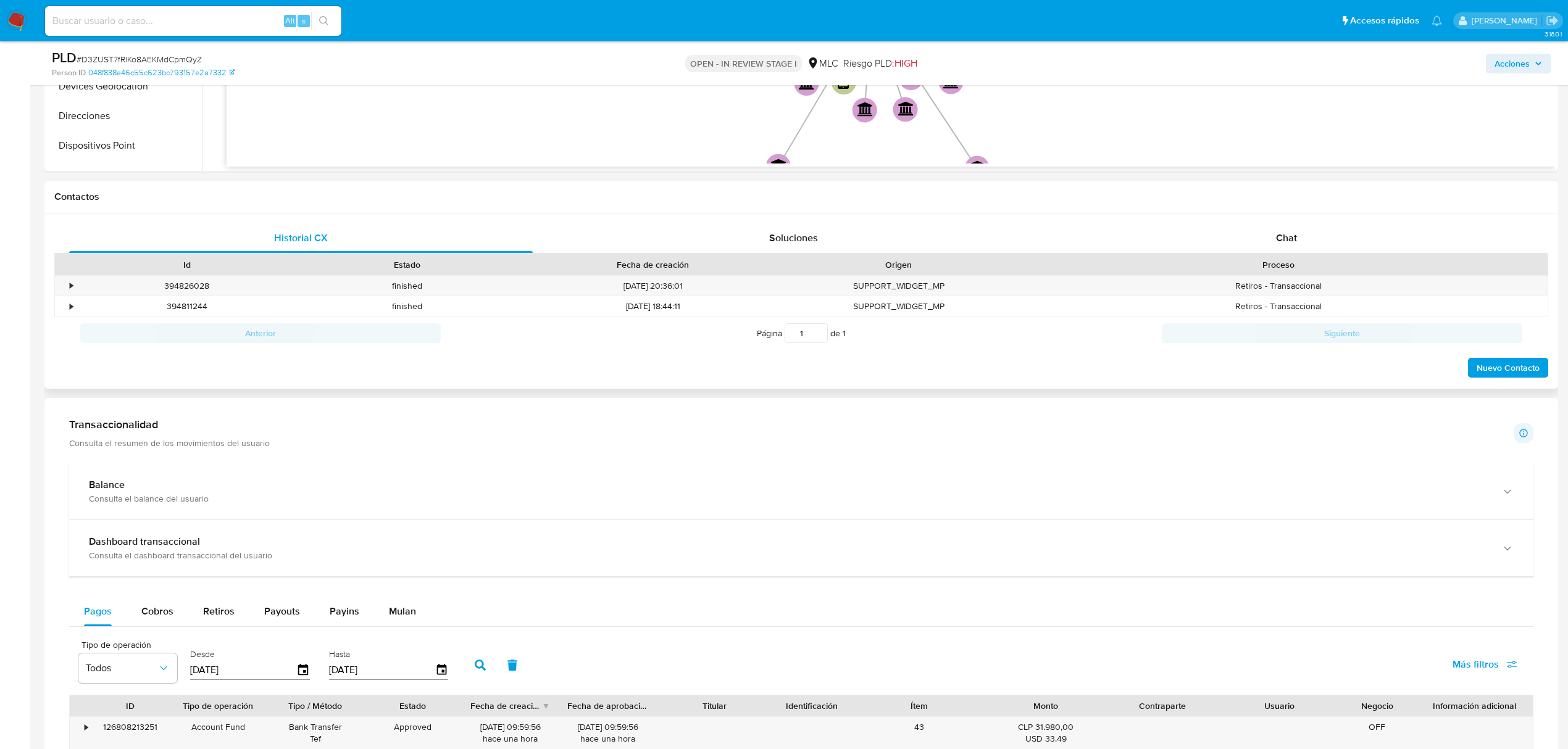
scroll to position [494, 0]
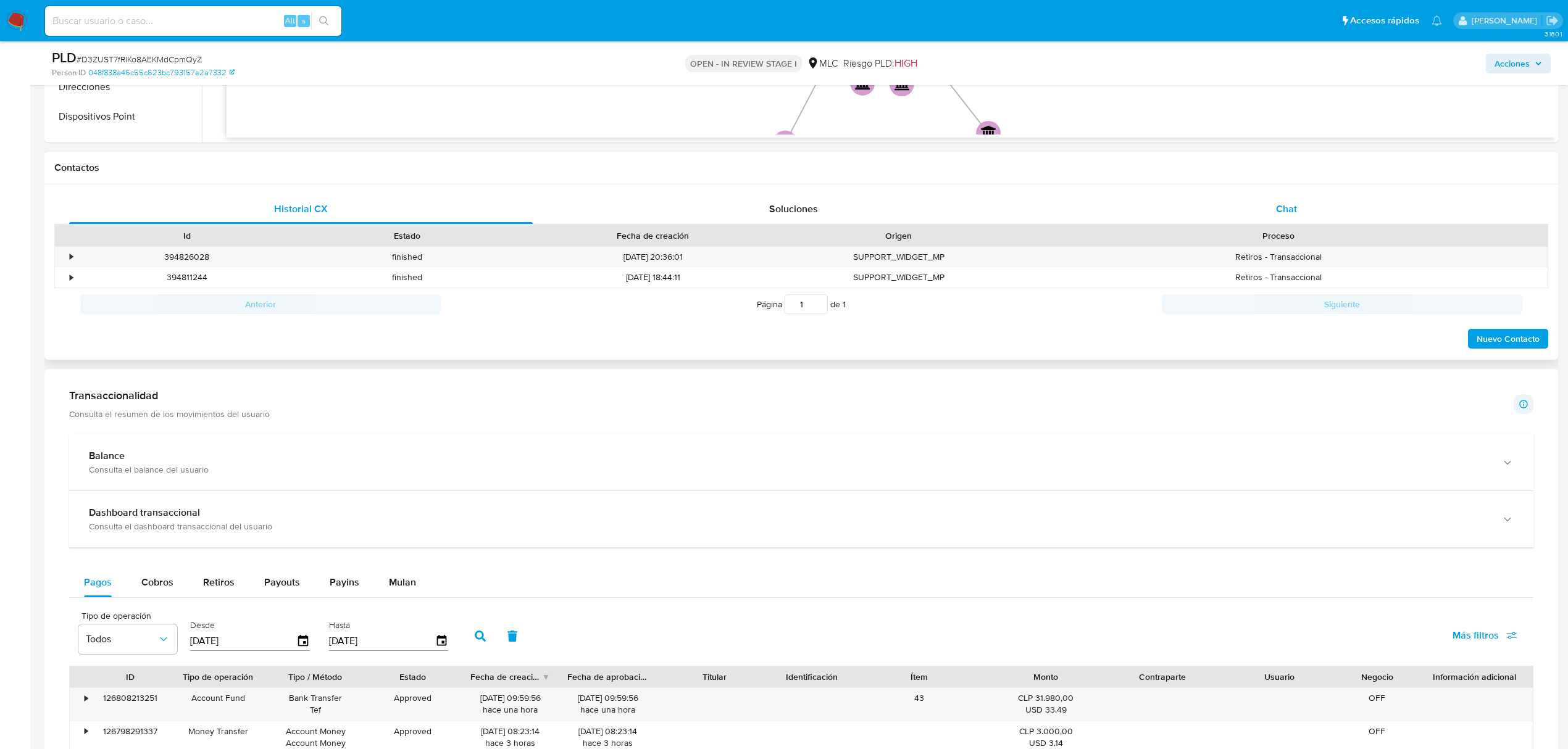
click at [1324, 217] on div "Chat" at bounding box center [1287, 208] width 464 height 30
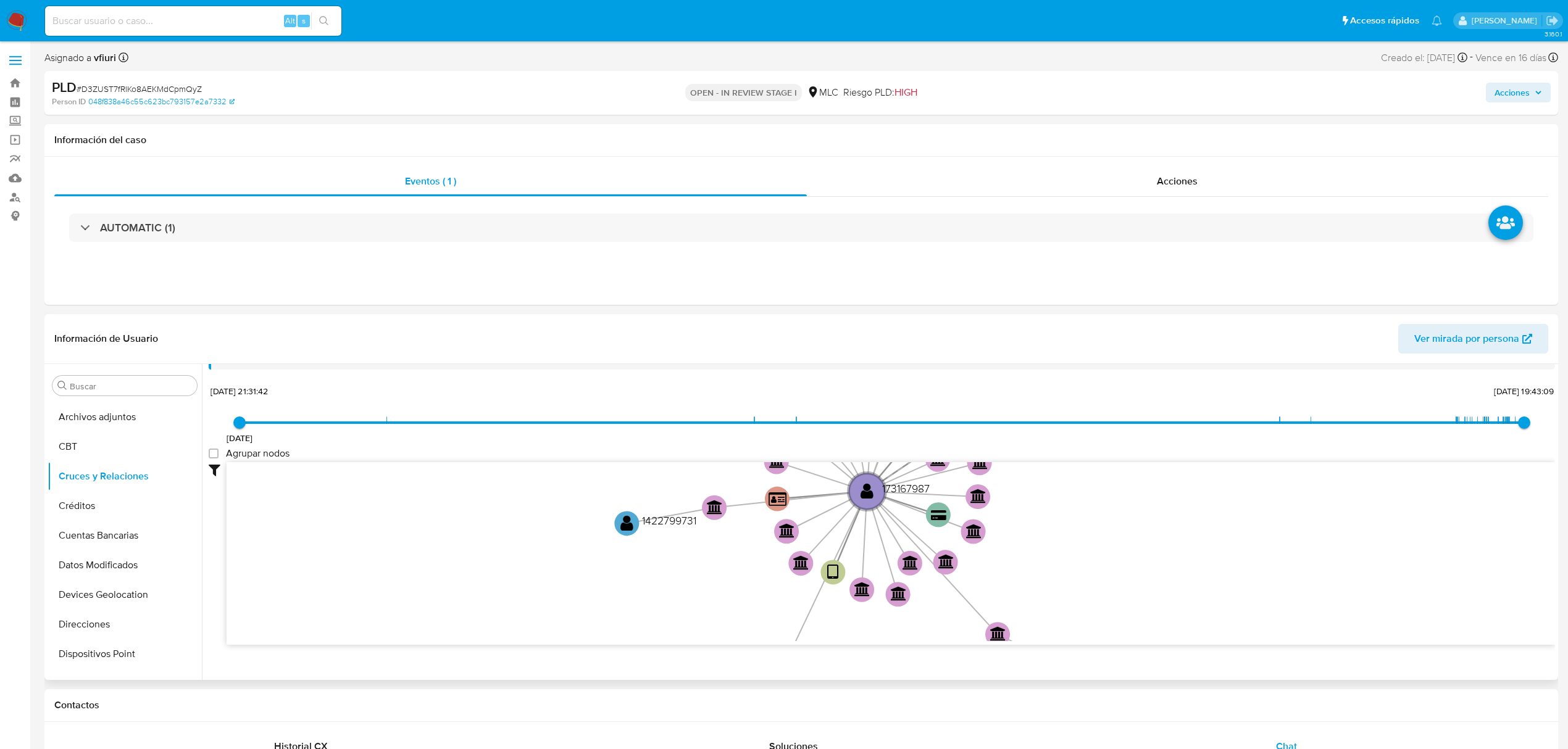
scroll to position [46, 0]
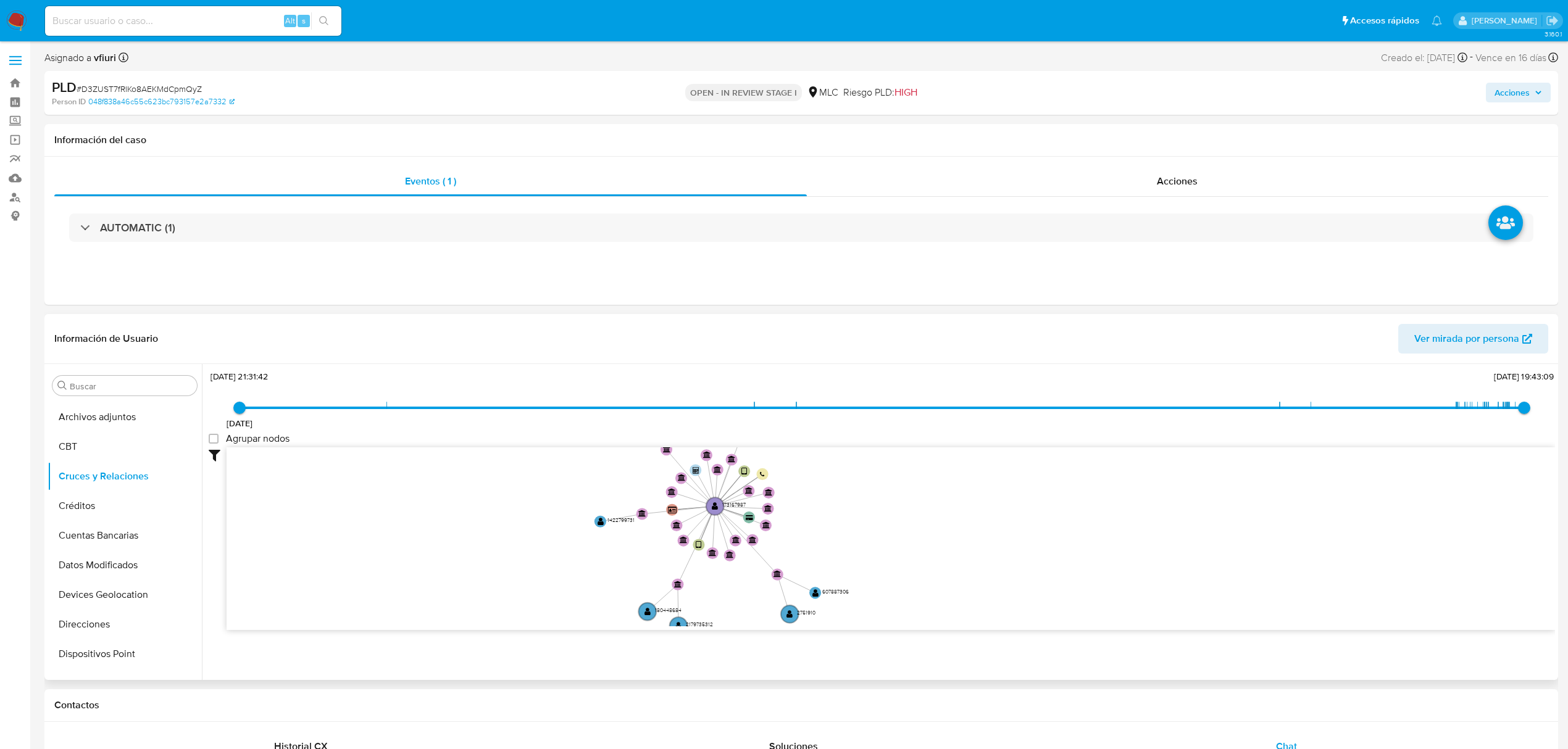
drag, startPoint x: 563, startPoint y: 523, endPoint x: 611, endPoint y: 550, distance: 55.1
click at [611, 550] on icon "user-173167987  173167987 device-672a8601b72201da56ee8b9f  device-639ccc2c088…" at bounding box center [891, 537] width 1329 height 179
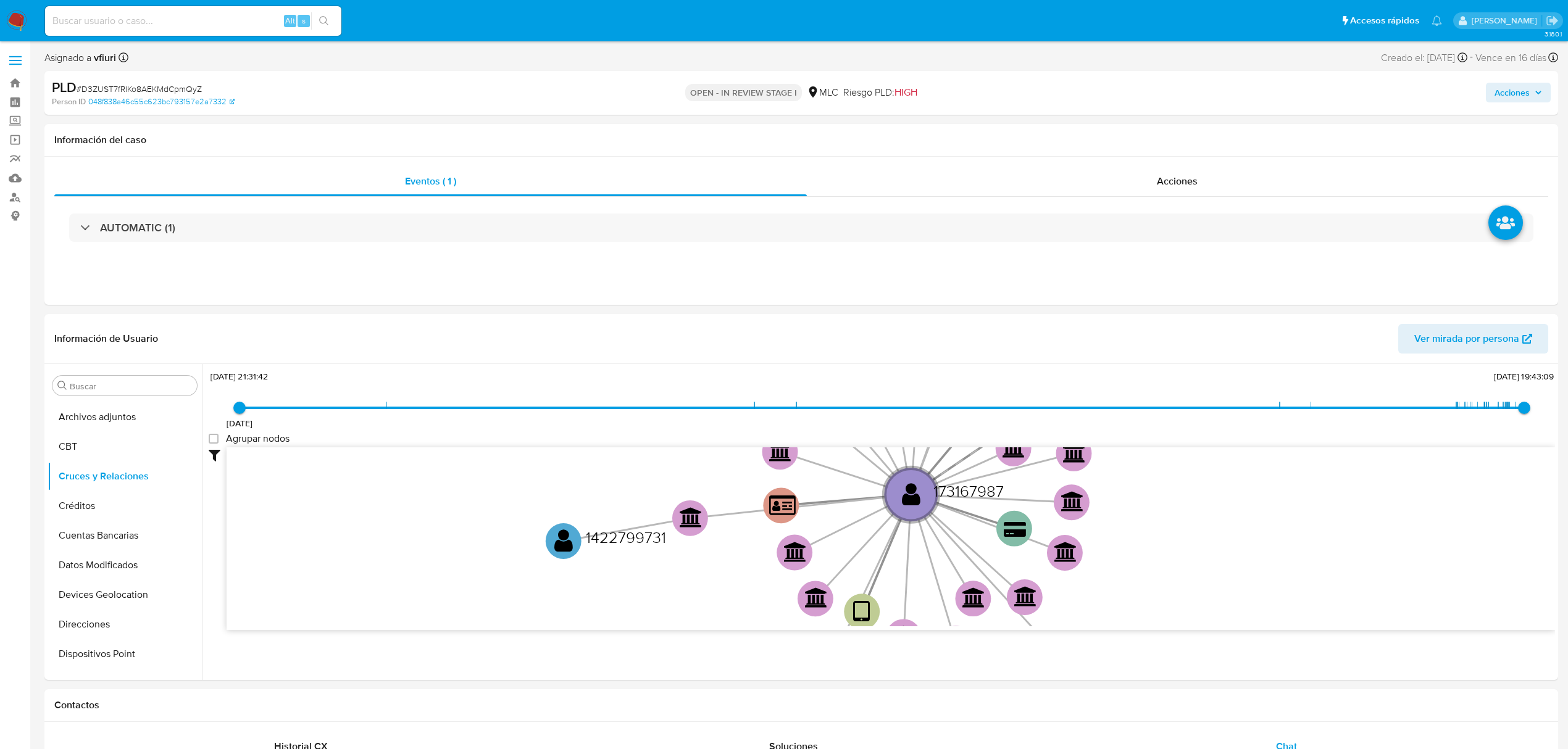
drag, startPoint x: 516, startPoint y: 523, endPoint x: 1072, endPoint y: 15, distance: 753.1
click at [432, 520] on icon "user-173167987  173167987 device-672a8601b72201da56ee8b9f  device-639ccc2c088…" at bounding box center [891, 537] width 1329 height 179
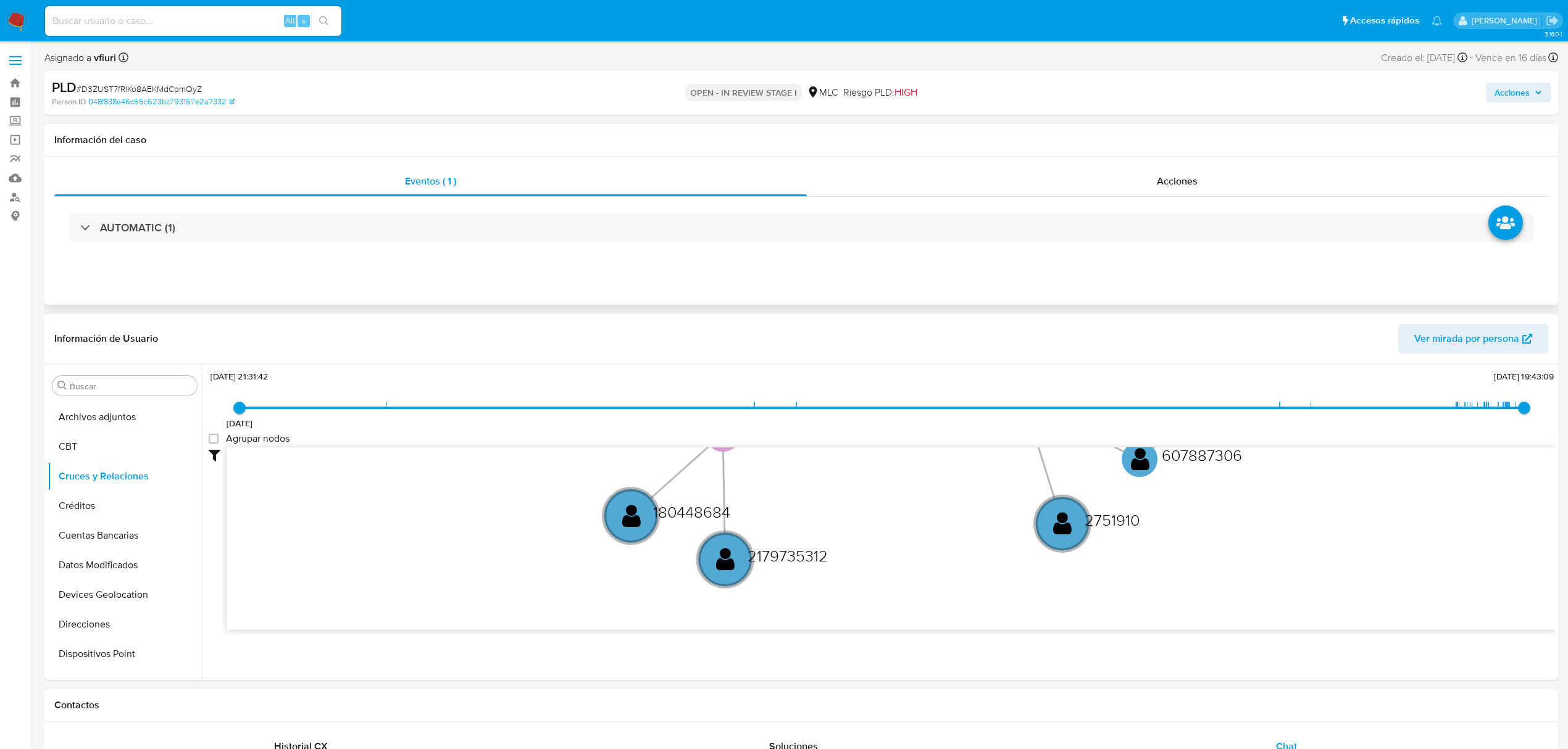
drag, startPoint x: 668, startPoint y: 590, endPoint x: 593, endPoint y: 291, distance: 308.3
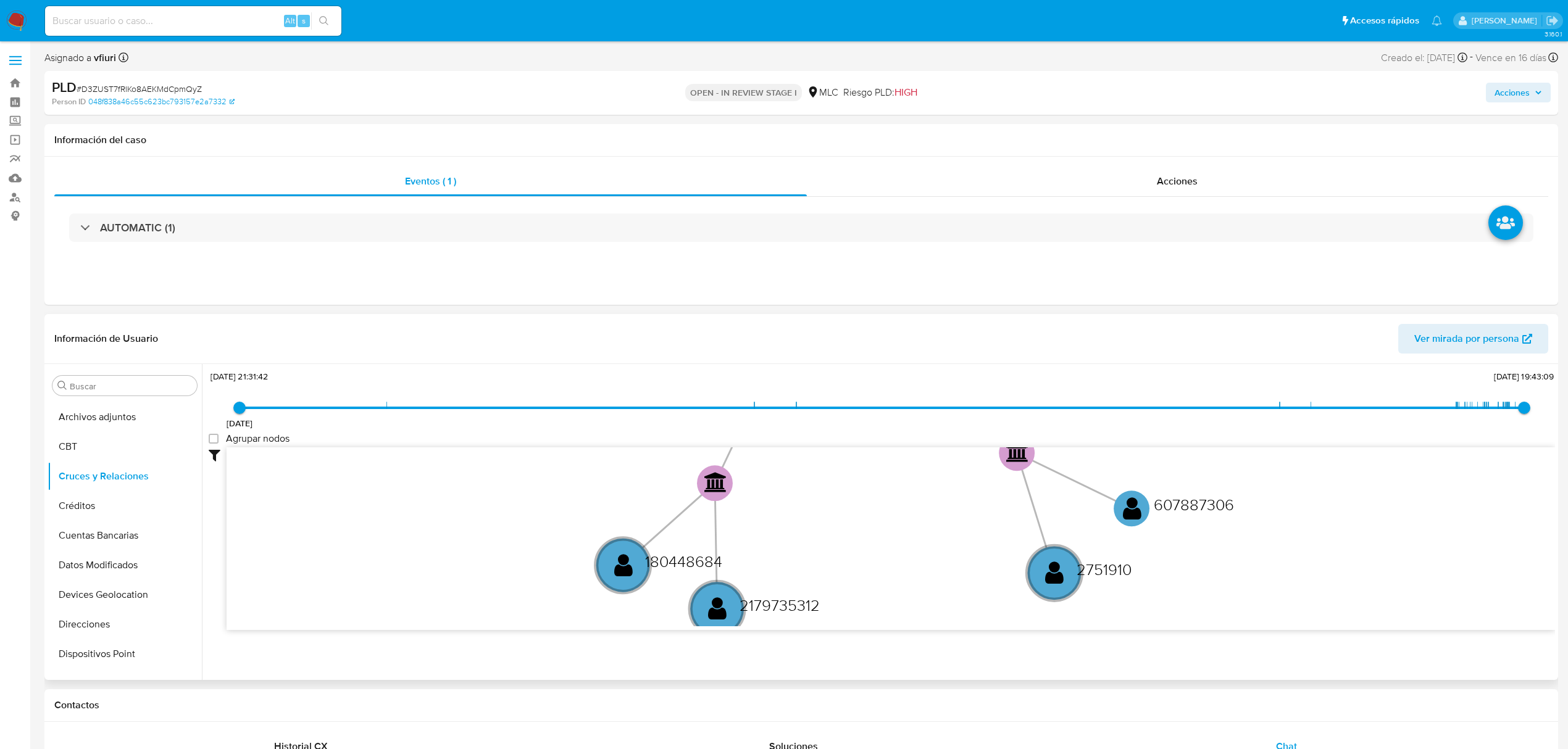
drag, startPoint x: 910, startPoint y: 527, endPoint x: 902, endPoint y: 577, distance: 50.6
click at [902, 577] on icon "user-173167987  173167987 device-672a8601b72201da56ee8b9f  device-639ccc2c088…" at bounding box center [891, 537] width 1329 height 179
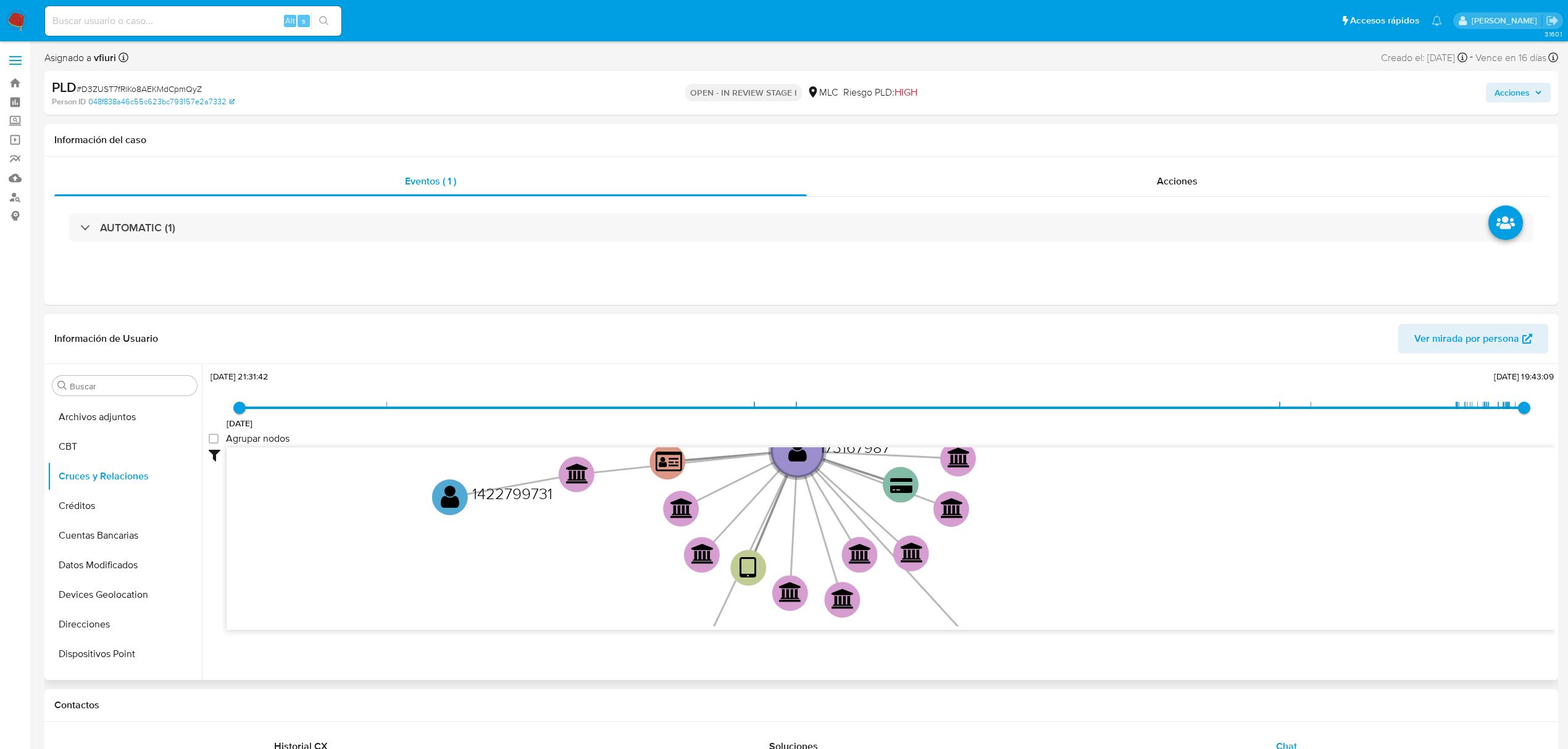
drag, startPoint x: 923, startPoint y: 514, endPoint x: 946, endPoint y: 485, distance: 37.0
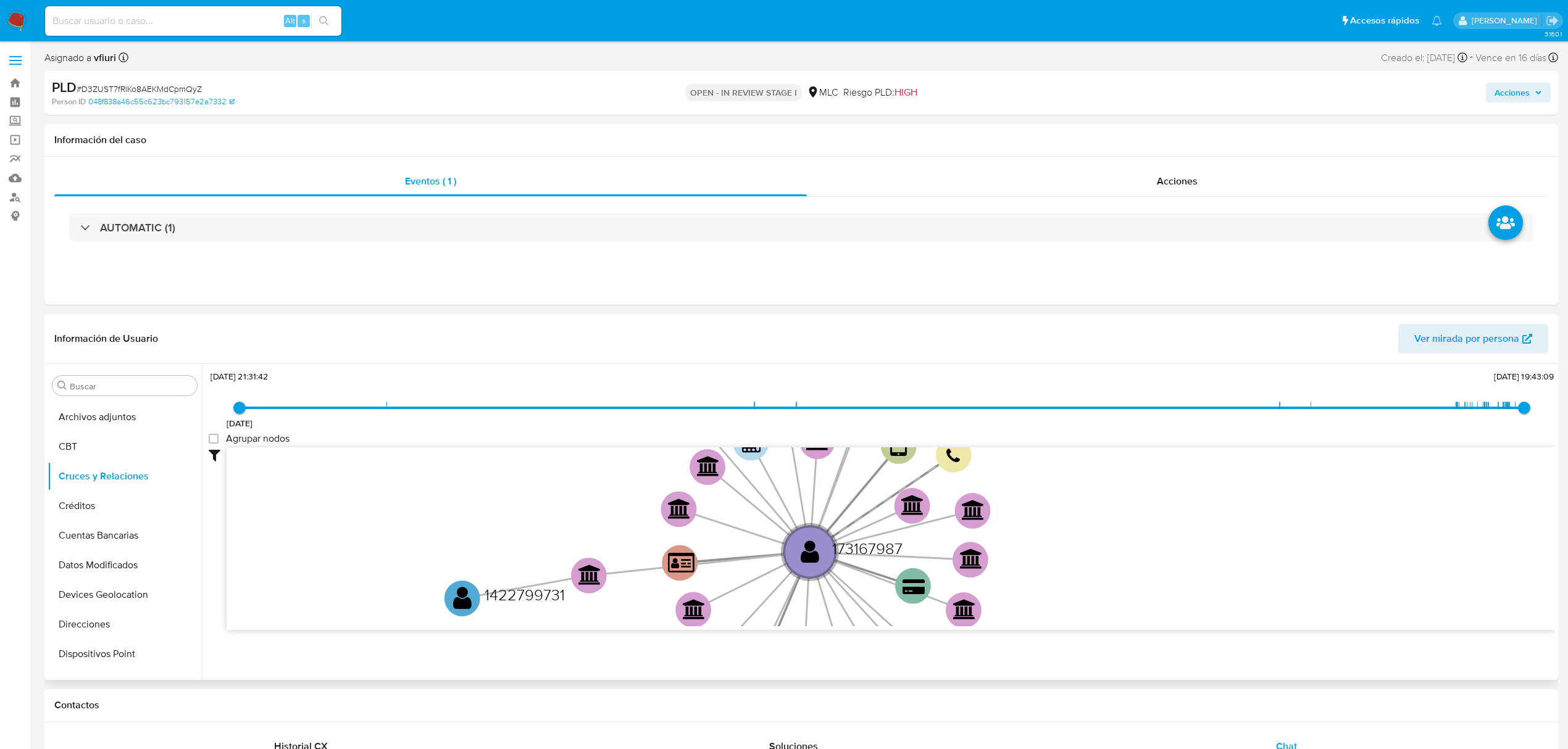
drag, startPoint x: 979, startPoint y: 537, endPoint x: 980, endPoint y: 587, distance: 50.0
click at [980, 587] on icon "user-173167987  173167987 device-672a8601b72201da56ee8b9f  device-639ccc2c088…" at bounding box center [891, 537] width 1329 height 179
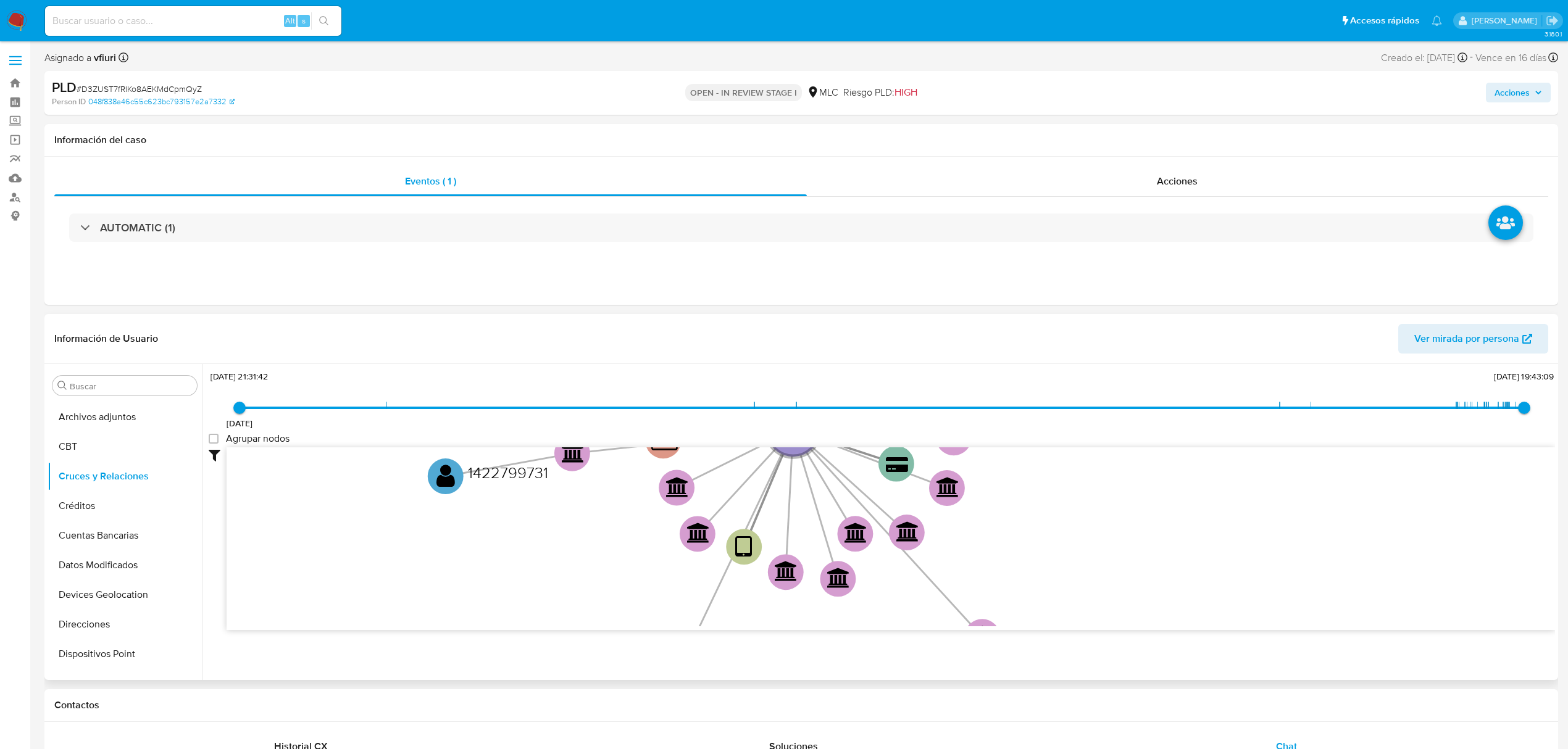
drag, startPoint x: 1071, startPoint y: 476, endPoint x: 1053, endPoint y: 337, distance: 140.2
click at [1053, 337] on div "Información de Usuario Ver mirada por persona Buscar Anticipos de dinero Aproba…" at bounding box center [801, 497] width 1514 height 366
click at [93, 497] on button "KYC" at bounding box center [120, 486] width 144 height 30
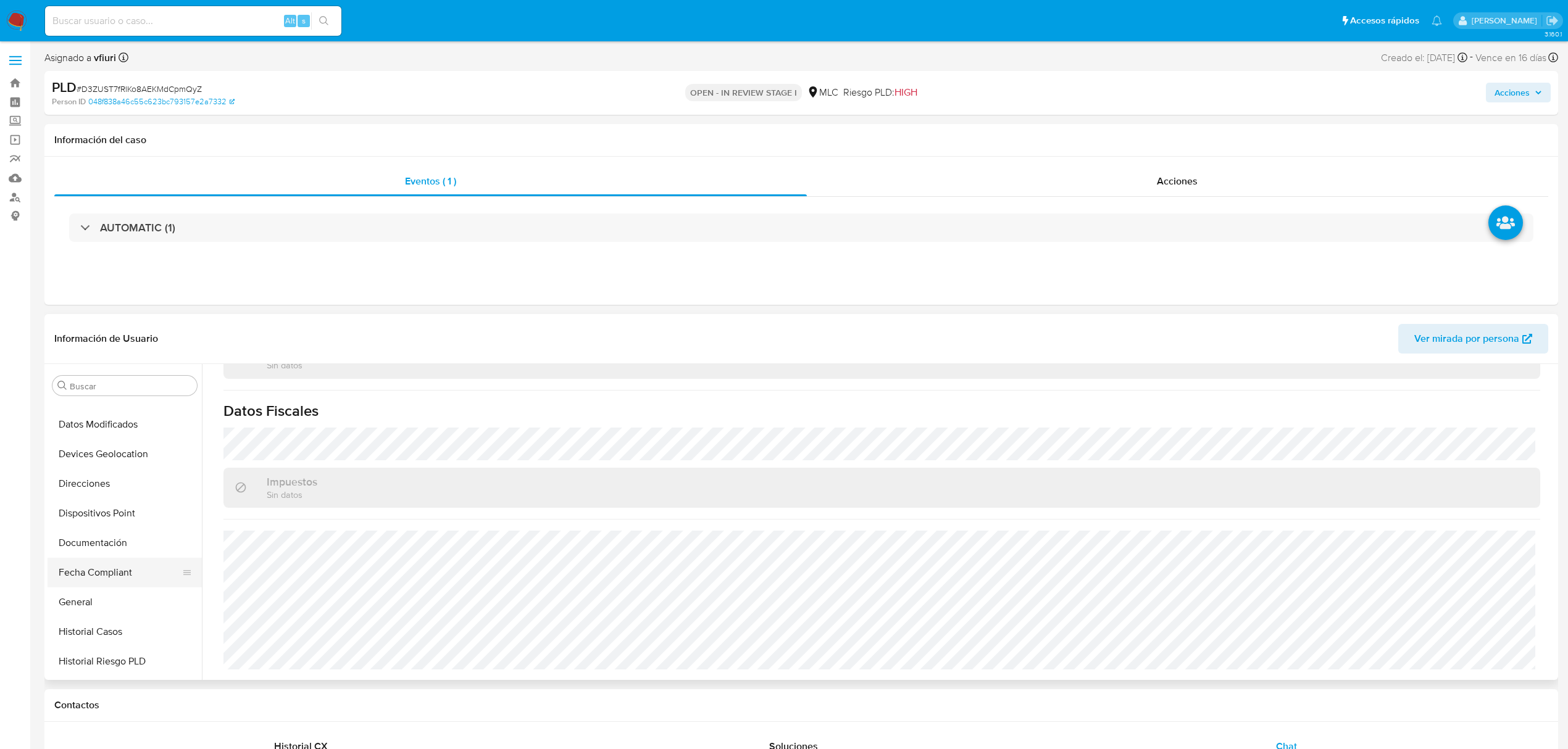
scroll to position [252, 0]
click at [87, 462] on button "Direcciones" at bounding box center [120, 459] width 144 height 30
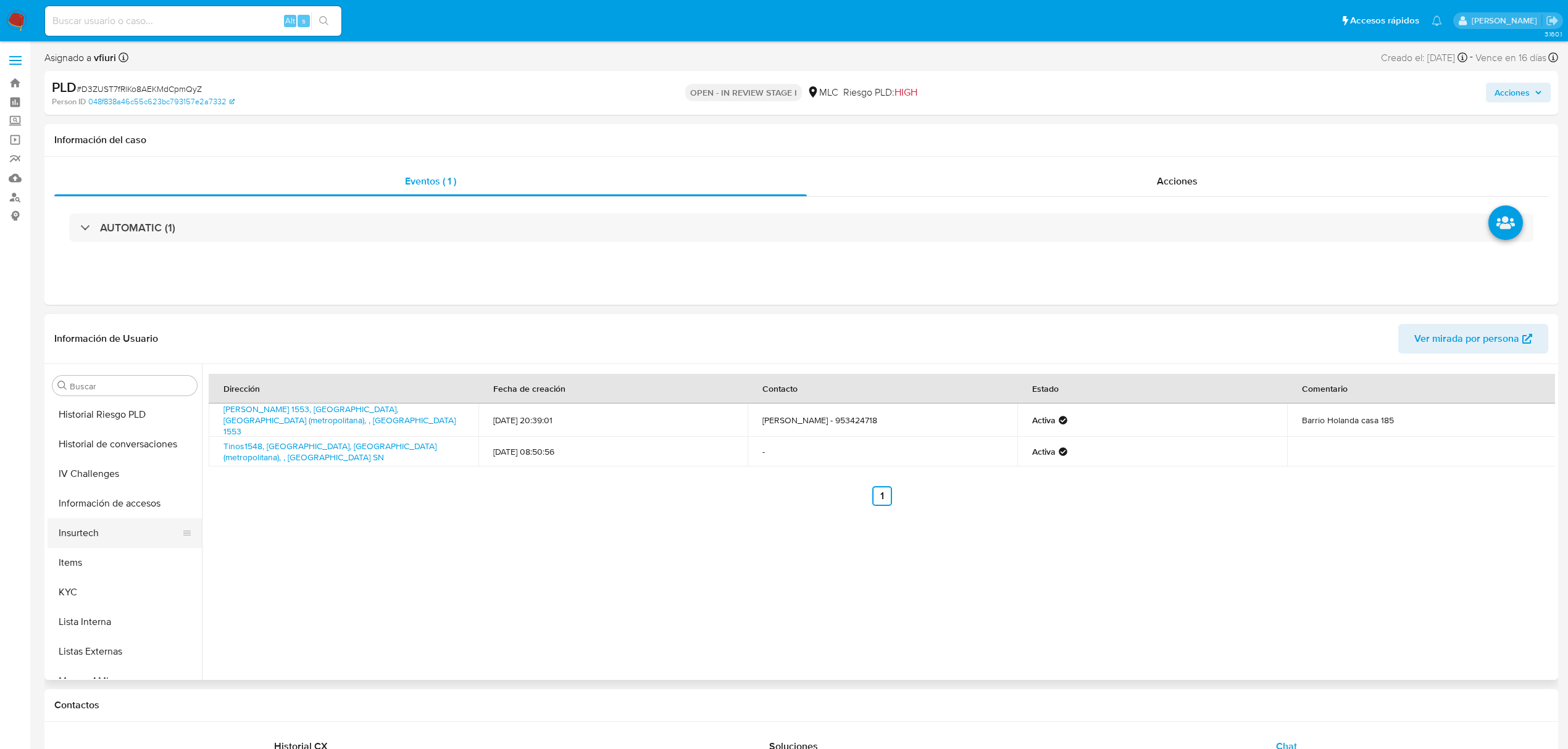
scroll to position [581, 0]
click at [94, 475] on button "KYC" at bounding box center [120, 486] width 144 height 30
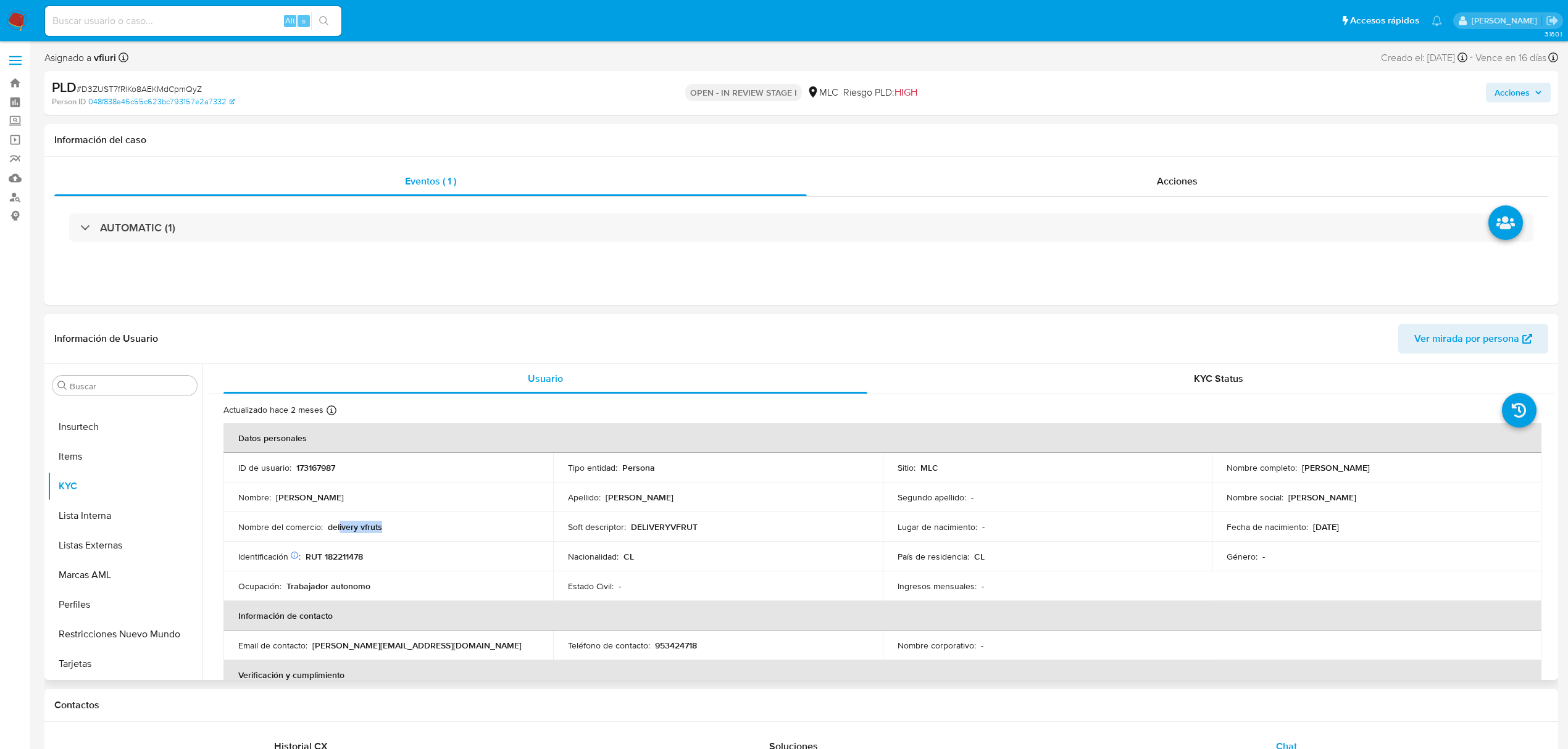
drag, startPoint x: 339, startPoint y: 531, endPoint x: 398, endPoint y: 531, distance: 59.0
click at [398, 531] on div "Nombre del comercio : delivery vfruts" at bounding box center [388, 527] width 300 height 11
click at [398, 548] on td "Identificación Nº de serie: 518390086 : RUT 182211478" at bounding box center [388, 557] width 329 height 30
drag, startPoint x: 331, startPoint y: 534, endPoint x: 381, endPoint y: 532, distance: 50.0
click at [381, 532] on td "Nombre del comercio : delivery vfruts" at bounding box center [388, 527] width 329 height 30
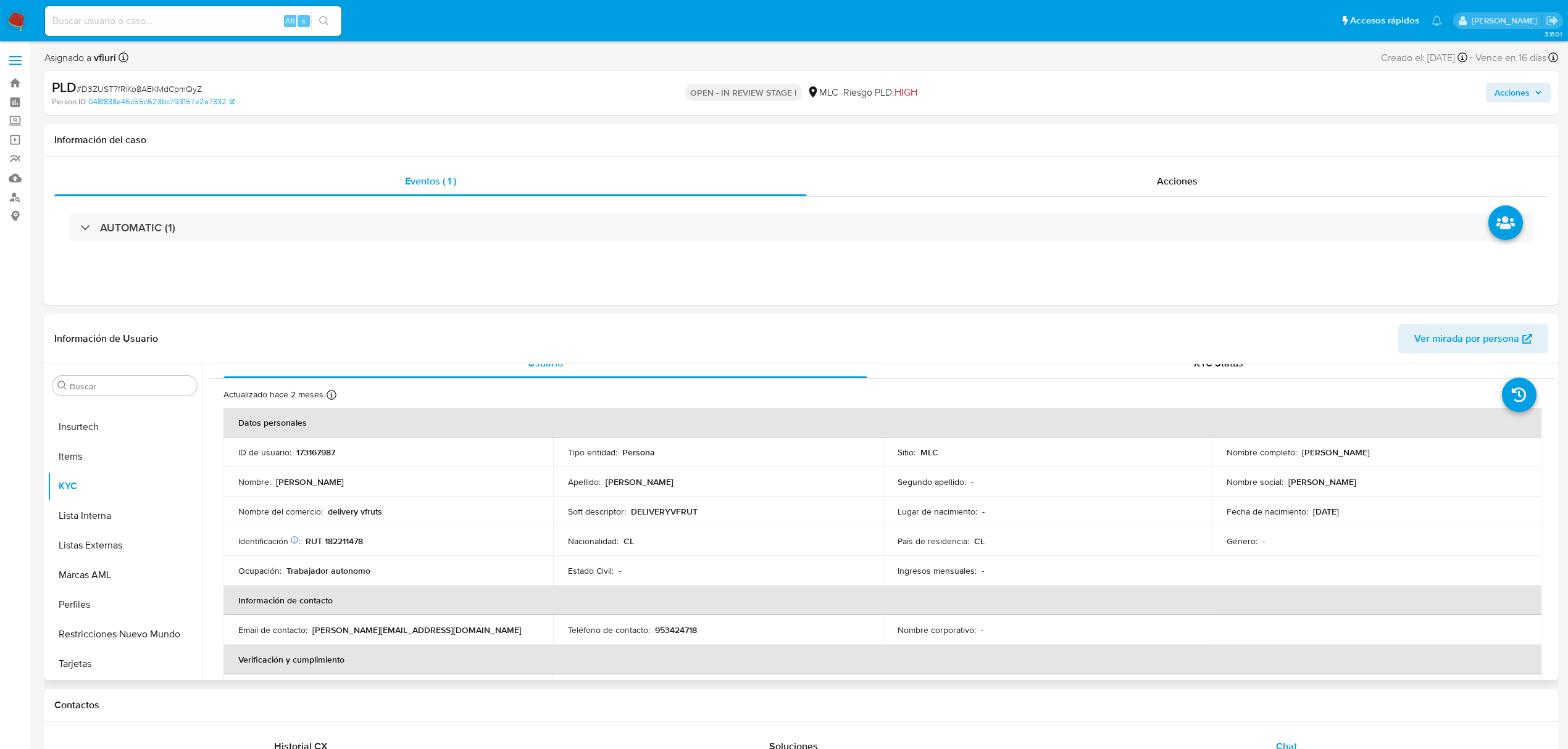
scroll to position [0, 0]
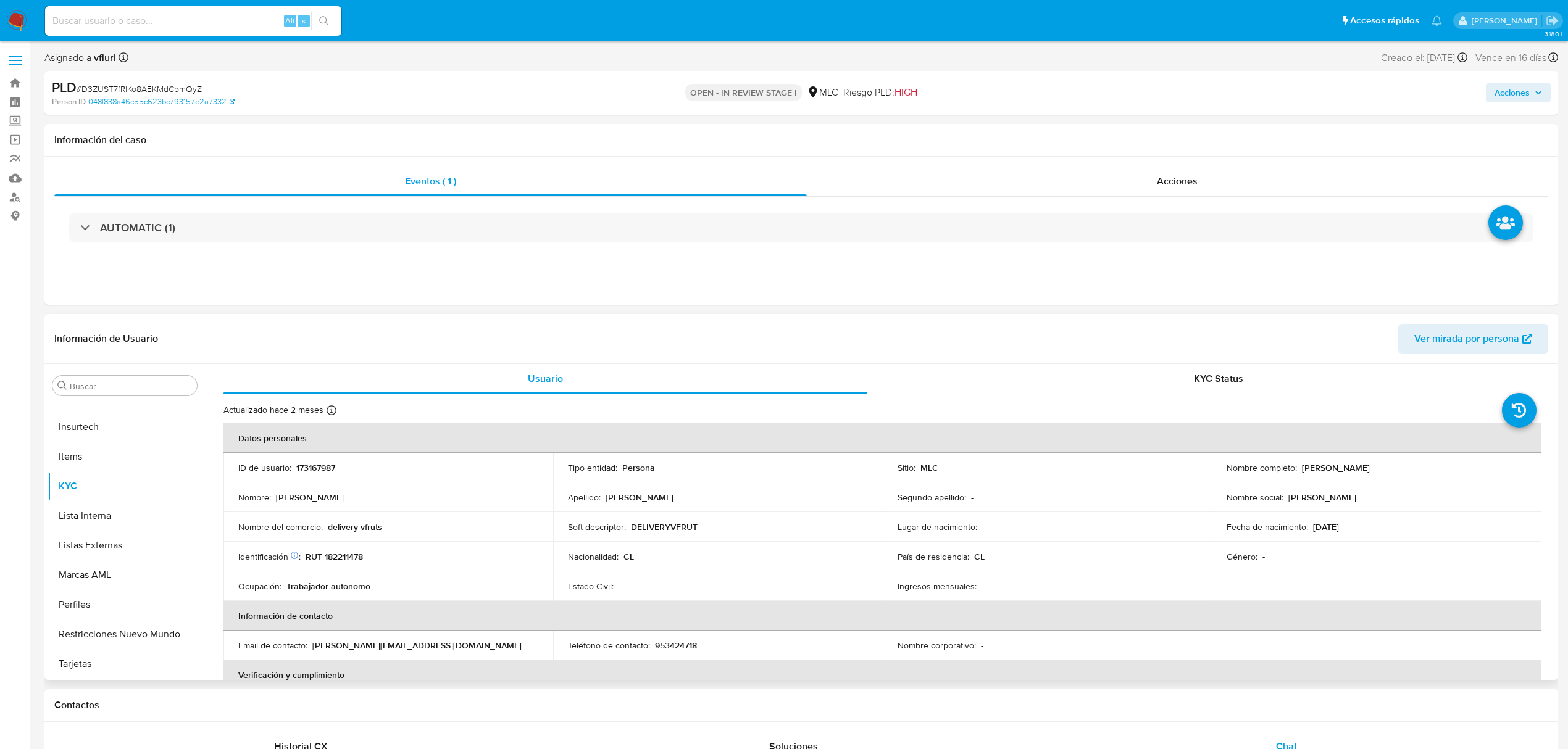
click at [388, 546] on td "Identificación Nº de serie: 518390086 : RUT 182211478" at bounding box center [388, 557] width 329 height 30
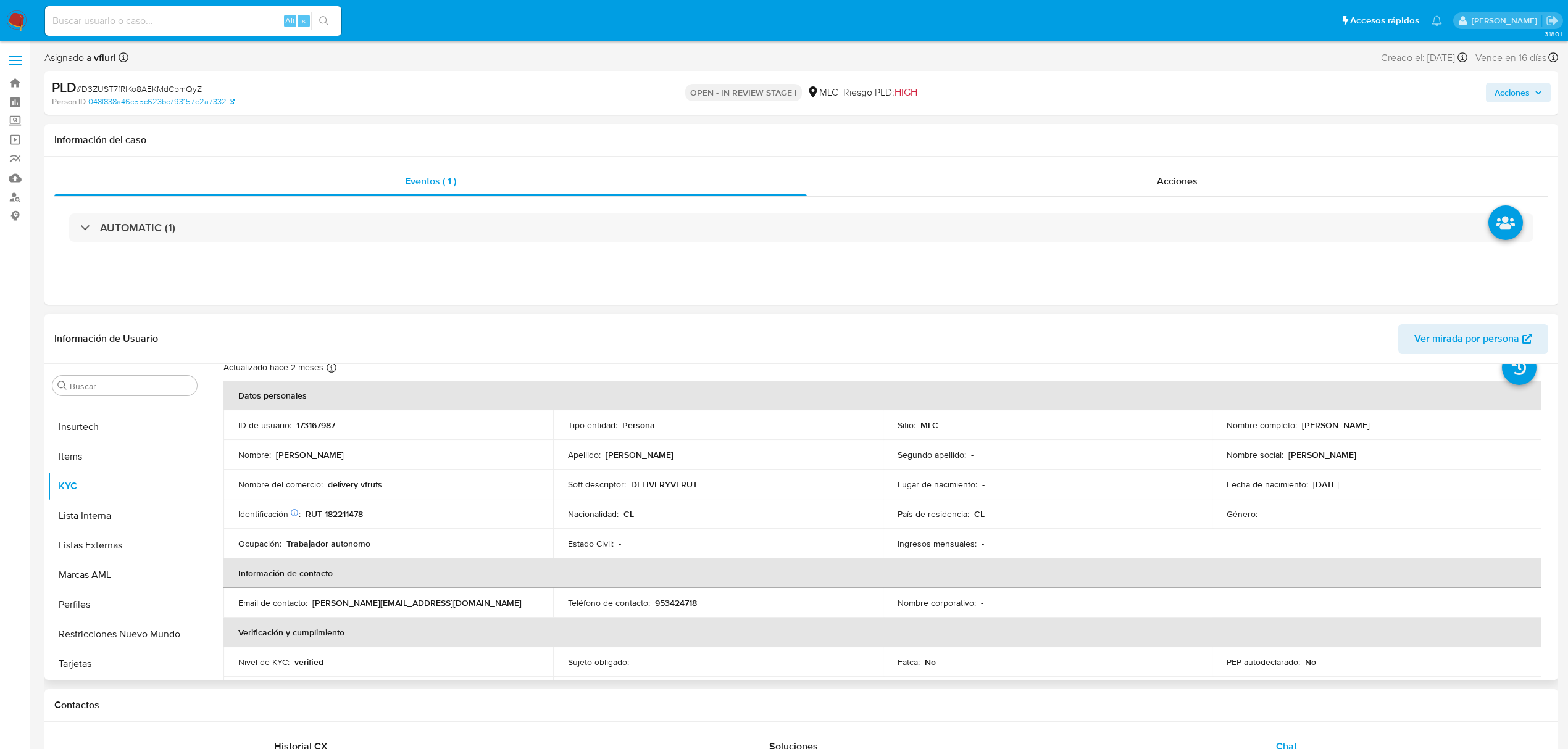
scroll to position [82, 0]
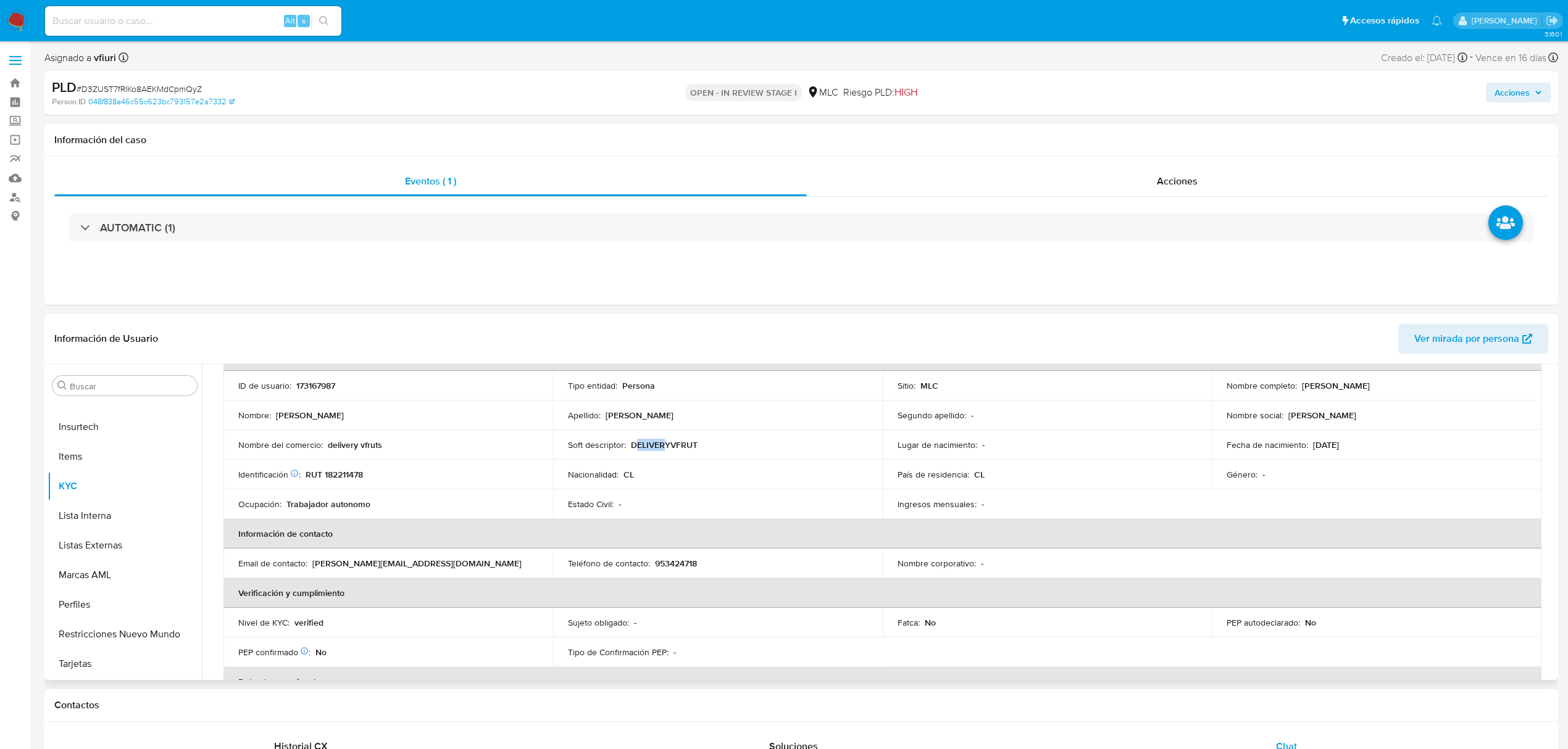
click at [657, 449] on p "DELIVERYVFRUT" at bounding box center [664, 445] width 67 height 11
drag, startPoint x: 346, startPoint y: 442, endPoint x: 374, endPoint y: 445, distance: 28.2
click at [374, 445] on p "delivery vfruts" at bounding box center [355, 445] width 54 height 11
click at [391, 448] on div "Nombre del comercio : delivery vfruts" at bounding box center [388, 445] width 300 height 11
drag, startPoint x: 389, startPoint y: 445, endPoint x: 326, endPoint y: 442, distance: 63.1
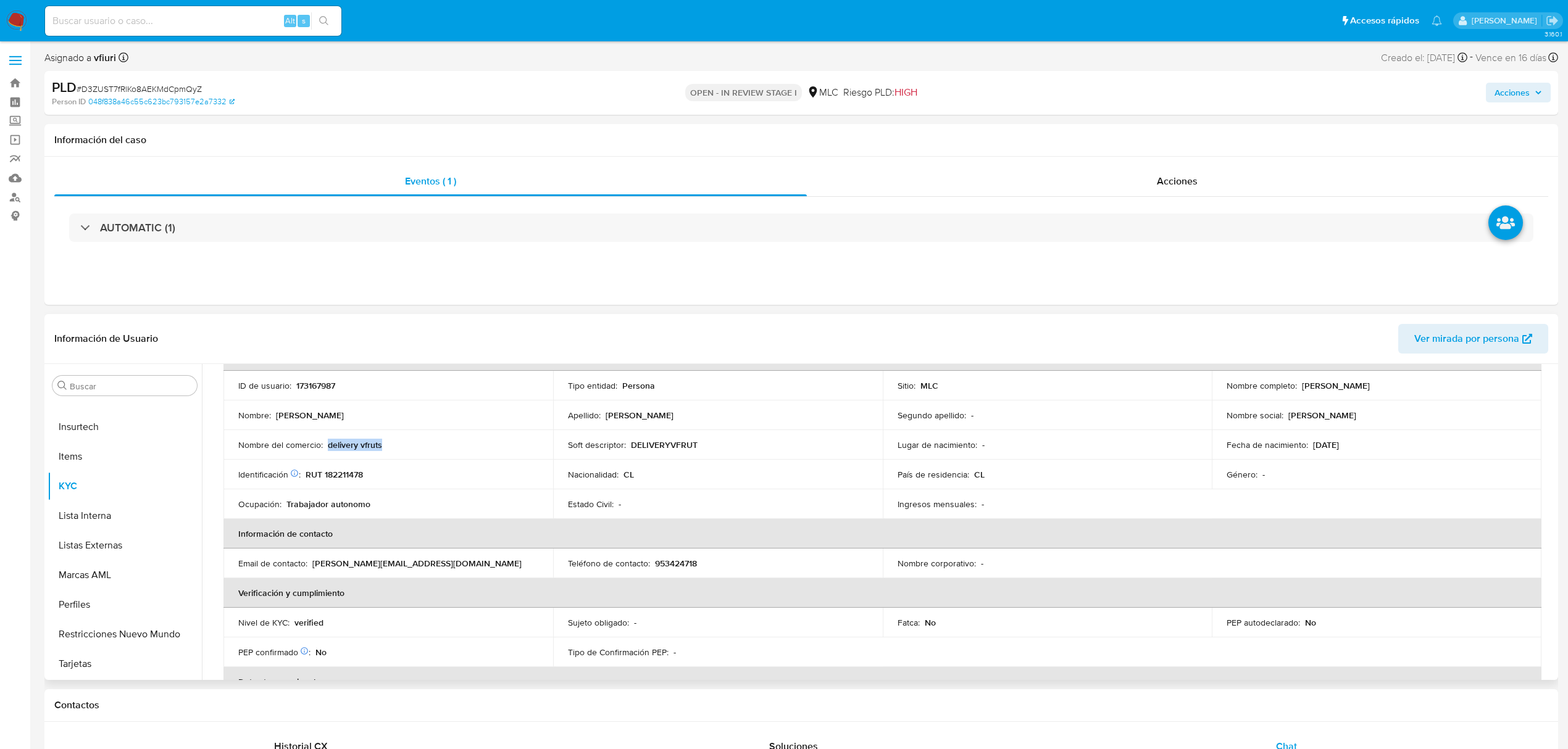
click at [326, 442] on div "Nombre del comercio : delivery vfruts" at bounding box center [388, 445] width 300 height 11
copy p "delivery vfruts"
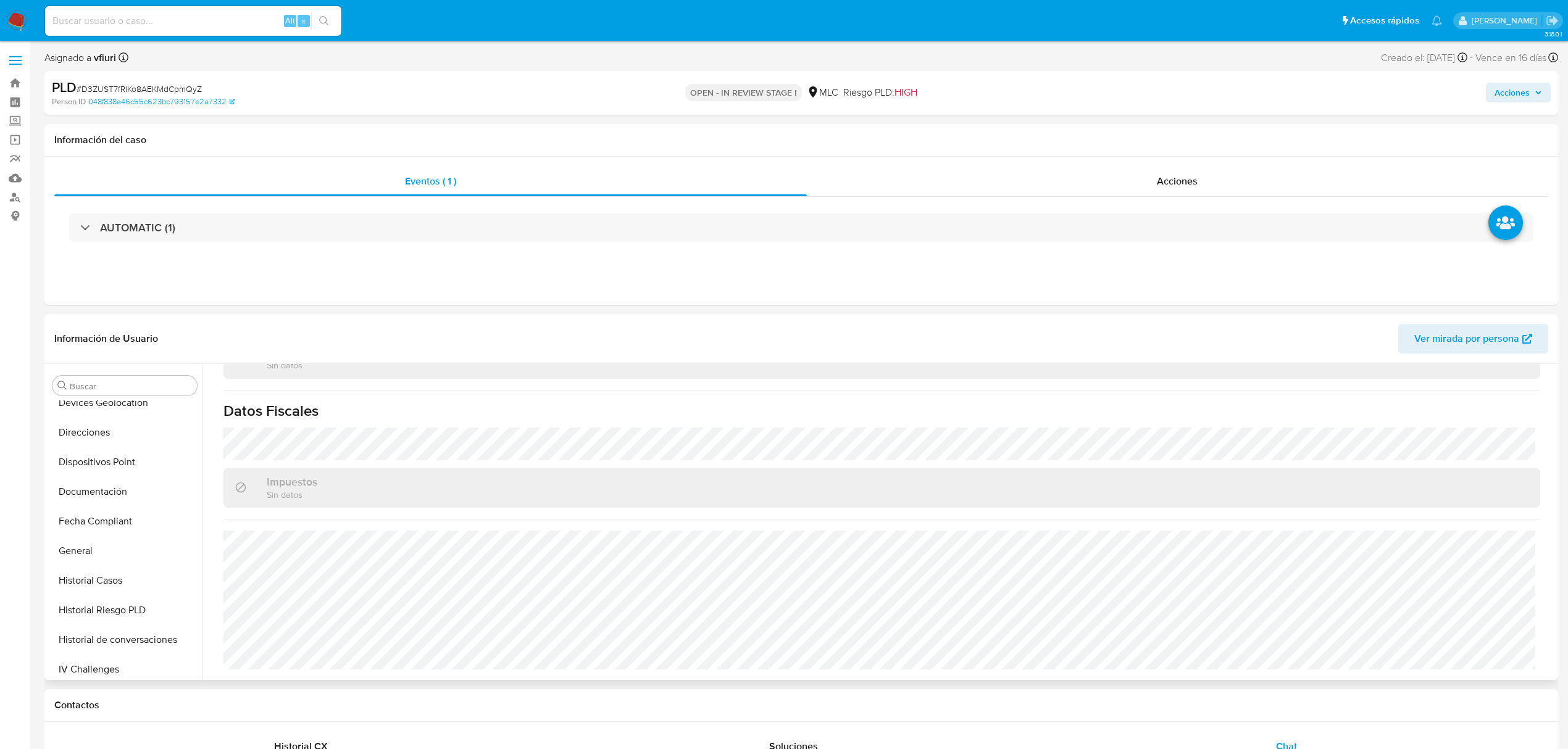
scroll to position [0, 0]
click at [87, 566] on button "Cruces y Relaciones" at bounding box center [120, 563] width 144 height 30
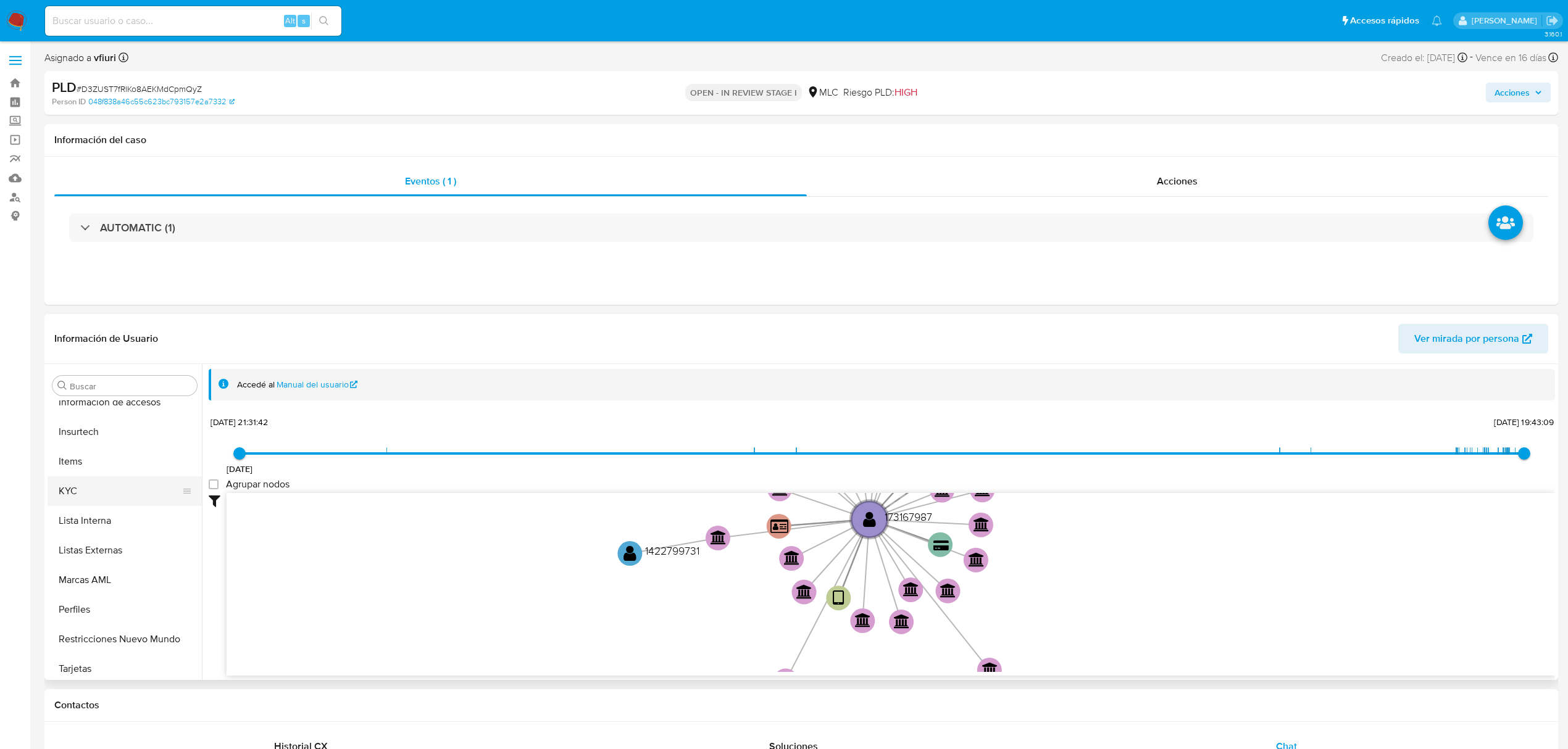
scroll to position [411, 0]
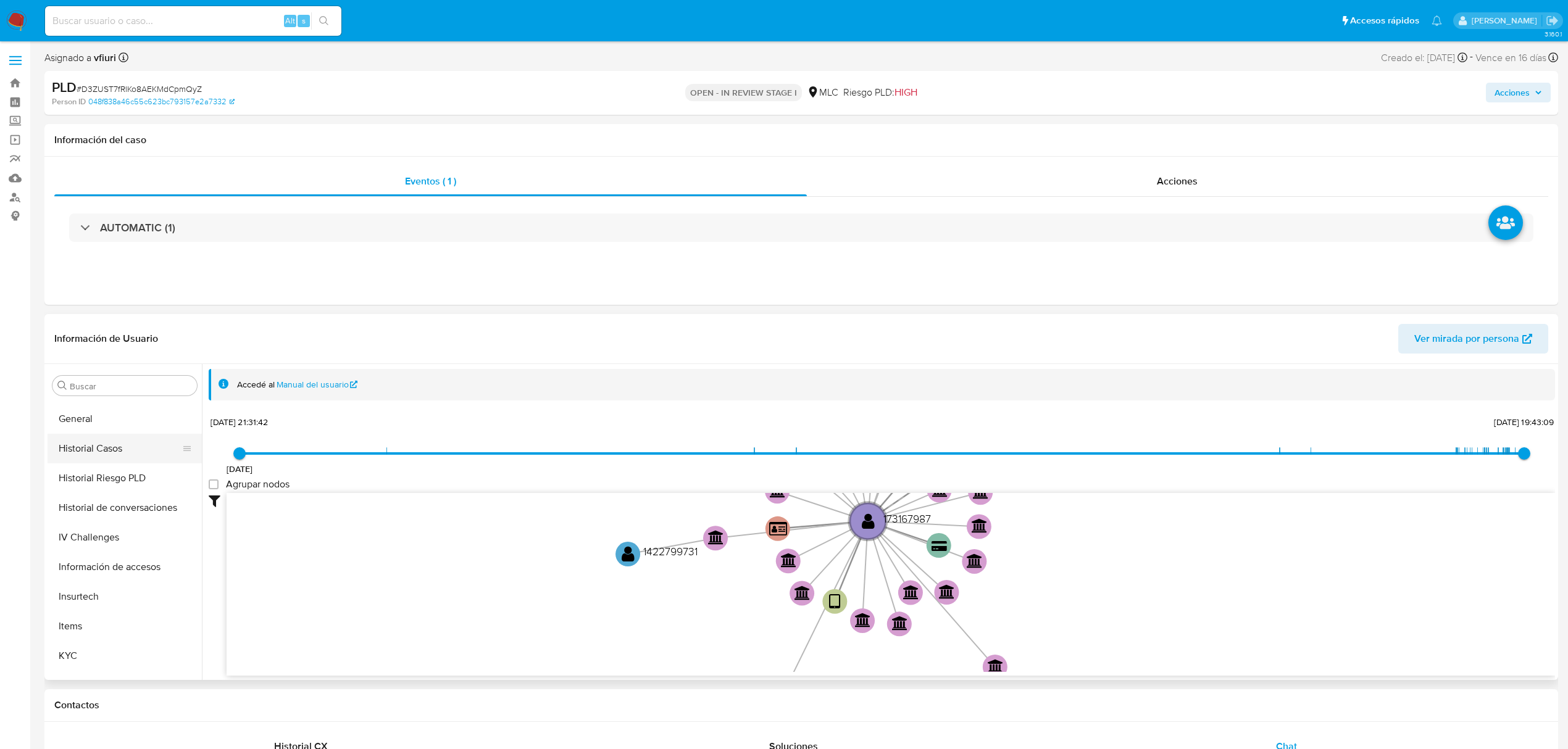
click at [111, 459] on button "Historial Casos" at bounding box center [120, 448] width 144 height 30
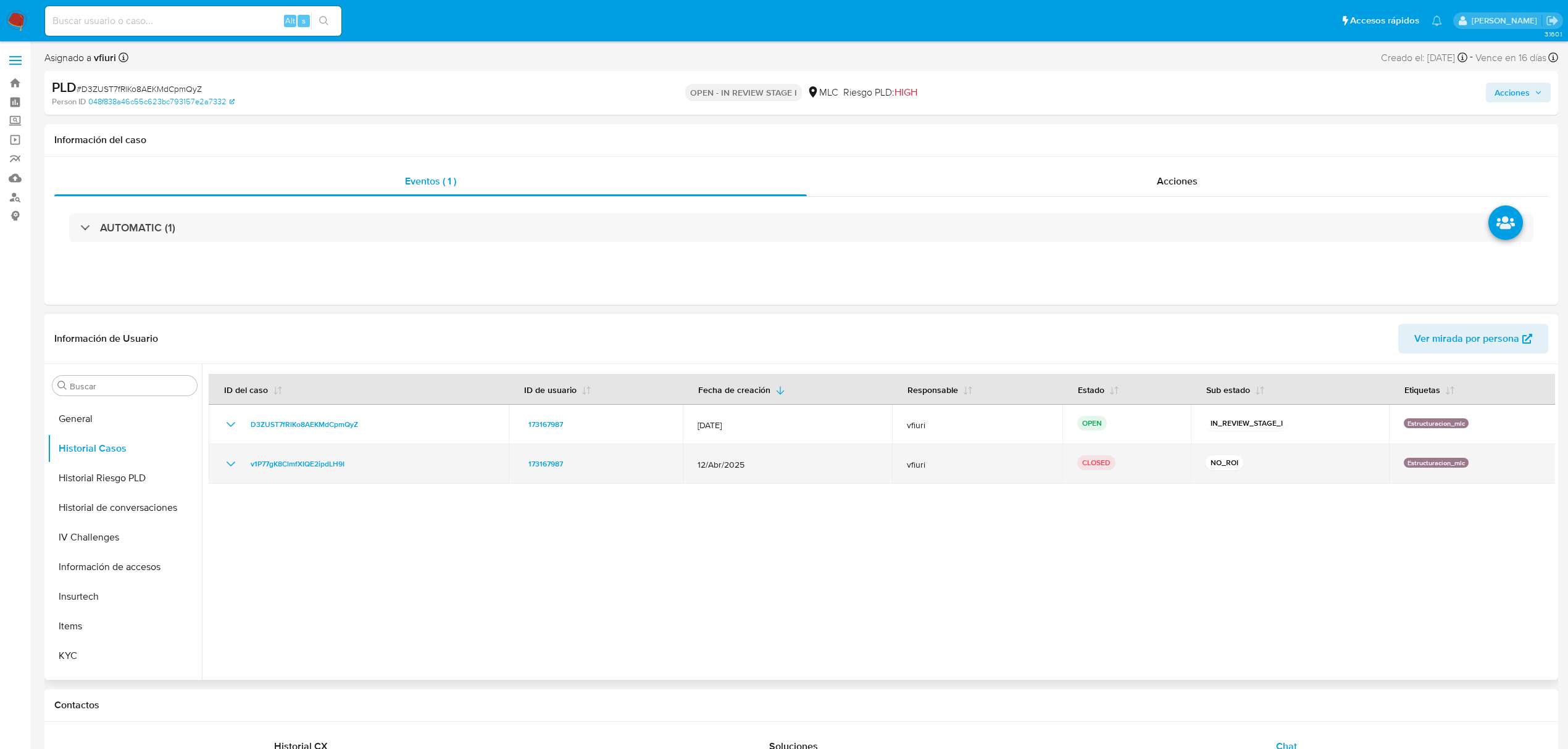
click at [232, 463] on icon "Mostrar/Ocultar" at bounding box center [231, 464] width 14 height 14
click at [232, 463] on icon "Mostrar/Ocultar" at bounding box center [231, 464] width 9 height 5
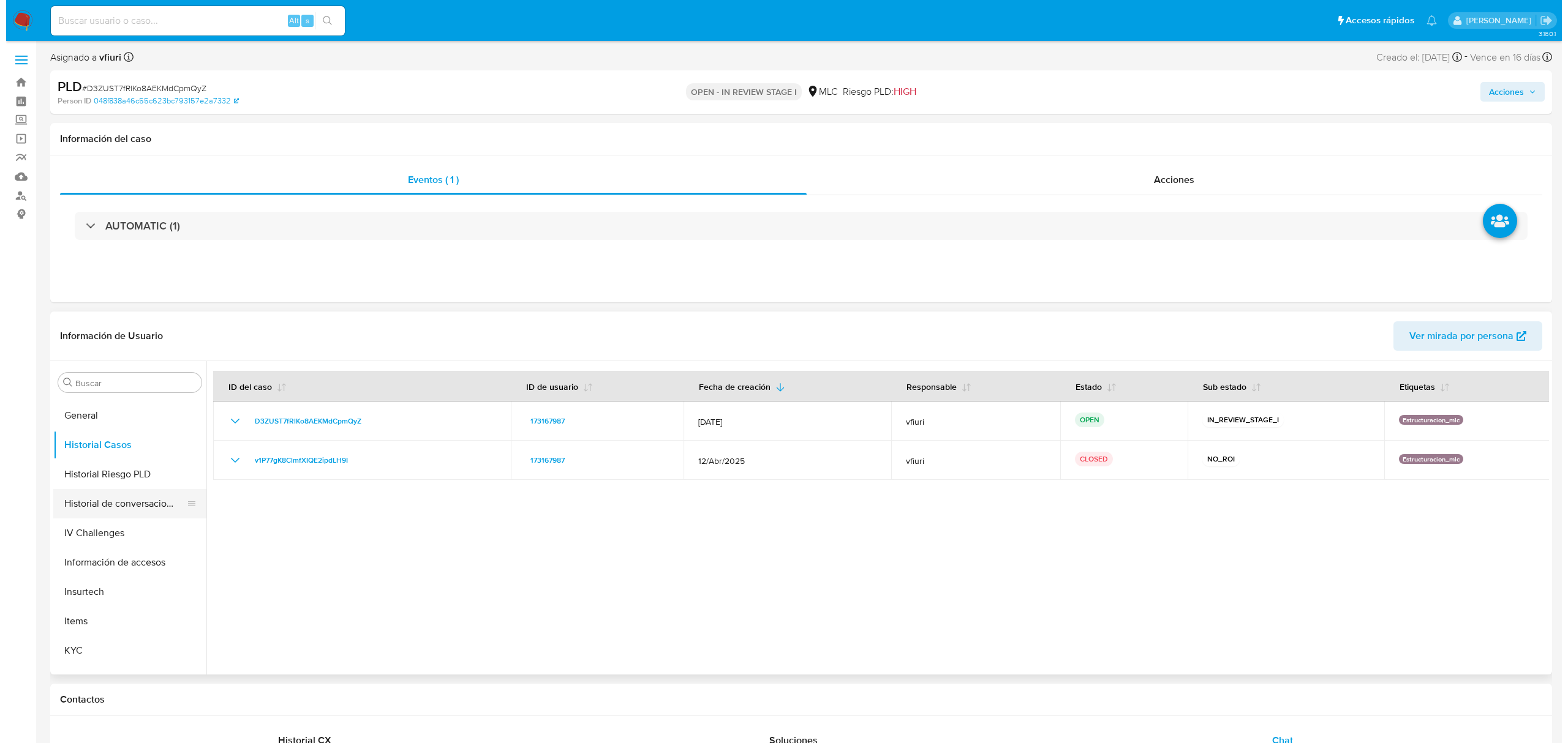
scroll to position [0, 0]
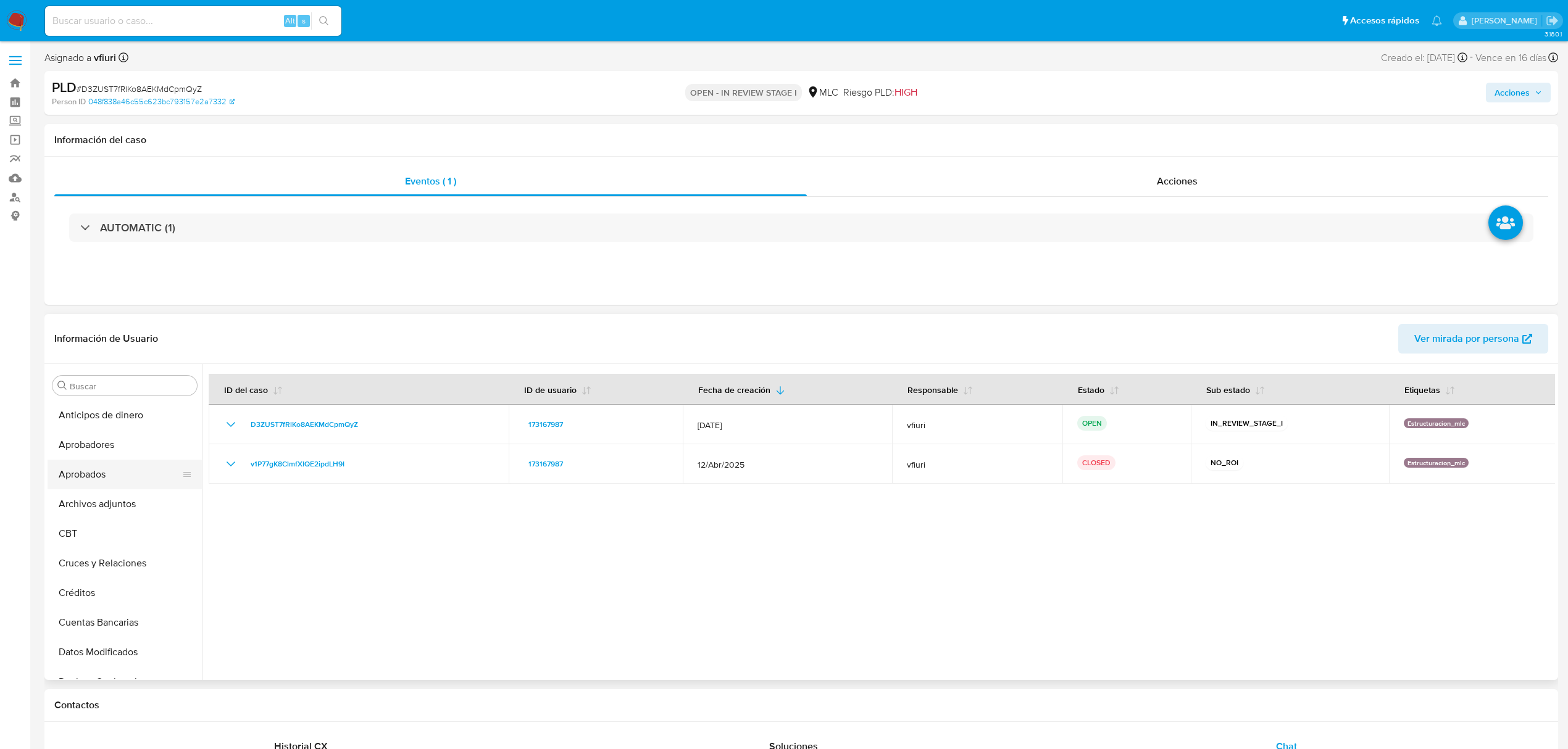
click at [101, 467] on button "Aprobados" at bounding box center [120, 475] width 144 height 30
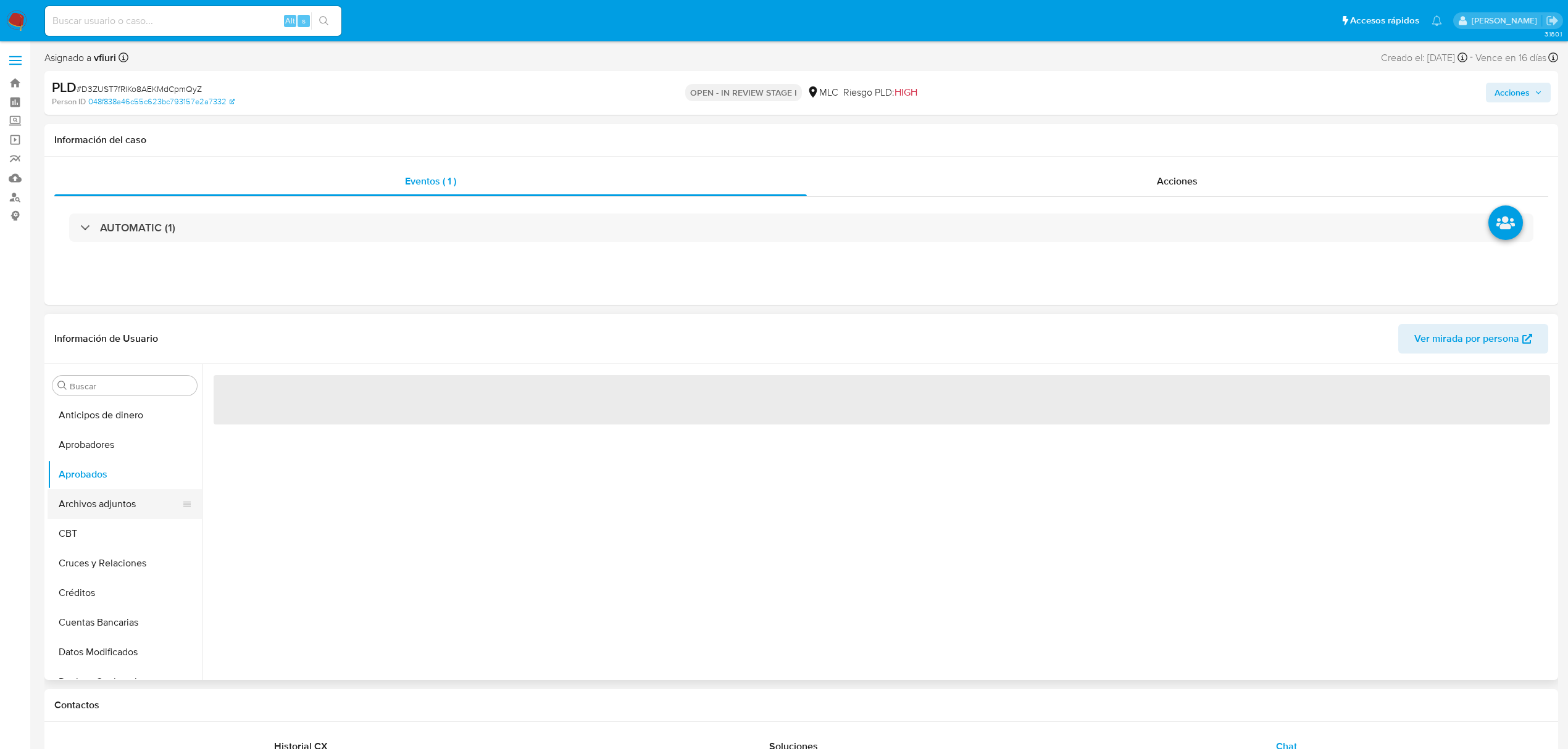
click at [103, 497] on button "Archivos adjuntos" at bounding box center [120, 504] width 144 height 30
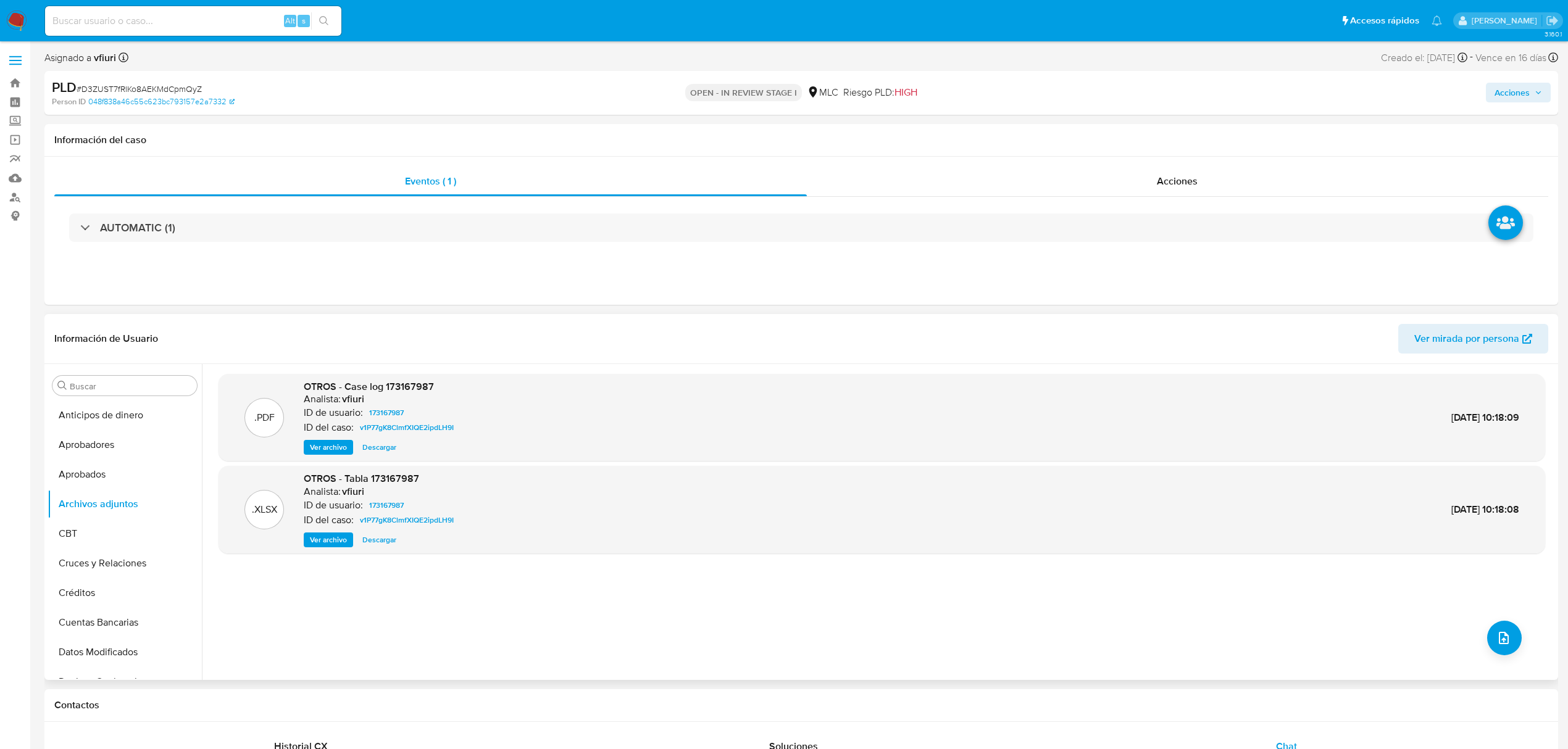
click at [339, 448] on span "Ver archivo" at bounding box center [328, 448] width 37 height 13
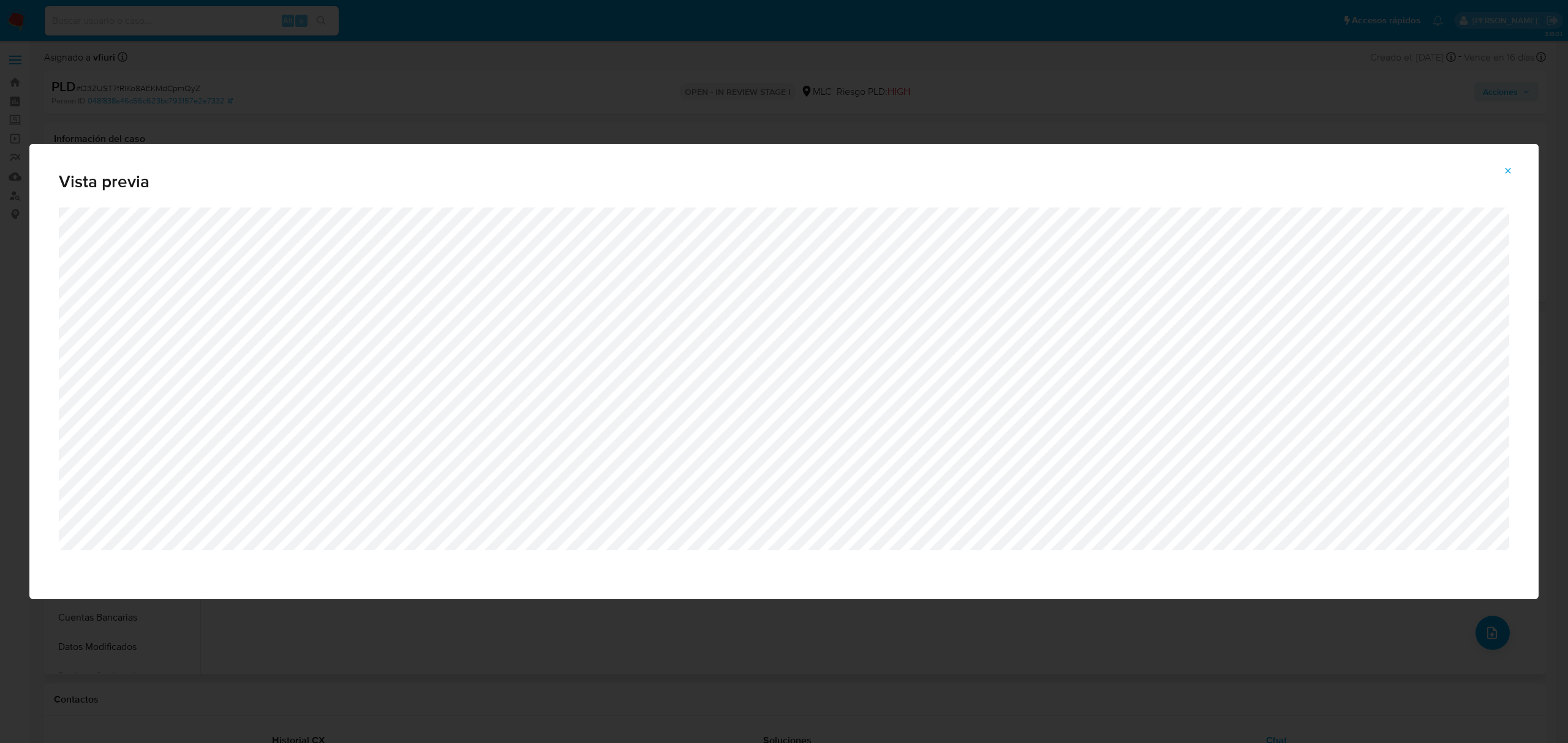
click at [1504, 169] on icon "Attachment preview" at bounding box center [1508, 170] width 10 height 10
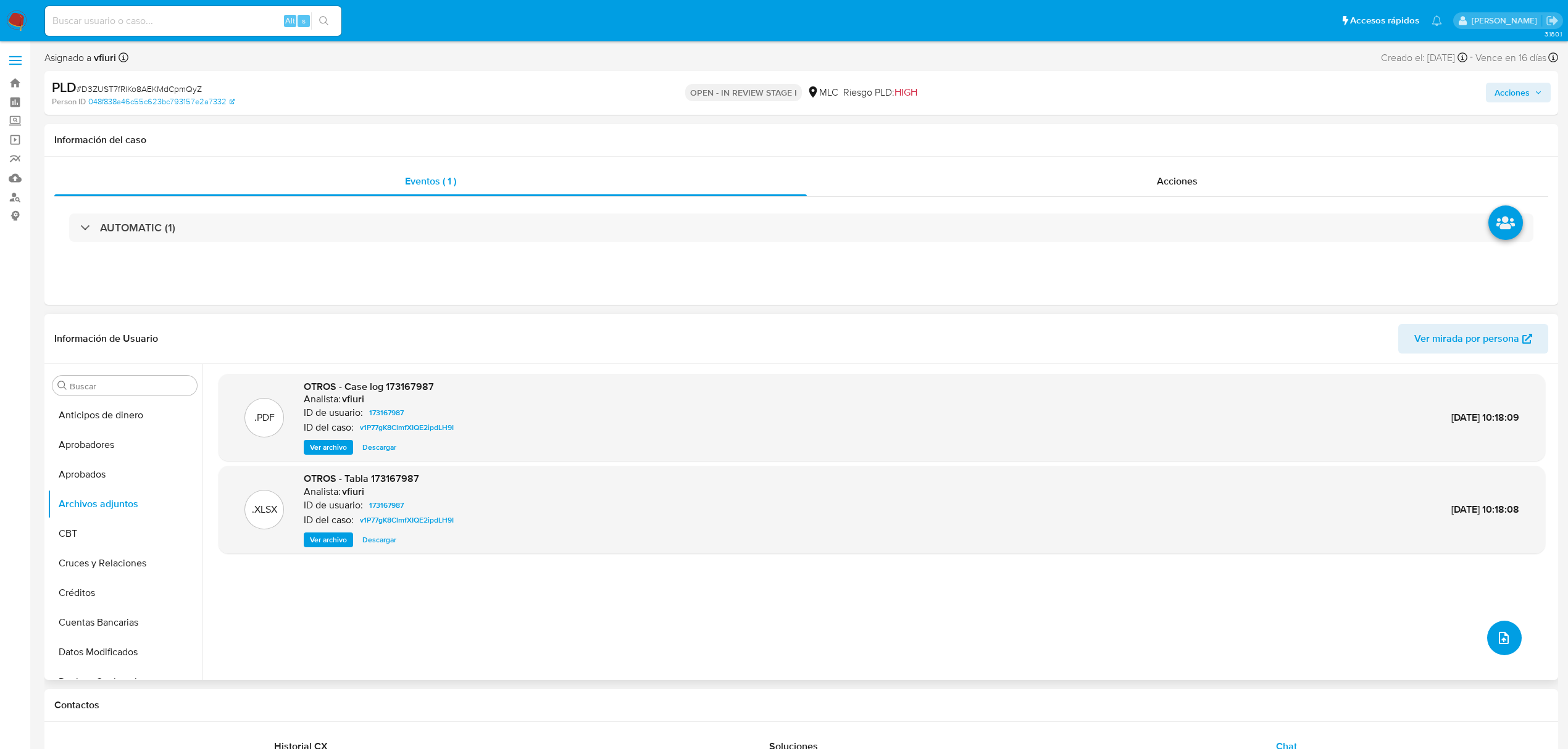
click at [1513, 634] on button "upload-file" at bounding box center [1505, 638] width 34 height 34
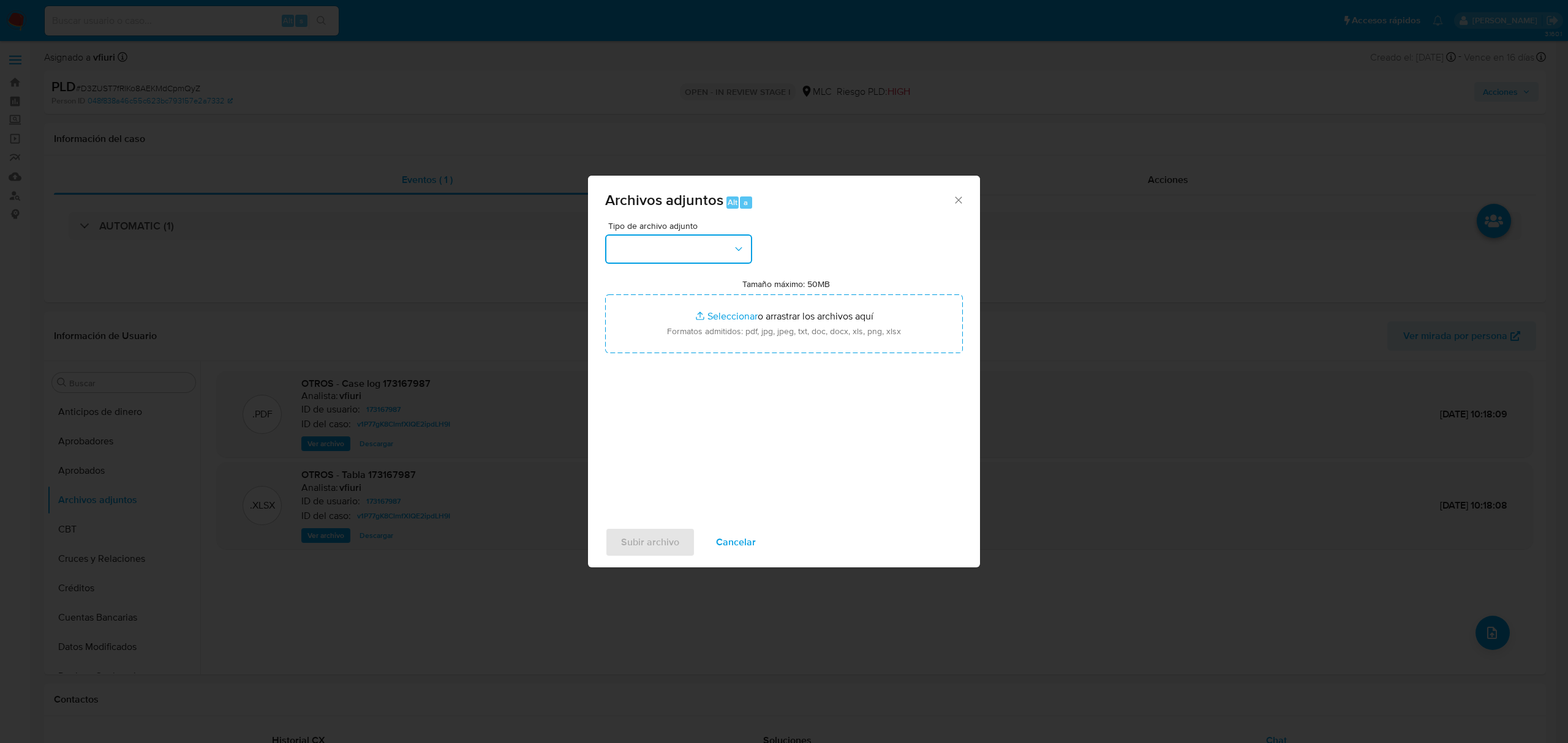
click at [725, 235] on button "button" at bounding box center [679, 249] width 147 height 30
click at [640, 393] on span "OTROS" at bounding box center [629, 387] width 32 height 13
click at [1034, 167] on div "Archivos adjuntos Alt a Tipo de archivo adjunto OTROS Tamaño máximo: 50MB Selec…" at bounding box center [784, 372] width 1568 height 743
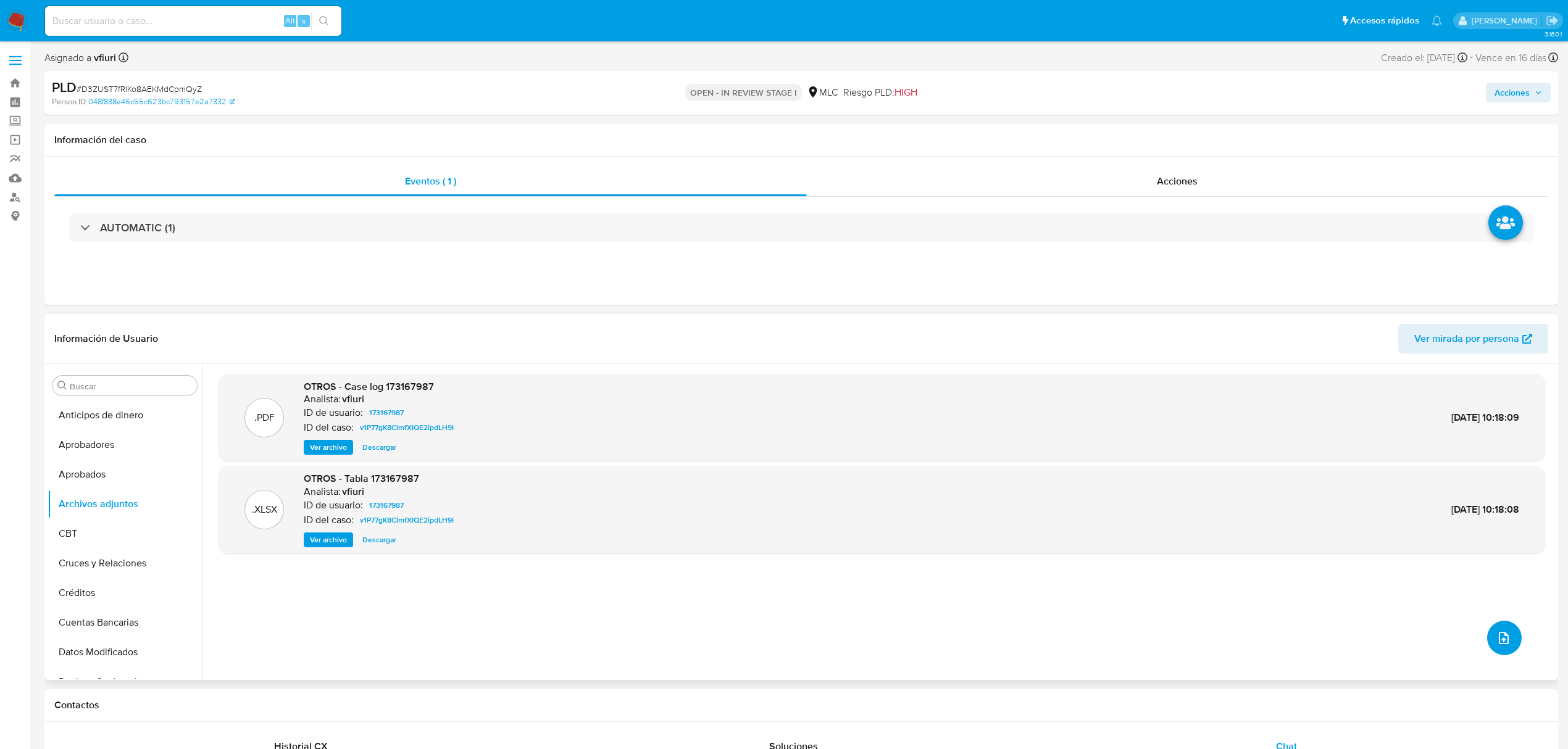
click at [1488, 635] on button "upload-file" at bounding box center [1505, 638] width 34 height 34
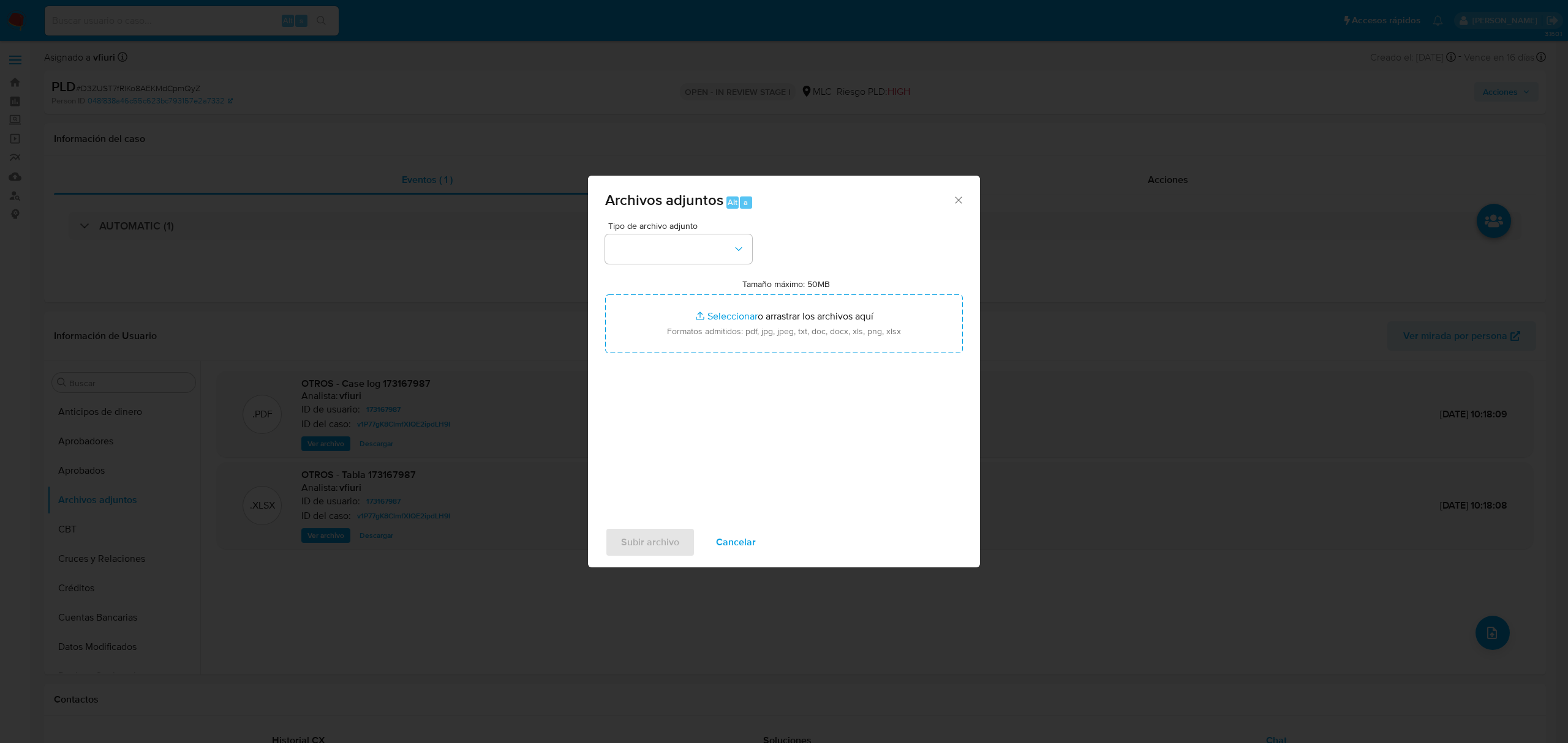
click at [699, 268] on div "Tipo de archivo adjunto Tamaño máximo: 50MB Seleccionar archivos Seleccionar o …" at bounding box center [784, 366] width 357 height 289
click at [683, 260] on button "button" at bounding box center [679, 249] width 147 height 30
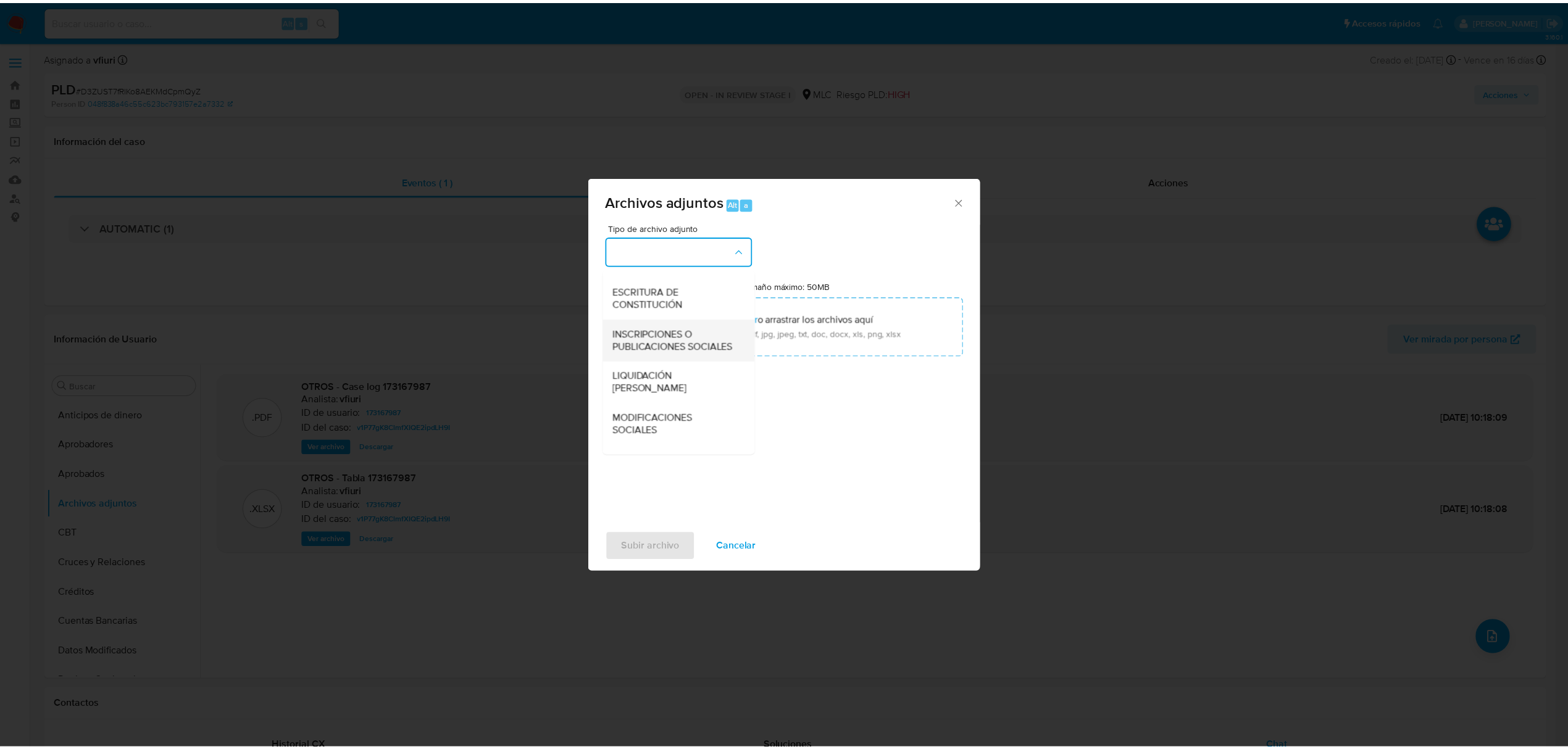
scroll to position [184, 0]
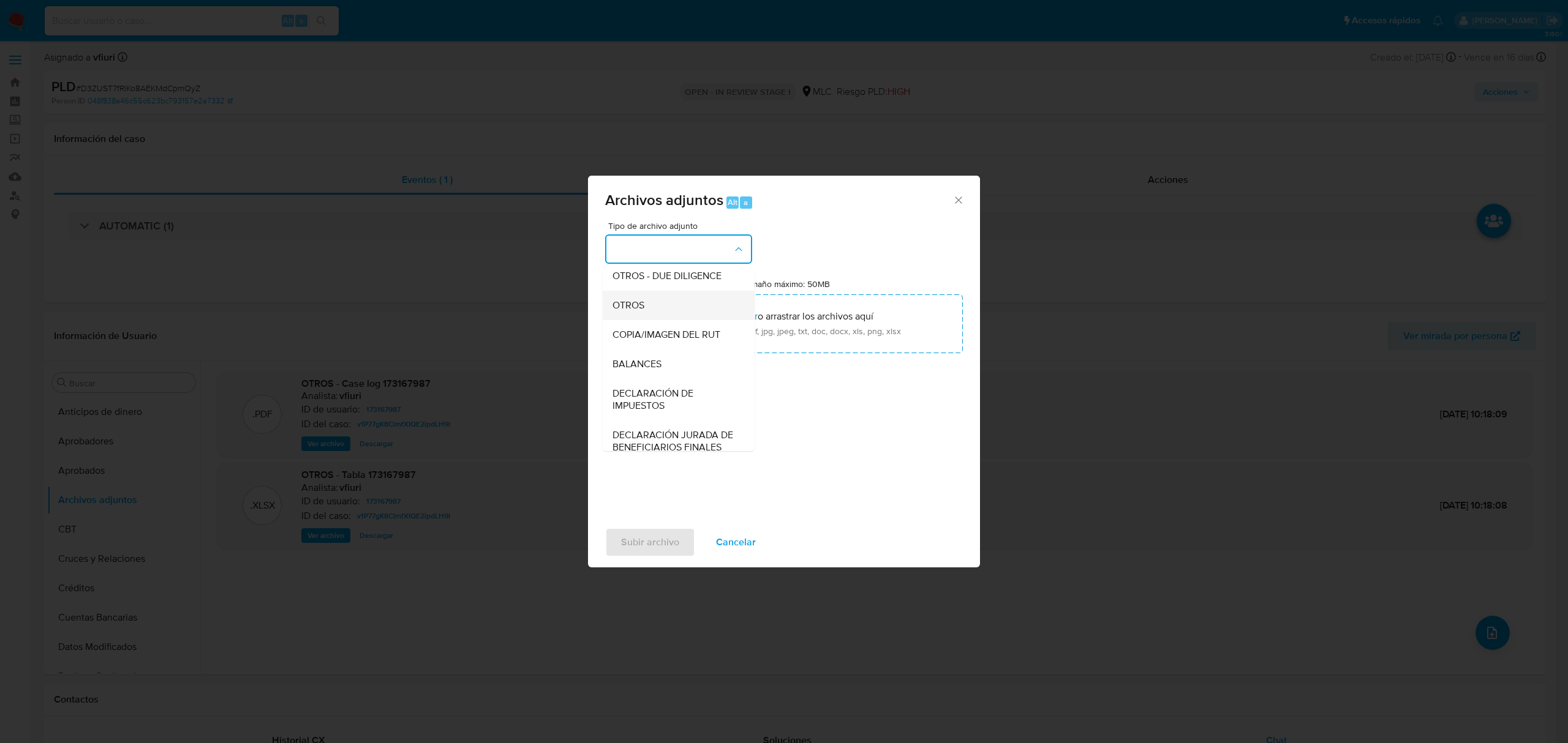
click at [648, 310] on div "OTROS" at bounding box center [675, 305] width 125 height 30
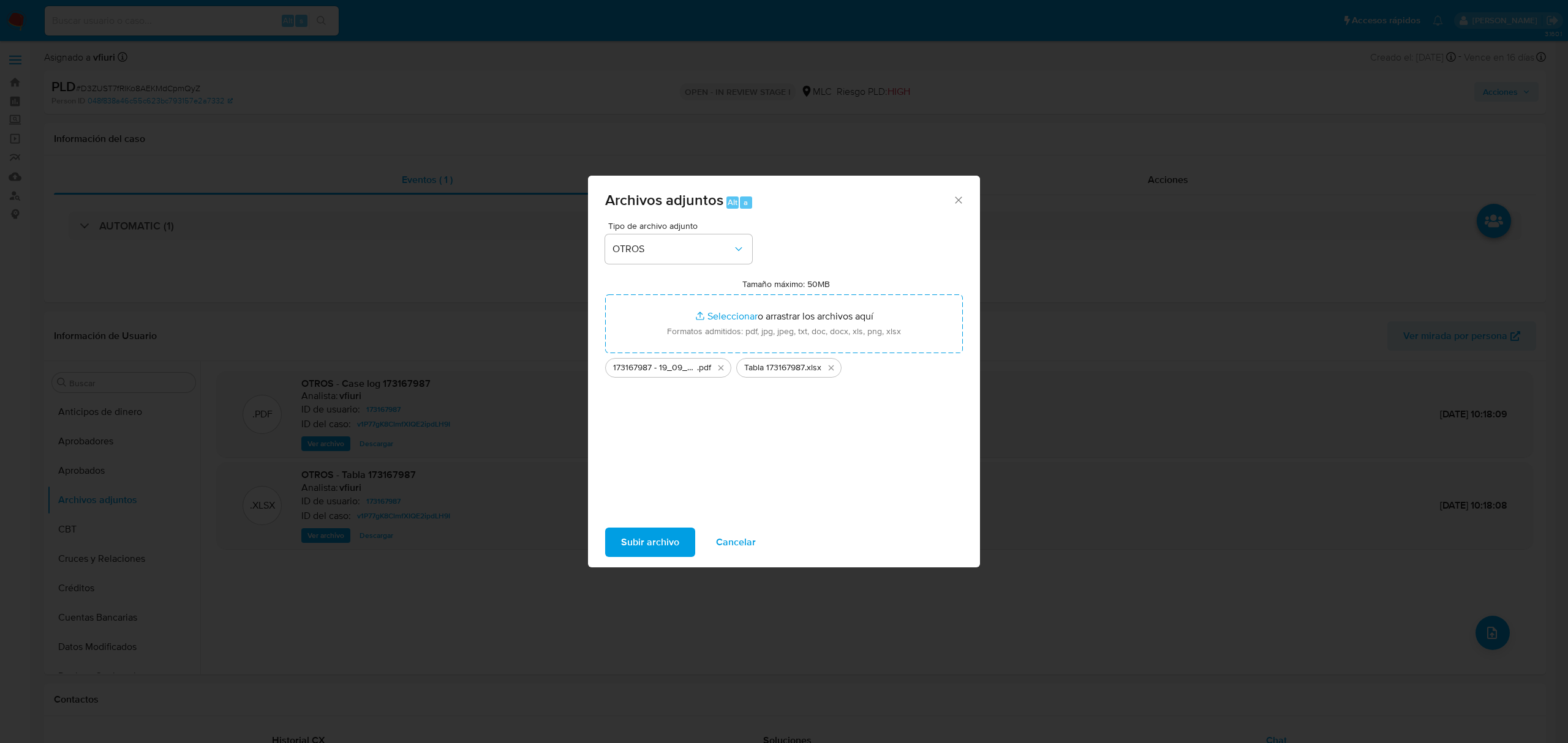
click at [647, 542] on span "Subir archivo" at bounding box center [650, 542] width 58 height 27
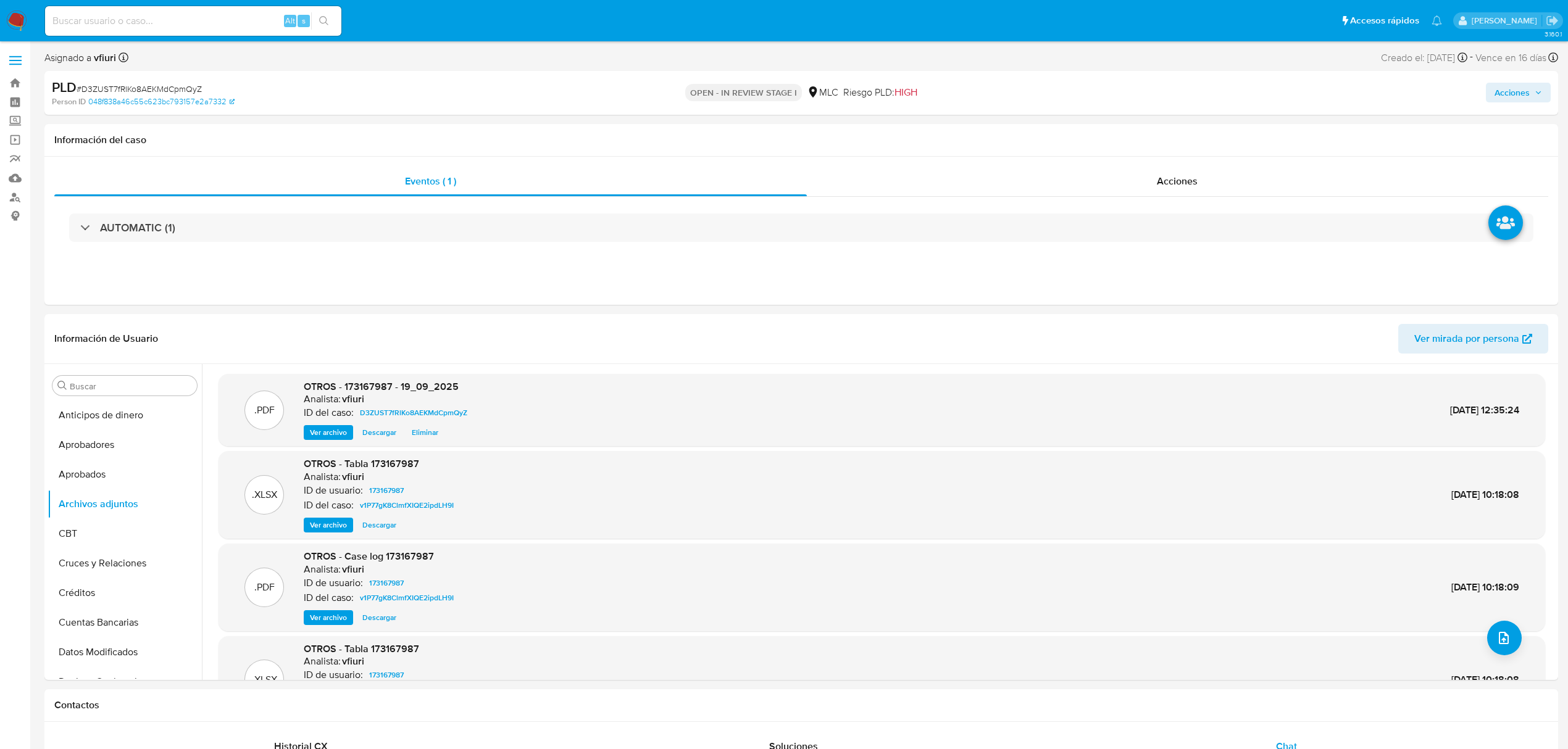
click at [1534, 85] on span "Acciones" at bounding box center [1518, 92] width 48 height 17
click at [1150, 130] on span "Resolución del caso" at bounding box center [1168, 132] width 88 height 14
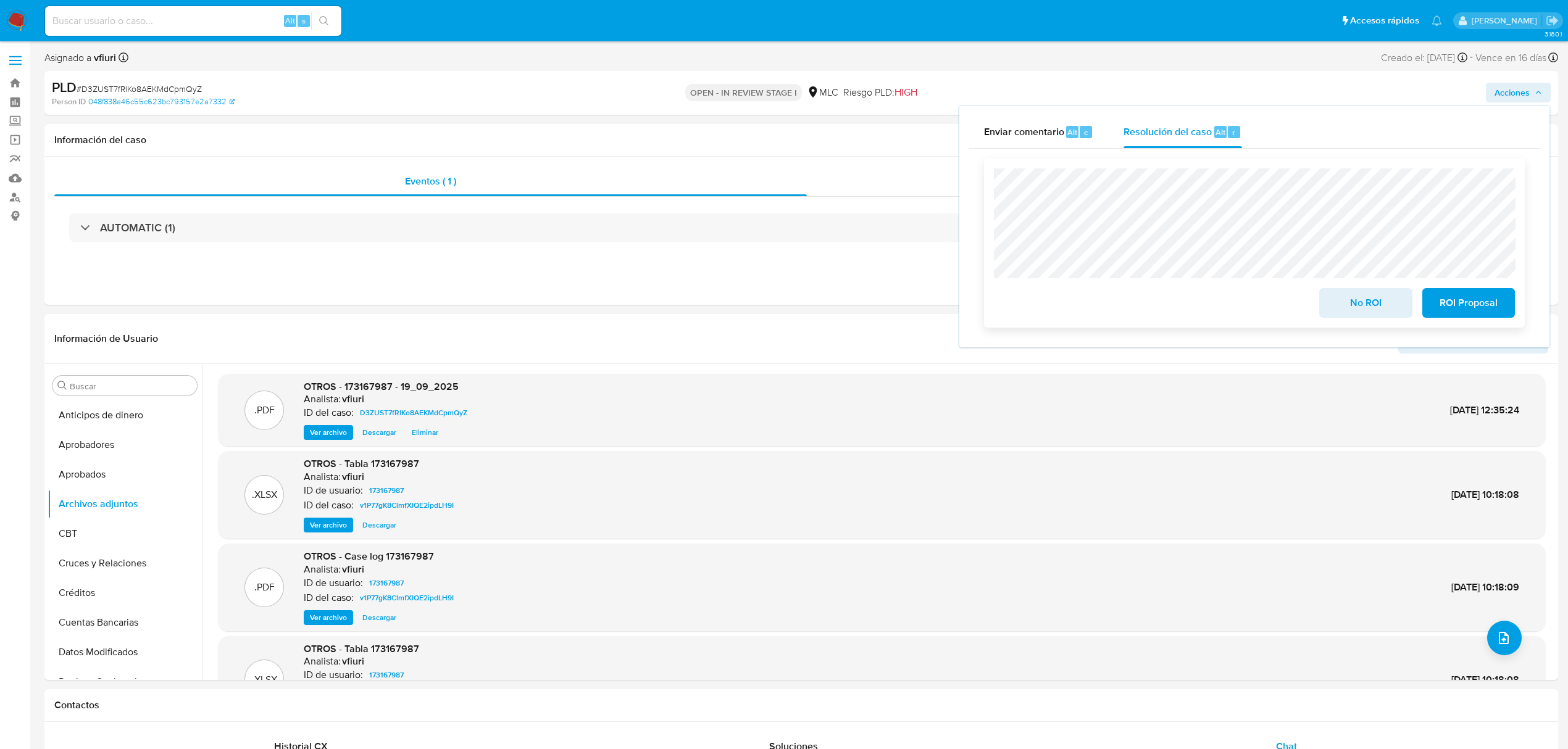
click at [1448, 304] on span "ROI Proposal" at bounding box center [1469, 303] width 60 height 27
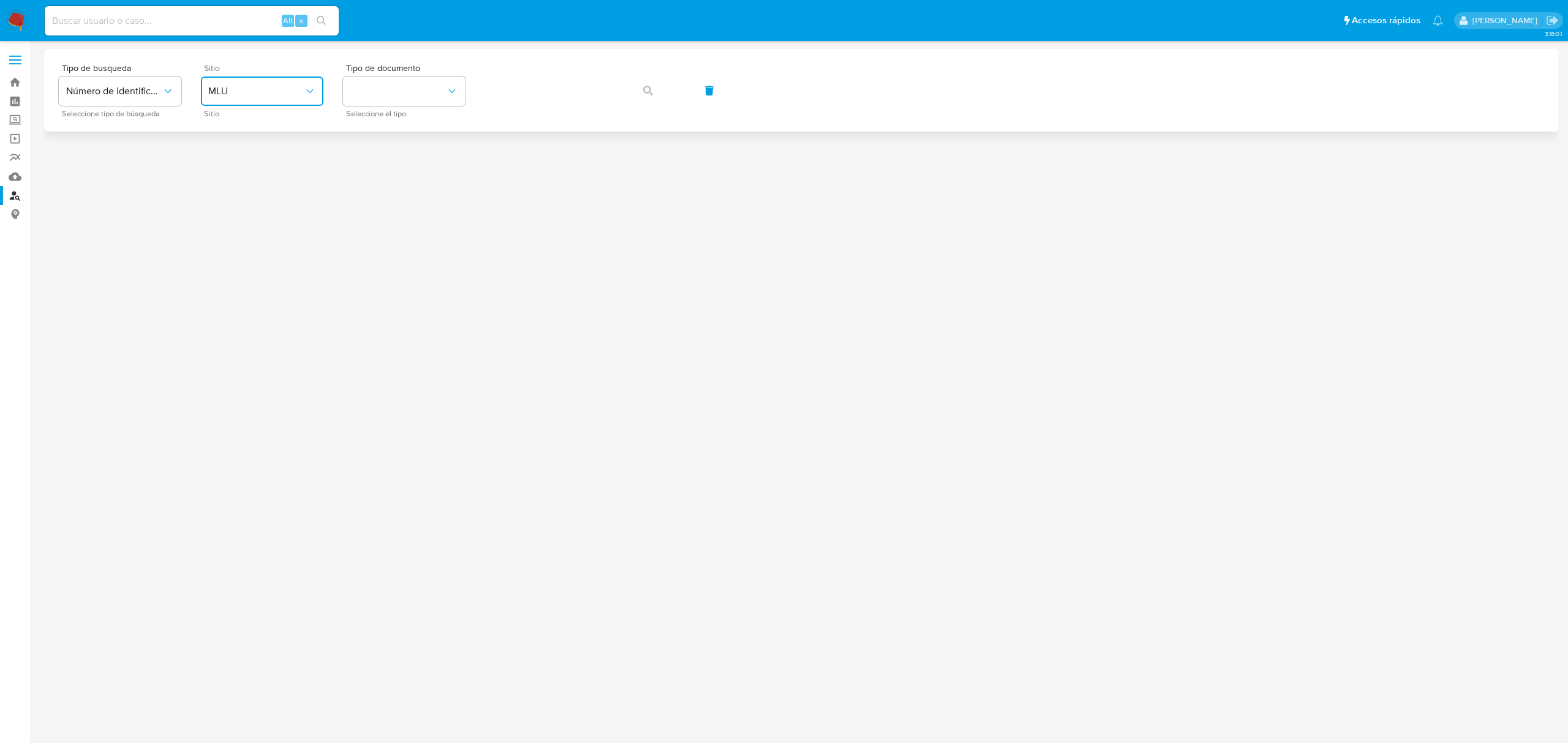
click at [268, 96] on span "MLU" at bounding box center [256, 91] width 96 height 13
drag, startPoint x: 251, startPoint y: 307, endPoint x: 307, endPoint y: 227, distance: 97.7
click at [253, 307] on div "MLC" at bounding box center [259, 300] width 100 height 30
click at [399, 90] on button "identificationType" at bounding box center [404, 91] width 123 height 30
click at [383, 138] on div "RUT RUT" at bounding box center [400, 130] width 100 height 42
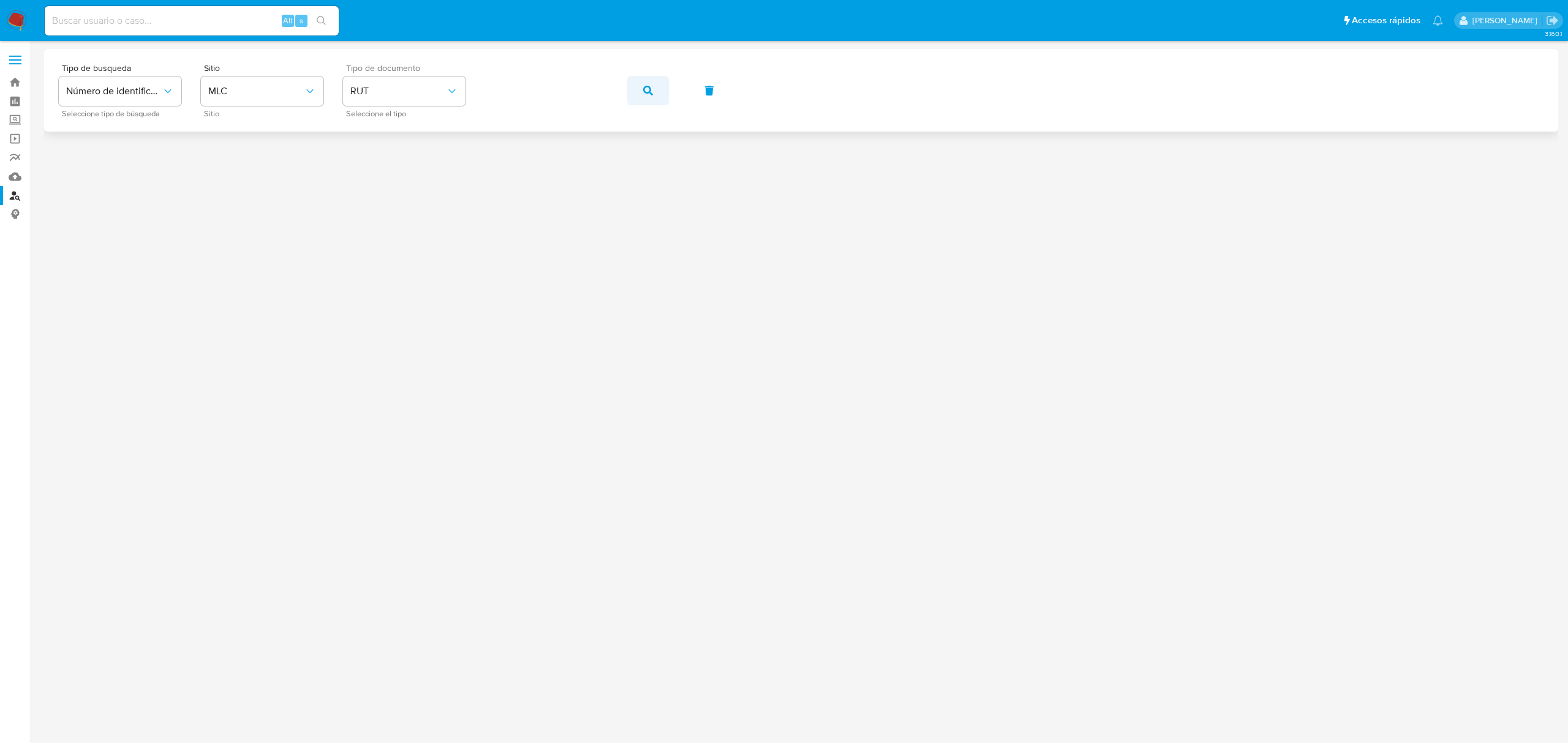
click at [647, 101] on span "button" at bounding box center [647, 90] width 10 height 27
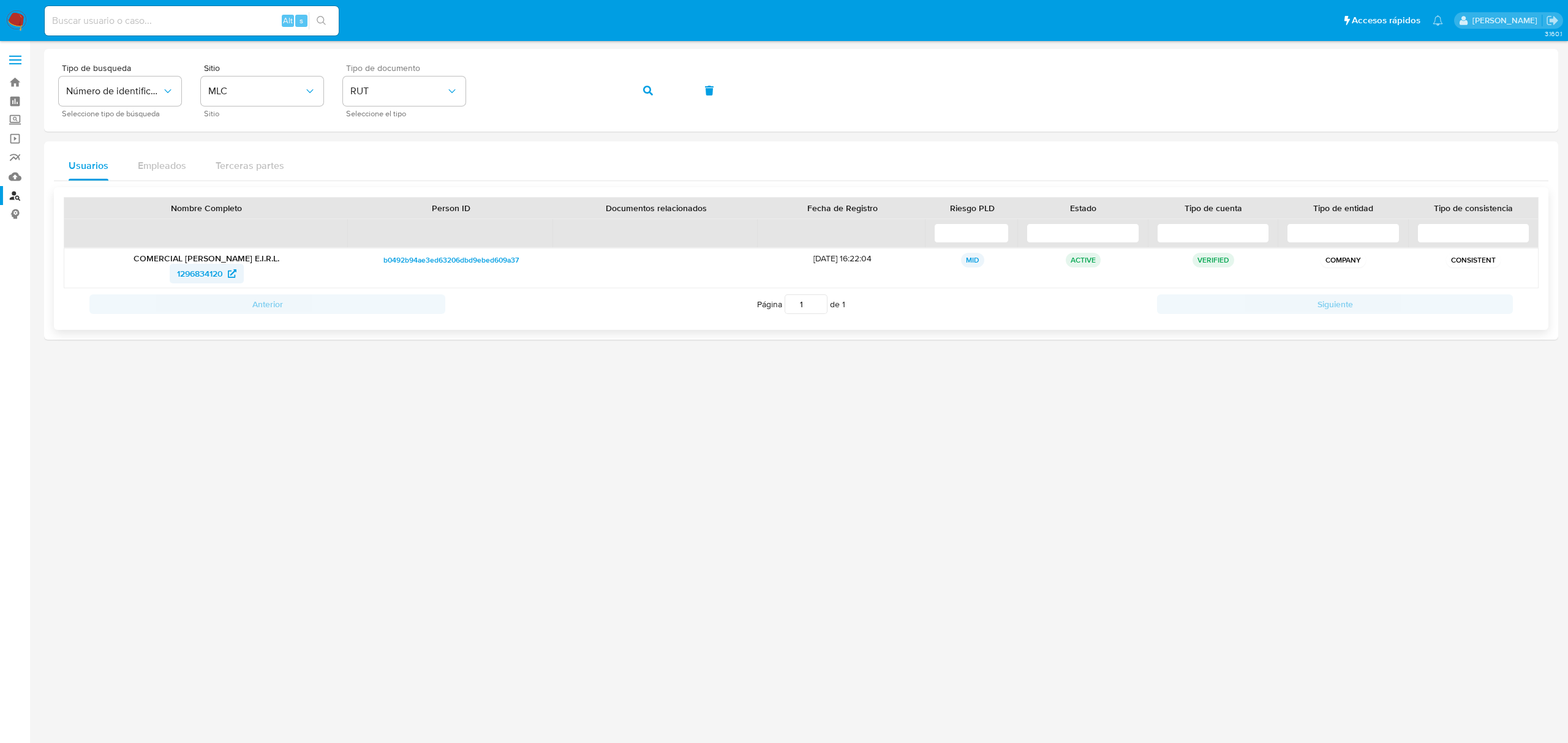
click at [214, 282] on span "1296834120" at bounding box center [200, 274] width 46 height 20
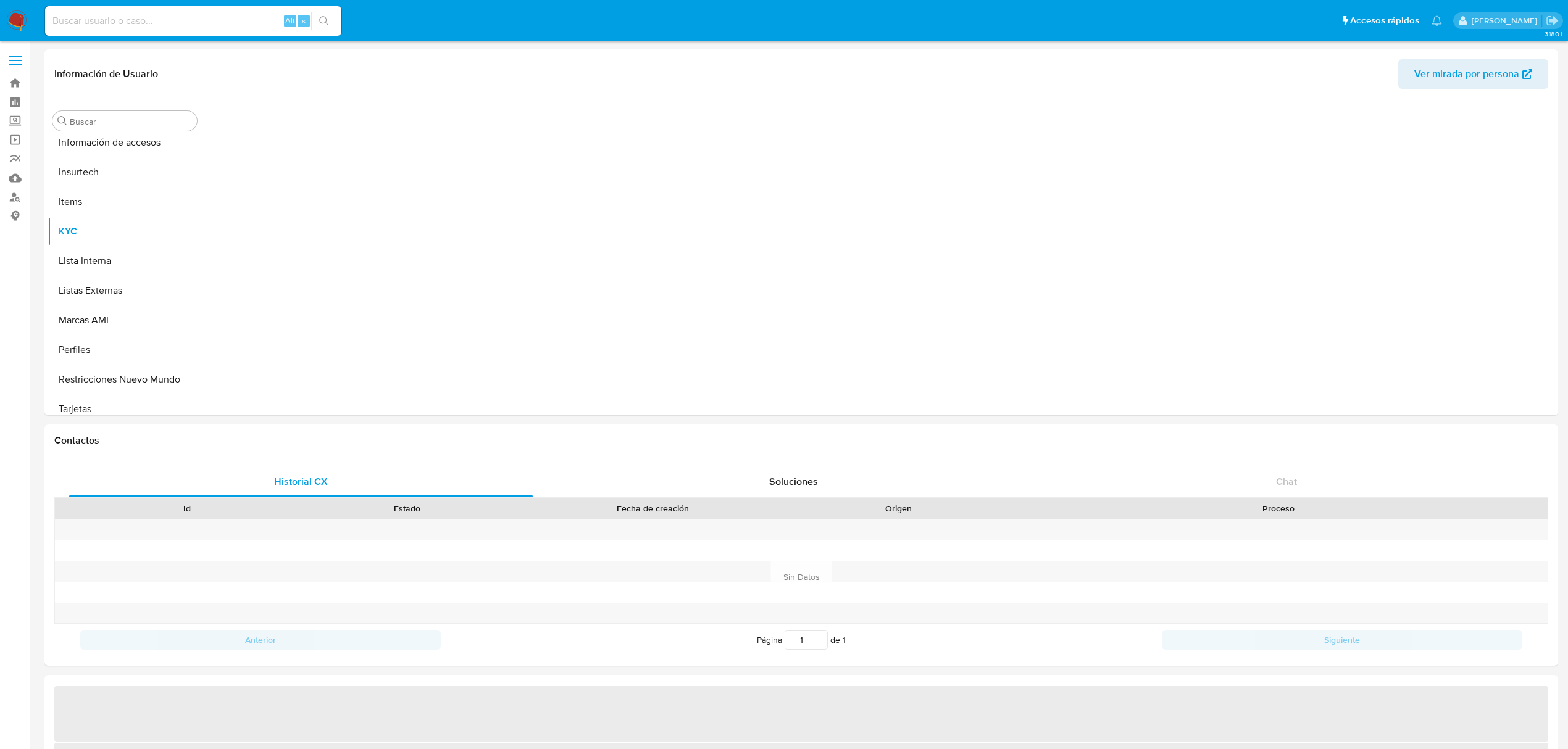
scroll to position [580, 0]
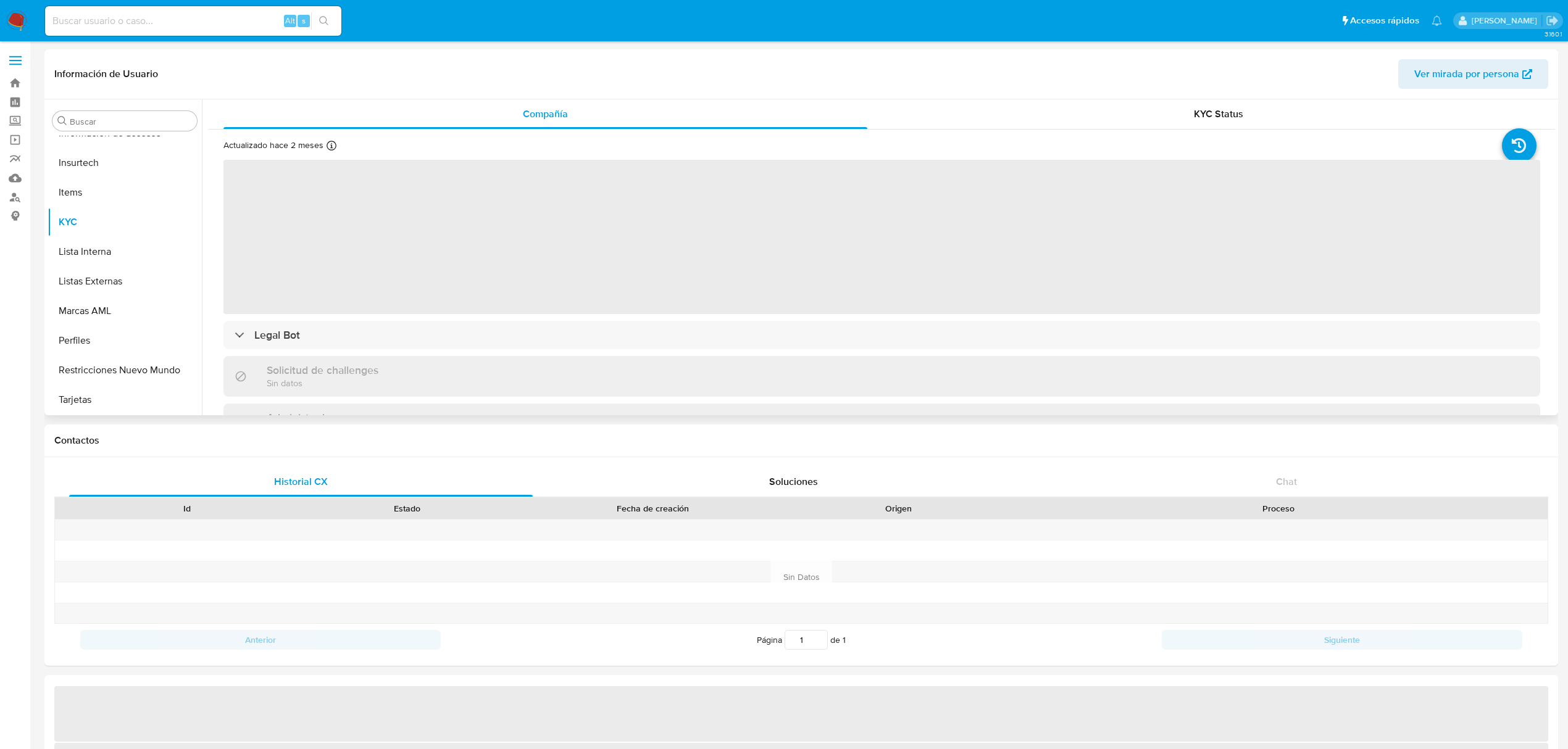
select select "10"
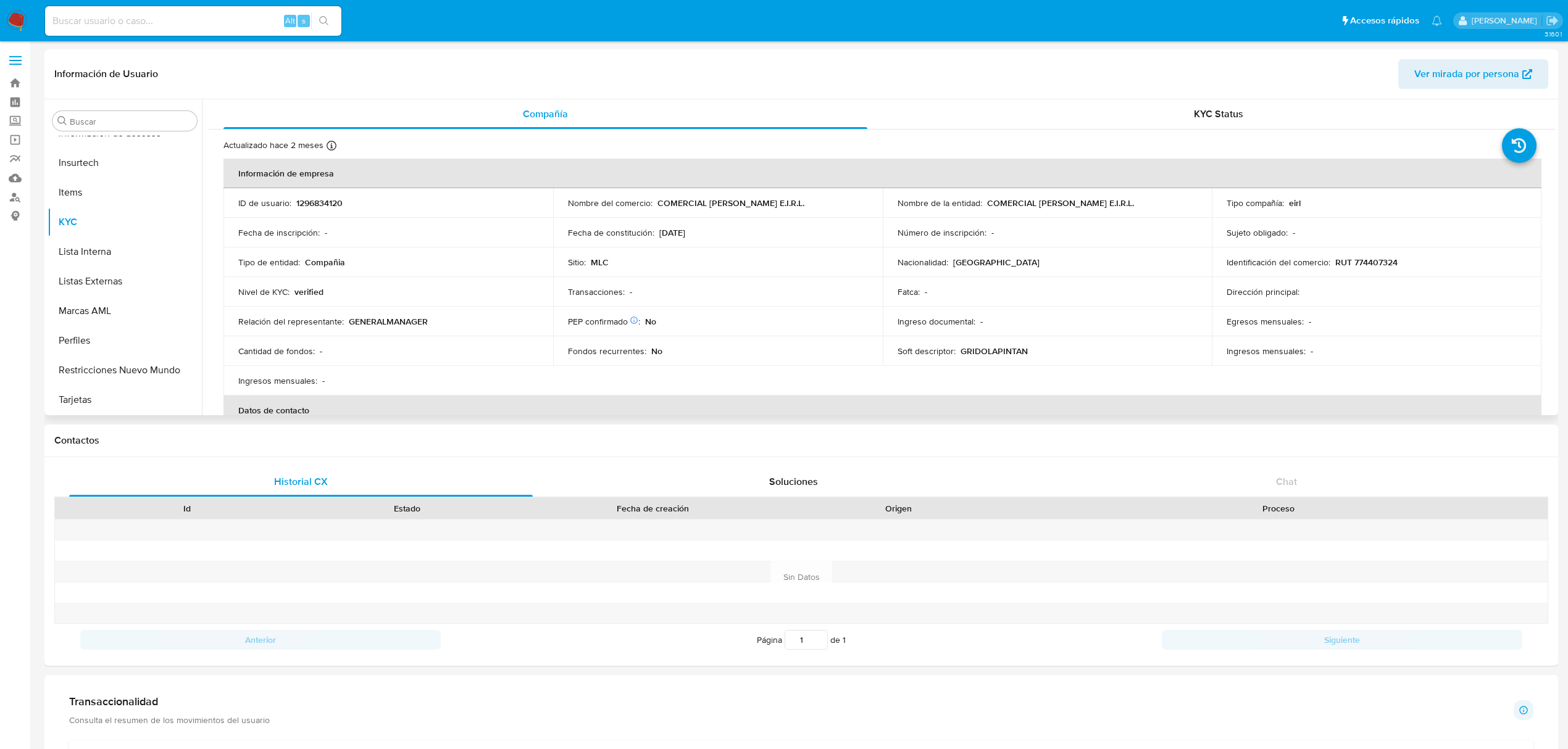
click at [1191, 201] on div "Nombre de la entidad : COMERCIAL [PERSON_NAME] E.I.R.L." at bounding box center [1048, 203] width 300 height 11
drag, startPoint x: 1155, startPoint y: 202, endPoint x: 997, endPoint y: 205, distance: 158.0
click at [997, 205] on div "Nombre de la entidad : COMERCIAL [PERSON_NAME] E.I.R.L." at bounding box center [1048, 203] width 300 height 11
click at [991, 202] on p "COMERCIAL JOSE LUIS PEÑALOZA E.I.R.L." at bounding box center [1061, 203] width 147 height 11
drag, startPoint x: 988, startPoint y: 202, endPoint x: 1181, endPoint y: 206, distance: 193.0
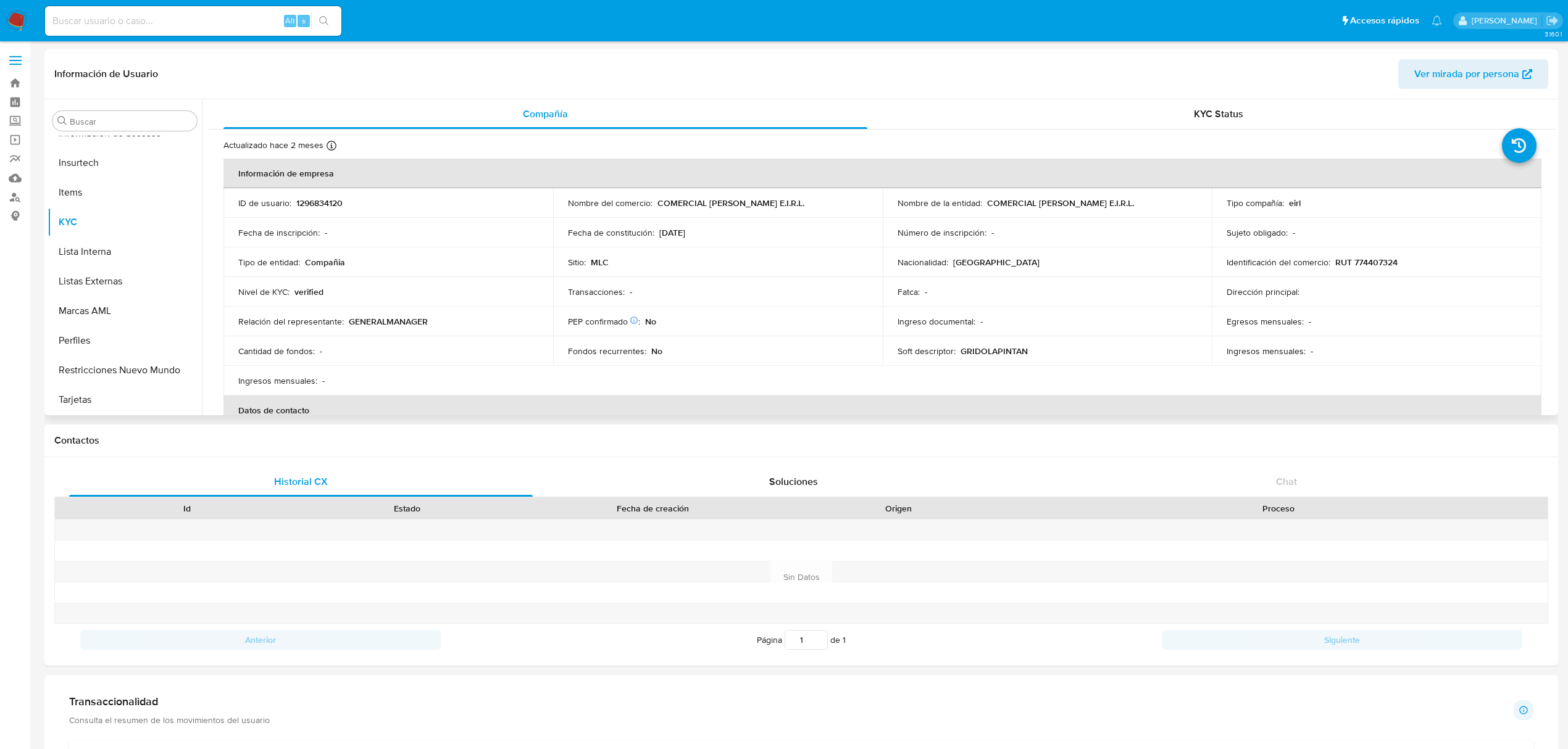
click at [1181, 206] on div "Nombre de la entidad : COMERCIAL JOSE LUIS PEÑALOZA E.I.R.L." at bounding box center [1048, 203] width 300 height 11
click at [312, 198] on p "1296834120" at bounding box center [319, 203] width 46 height 11
copy p "1296834120"
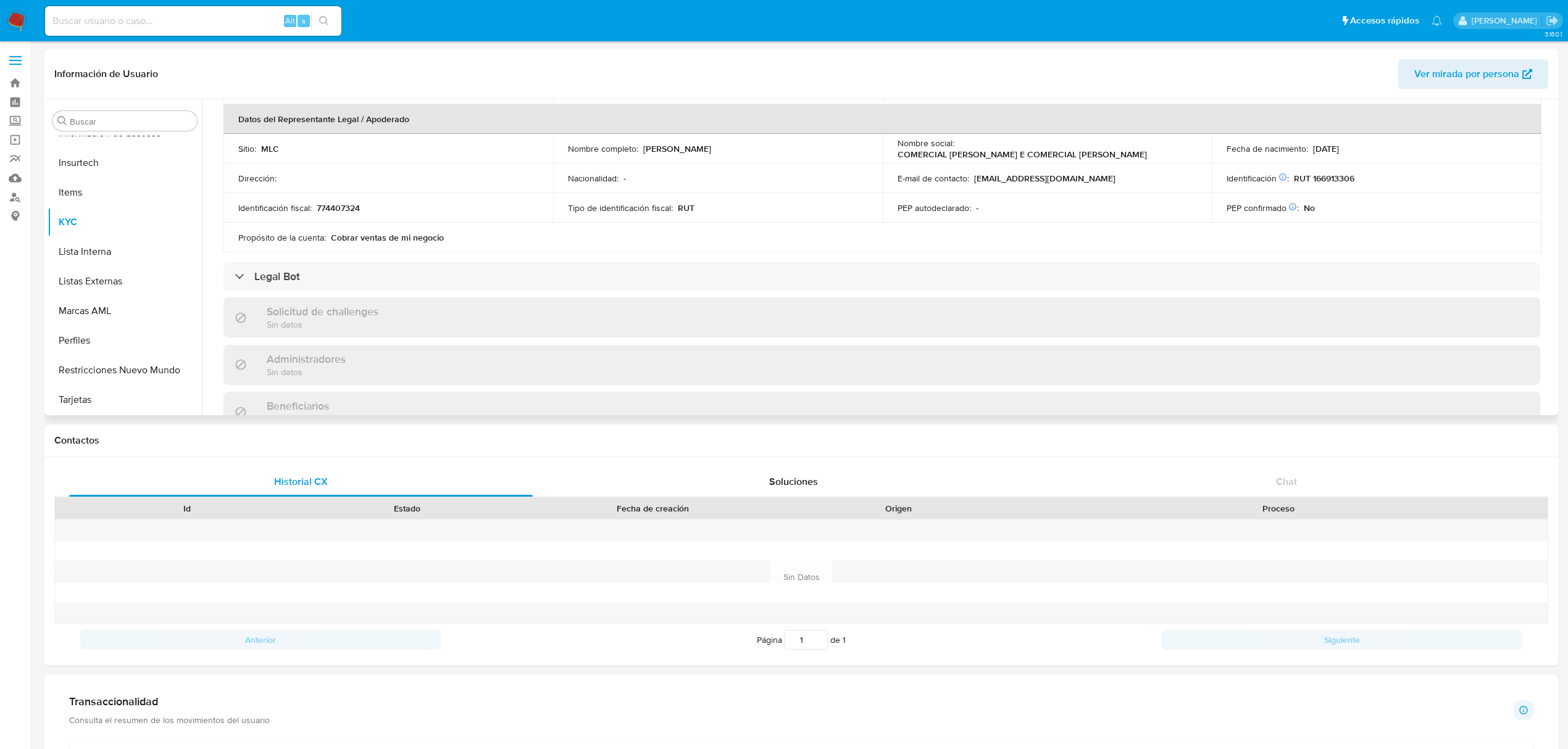
scroll to position [247, 0]
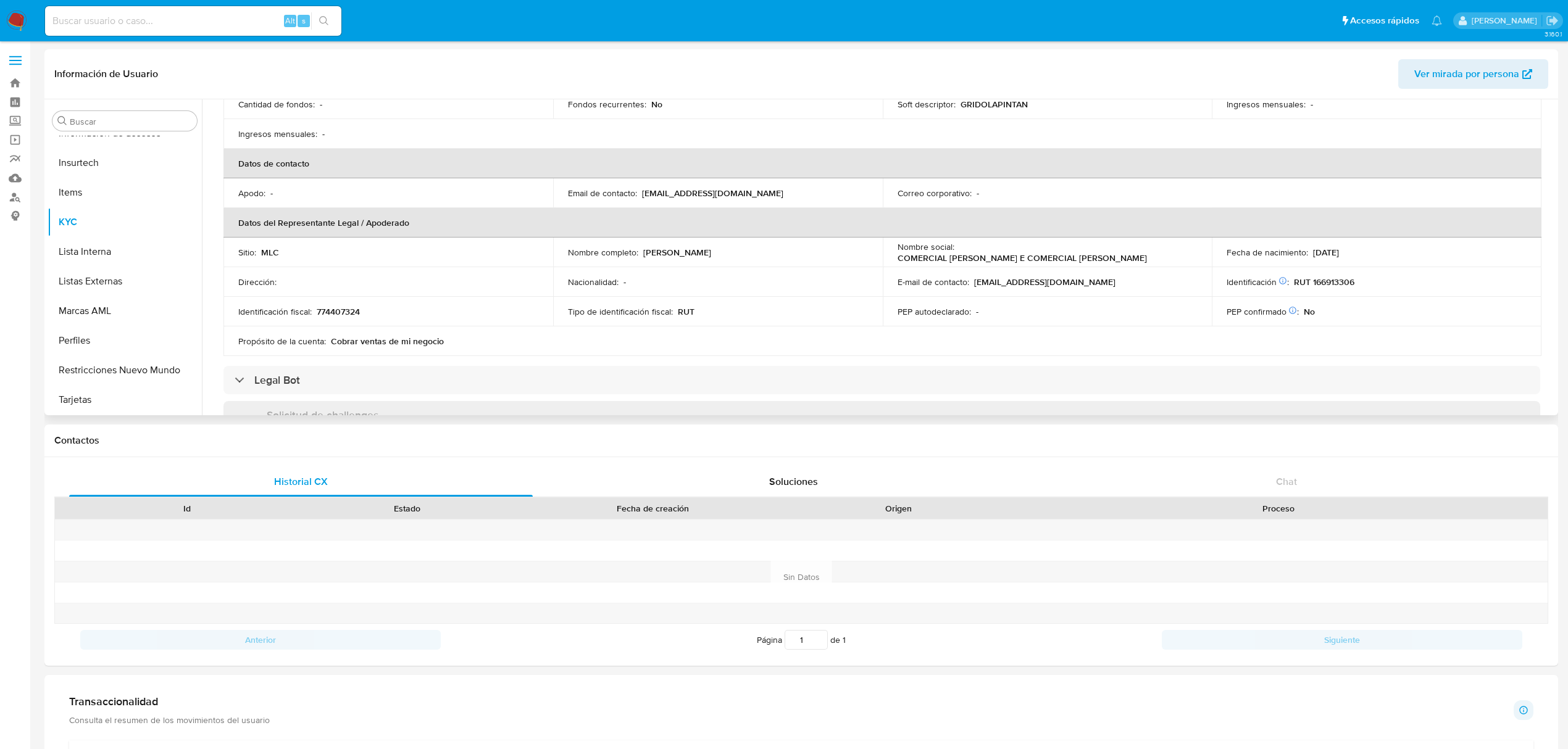
drag, startPoint x: 673, startPoint y: 253, endPoint x: 732, endPoint y: 257, distance: 59.1
click at [711, 257] on p "José Luis Peñaloza López" at bounding box center [677, 253] width 68 height 11
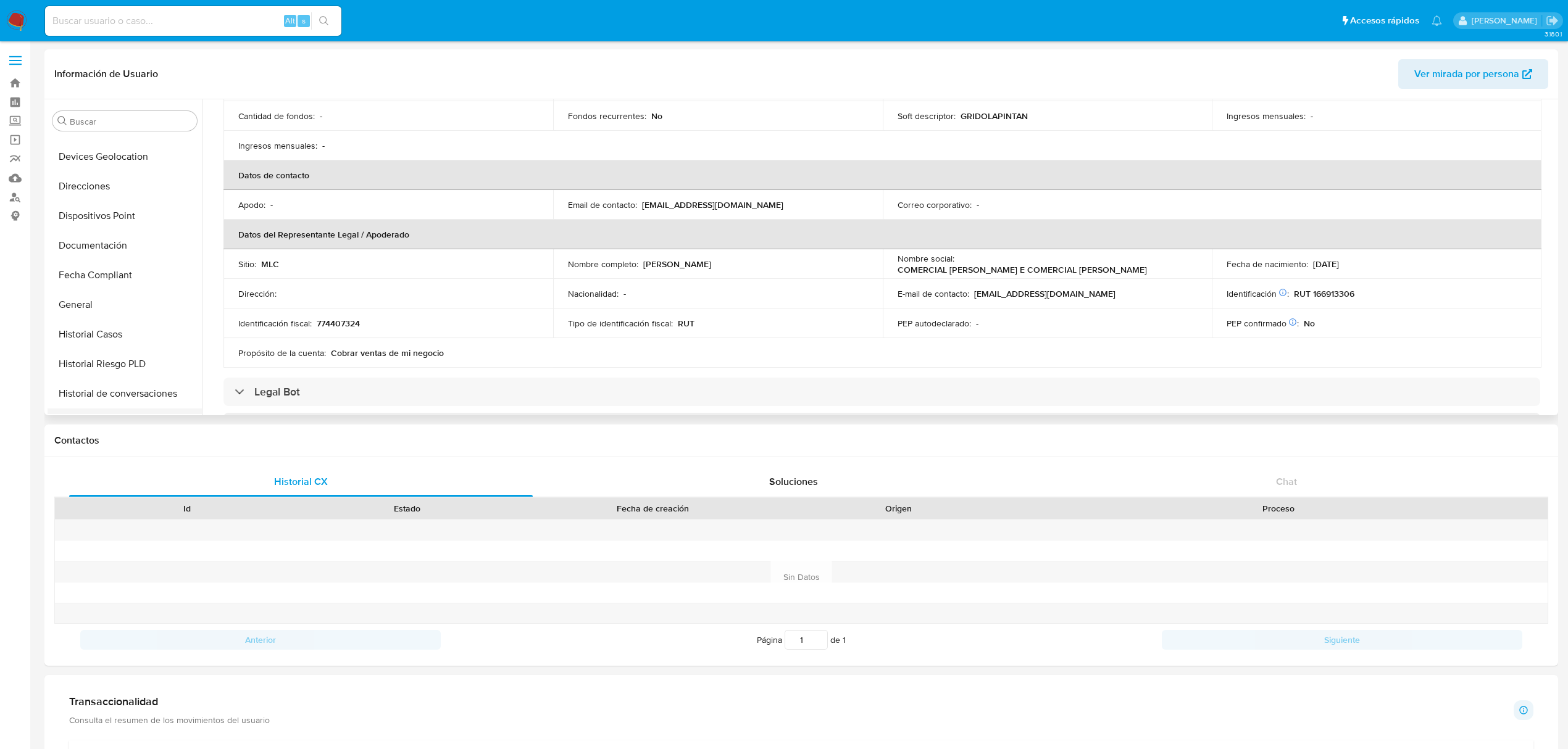
scroll to position [251, 0]
click at [92, 199] on button "Direcciones" at bounding box center [120, 196] width 144 height 30
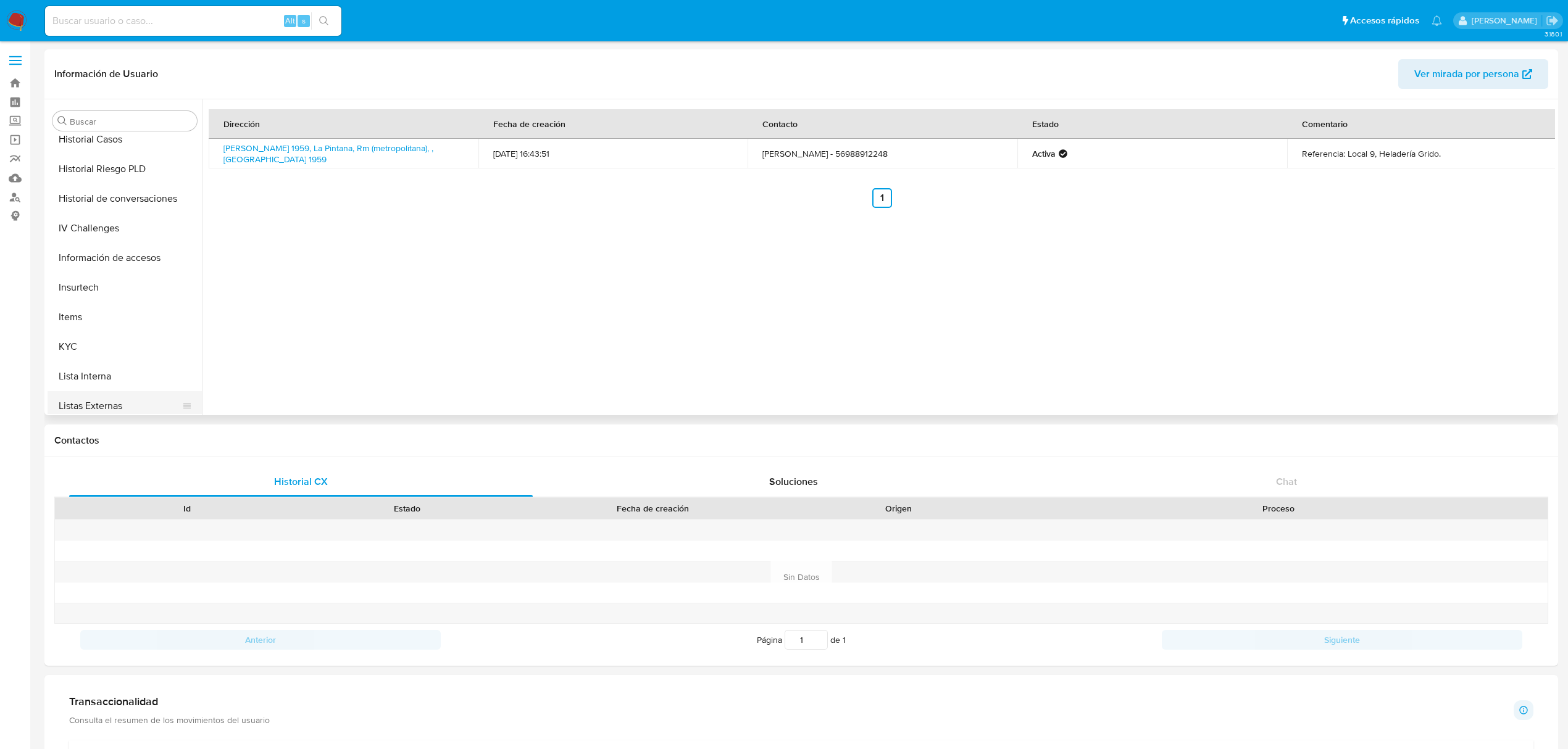
scroll to position [580, 0]
click at [119, 220] on button "KYC" at bounding box center [120, 222] width 144 height 30
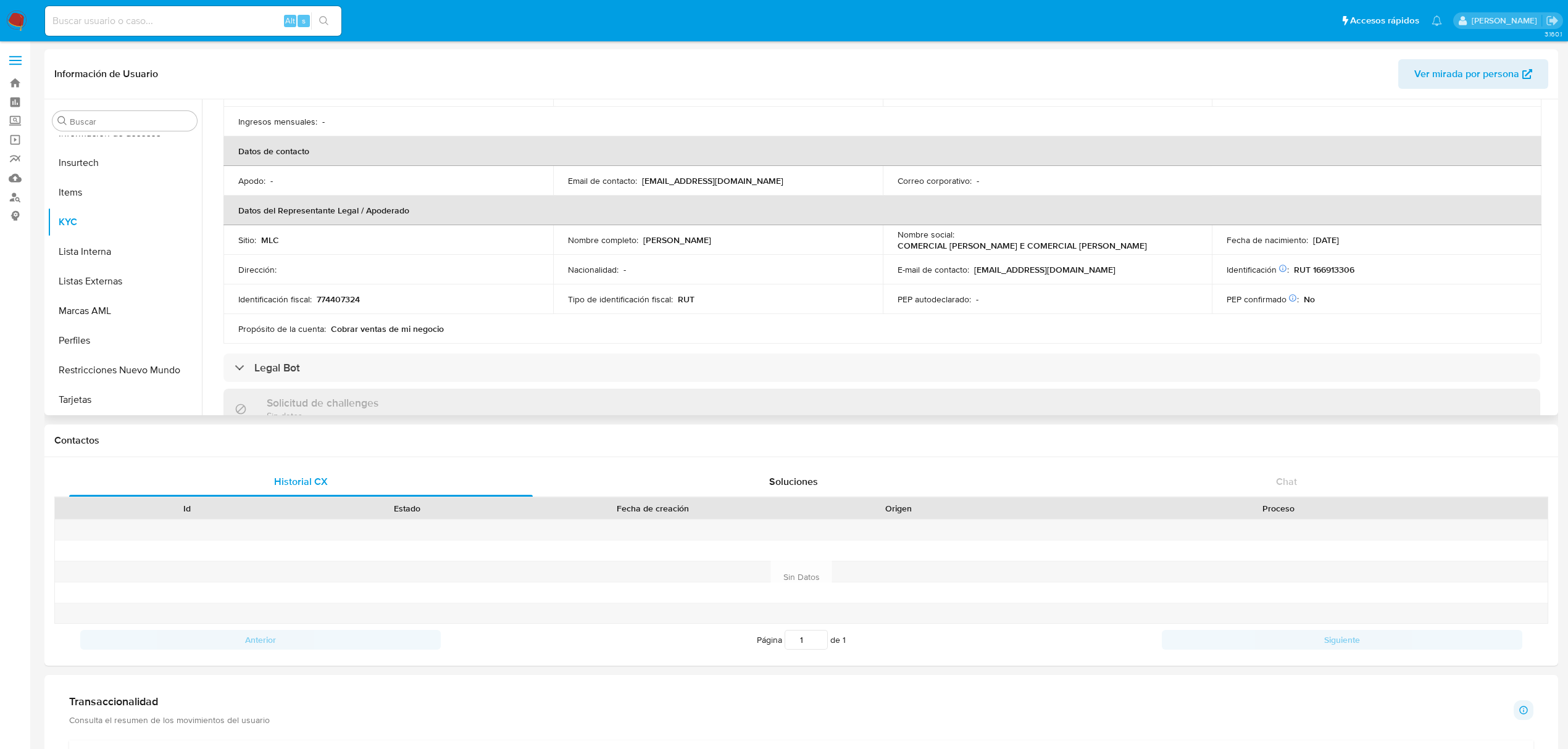
scroll to position [329, 0]
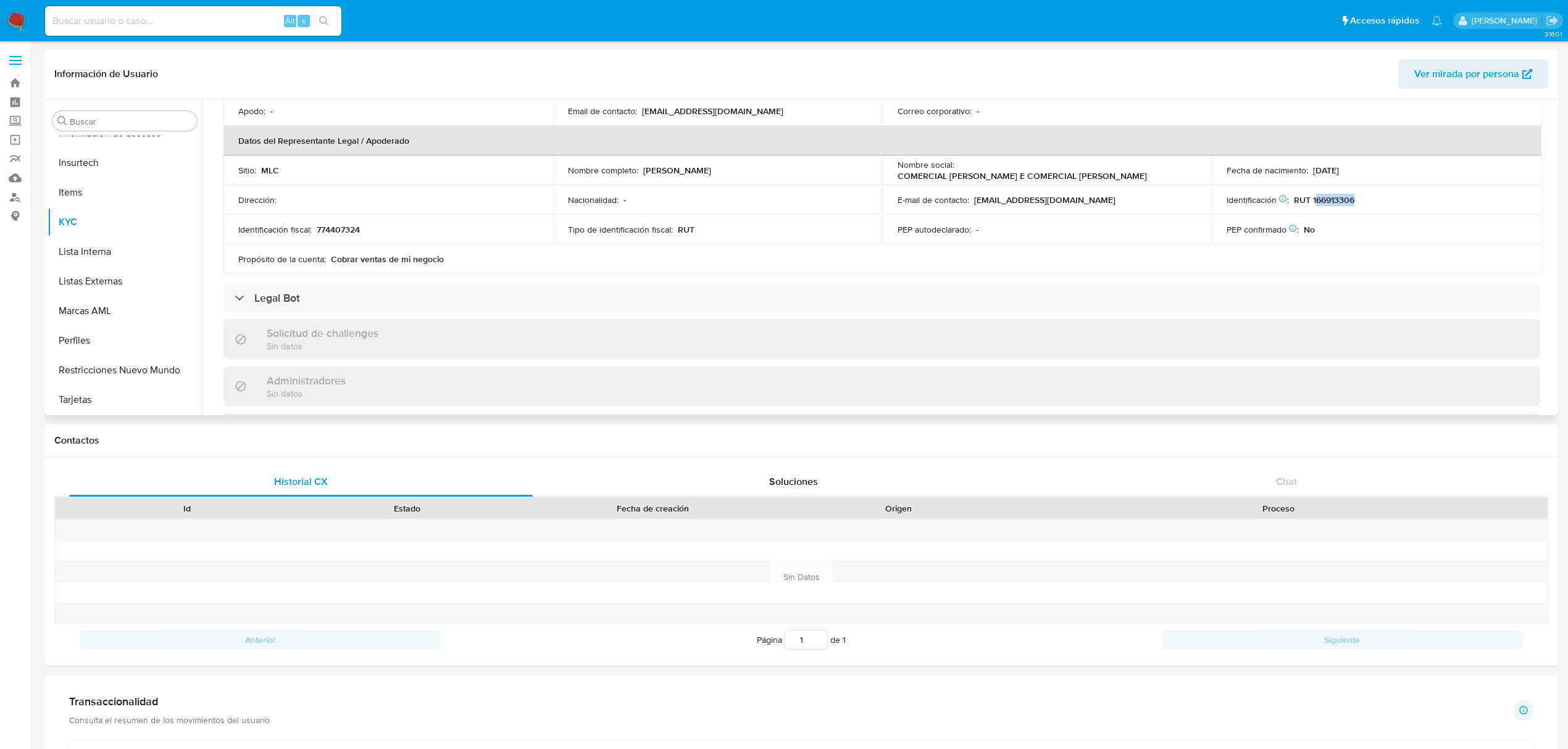
drag, startPoint x: 1314, startPoint y: 200, endPoint x: 1379, endPoint y: 198, distance: 65.0
click at [1379, 198] on div "Identificación Nº de serie: 526580858 : RUT 166913306" at bounding box center [1377, 199] width 300 height 11
drag, startPoint x: 1353, startPoint y: 198, endPoint x: 1383, endPoint y: 187, distance: 32.0
click at [1383, 187] on td "Identificación Nº de serie: 526580858 : RUT 166913306" at bounding box center [1377, 199] width 329 height 30
drag, startPoint x: 1312, startPoint y: 193, endPoint x: 1354, endPoint y: 199, distance: 42.4
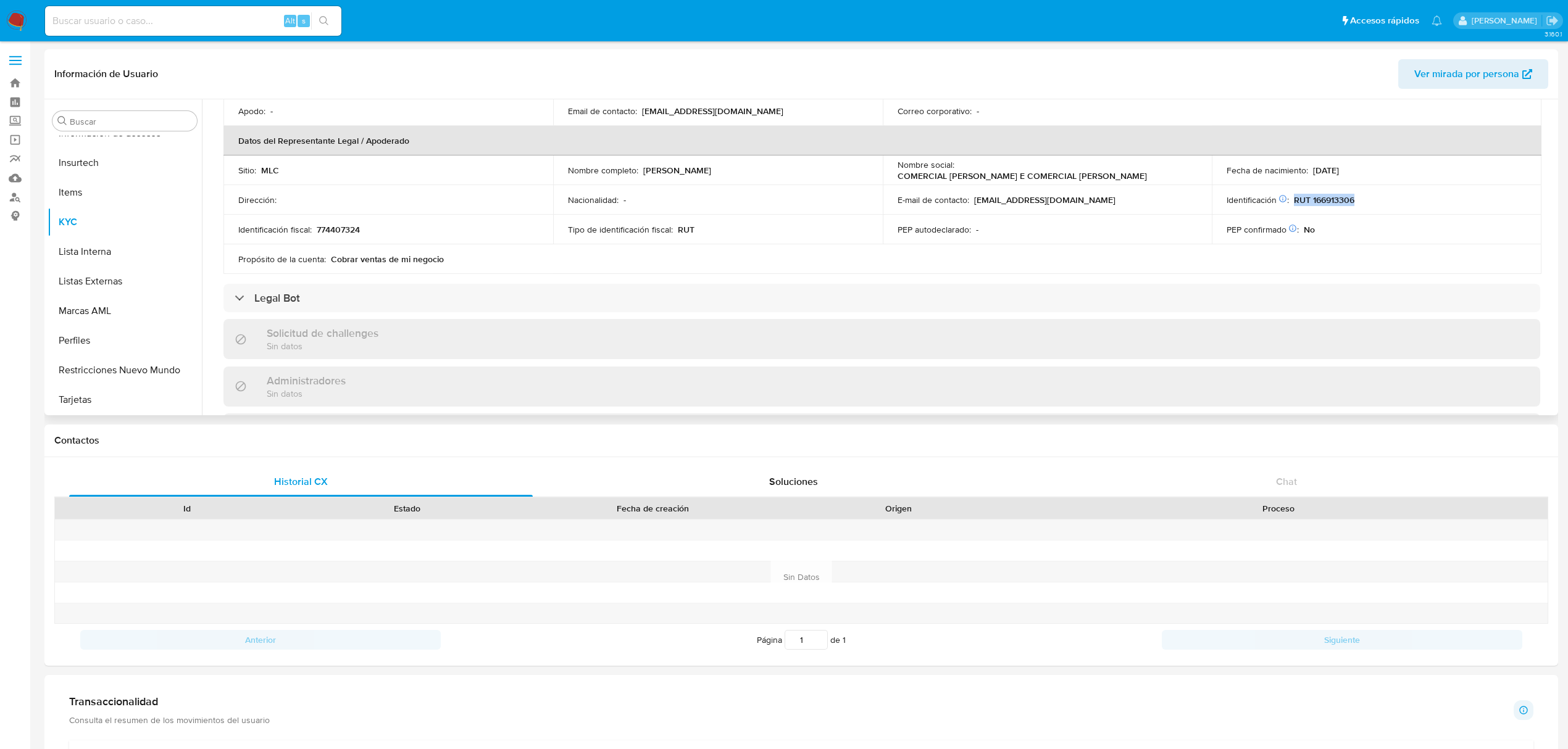
click at [1354, 199] on div "Identificación Nº de serie: 526580858 : RUT 166913306" at bounding box center [1377, 199] width 300 height 11
drag, startPoint x: 1310, startPoint y: 199, endPoint x: 1363, endPoint y: 204, distance: 53.2
click at [1424, 208] on td "Identificación Nº de serie: 526580858 : RUT 166913306" at bounding box center [1377, 199] width 329 height 30
drag, startPoint x: 1356, startPoint y: 204, endPoint x: 1346, endPoint y: 198, distance: 11.7
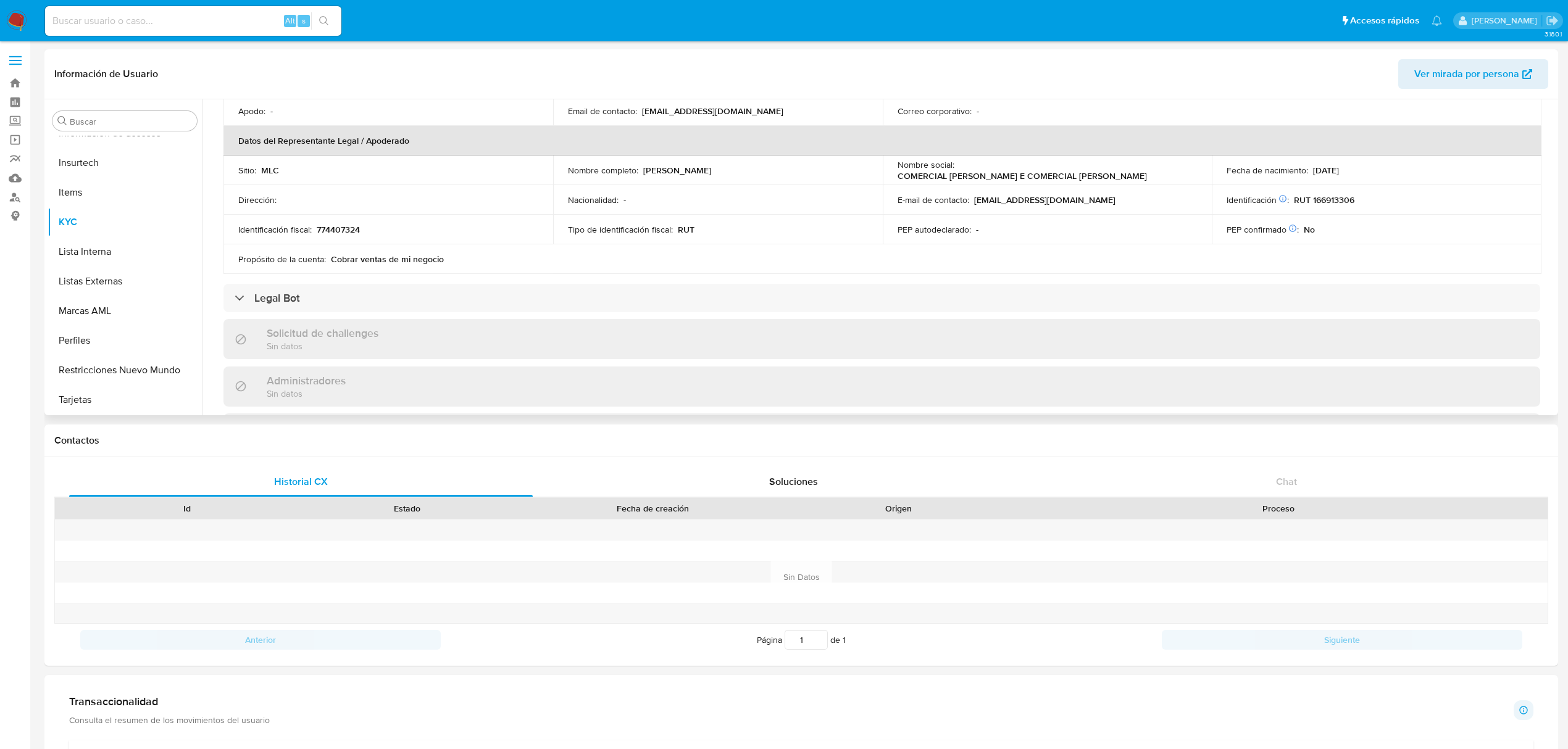
click at [1346, 198] on p "RUT 166913306" at bounding box center [1324, 199] width 60 height 11
copy p "166913306"
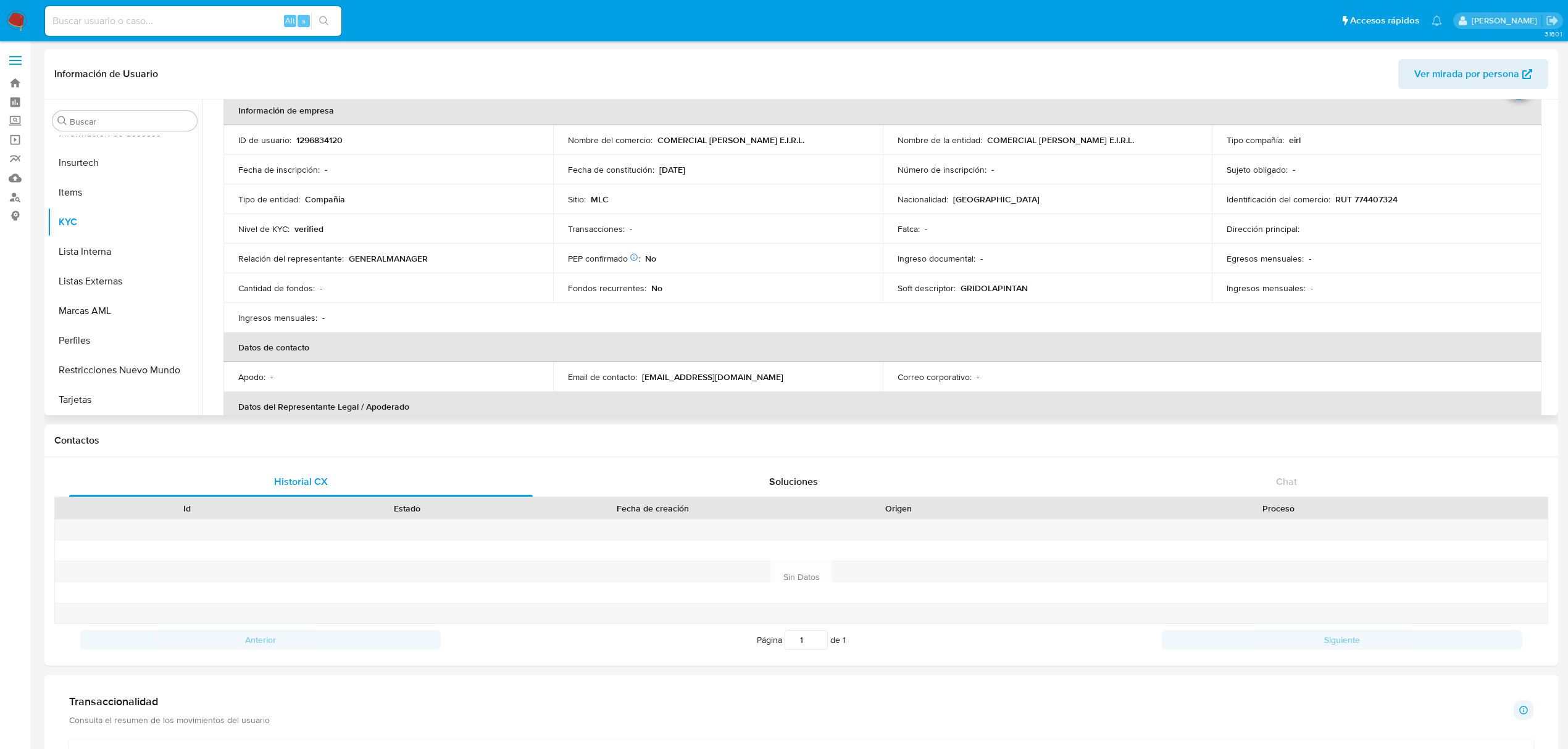
scroll to position [164, 0]
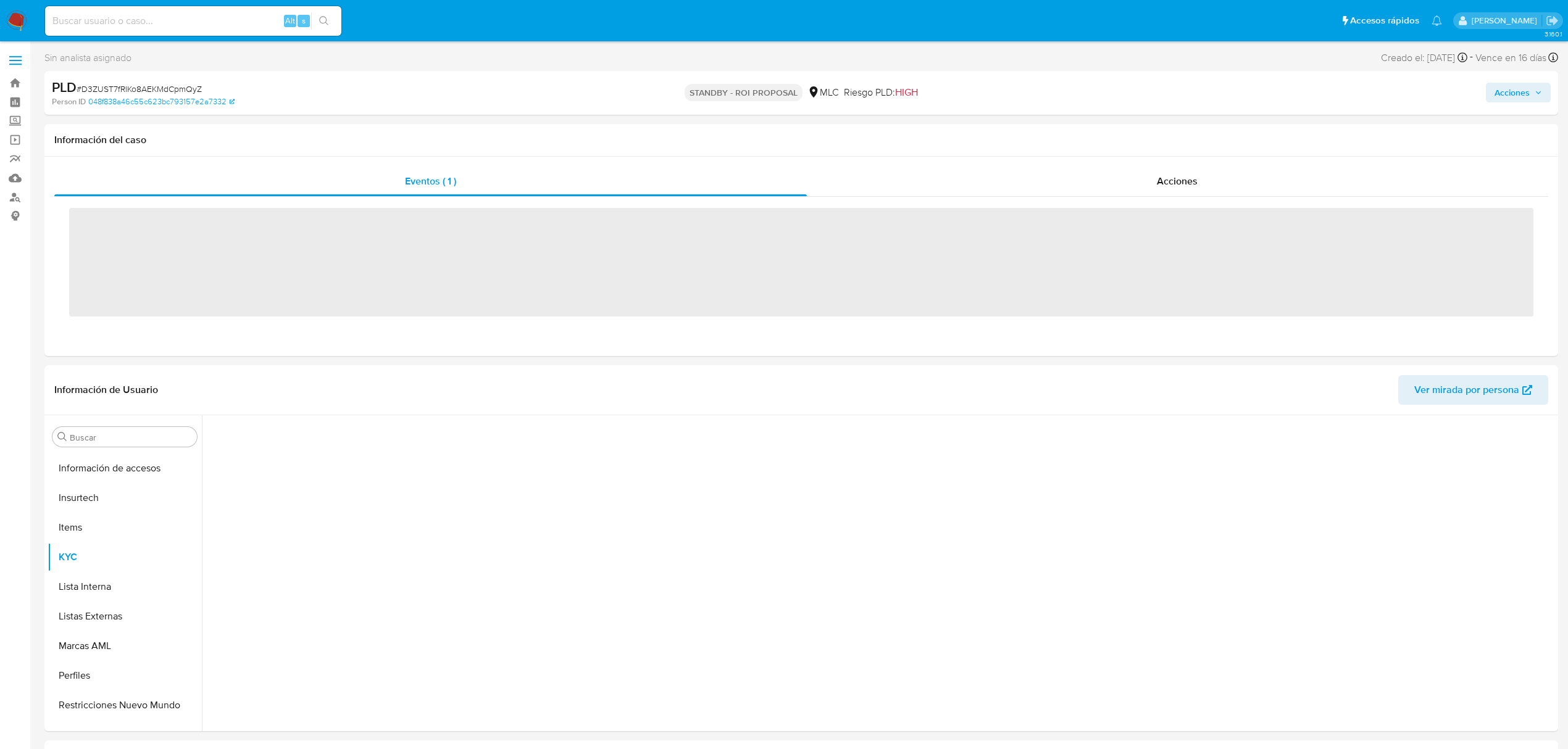
scroll to position [581, 0]
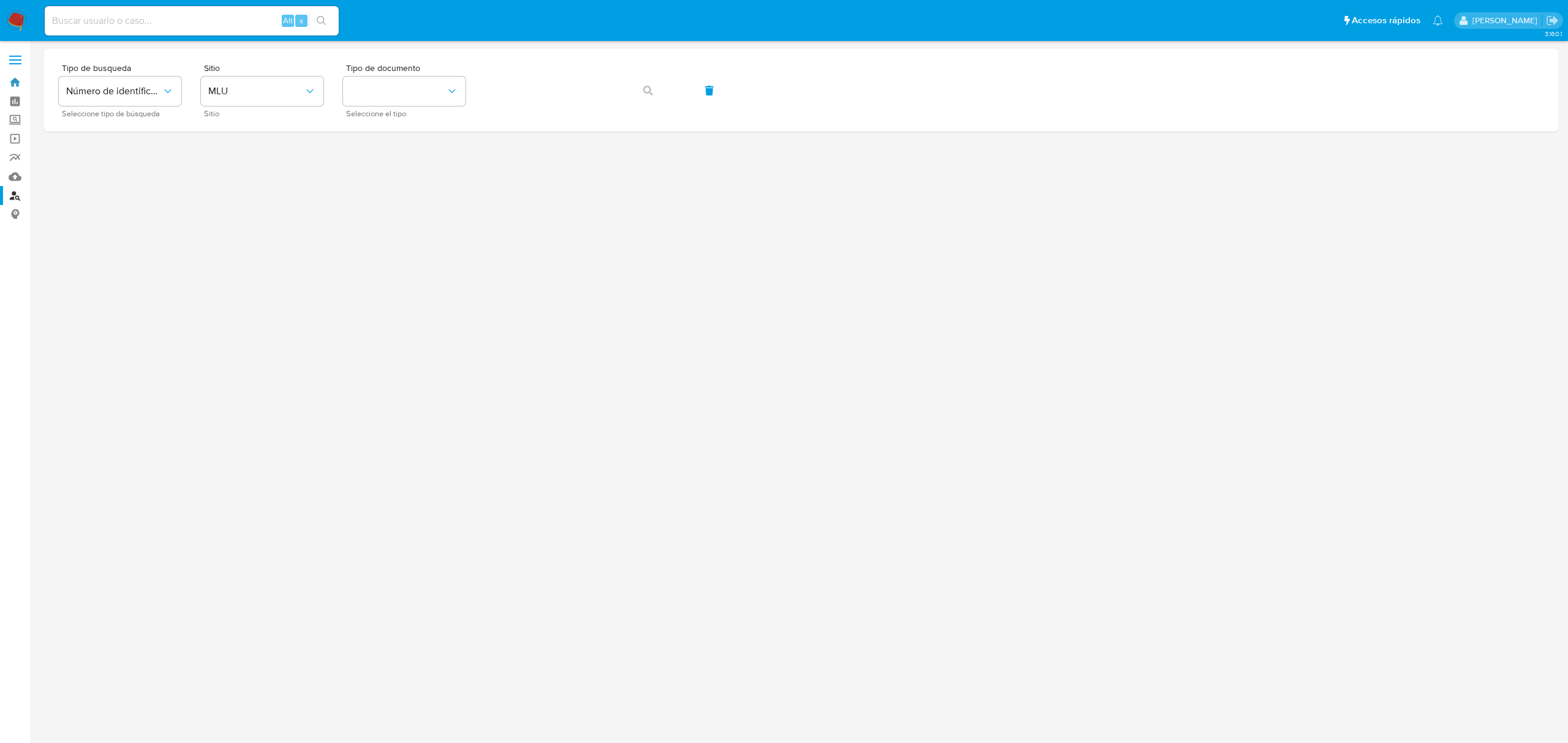
click at [30, 74] on section "Bandeja Tablero Screening Búsqueda en Listas Watchlist Herramientas Operaciones…" at bounding box center [784, 372] width 1568 height 743
click at [22, 74] on link "Bandeja" at bounding box center [73, 81] width 146 height 19
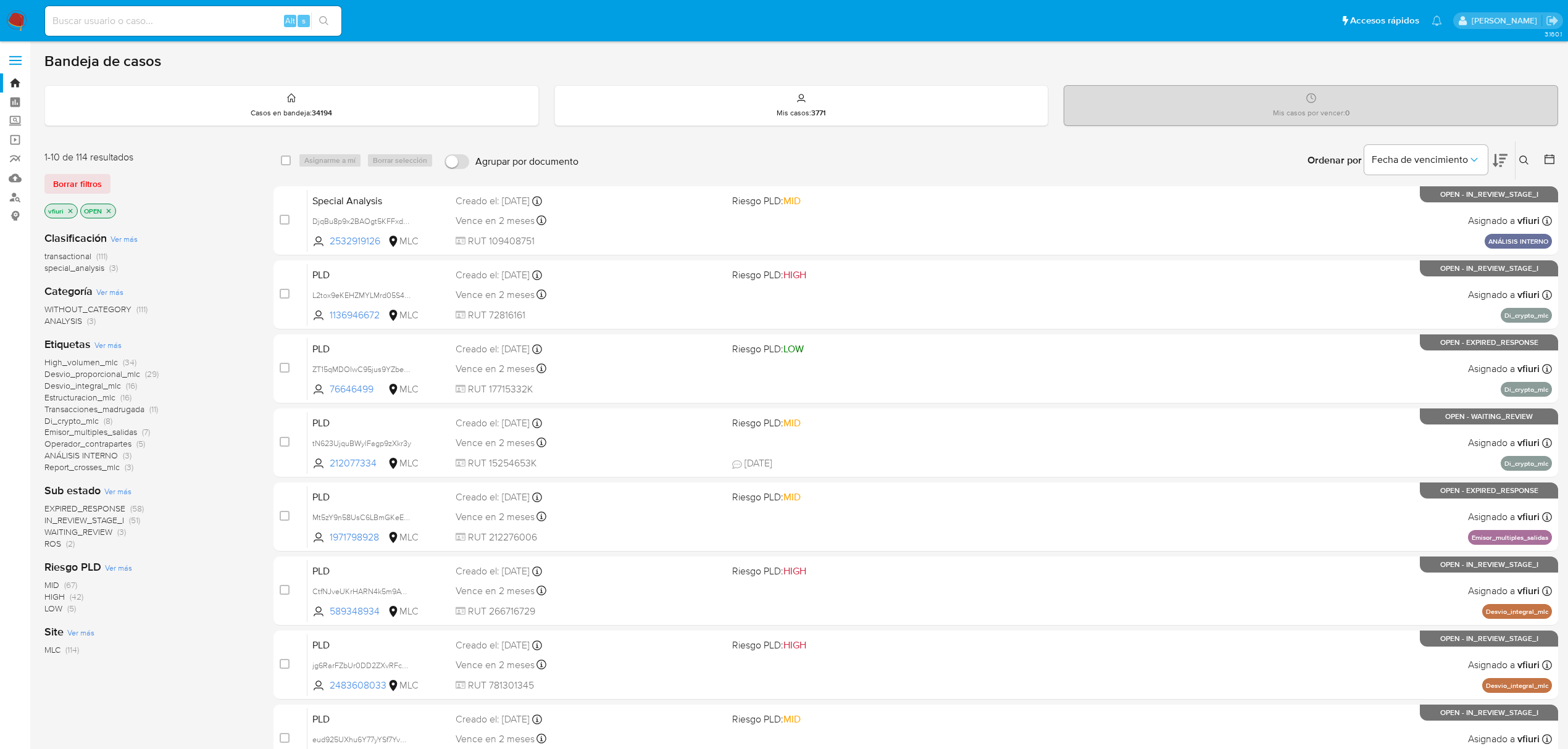
click at [1556, 158] on button at bounding box center [1551, 161] width 14 height 14
click at [1544, 163] on icon at bounding box center [1550, 160] width 13 height 13
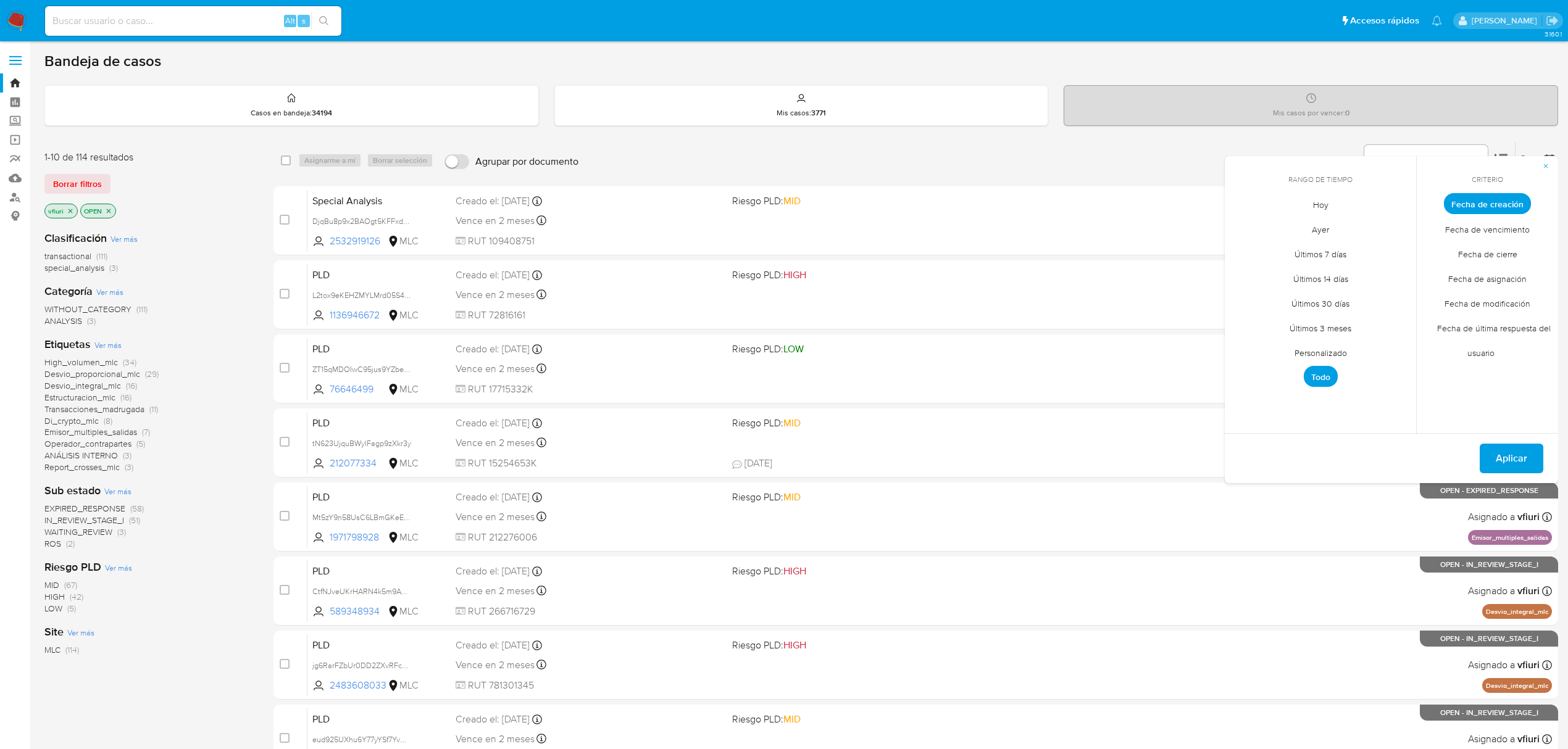
click at [1308, 349] on span "Personalizado" at bounding box center [1321, 353] width 79 height 25
click at [1250, 235] on div "[DATE] [DATE] lun [DATE] [PERSON_NAME][DATE] mié [DATE] jue [DATE] vie [DATE] s…" at bounding box center [1321, 300] width 168 height 162
click at [1239, 223] on icon "Mes anterior" at bounding box center [1244, 227] width 14 height 14
click at [1371, 294] on button "12" at bounding box center [1370, 297] width 20 height 20
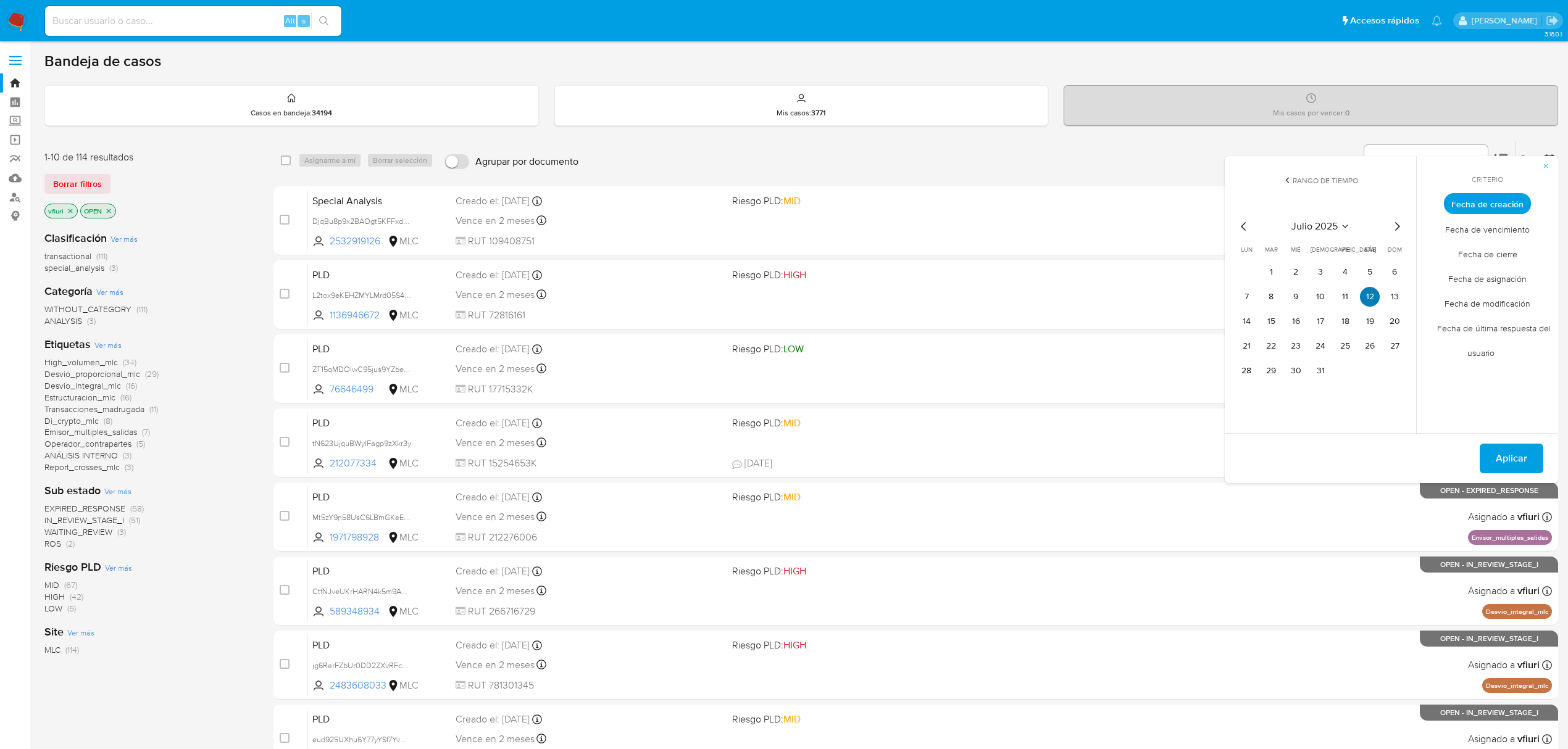
click at [1371, 294] on button "12" at bounding box center [1370, 297] width 20 height 20
click at [1508, 459] on span "Aplicar" at bounding box center [1511, 458] width 32 height 27
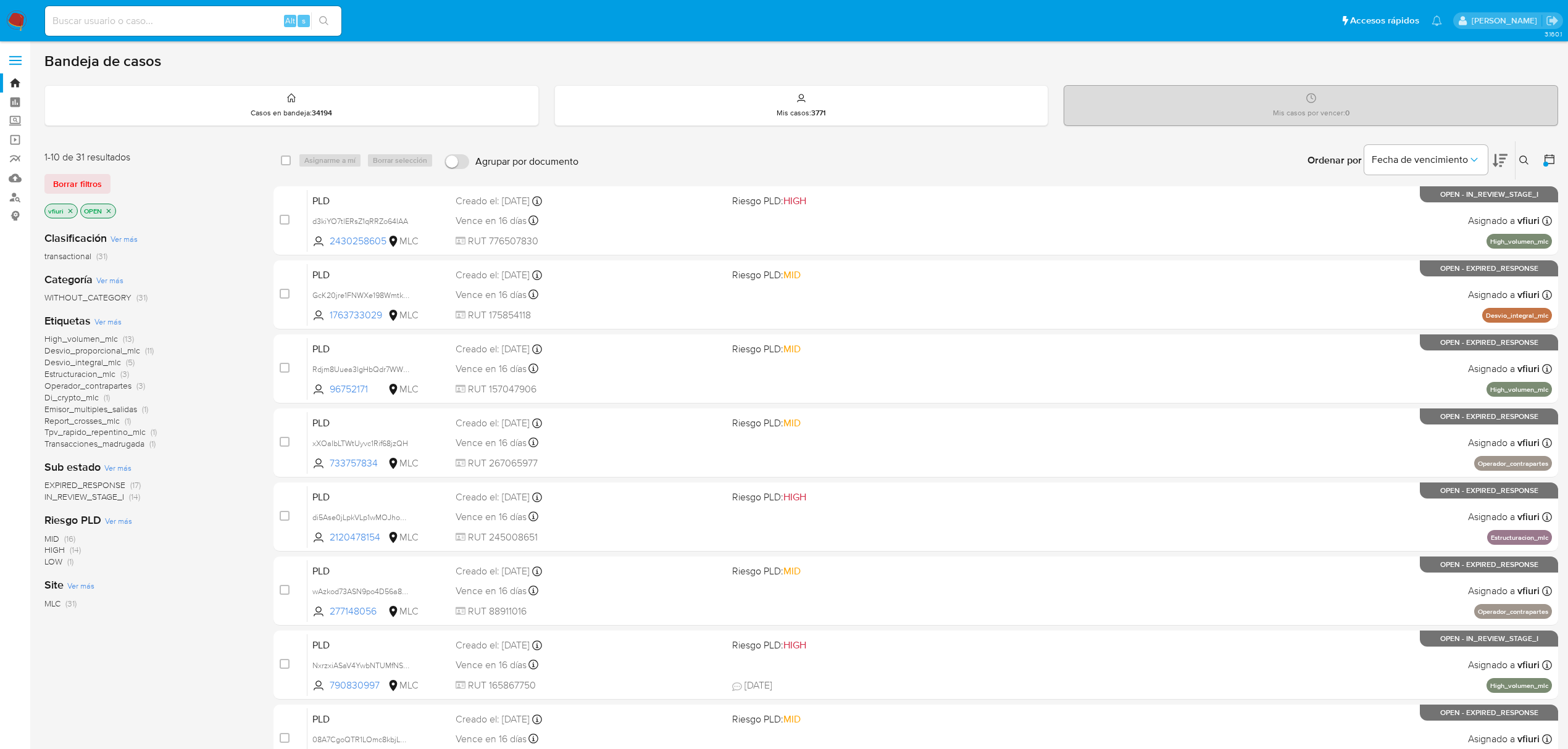
click at [88, 360] on span "Desvio_integral_mlc" at bounding box center [82, 363] width 77 height 13
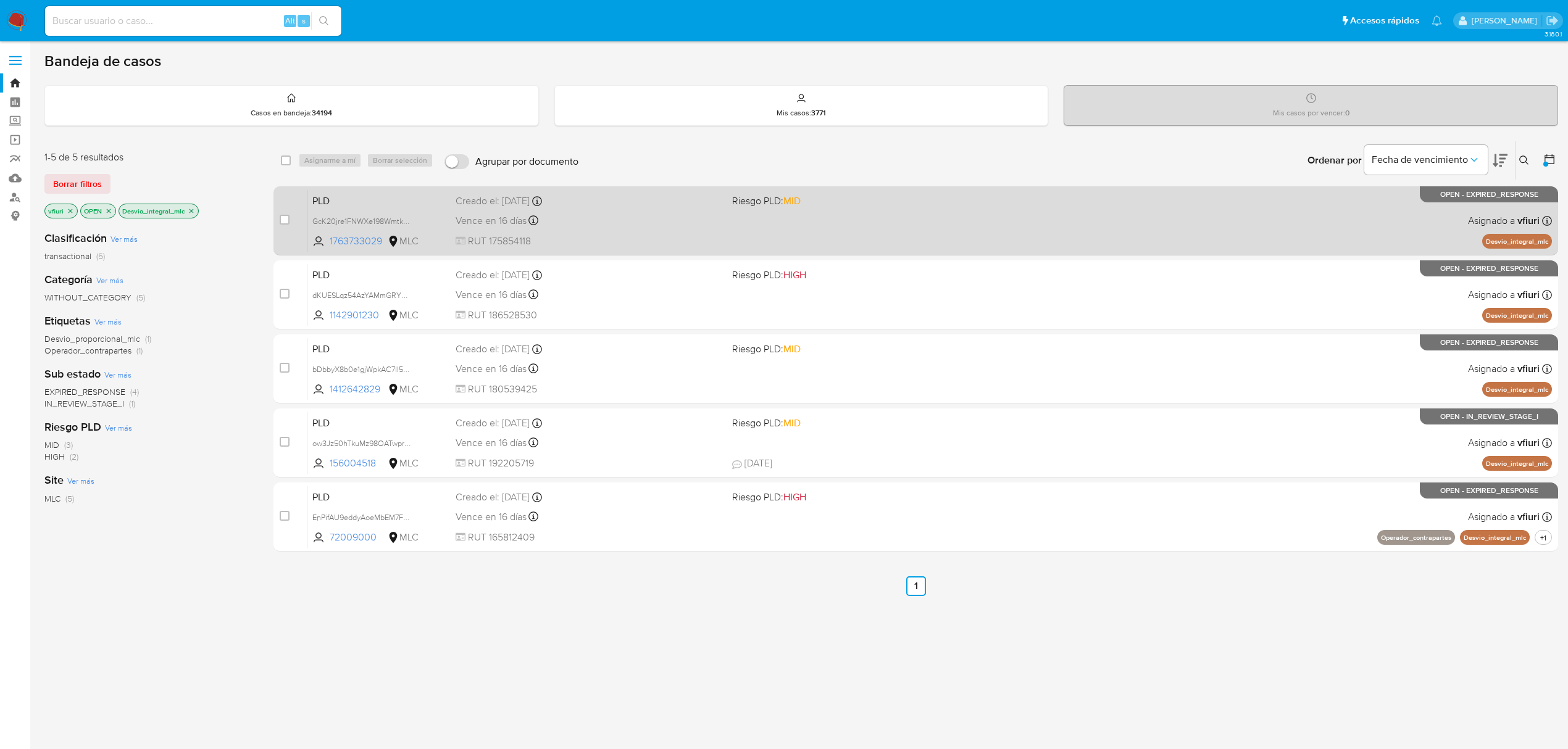
click at [561, 236] on span "RUT 175854118" at bounding box center [589, 241] width 266 height 14
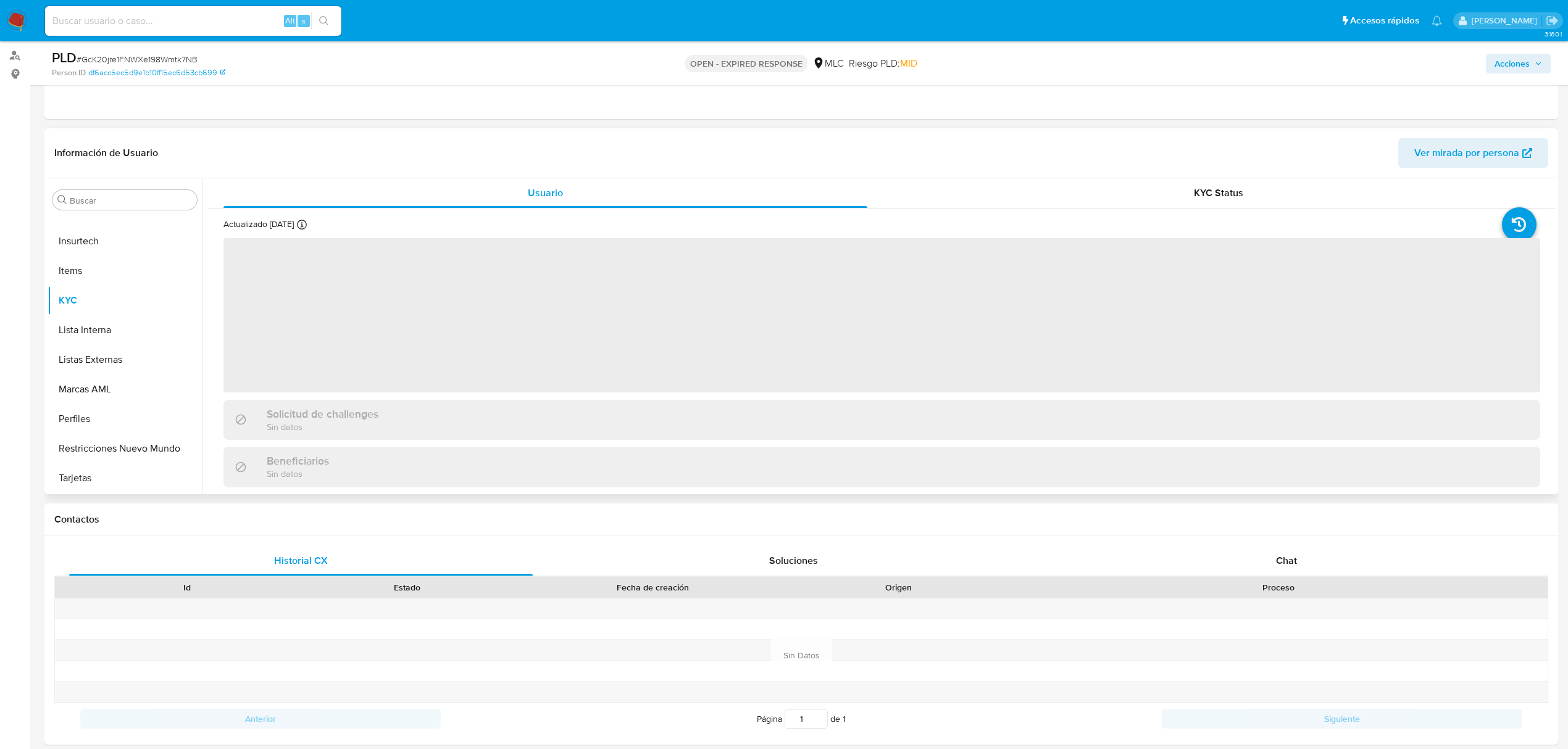
scroll to position [164, 0]
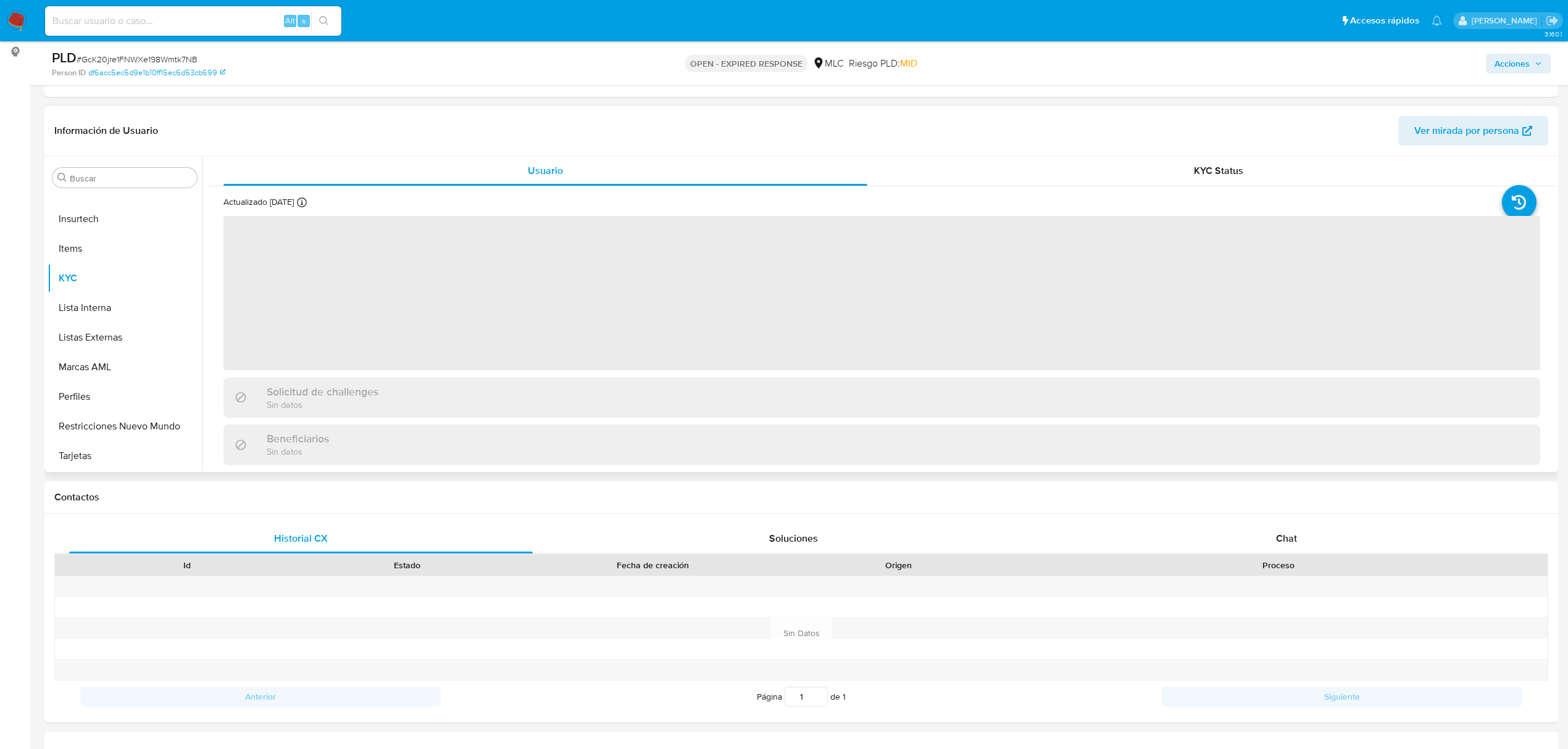
select select "10"
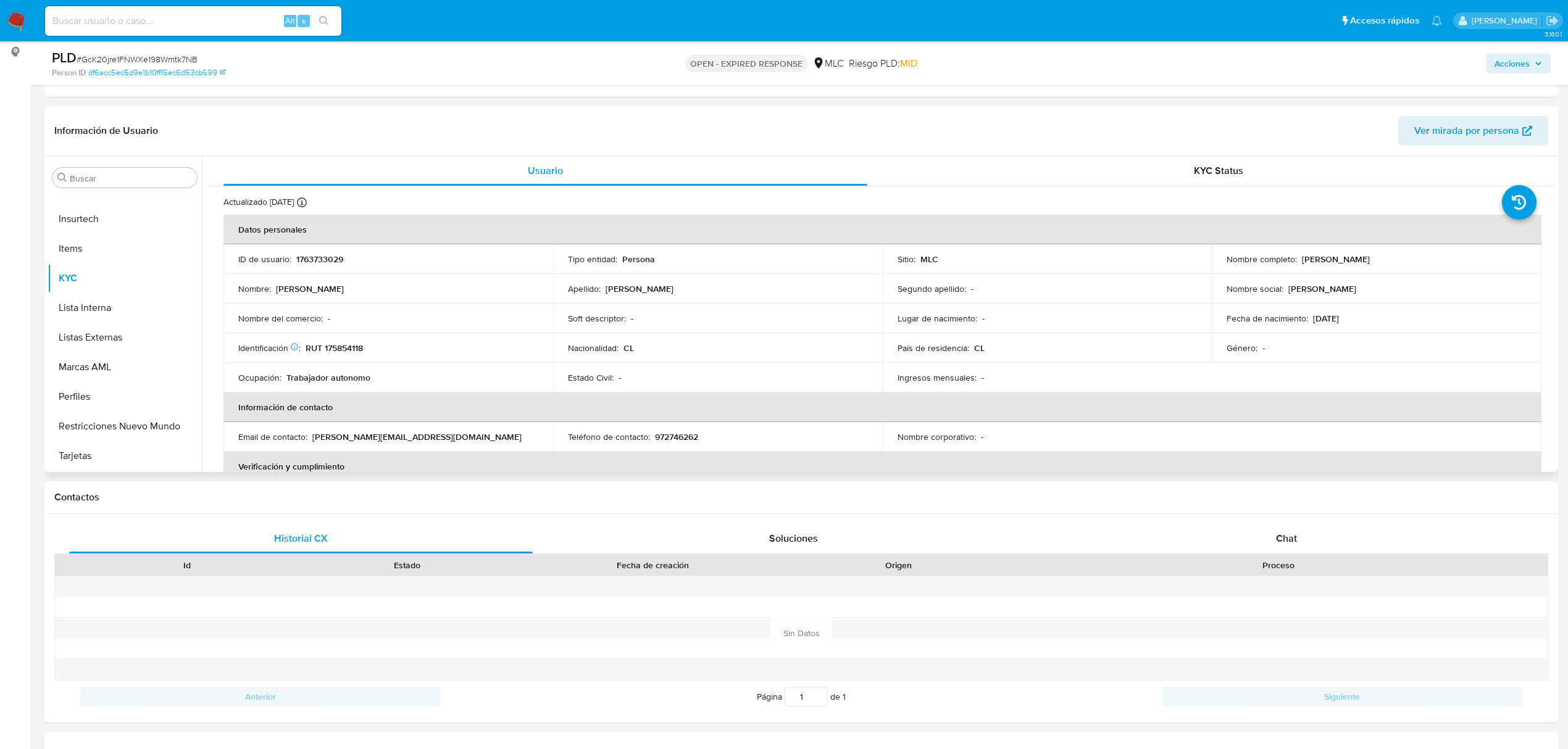
click at [317, 258] on p "1763733029" at bounding box center [320, 259] width 47 height 11
copy p "1763733029"
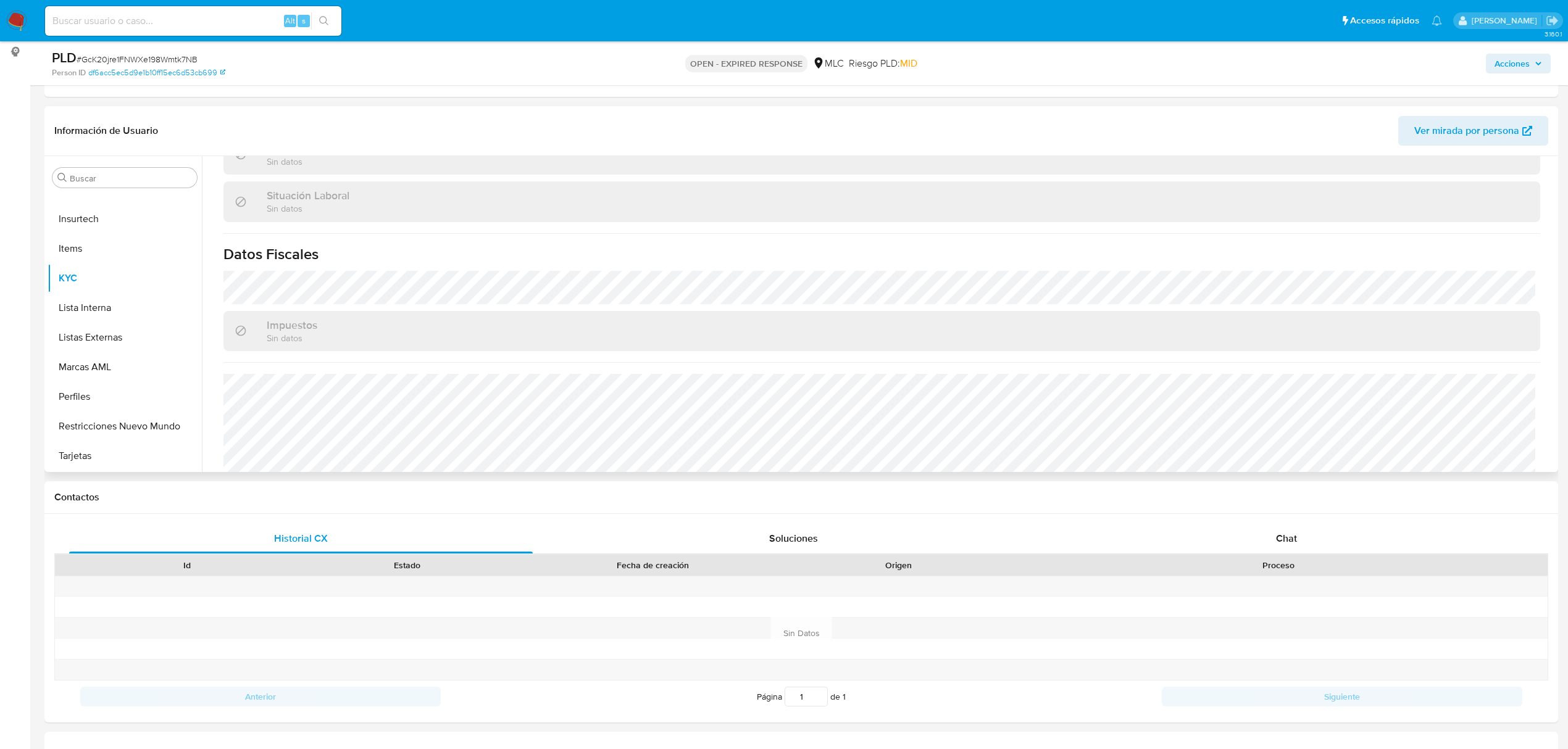
scroll to position [681, 0]
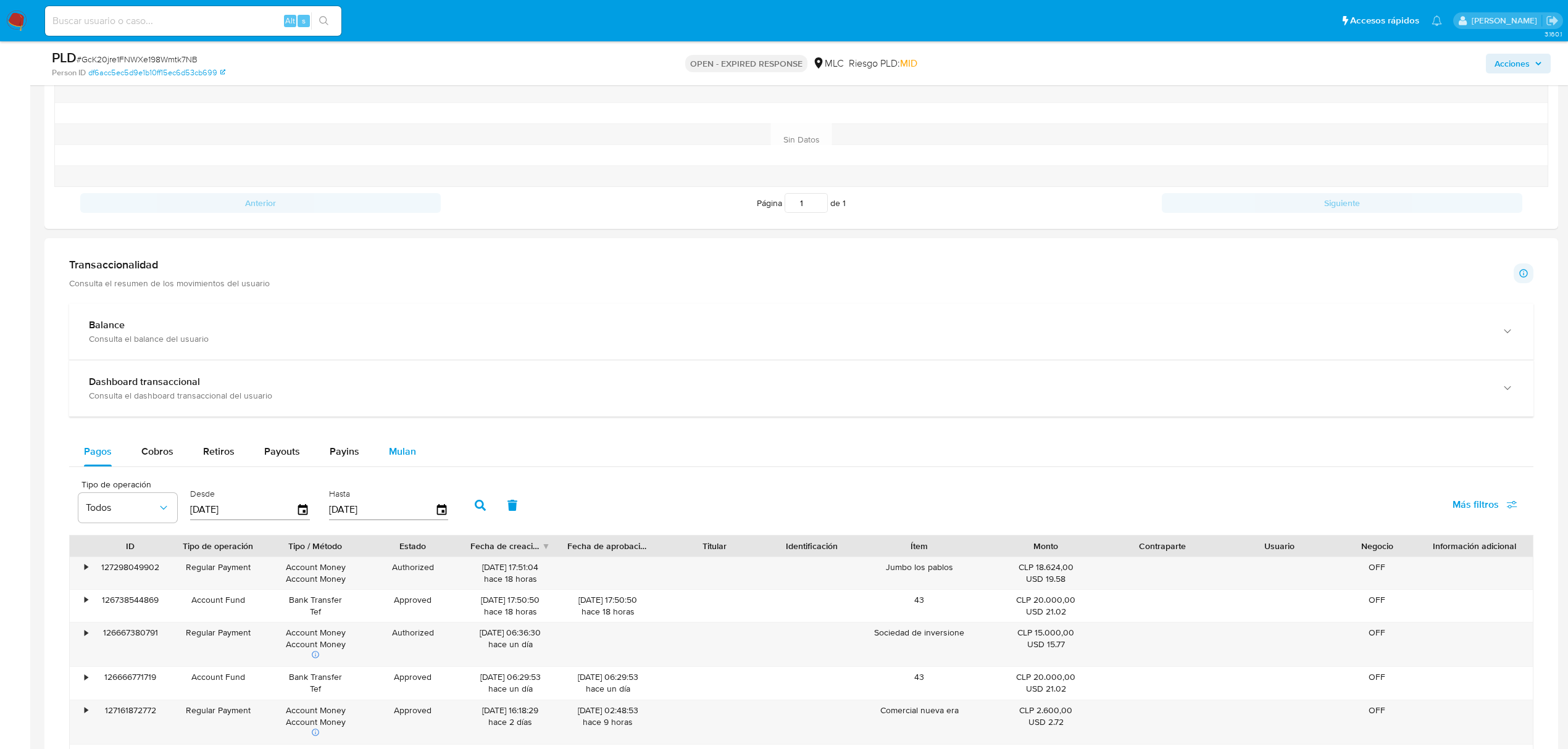
click at [392, 452] on span "Mulan" at bounding box center [403, 451] width 27 height 14
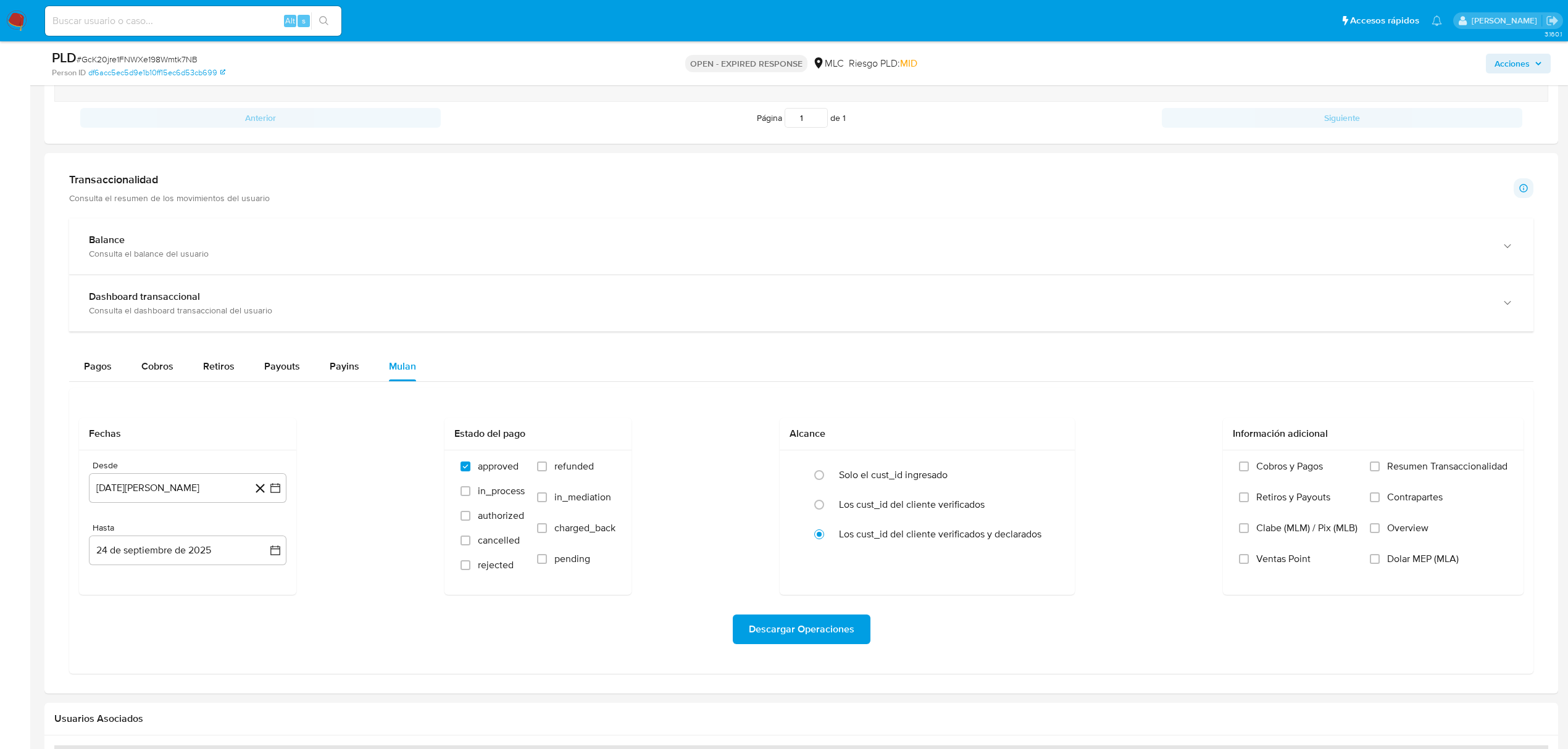
scroll to position [823, 0]
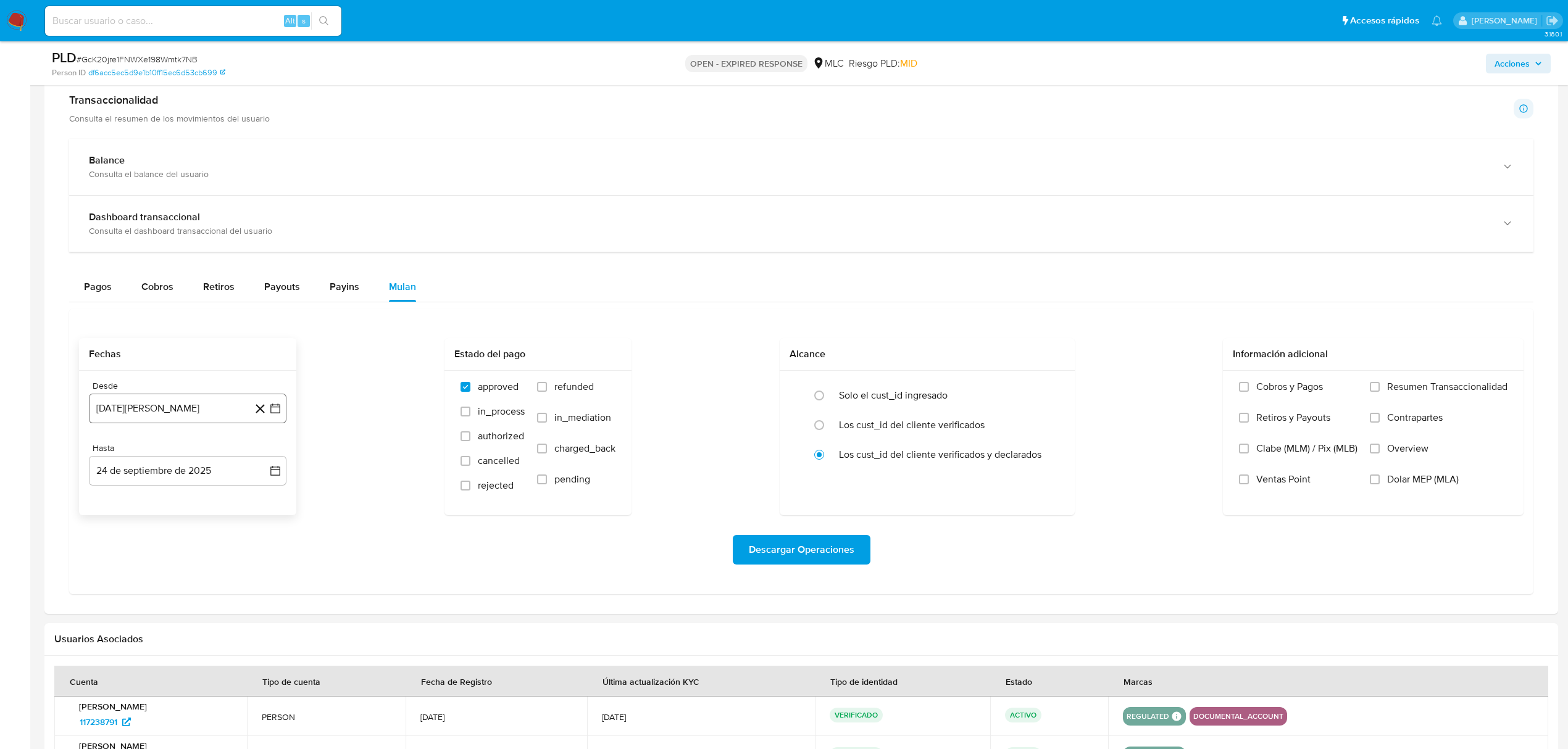
click at [280, 402] on button "[DATE][PERSON_NAME]" at bounding box center [187, 408] width 198 height 30
click at [264, 454] on icon "Mes siguiente" at bounding box center [264, 454] width 14 height 14
click at [134, 551] on button "10" at bounding box center [138, 549] width 20 height 20
click at [264, 483] on button "24 de septiembre de 2025" at bounding box center [187, 470] width 198 height 30
click at [142, 588] on button "9" at bounding box center [138, 587] width 20 height 20
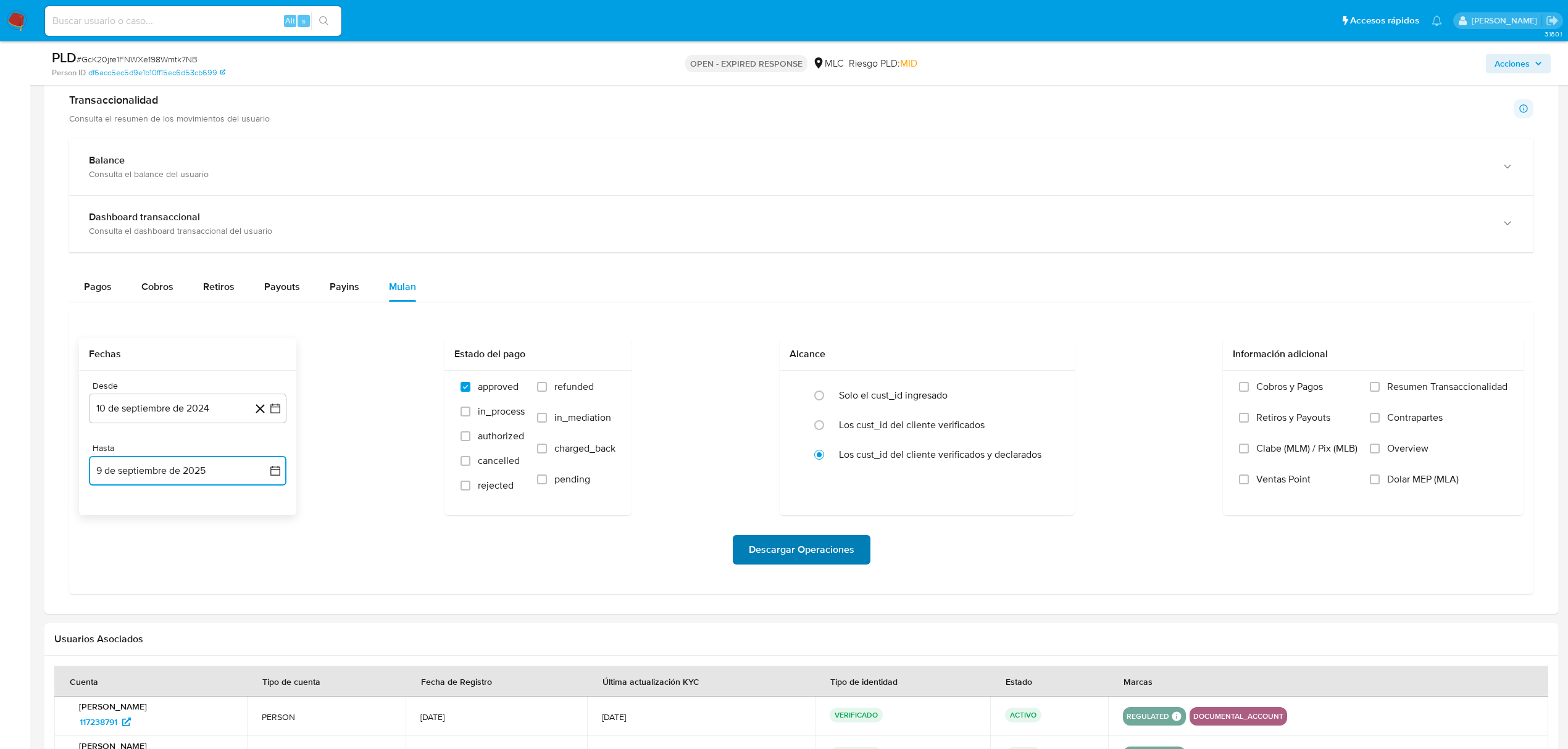
click at [776, 553] on span "Descargar Operaciones" at bounding box center [802, 550] width 106 height 27
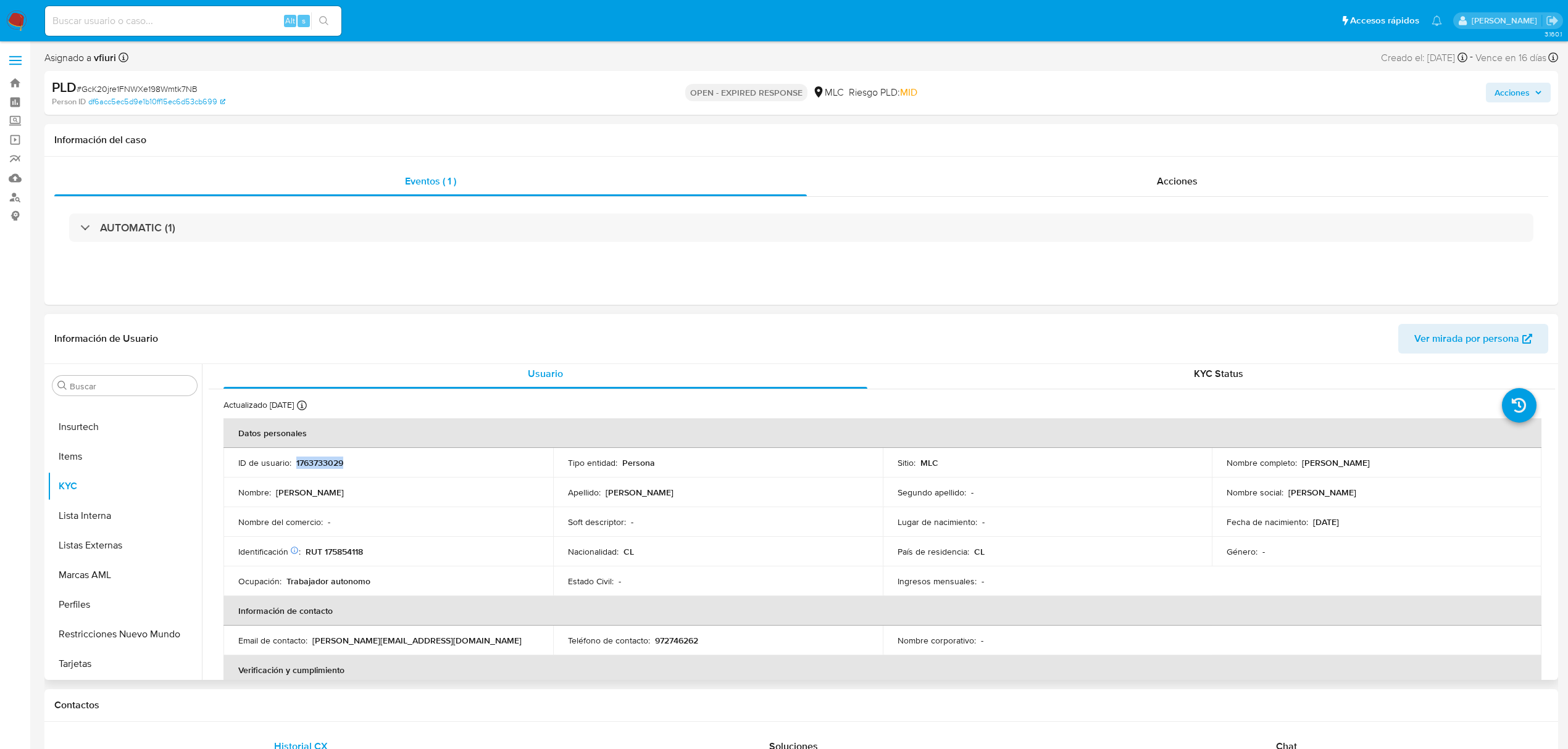
scroll to position [0, 0]
copy p "1763733029"
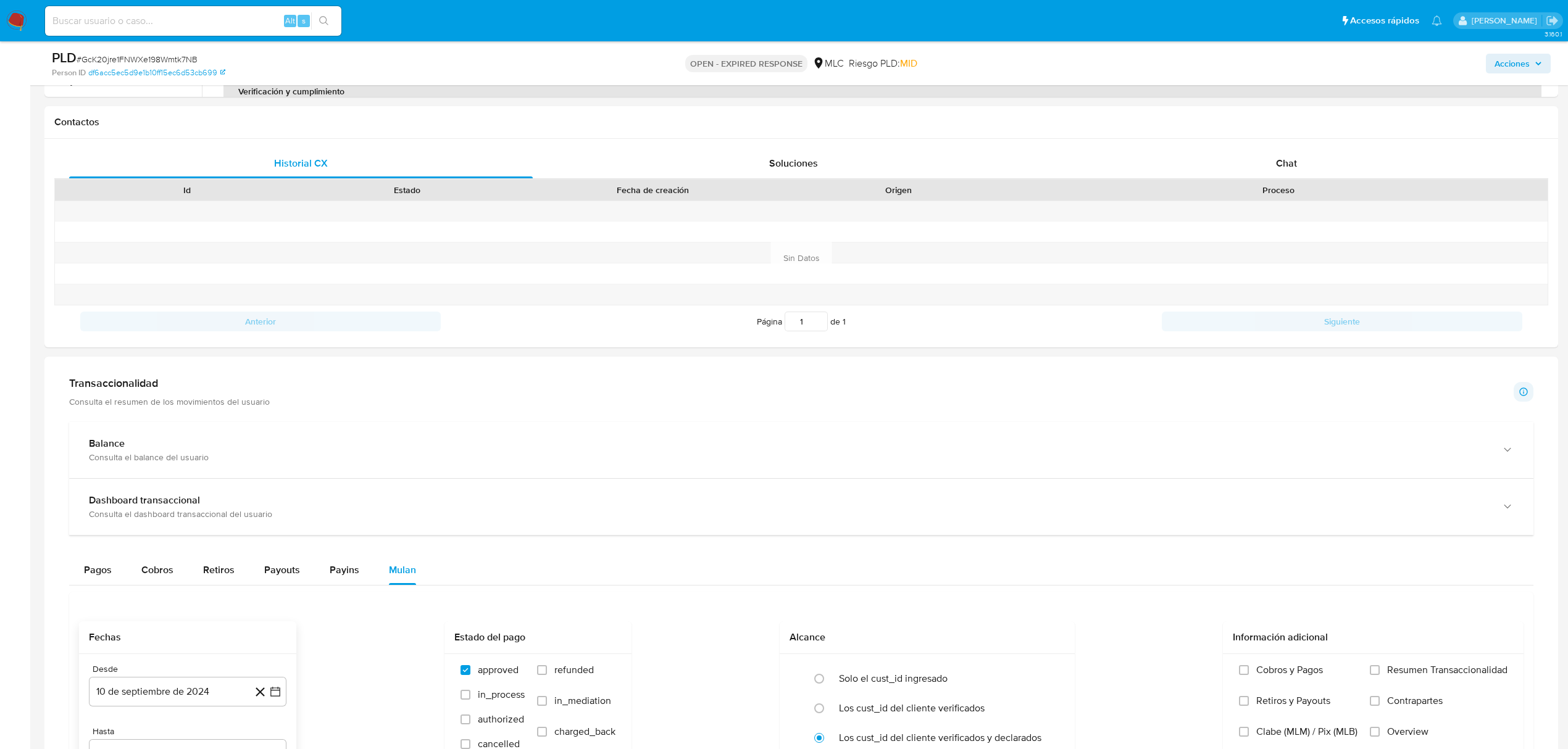
scroll to position [329, 0]
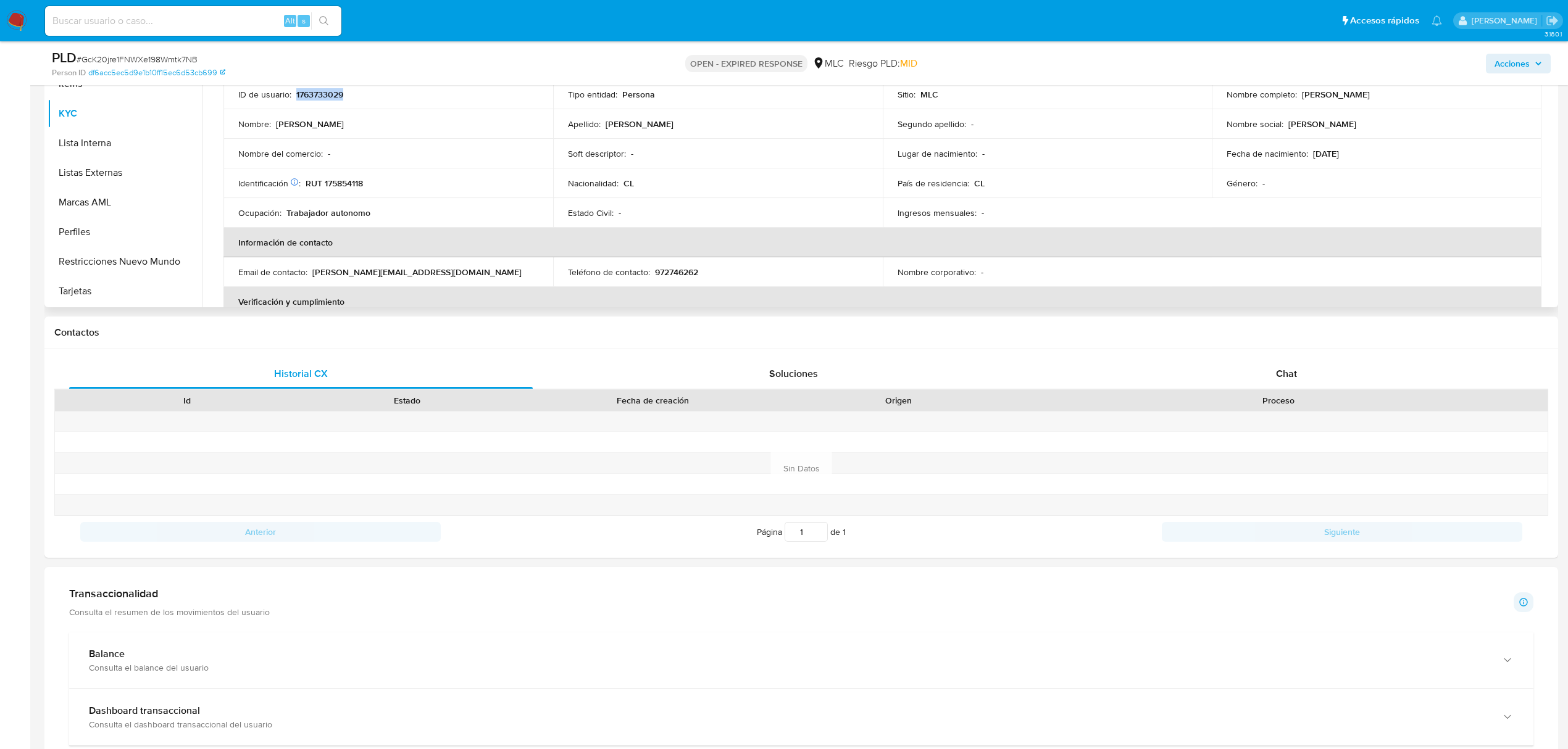
copy p "1763733029"
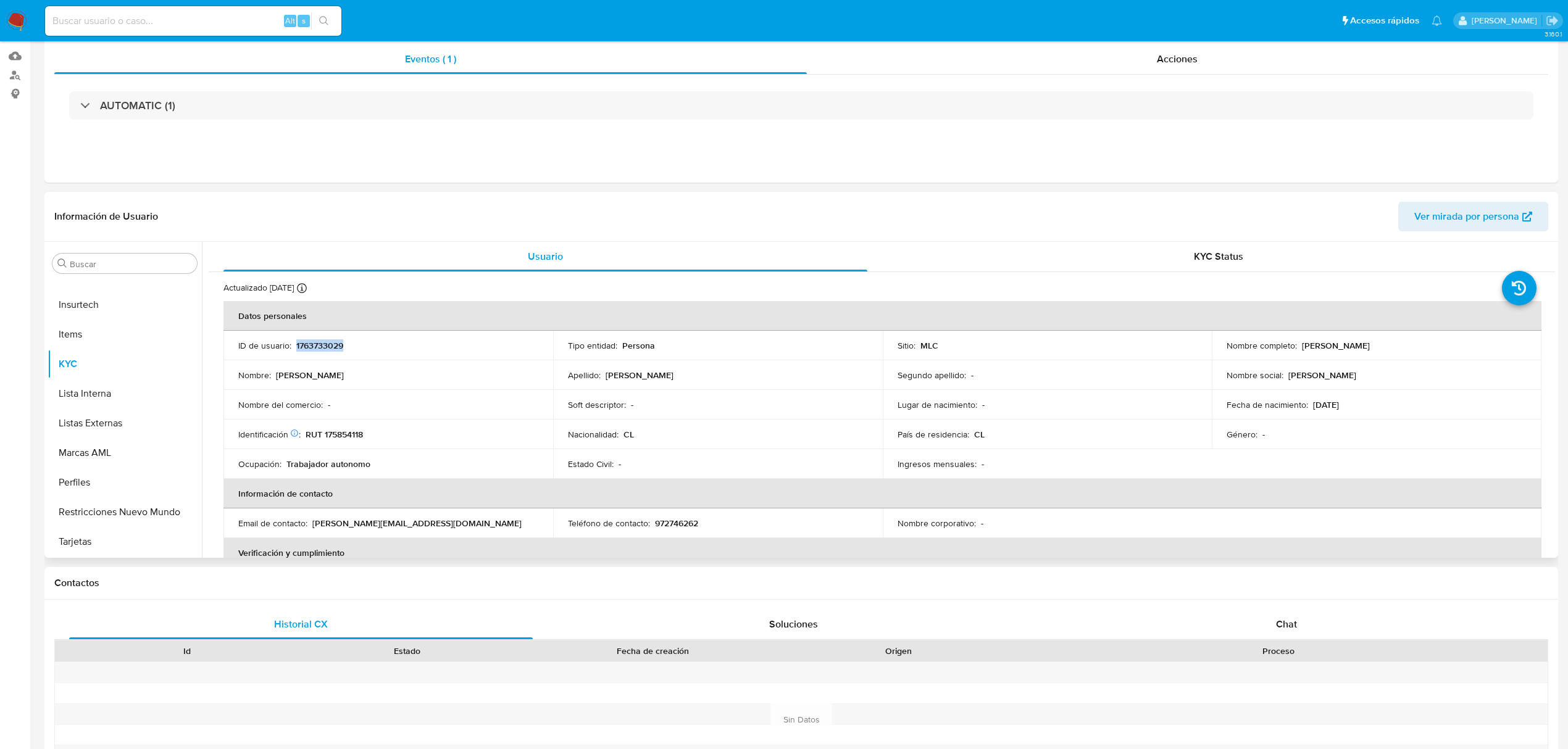
scroll to position [0, 0]
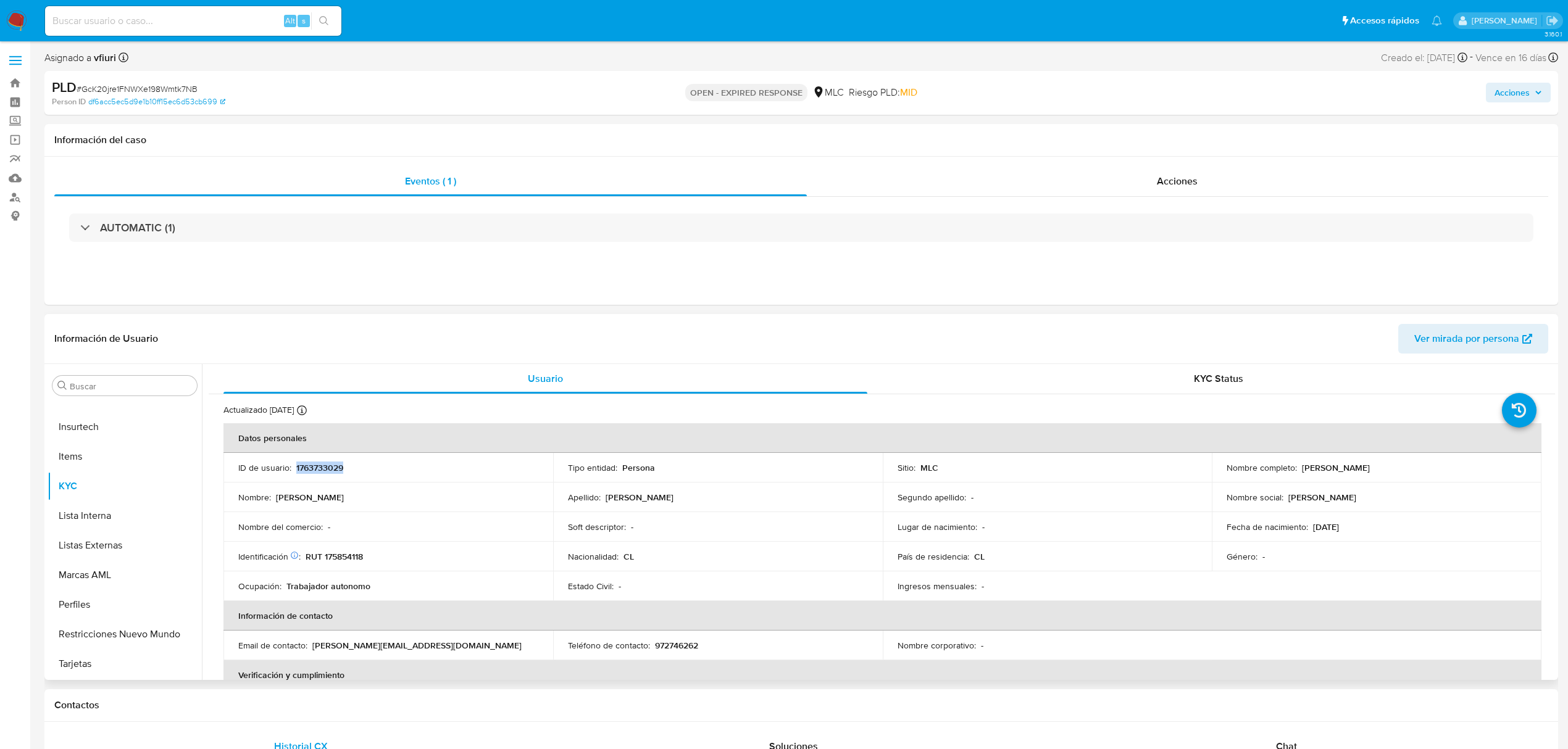
copy p "1763733029"
click at [172, 79] on div "PLD # GcK20jre1FNWXe198Wmtk7NB" at bounding box center [299, 88] width 496 height 19
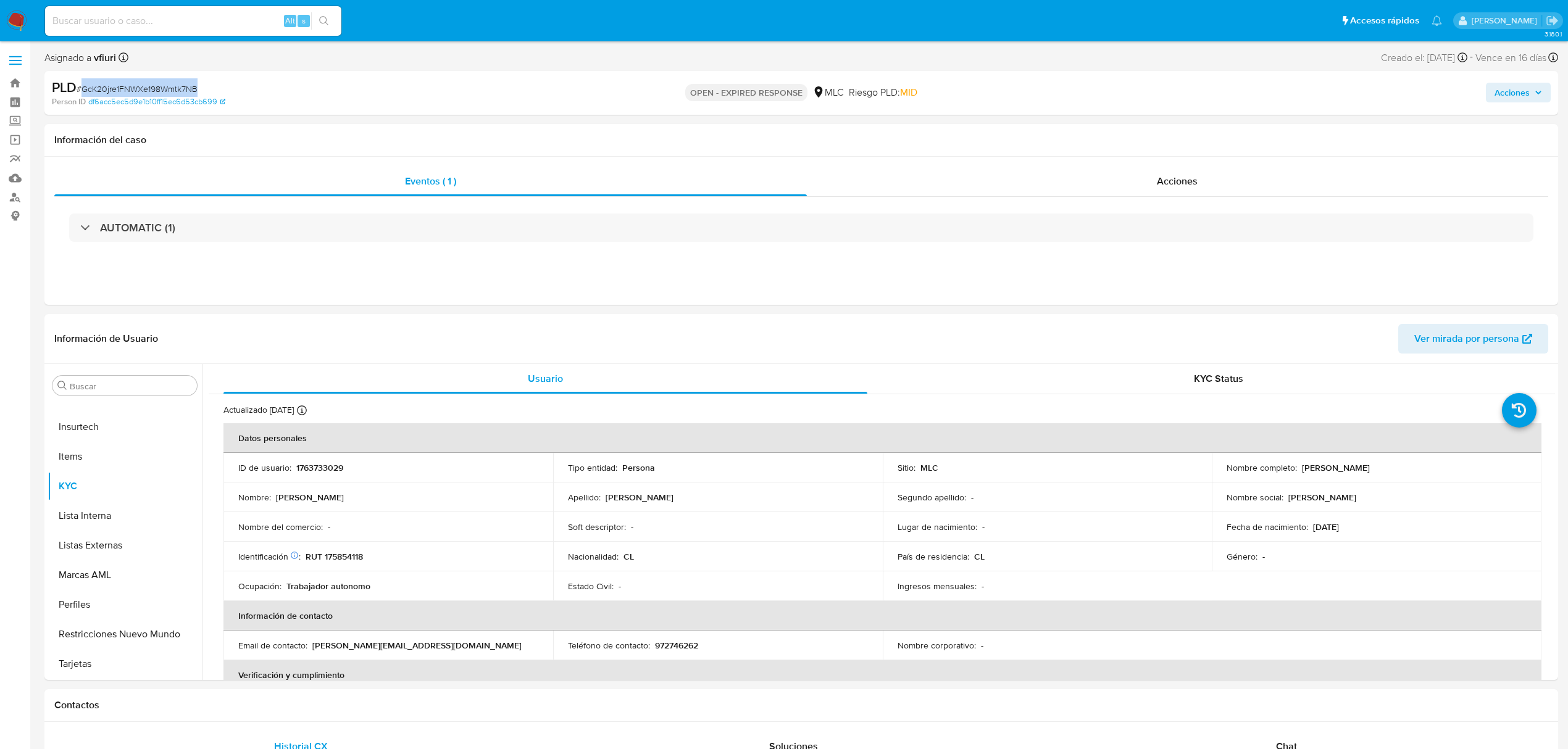
copy span "GcK20jre1FNWXe198Wmtk7NB"
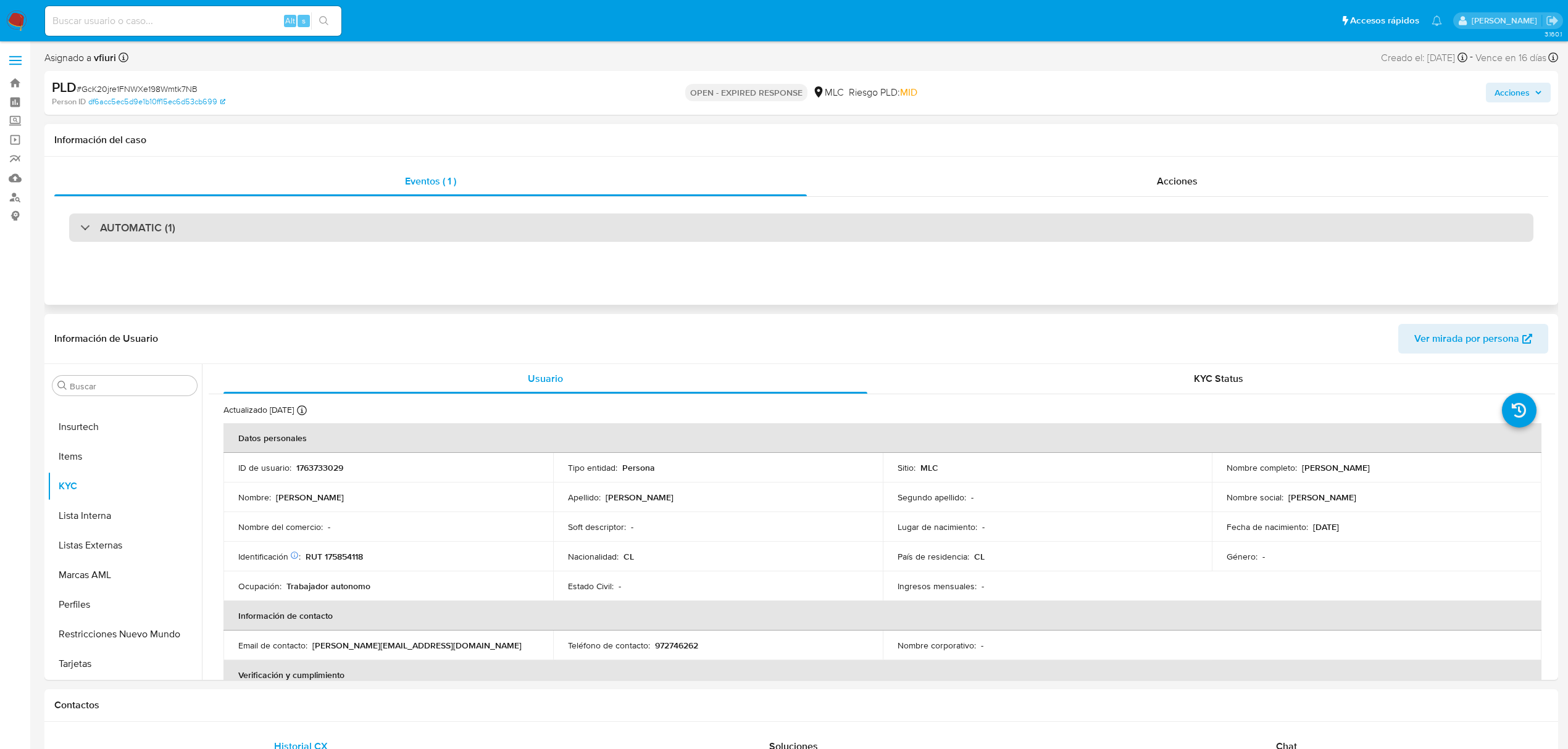
click at [351, 240] on div "AUTOMATIC (1)" at bounding box center [802, 227] width 1464 height 28
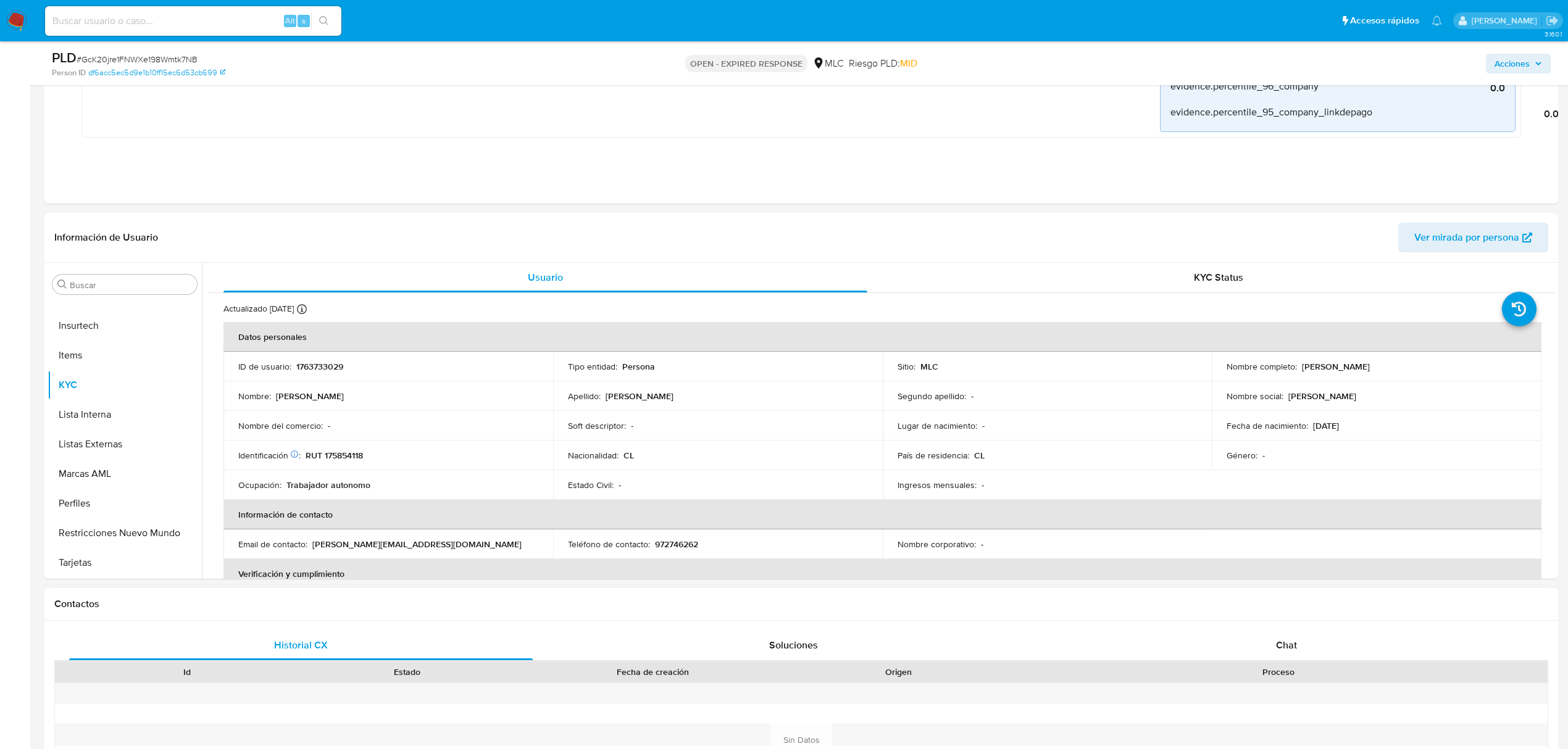
scroll to position [1151, 0]
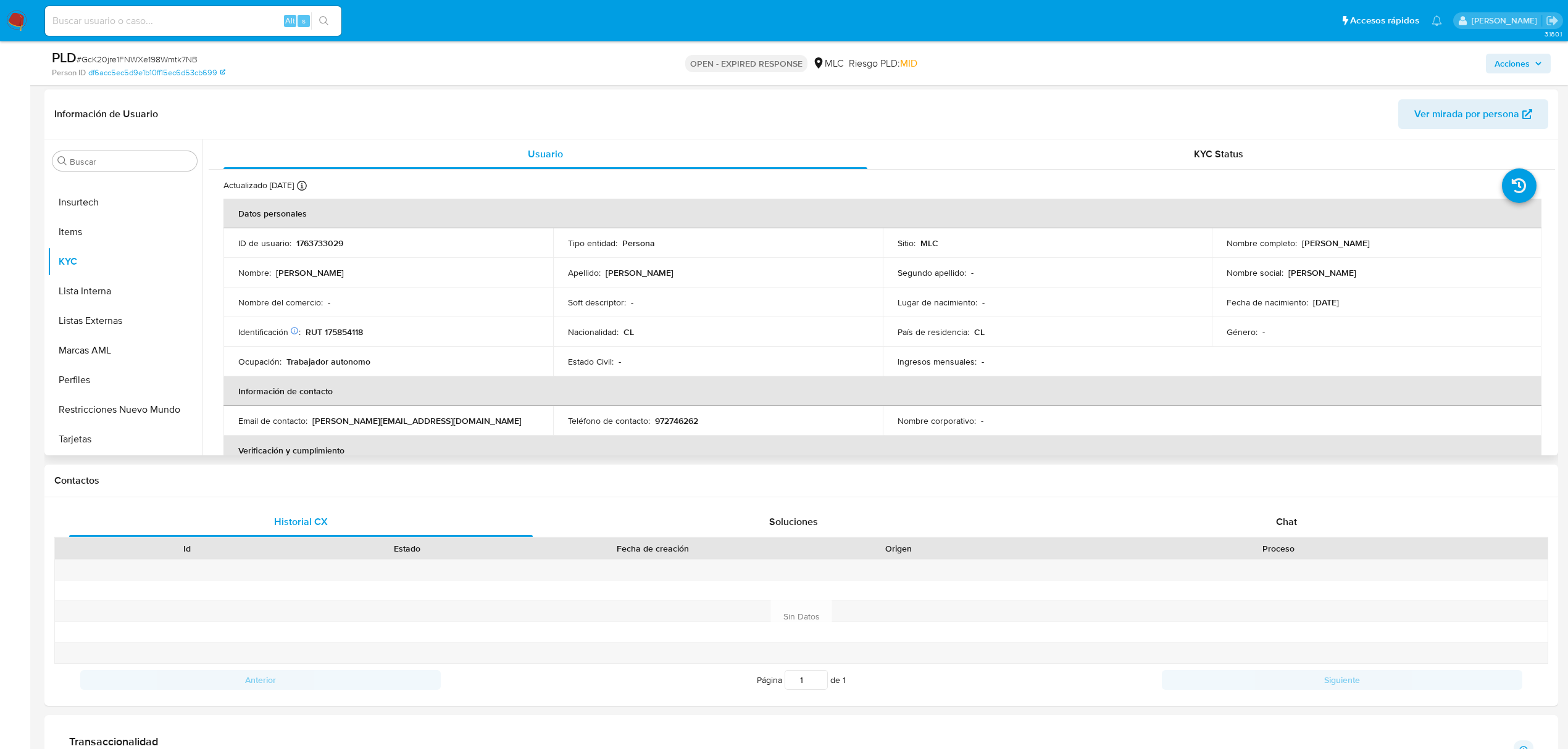
click at [284, 237] on p "ID de usuario :" at bounding box center [264, 243] width 53 height 11
click at [306, 243] on p "1763733029" at bounding box center [320, 243] width 47 height 11
click at [305, 243] on p "1763733029" at bounding box center [320, 243] width 47 height 11
copy p "1763733029"
click at [1403, 274] on div "Nombre social : [PERSON_NAME]" at bounding box center [1377, 273] width 300 height 11
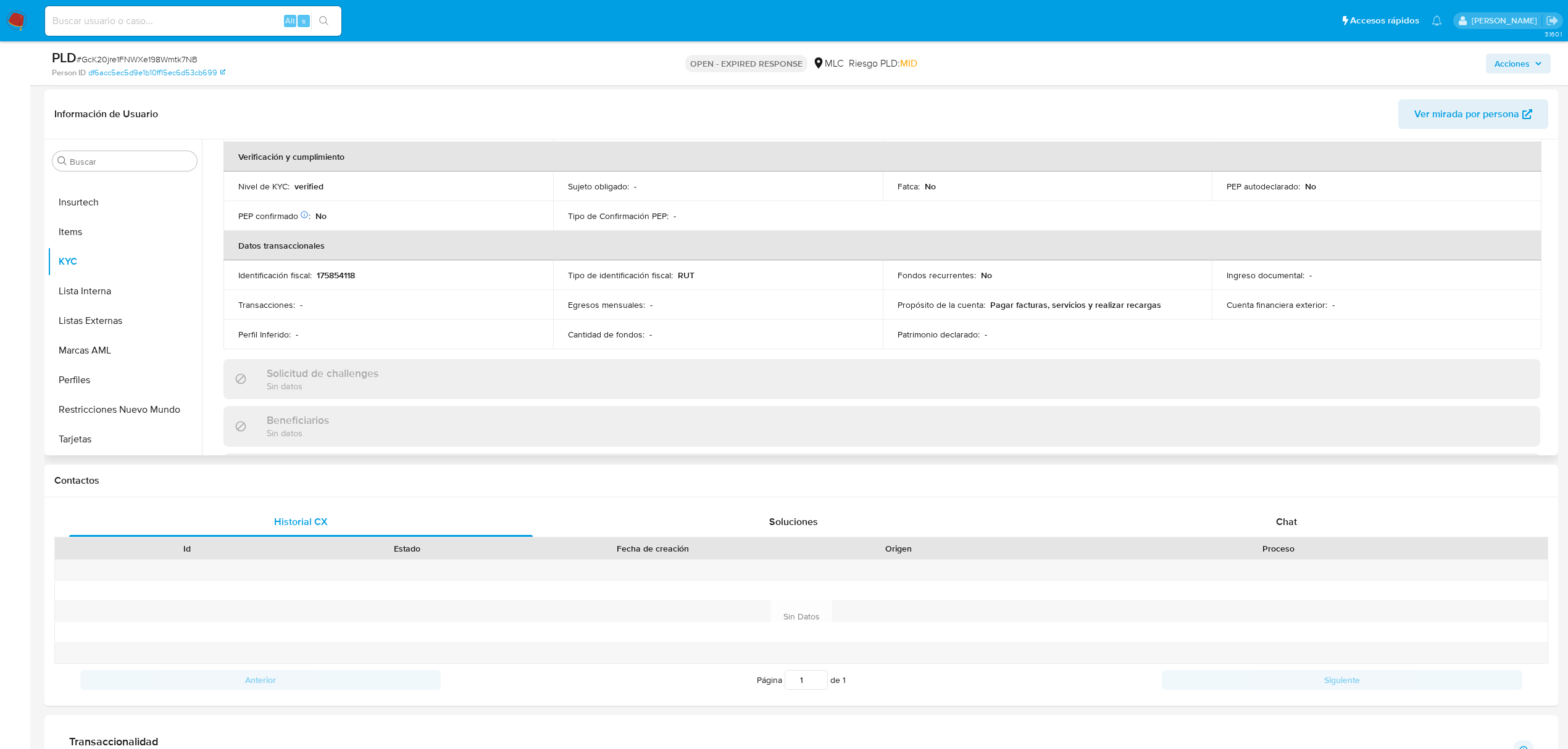
scroll to position [309, 0]
